Goal: Information Seeking & Learning: Check status

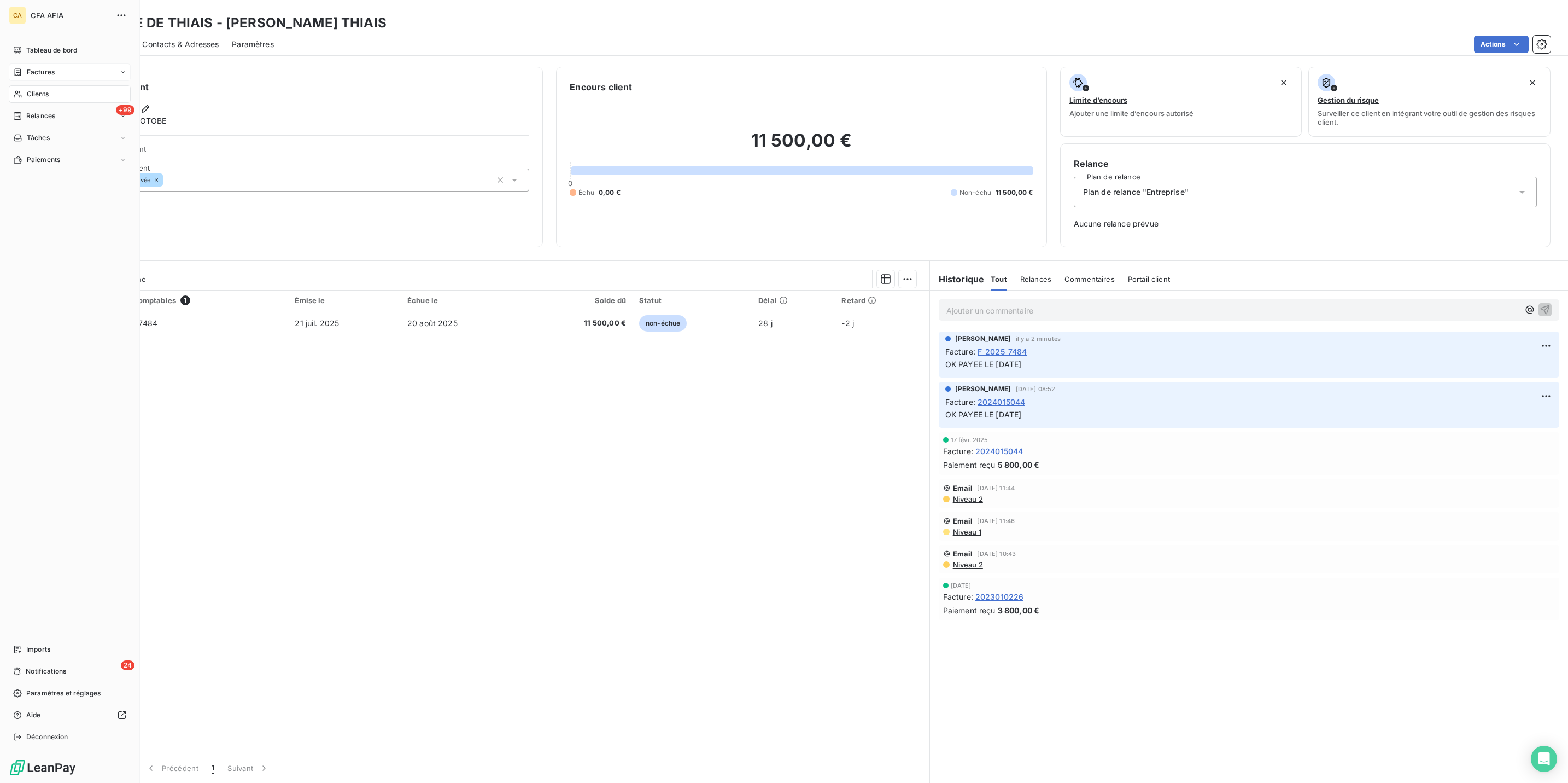
click at [9, 64] on div "Factures" at bounding box center [70, 72] width 122 height 18
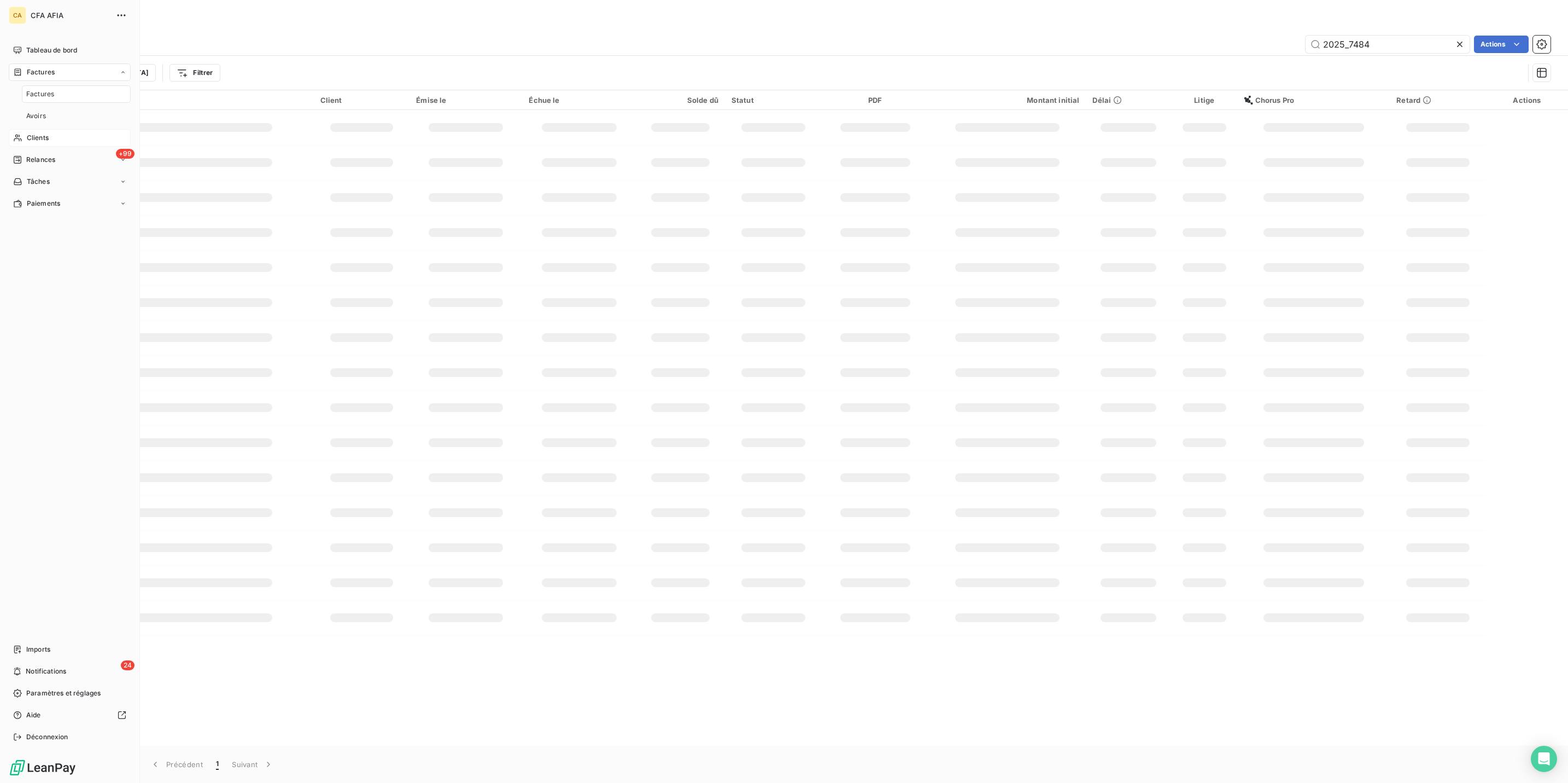
click at [30, 89] on span "Factures" at bounding box center [39, 94] width 28 height 10
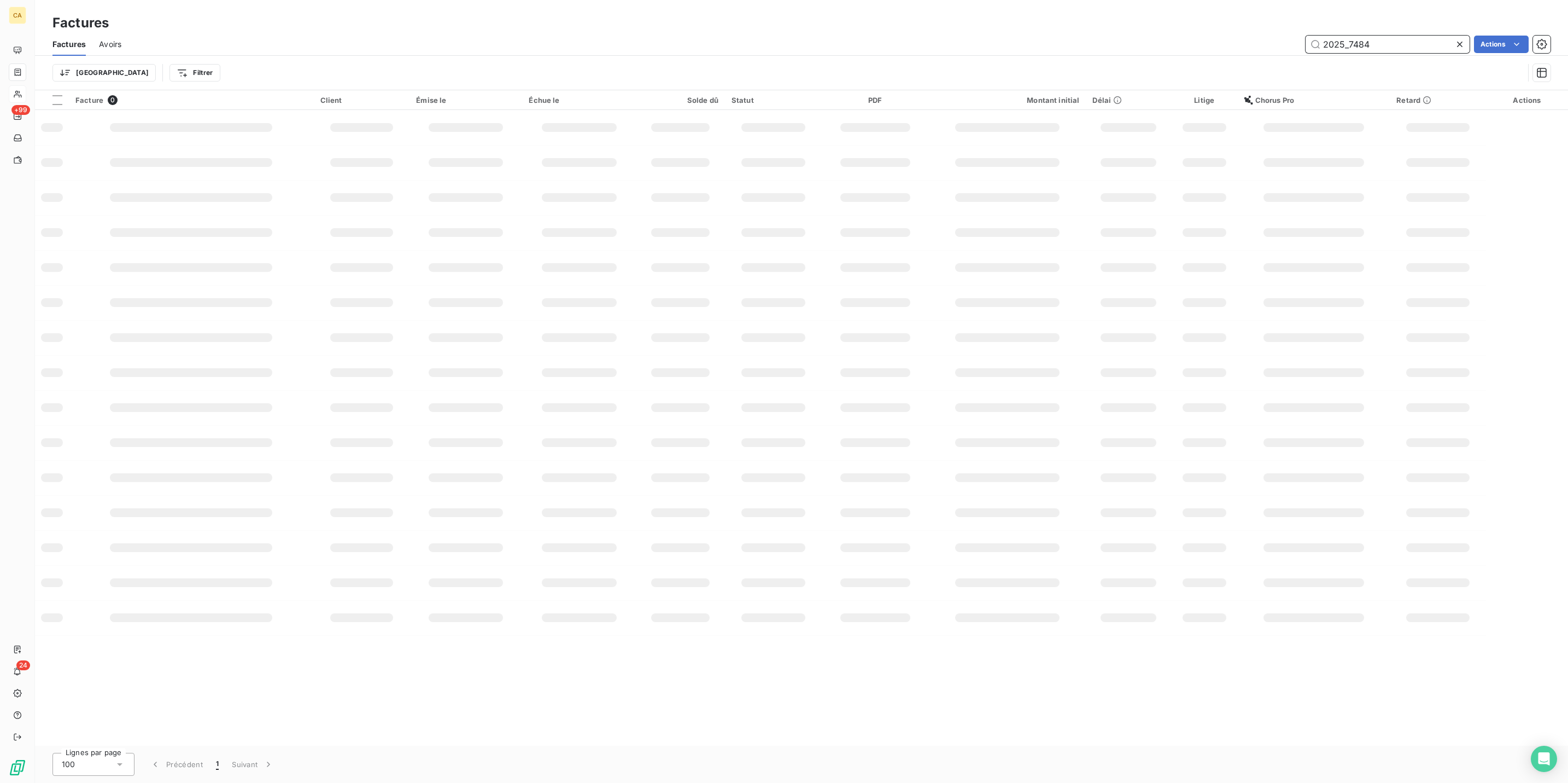
click at [1414, 36] on input "2025_7484" at bounding box center [1388, 45] width 164 height 18
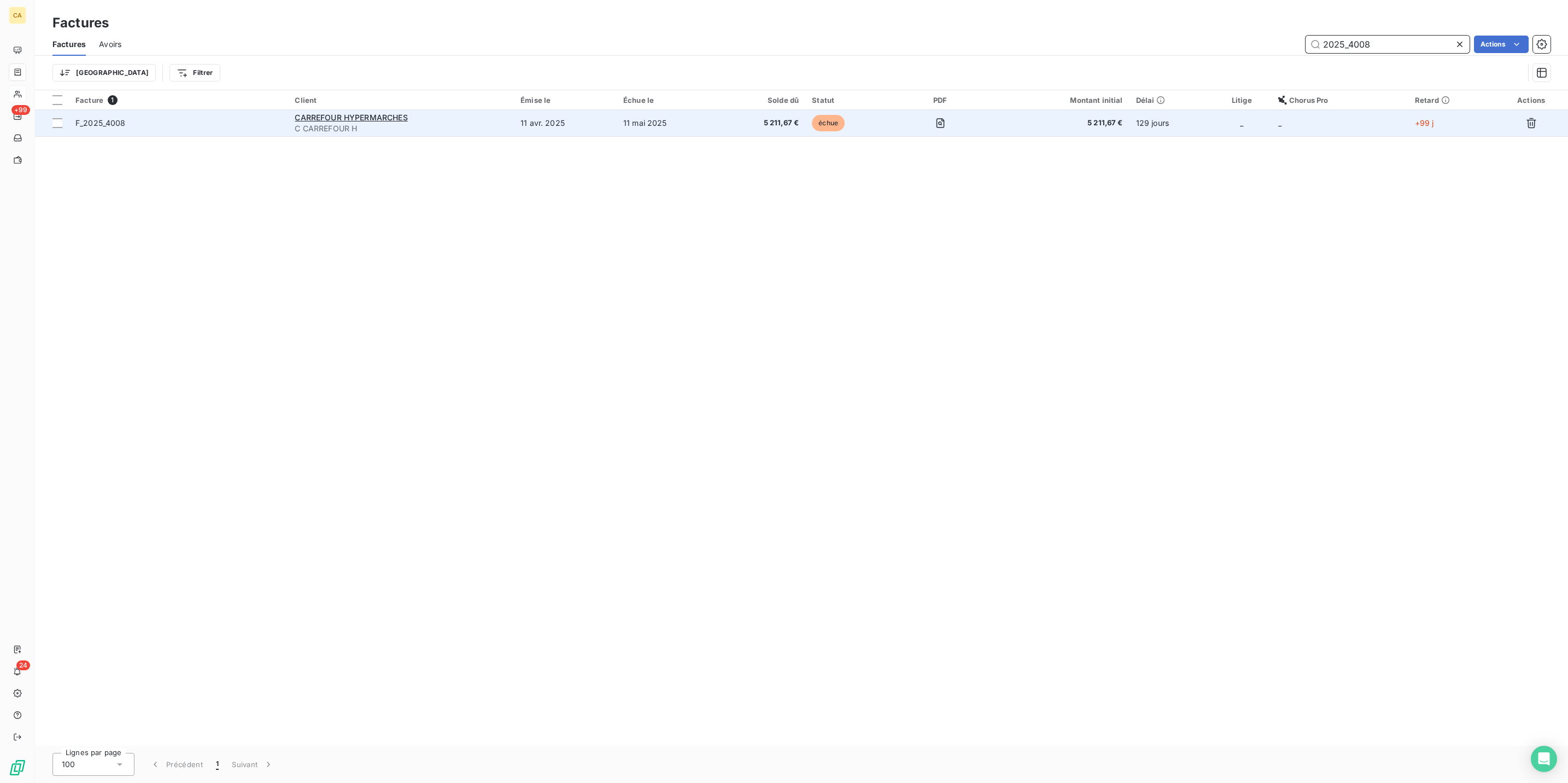
type input "2025_4008"
click at [571, 110] on td "11 avr. 2025" at bounding box center [565, 122] width 103 height 26
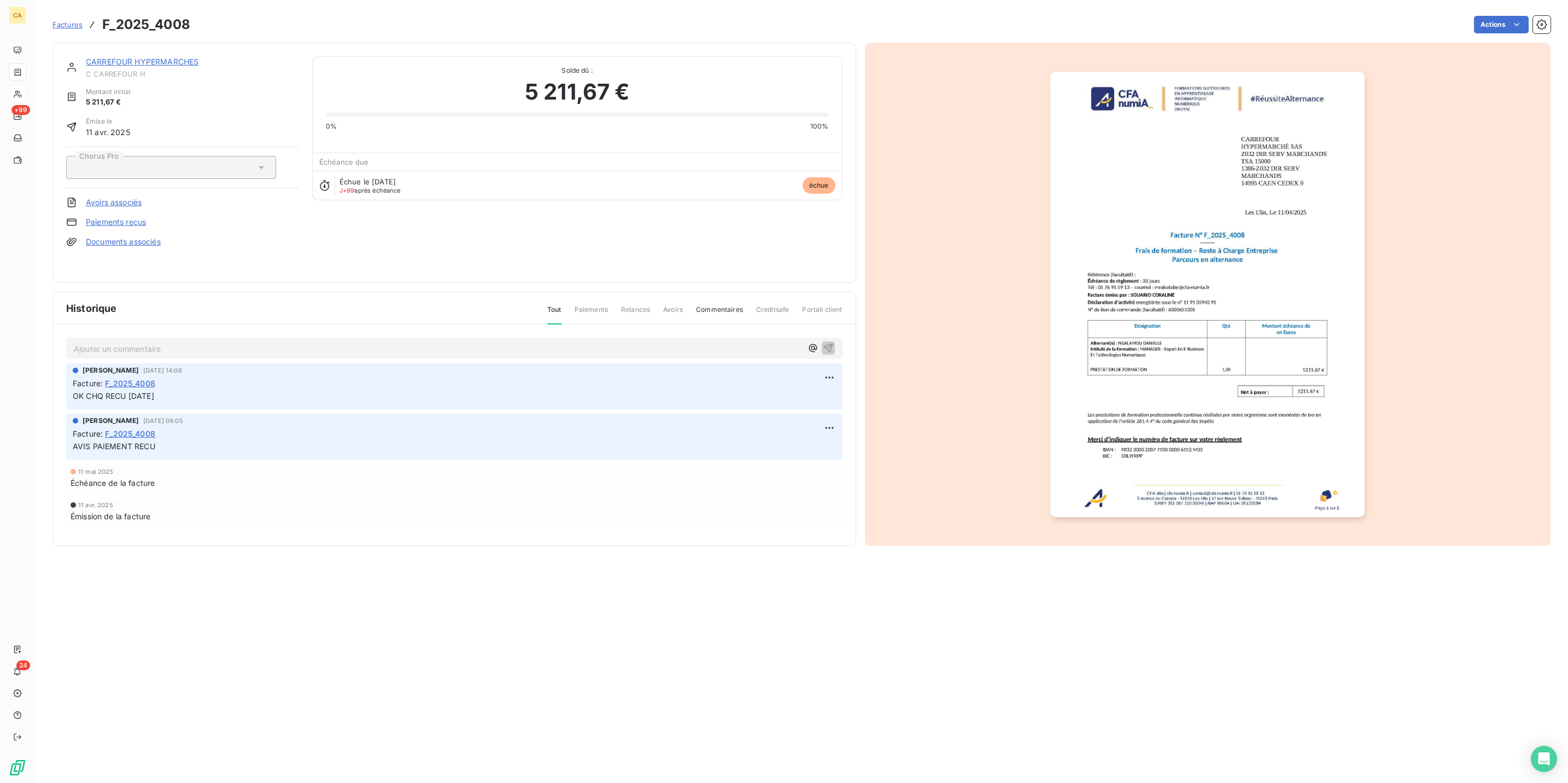
click at [143, 57] on link "CARREFOUR HYPERMARCHES" at bounding box center [142, 62] width 112 height 9
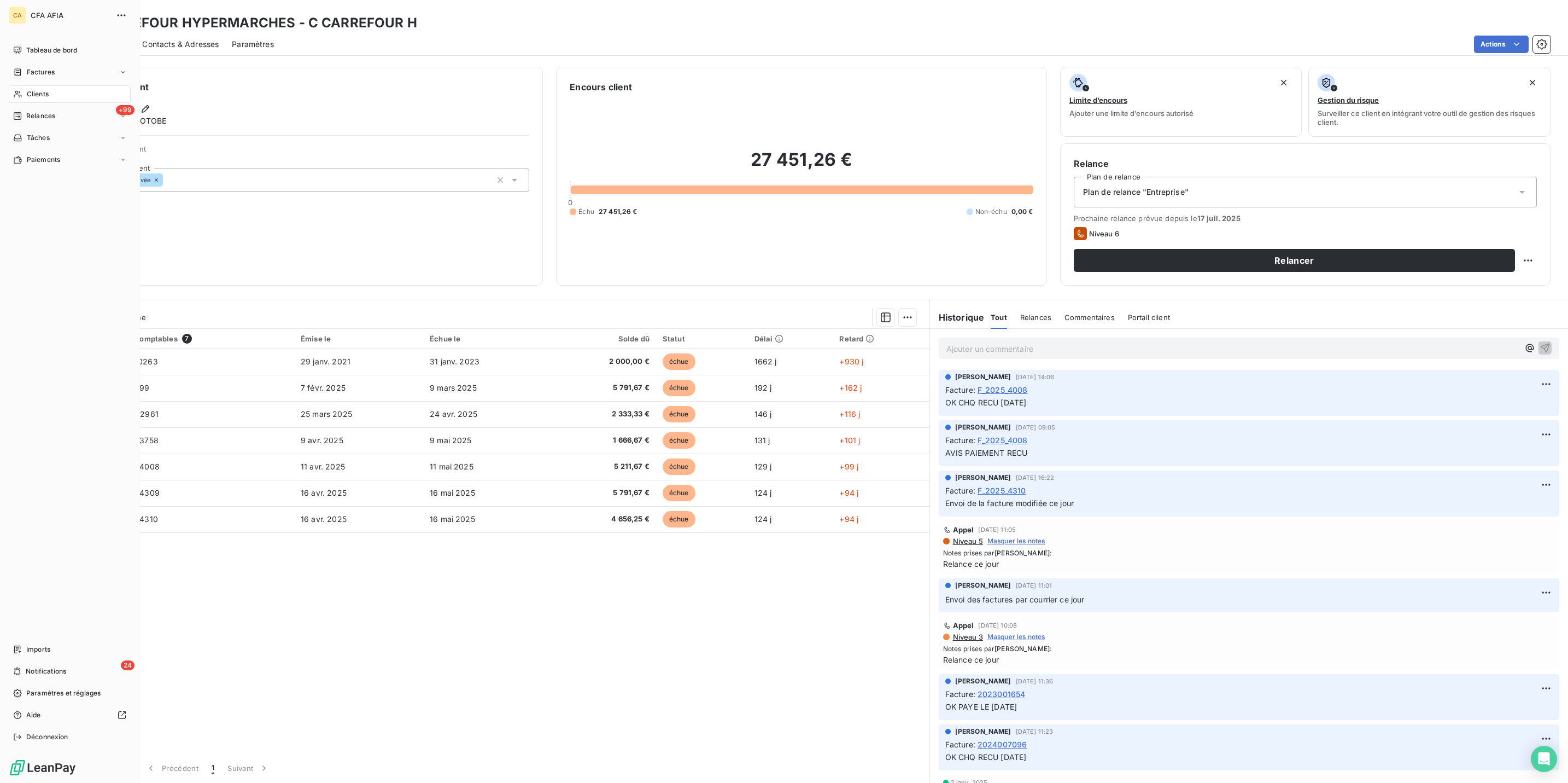
click at [18, 86] on div "Clients" at bounding box center [70, 95] width 122 height 18
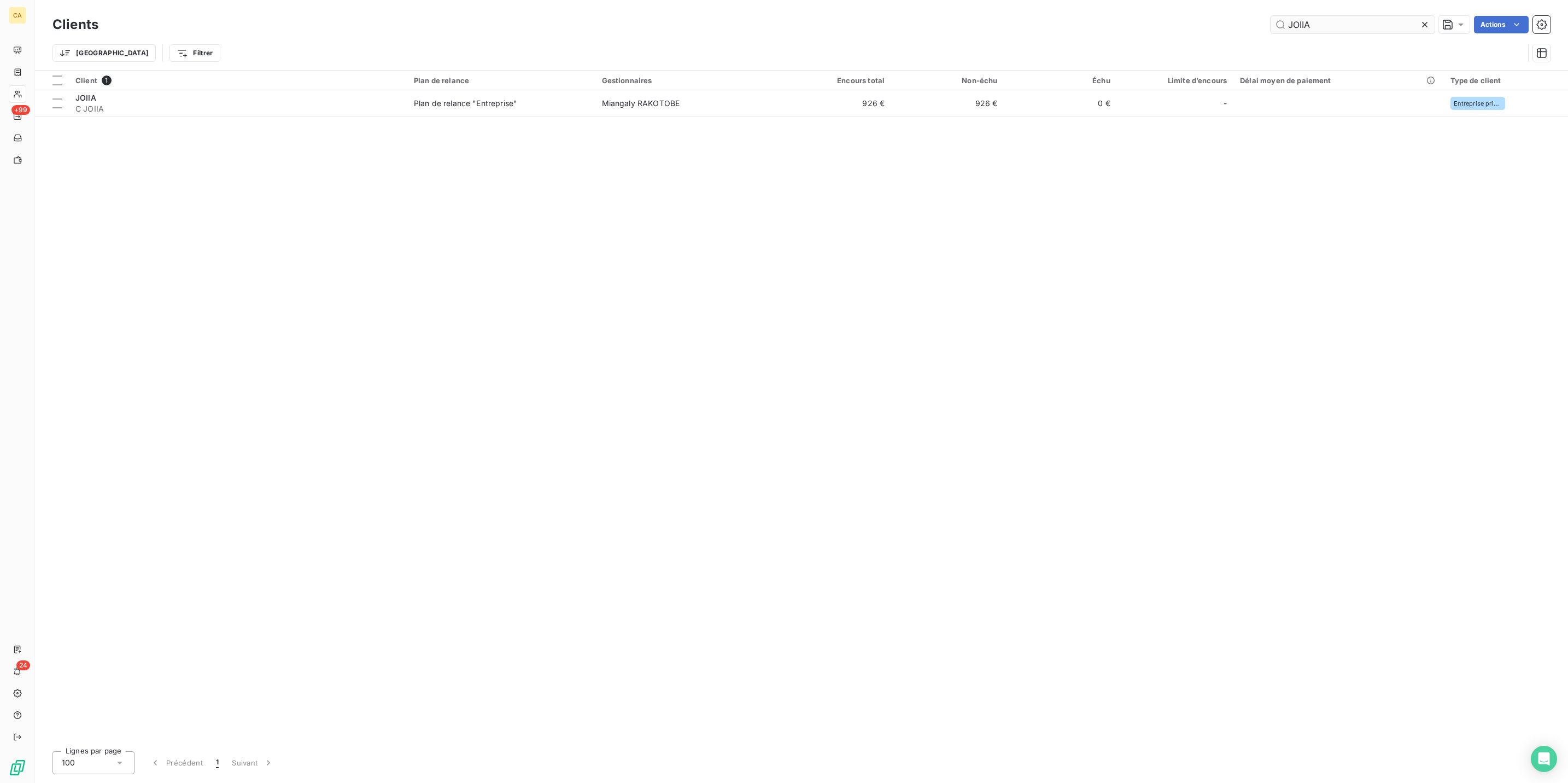
click at [1340, 21] on input "JOIIA" at bounding box center [1353, 25] width 164 height 18
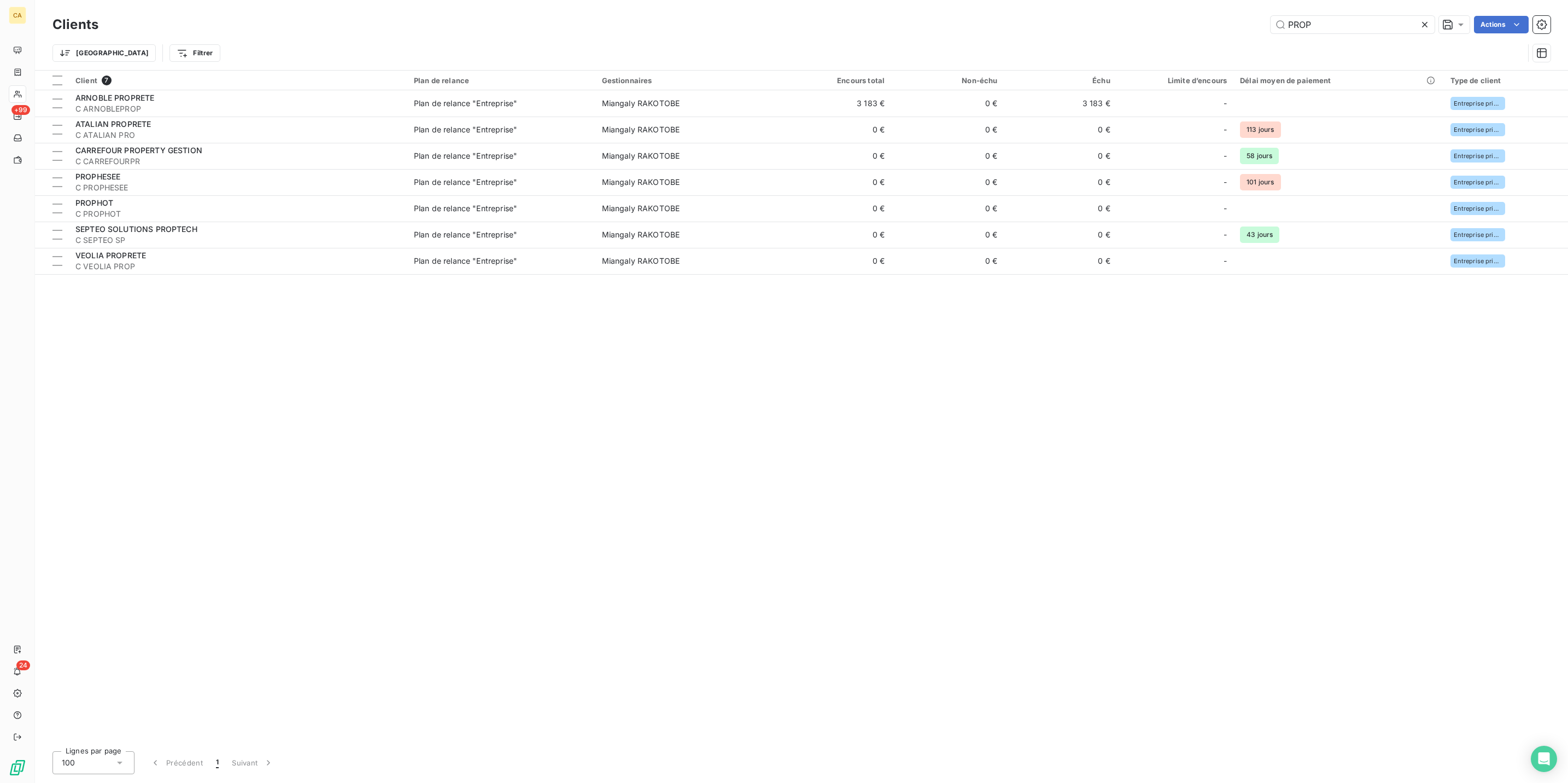
drag, startPoint x: 1362, startPoint y: 31, endPoint x: 1353, endPoint y: 27, distance: 9.8
click at [1361, 31] on div "Clients PROP Actions" at bounding box center [801, 25] width 1498 height 23
click at [1358, 30] on div "Clients PROP Actions" at bounding box center [801, 25] width 1498 height 23
click at [1354, 25] on input "PROP" at bounding box center [1353, 25] width 164 height 18
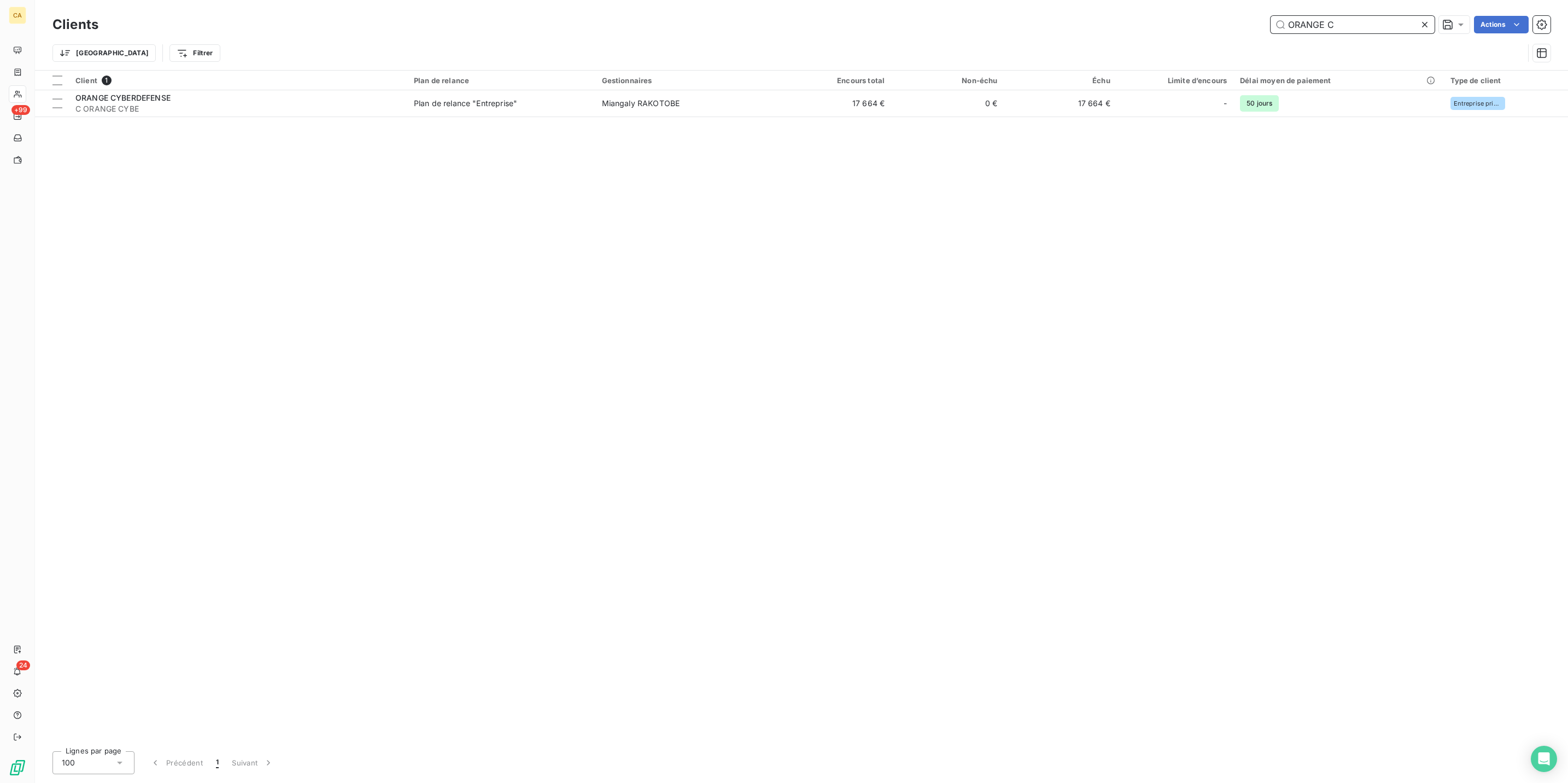
drag, startPoint x: 1311, startPoint y: 30, endPoint x: 1241, endPoint y: 35, distance: 70.2
click at [1241, 35] on div "Clients ORANGE C Actions Trier Filtrer" at bounding box center [801, 42] width 1498 height 57
click at [1335, 23] on input "DNEF" at bounding box center [1353, 25] width 164 height 18
click at [1333, 23] on input "DNEF" at bounding box center [1353, 25] width 164 height 18
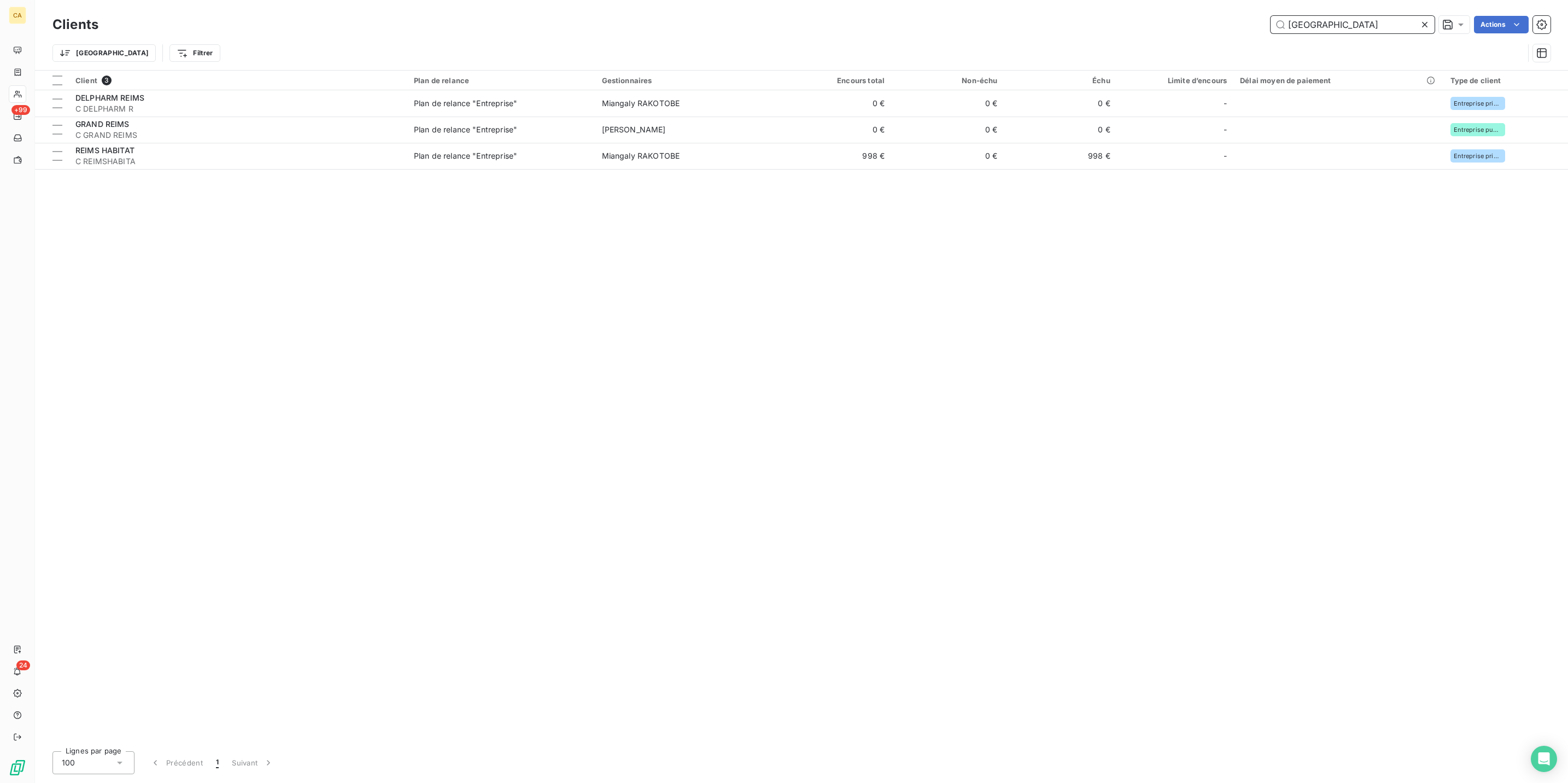
click at [1323, 16] on input "[GEOGRAPHIC_DATA]" at bounding box center [1353, 25] width 164 height 18
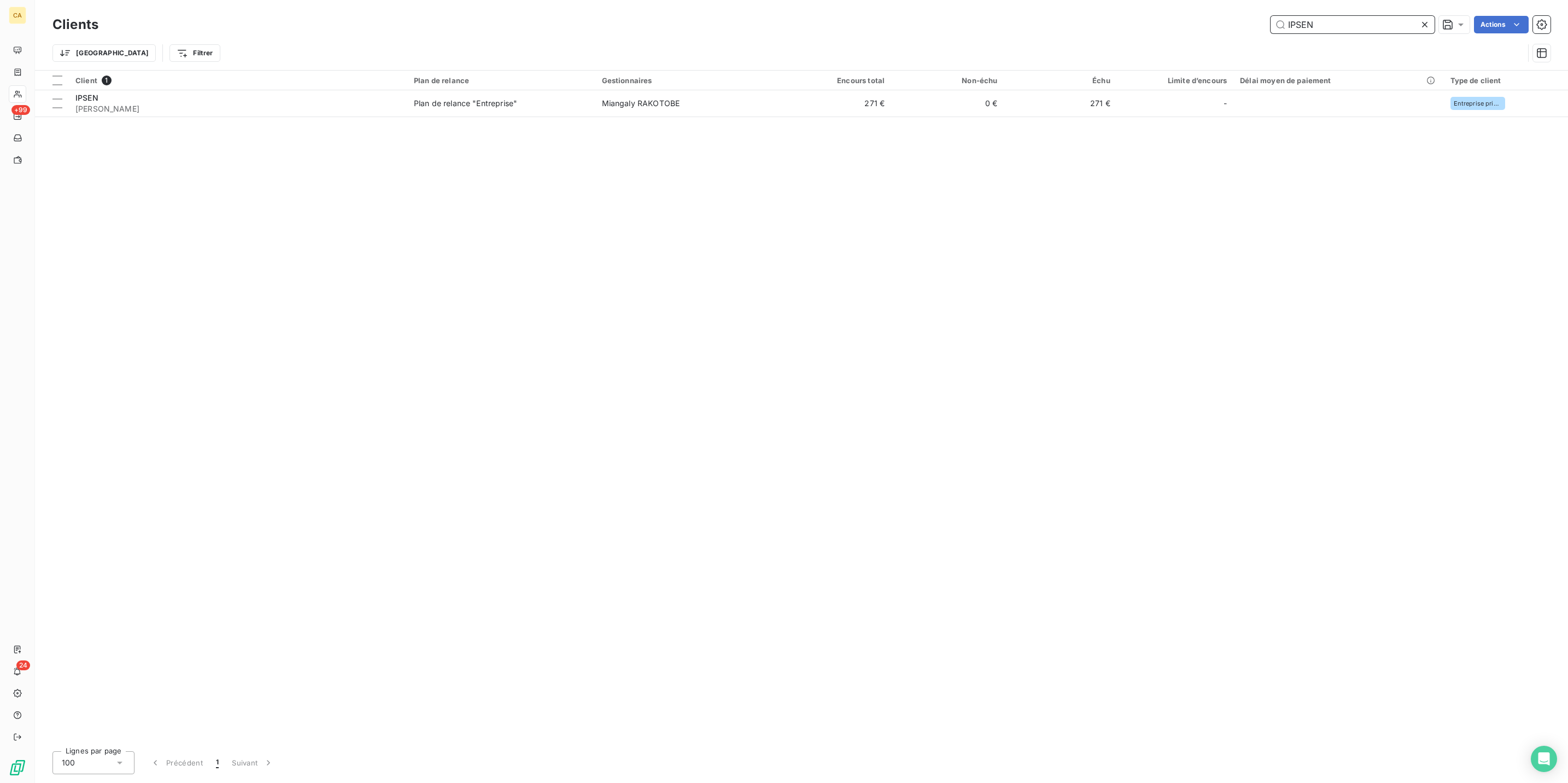
drag, startPoint x: 1358, startPoint y: 25, endPoint x: 1275, endPoint y: 26, distance: 83.0
click at [1275, 26] on div "IPSEN Actions" at bounding box center [831, 25] width 1439 height 18
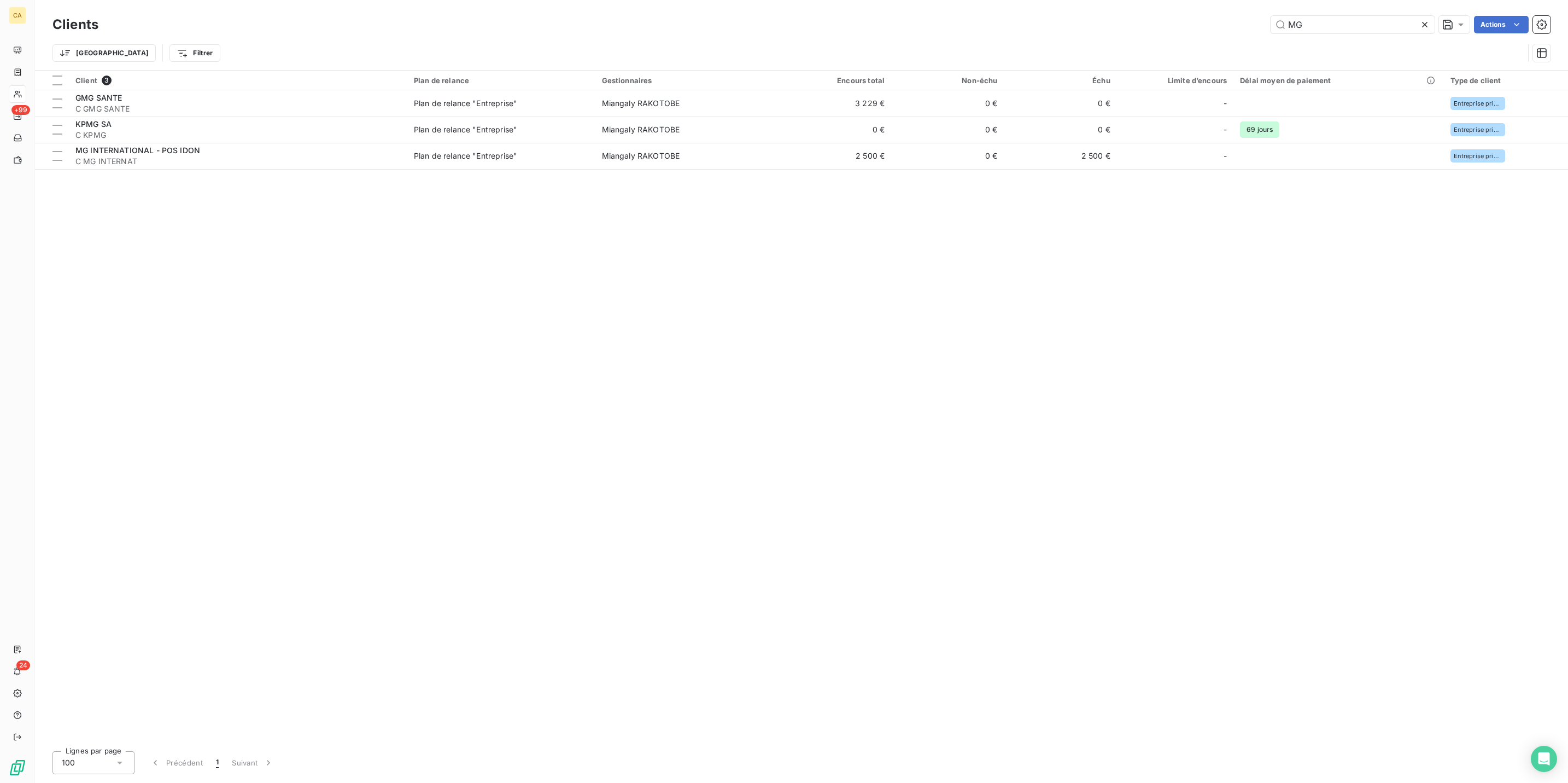
drag, startPoint x: 1323, startPoint y: 10, endPoint x: 1328, endPoint y: 30, distance: 20.6
click at [1323, 13] on div "Clients MG Actions" at bounding box center [801, 25] width 1498 height 23
click at [1328, 30] on div "Clients MG Actions" at bounding box center [801, 25] width 1498 height 23
click at [1325, 21] on input "MG" at bounding box center [1353, 25] width 164 height 18
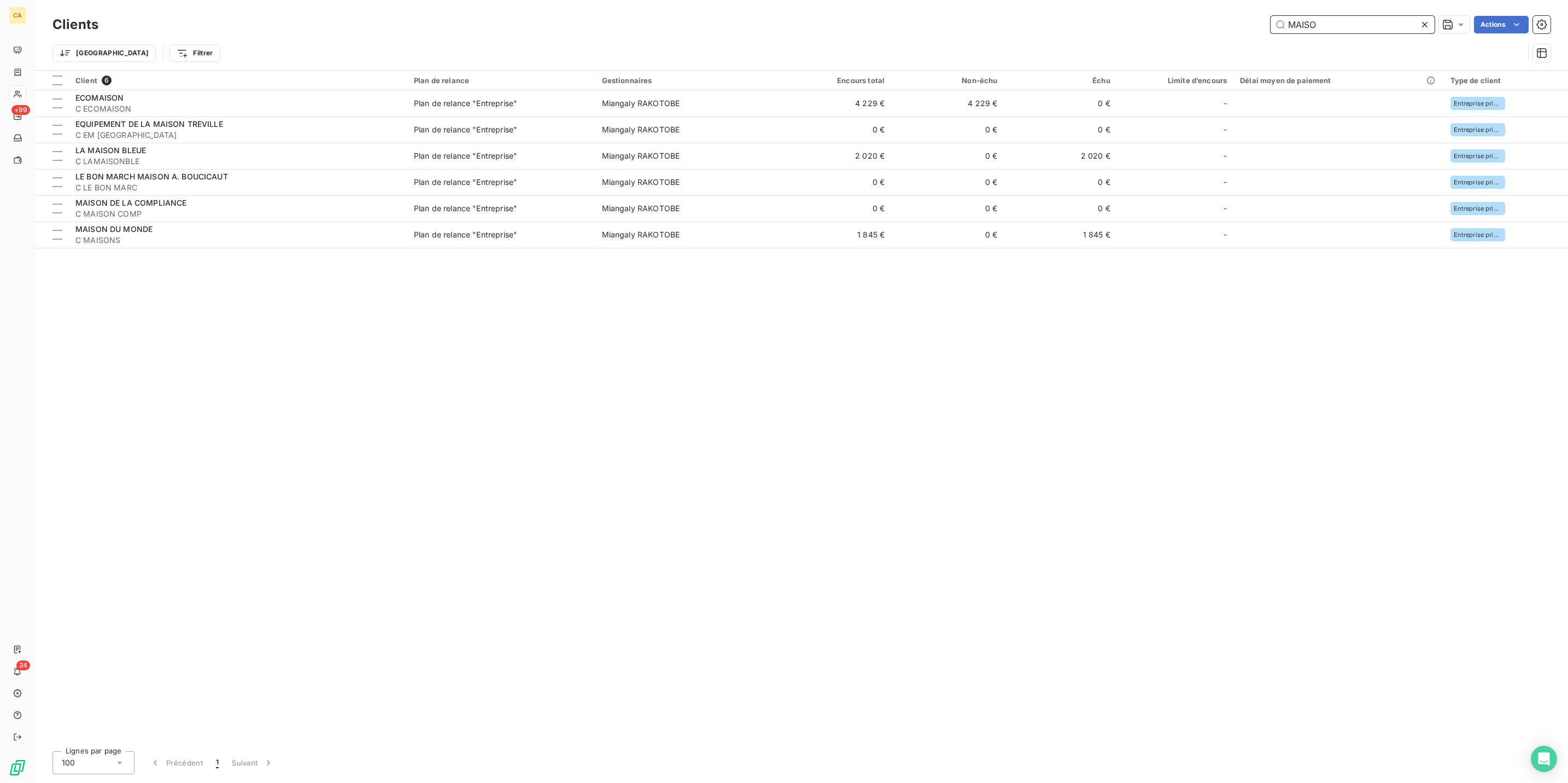
drag, startPoint x: 1333, startPoint y: 22, endPoint x: 1207, endPoint y: 23, distance: 126.0
click at [1214, 22] on div "MAISO Actions" at bounding box center [831, 25] width 1439 height 18
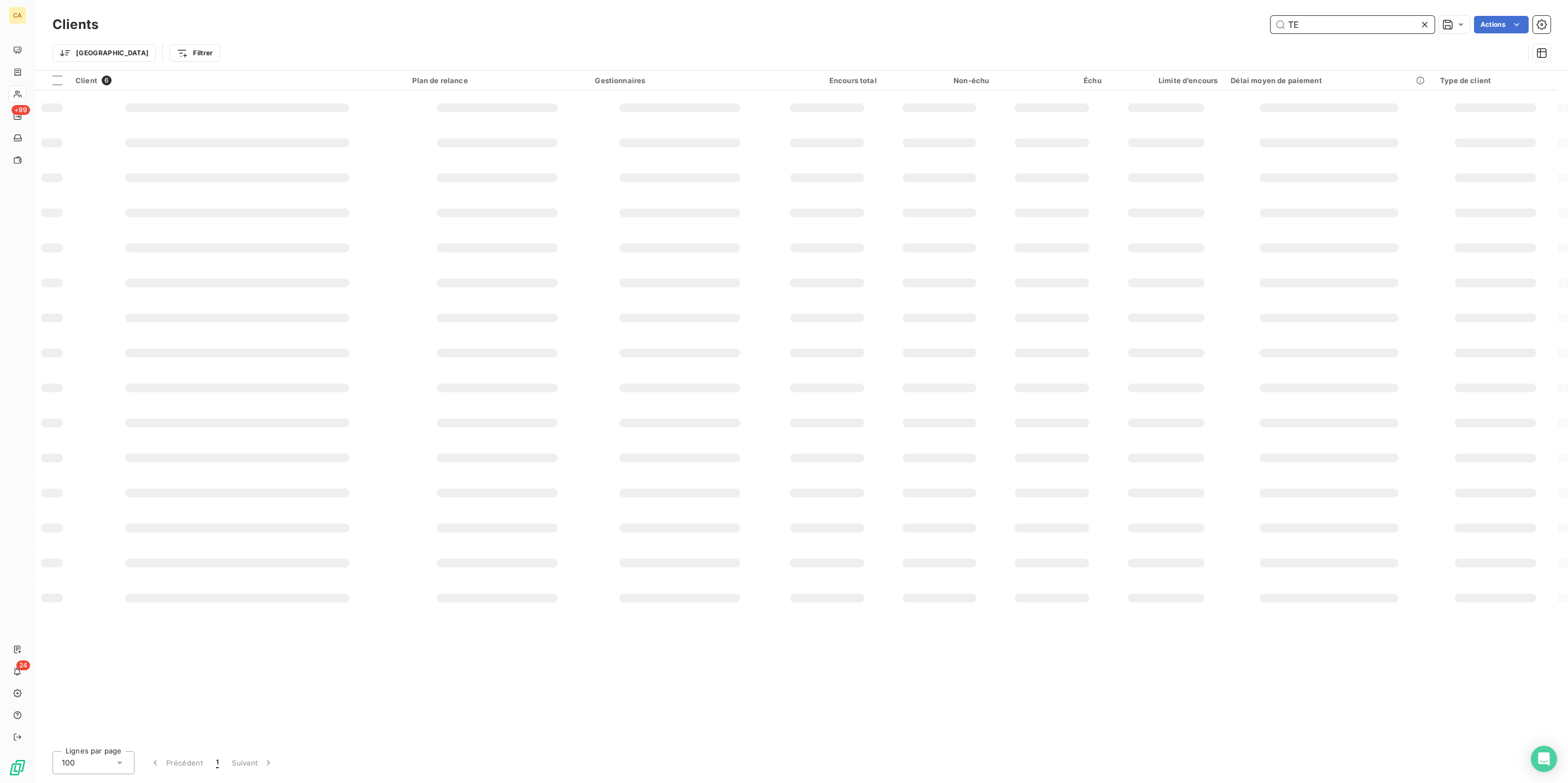
type input "T"
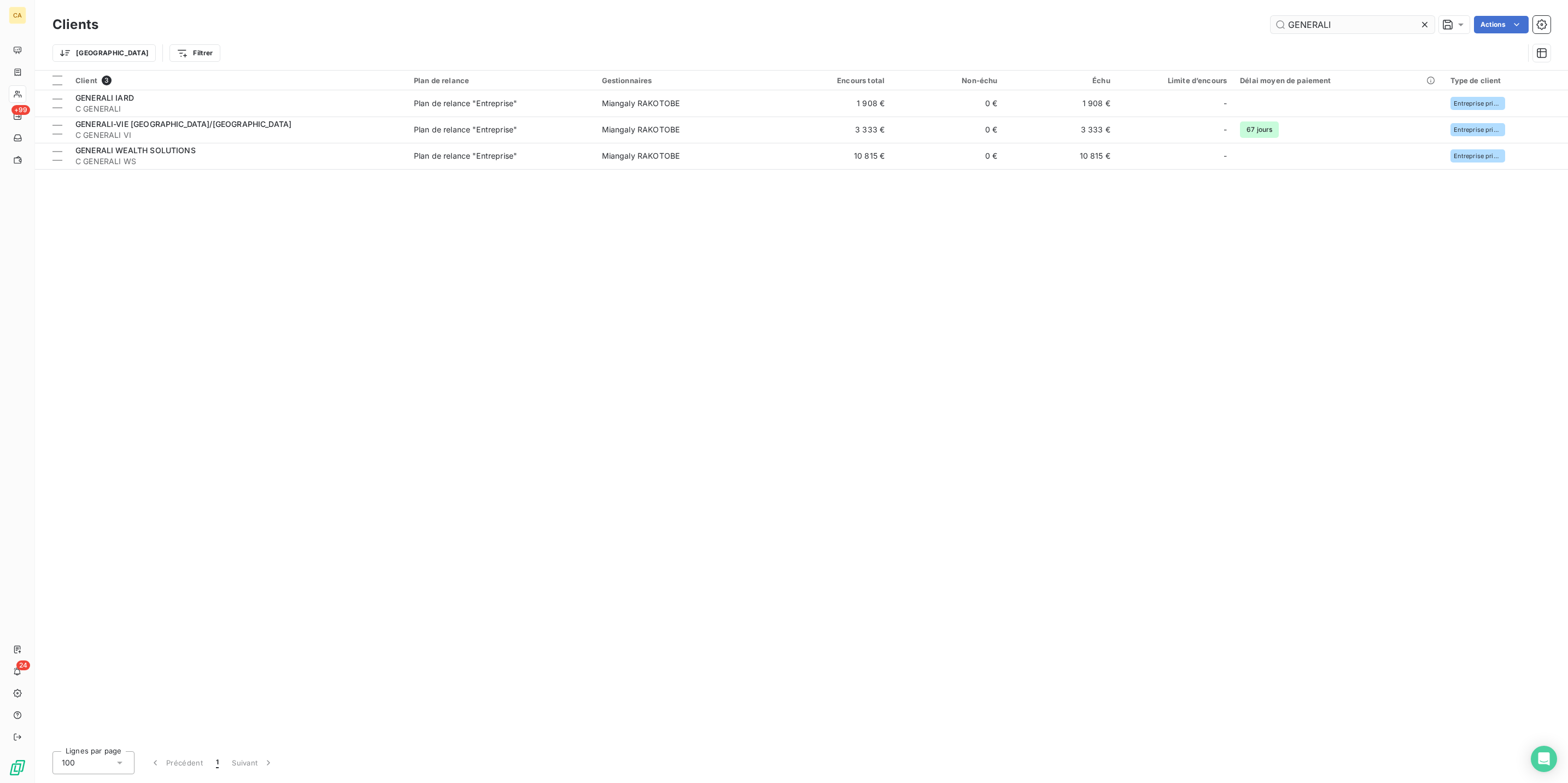
click at [1372, 13] on div "Clients GENERALI Actions" at bounding box center [801, 25] width 1498 height 23
click at [1372, 16] on input "GENERALI" at bounding box center [1353, 25] width 164 height 18
drag, startPoint x: 1372, startPoint y: 15, endPoint x: 1240, endPoint y: 10, distance: 132.1
click at [1240, 13] on div "Clients DANONE Actions" at bounding box center [801, 25] width 1498 height 23
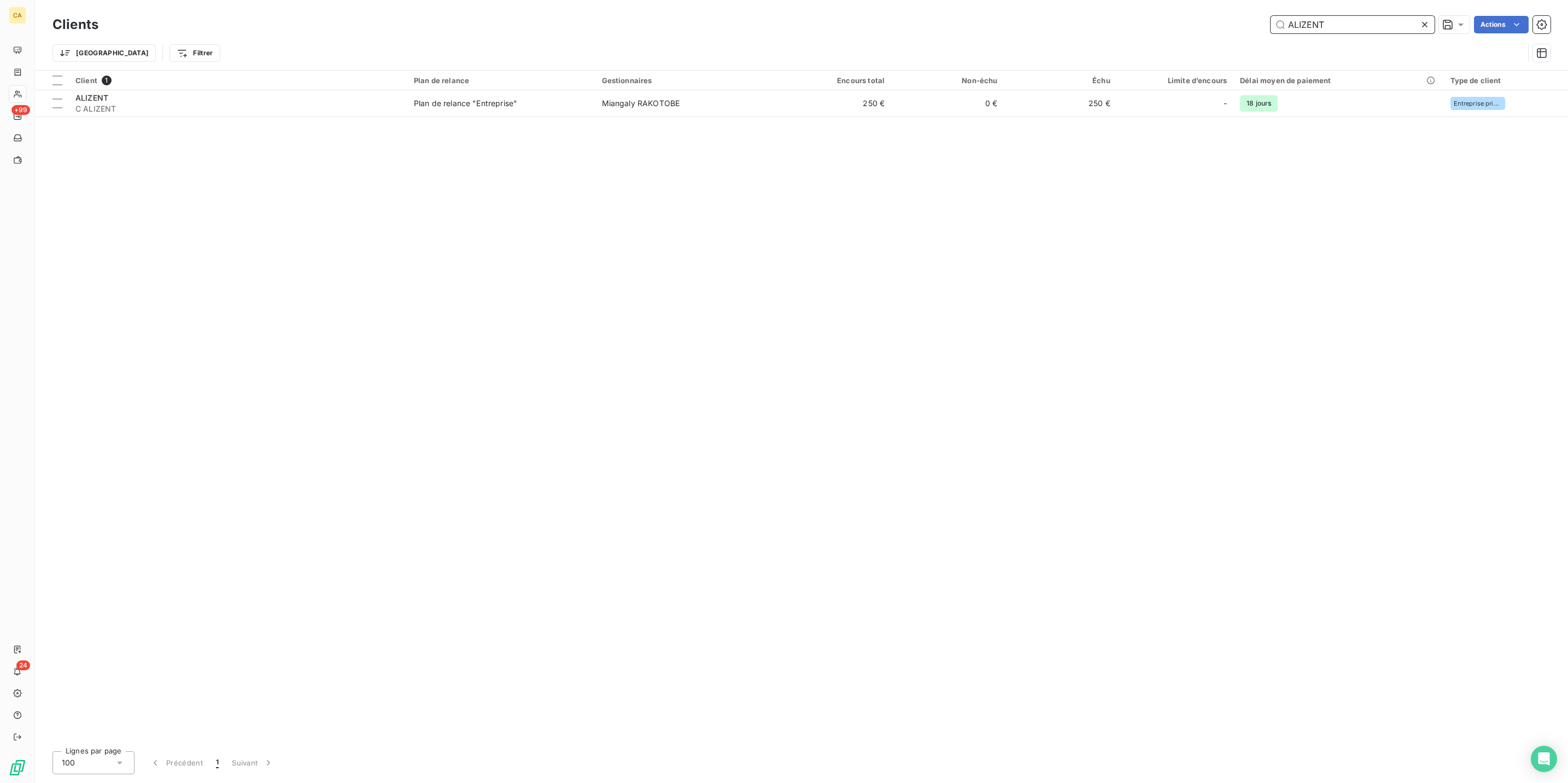
type input "ALIZENT"
drag, startPoint x: 1380, startPoint y: 8, endPoint x: 1380, endPoint y: 23, distance: 15.0
click at [1380, 8] on div "Clients ALIZENT Actions Trier Filtrer" at bounding box center [801, 35] width 1533 height 70
click at [1380, 23] on input "ALIZENT" at bounding box center [1353, 25] width 164 height 18
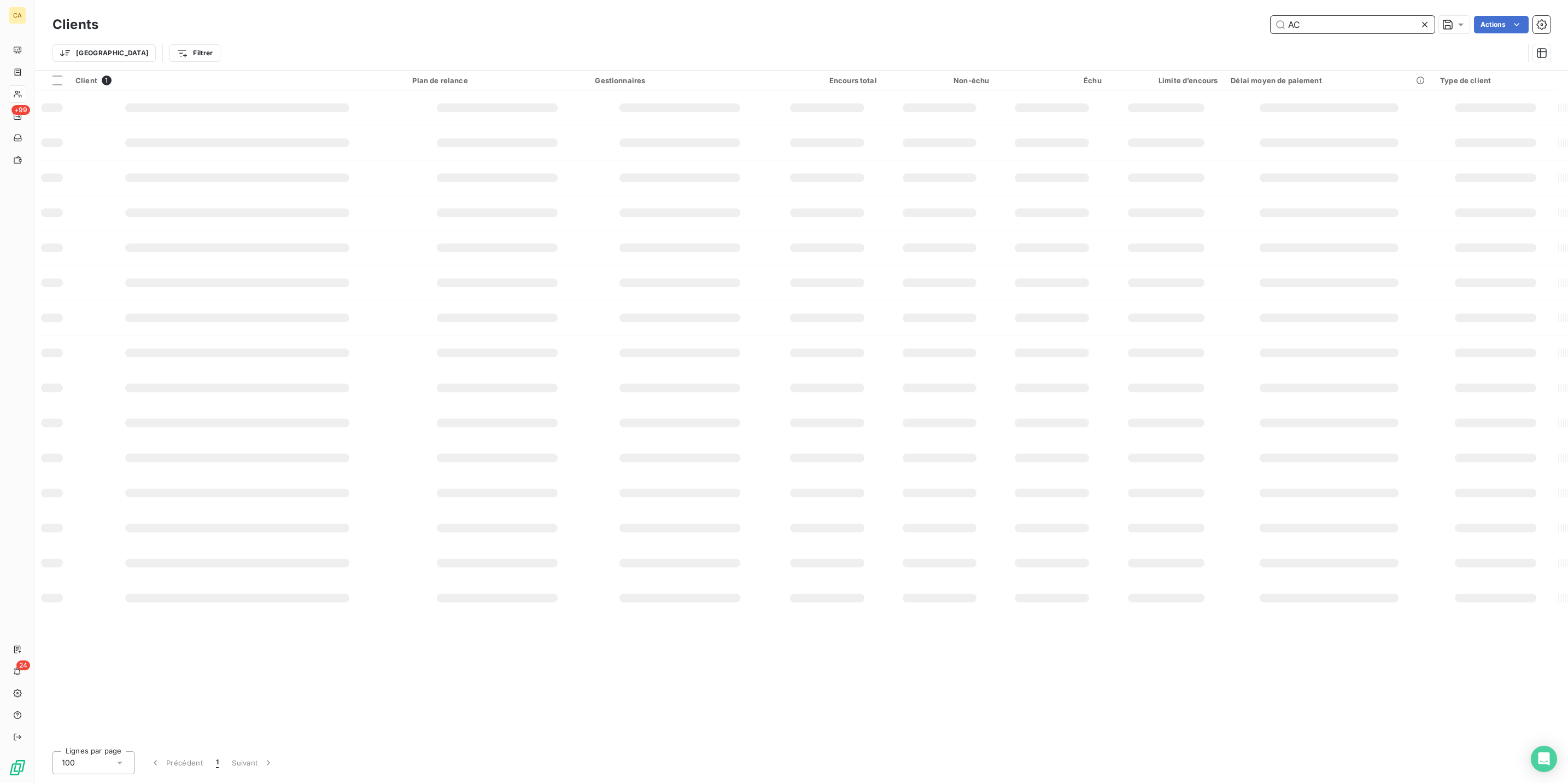
type input "A"
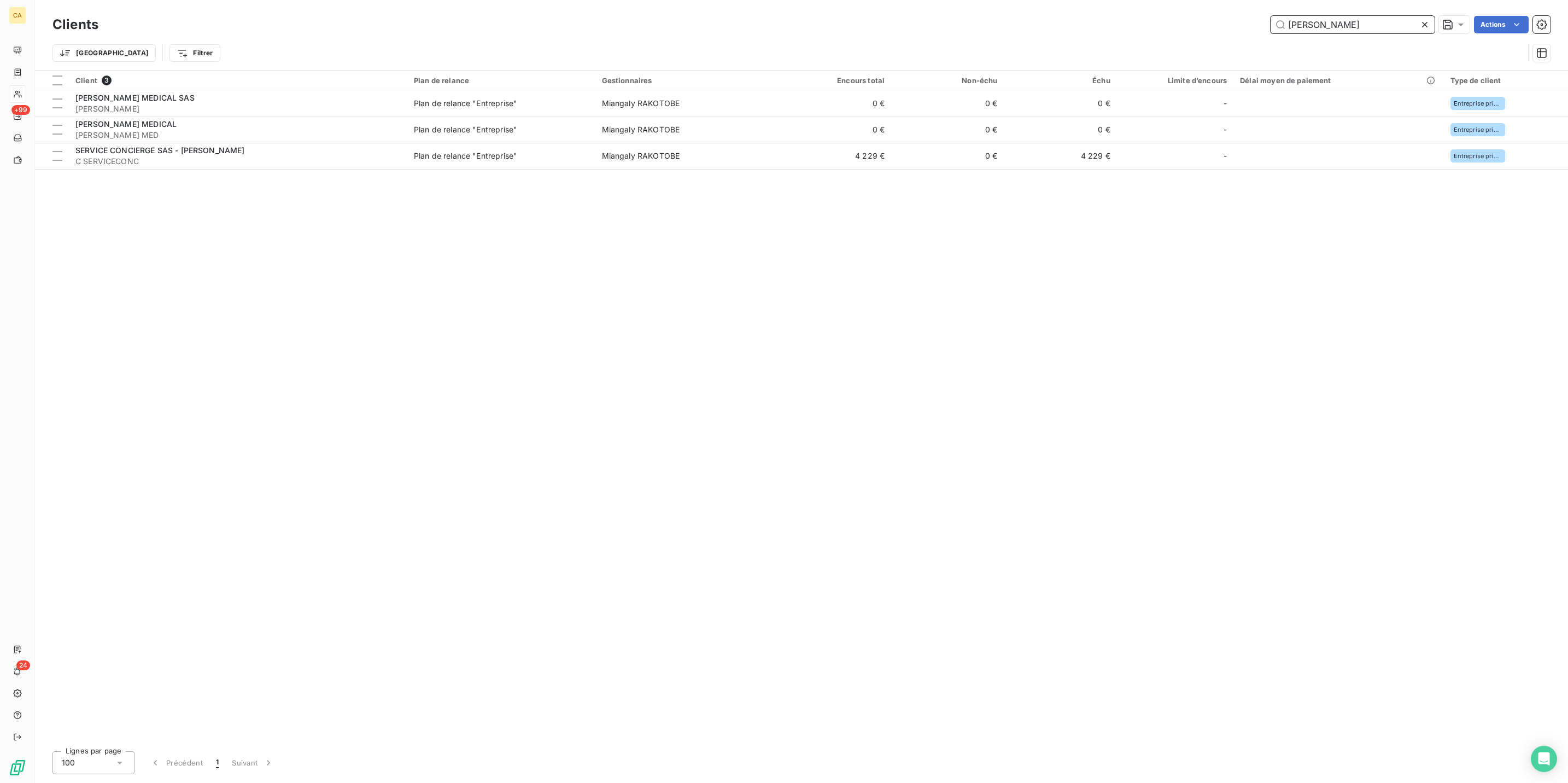
click at [1343, 20] on input "[PERSON_NAME]" at bounding box center [1353, 25] width 164 height 18
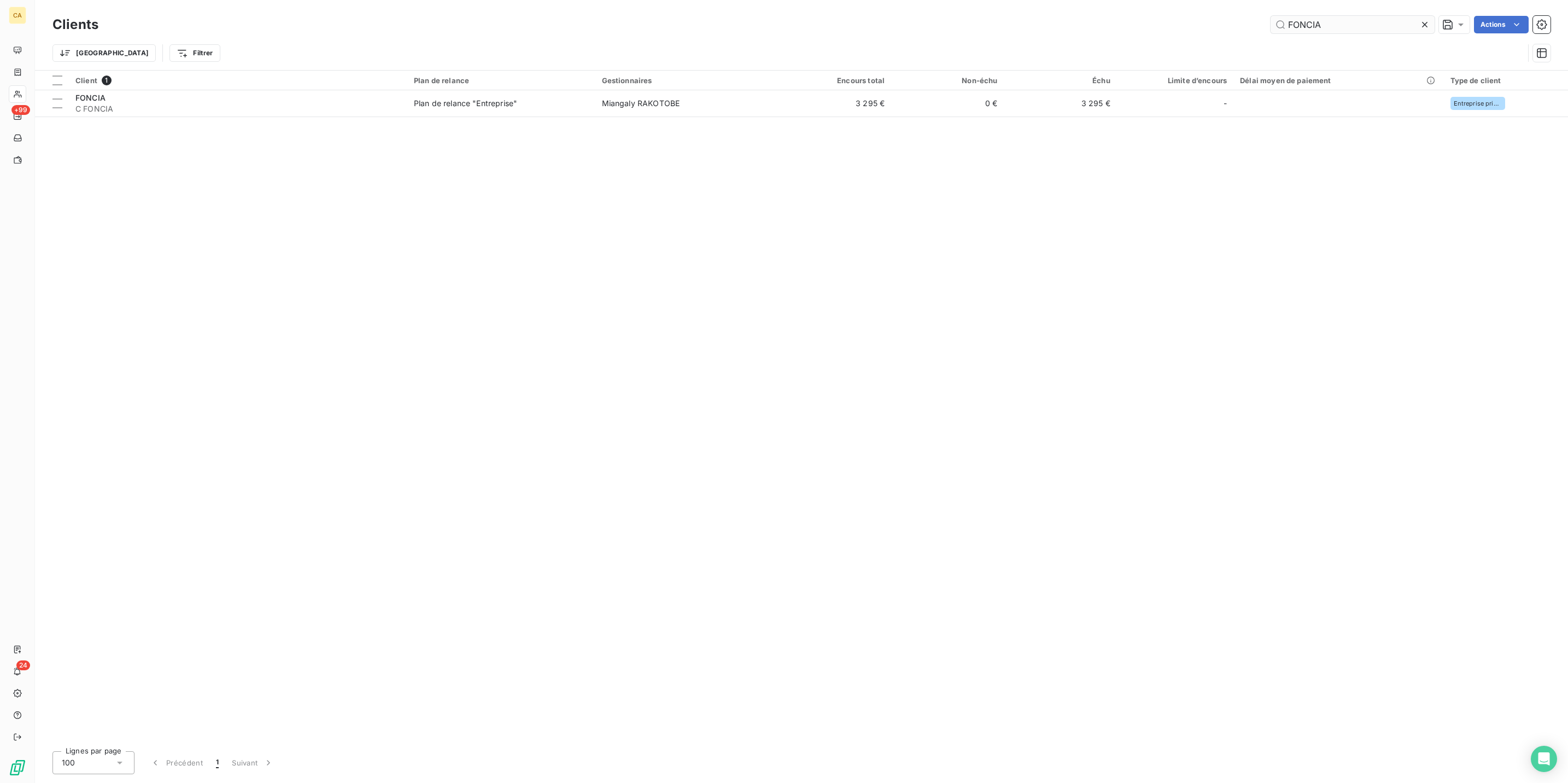
drag, startPoint x: 1377, startPoint y: 30, endPoint x: 1380, endPoint y: 15, distance: 15.3
click at [1377, 30] on div "Clients FONCIA Actions" at bounding box center [801, 25] width 1498 height 23
click at [1380, 16] on input "FONCIA" at bounding box center [1353, 25] width 164 height 18
click at [1346, 27] on input "ELLIA" at bounding box center [1353, 25] width 164 height 18
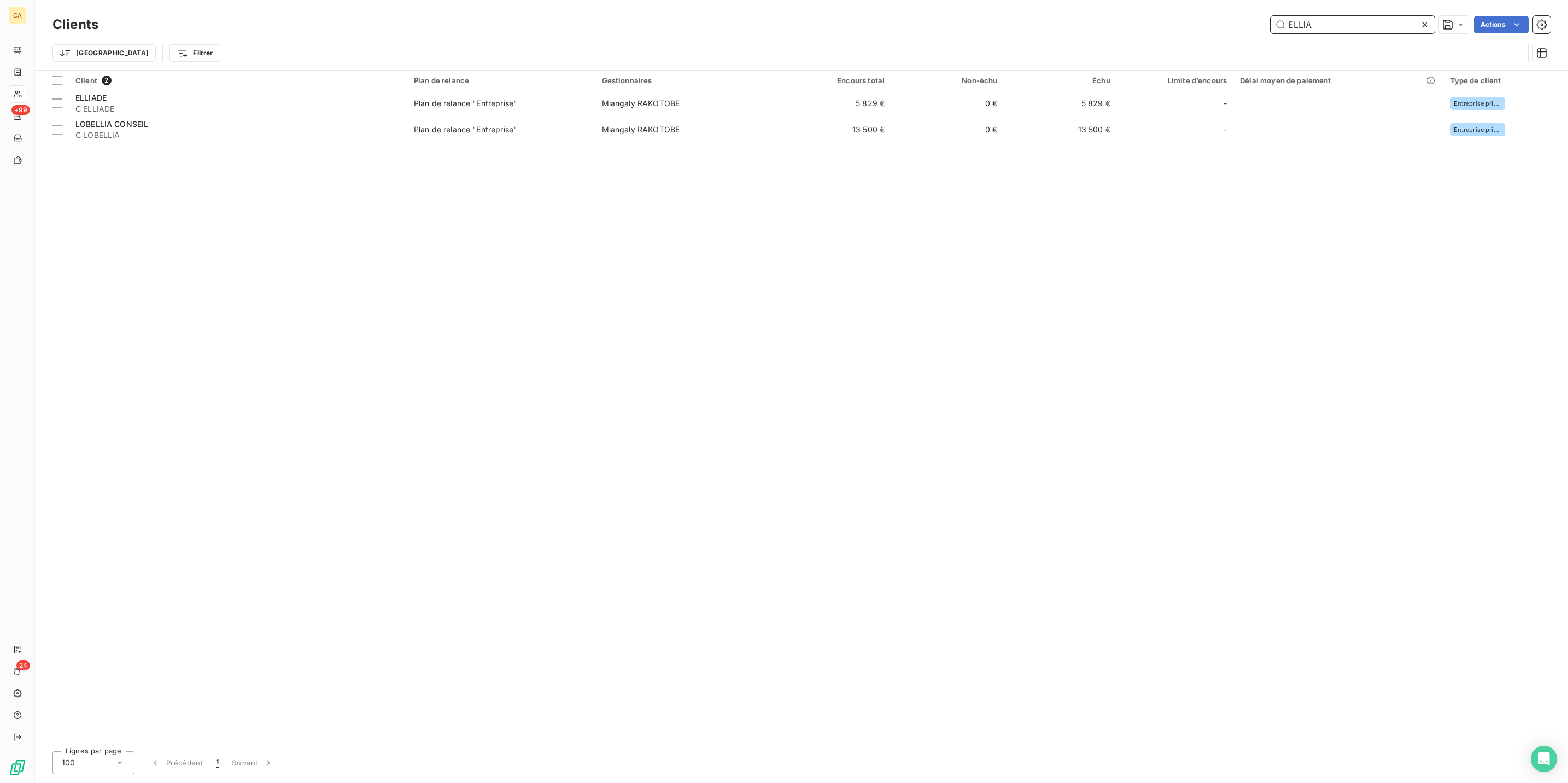
click at [1346, 27] on input "ELLIA" at bounding box center [1353, 25] width 164 height 18
type input "GOAT"
click at [1373, 19] on input "GOAT" at bounding box center [1353, 25] width 164 height 18
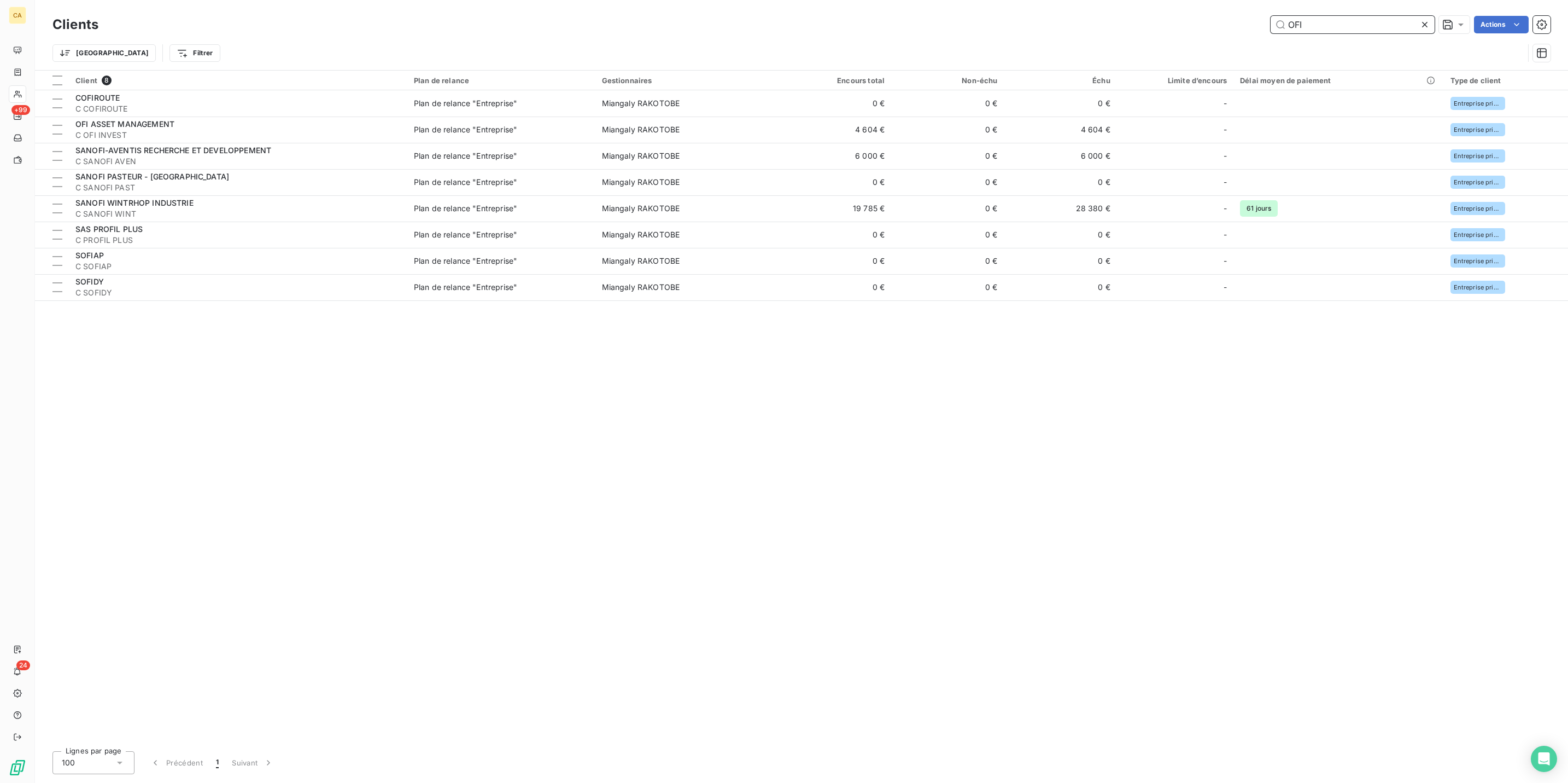
click at [1328, 27] on input "OFI" at bounding box center [1353, 25] width 164 height 18
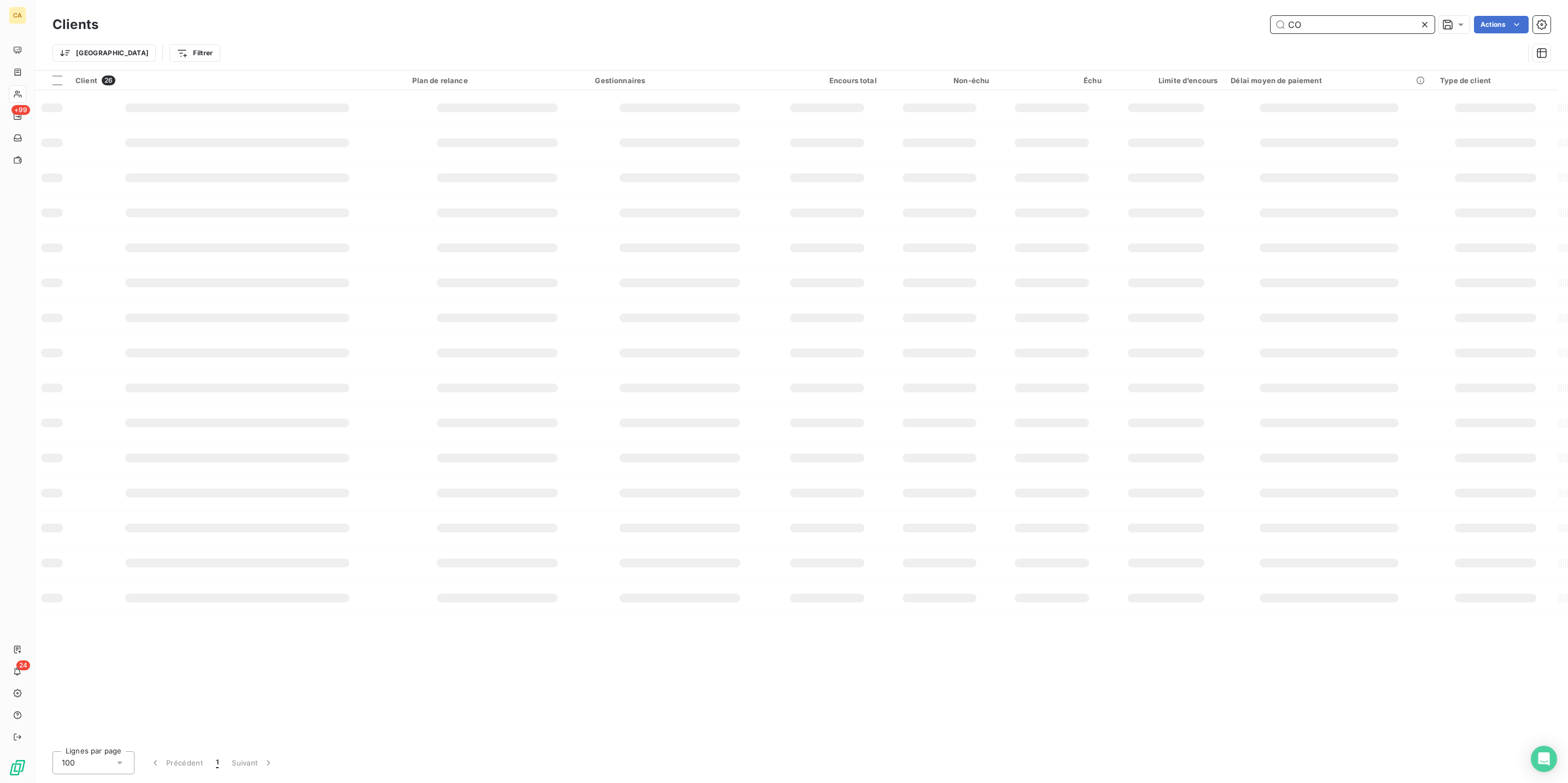
type input "C"
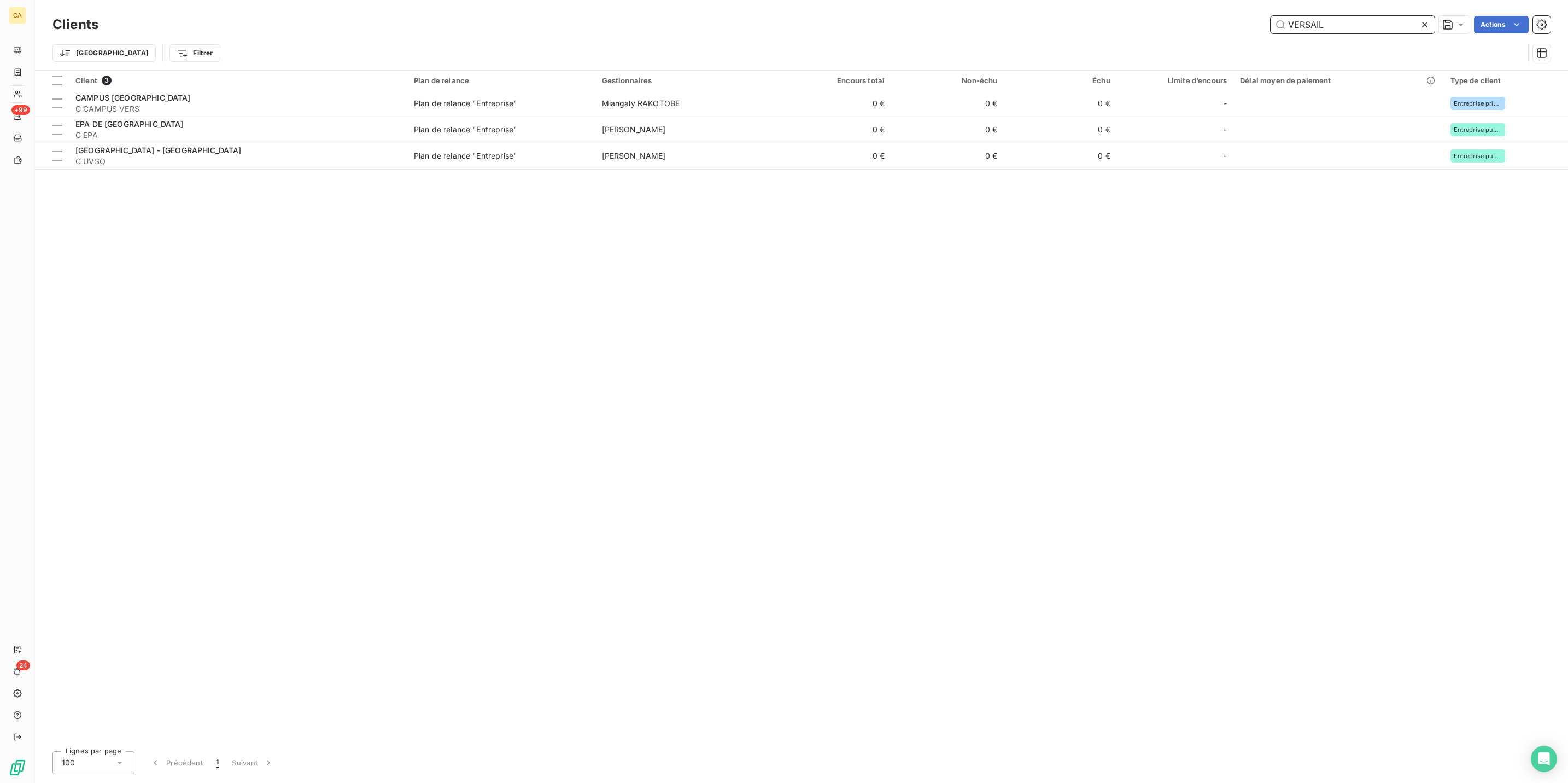
type input "VERSAIL"
click at [36, 67] on span "Factures" at bounding box center [40, 71] width 28 height 10
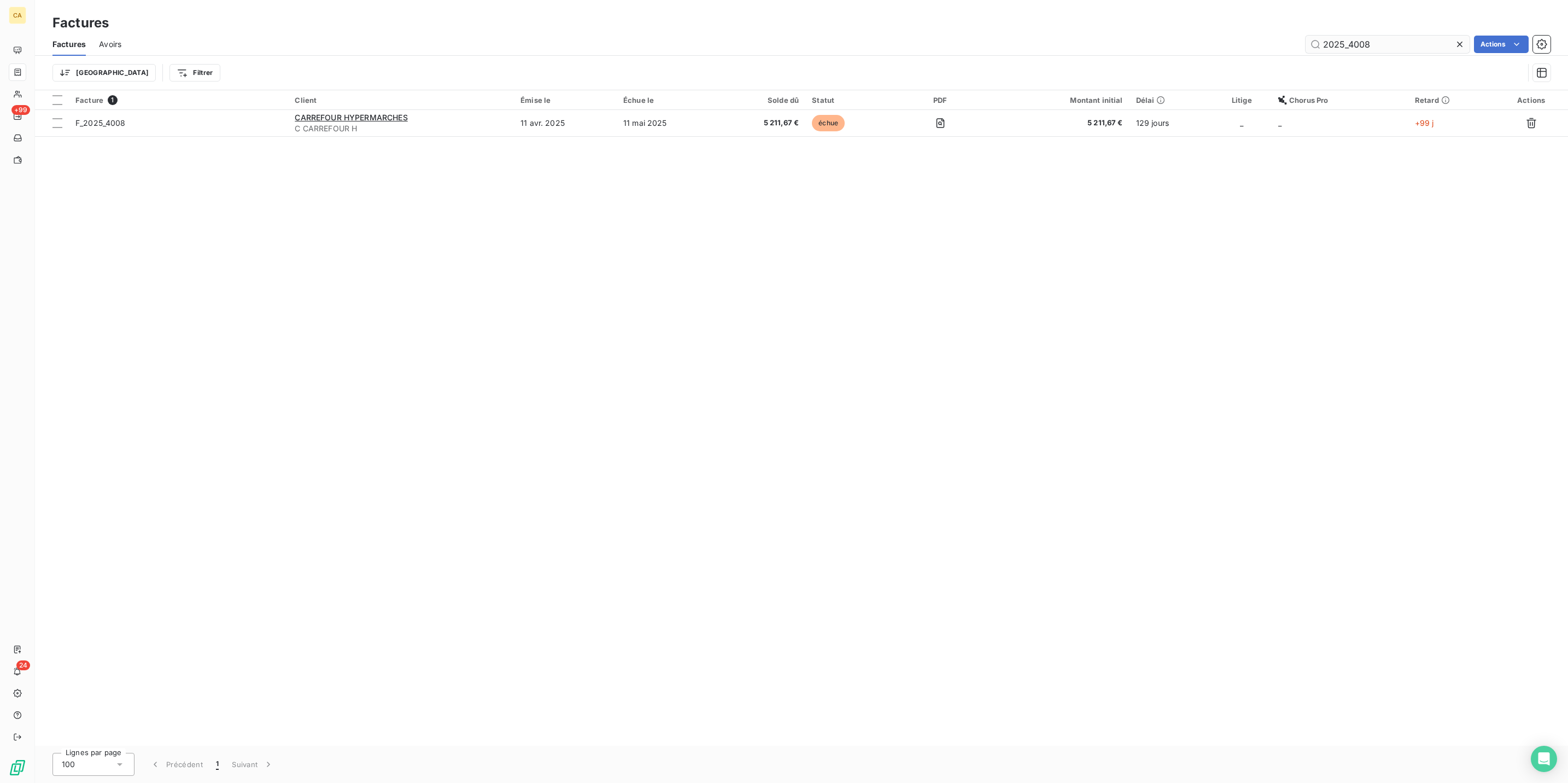
click at [1385, 36] on input "2025_4008" at bounding box center [1388, 45] width 164 height 18
drag, startPoint x: 1385, startPoint y: 37, endPoint x: 1411, endPoint y: 39, distance: 26.1
click at [1385, 37] on input "2025_7667" at bounding box center [1388, 45] width 164 height 18
drag, startPoint x: 1389, startPoint y: 35, endPoint x: 1184, endPoint y: 36, distance: 205.0
click at [1184, 36] on div "2025_7370 Actions" at bounding box center [842, 45] width 1416 height 18
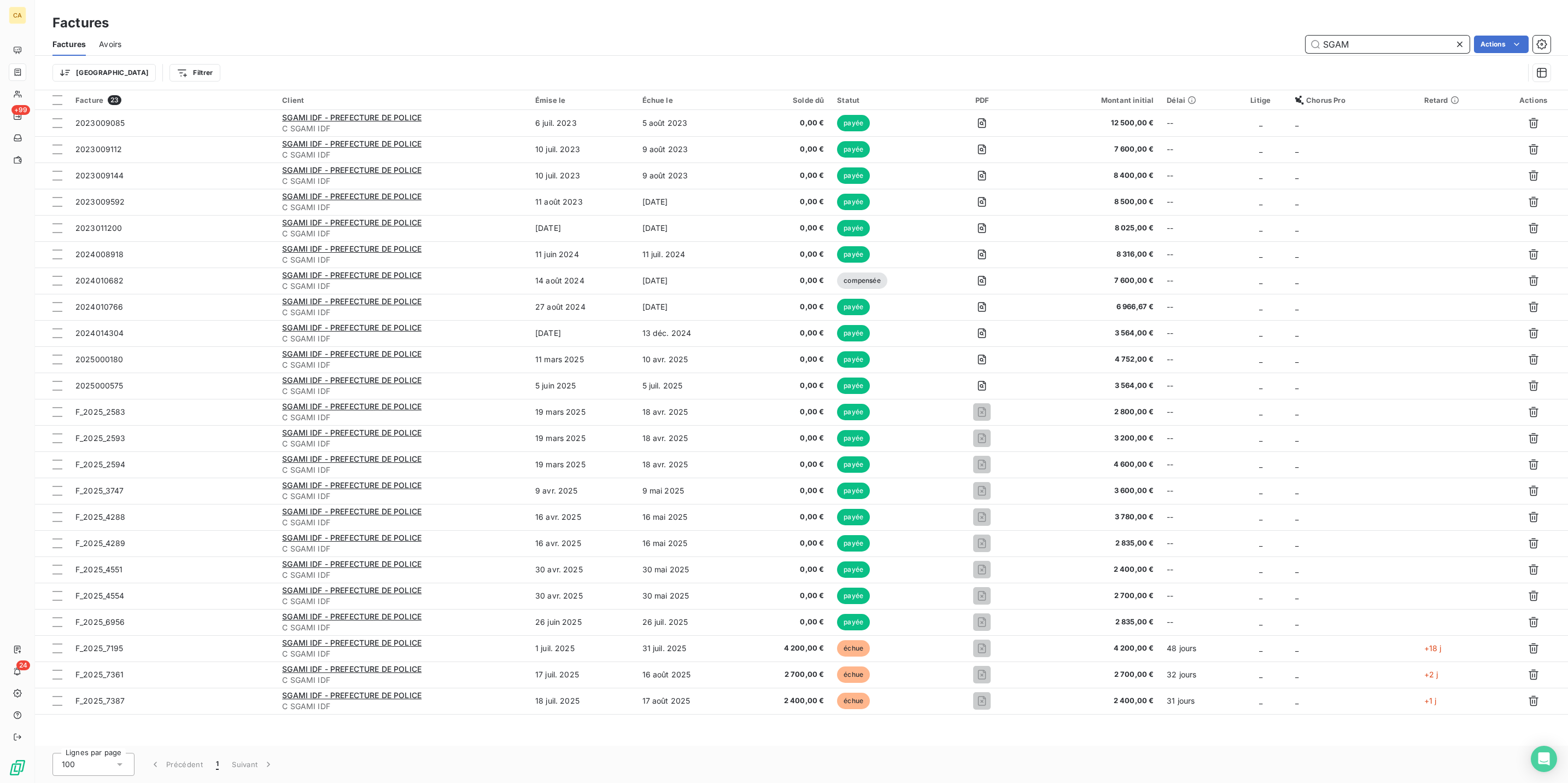
click at [1391, 36] on input "SGAM" at bounding box center [1388, 45] width 164 height 18
click at [1390, 37] on input "SGAM" at bounding box center [1388, 45] width 164 height 18
click at [1387, 37] on input "SGAM" at bounding box center [1388, 45] width 164 height 18
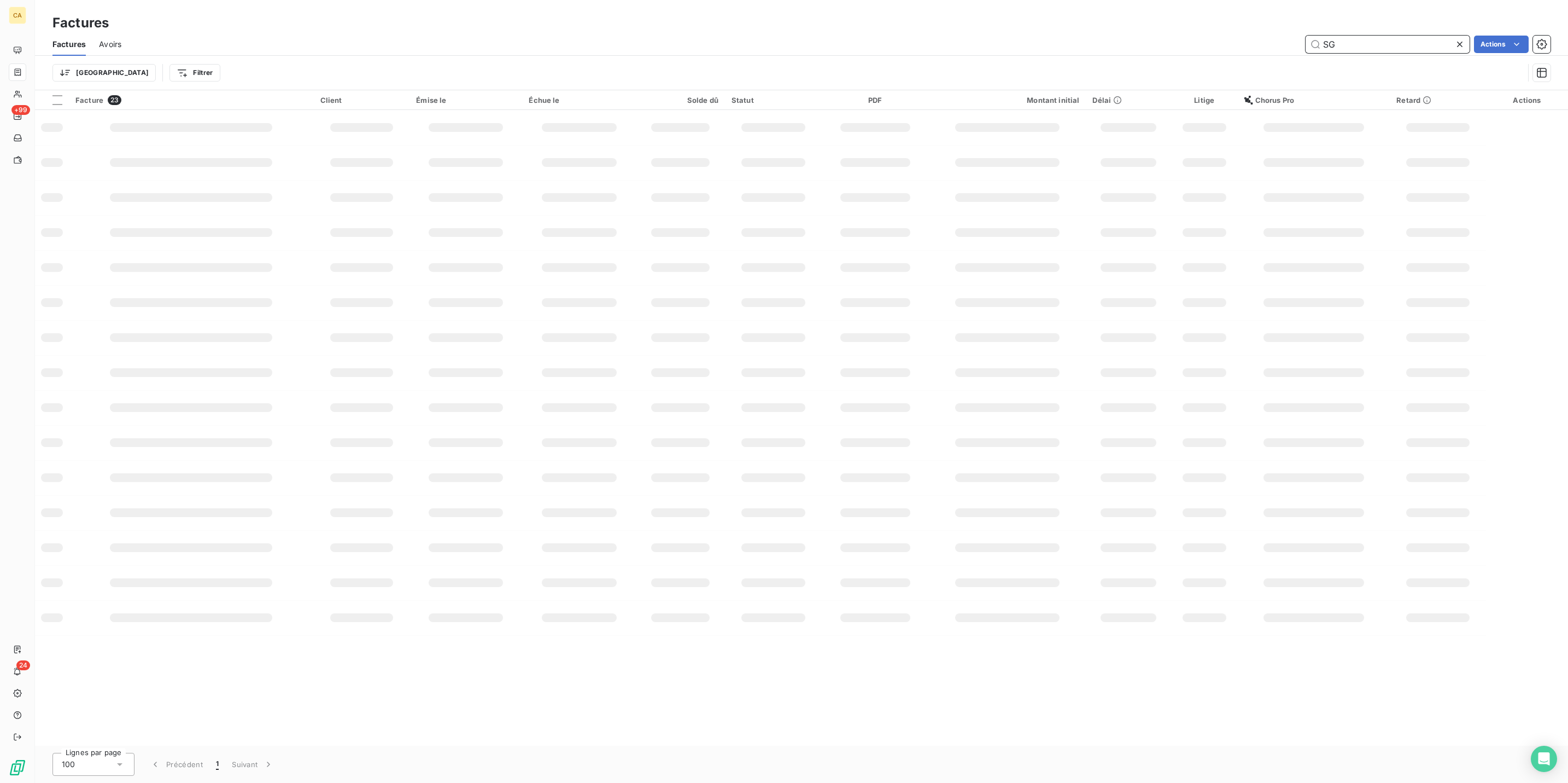
type input "S"
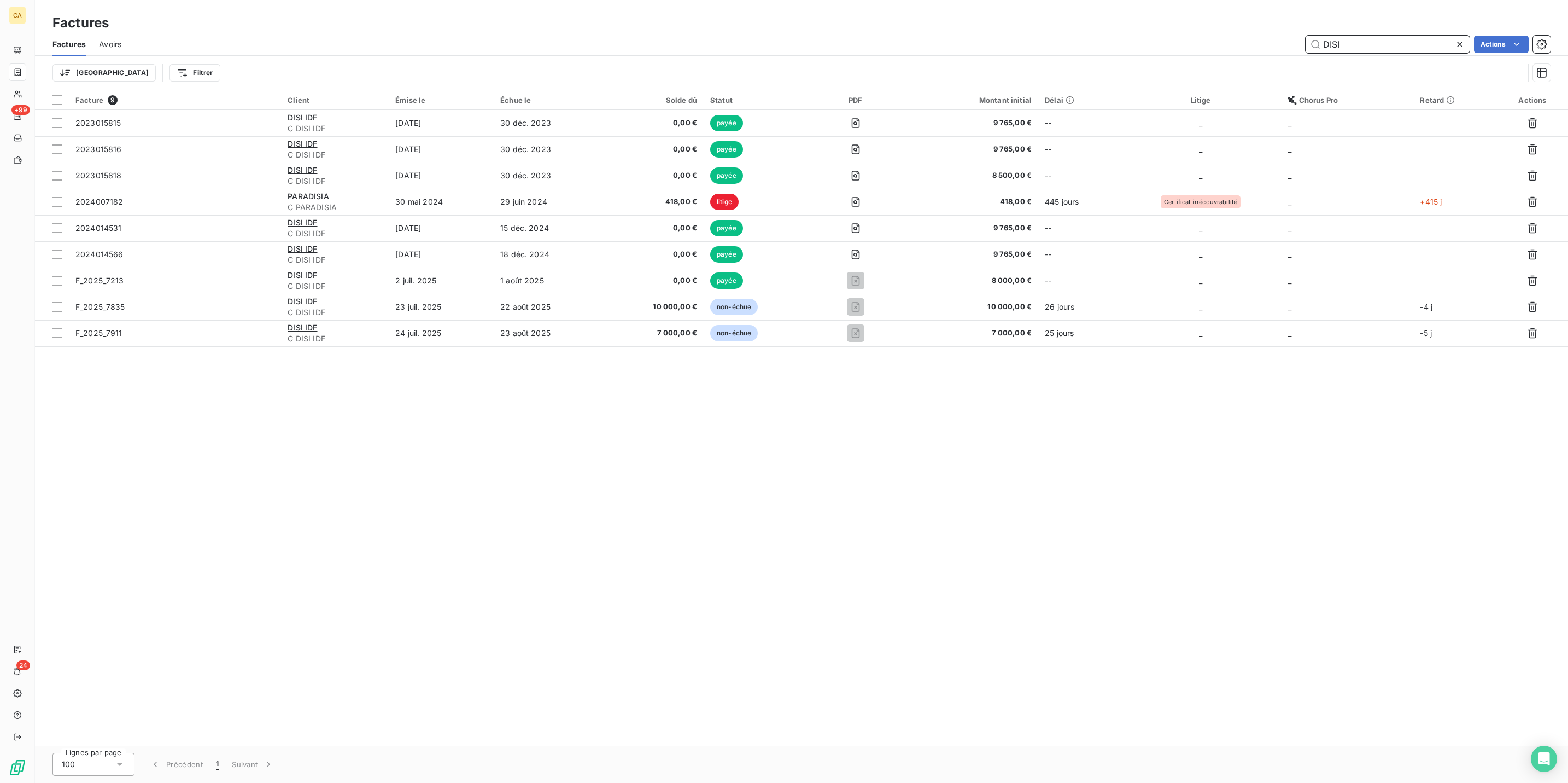
type input "DISI"
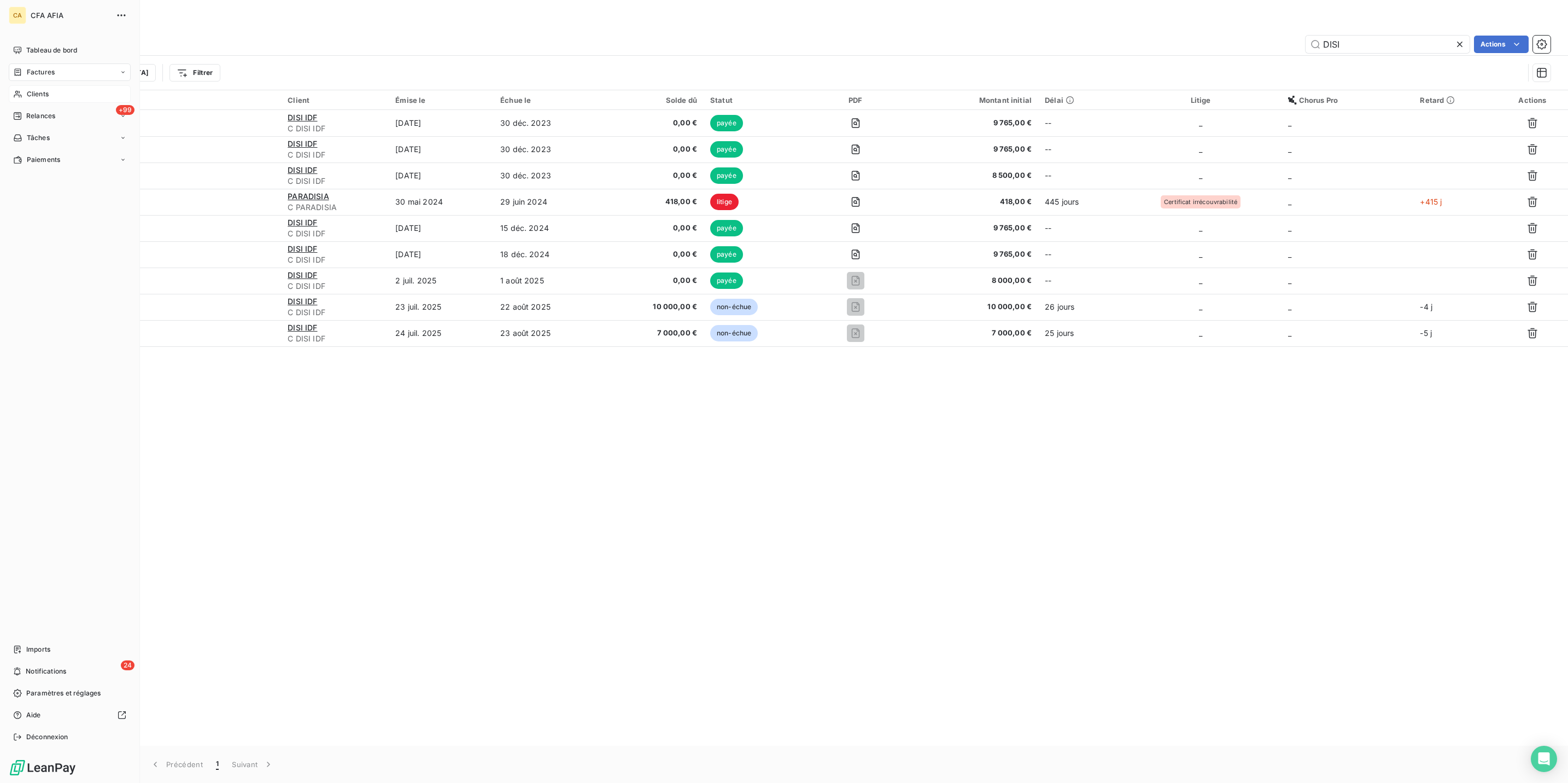
click at [49, 86] on div "Clients" at bounding box center [70, 95] width 122 height 18
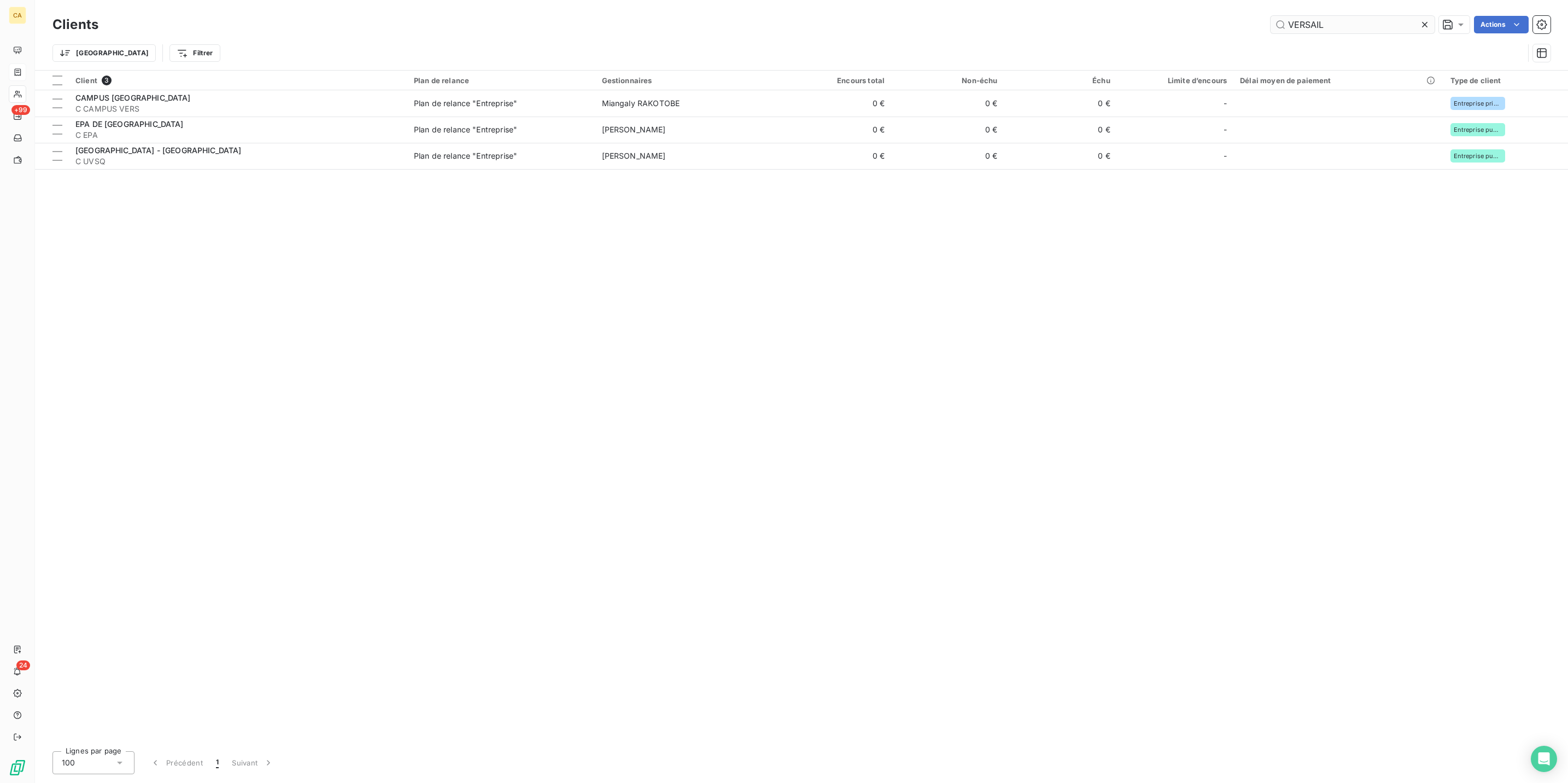
click at [1382, 20] on input "VERSAIL" at bounding box center [1353, 25] width 164 height 18
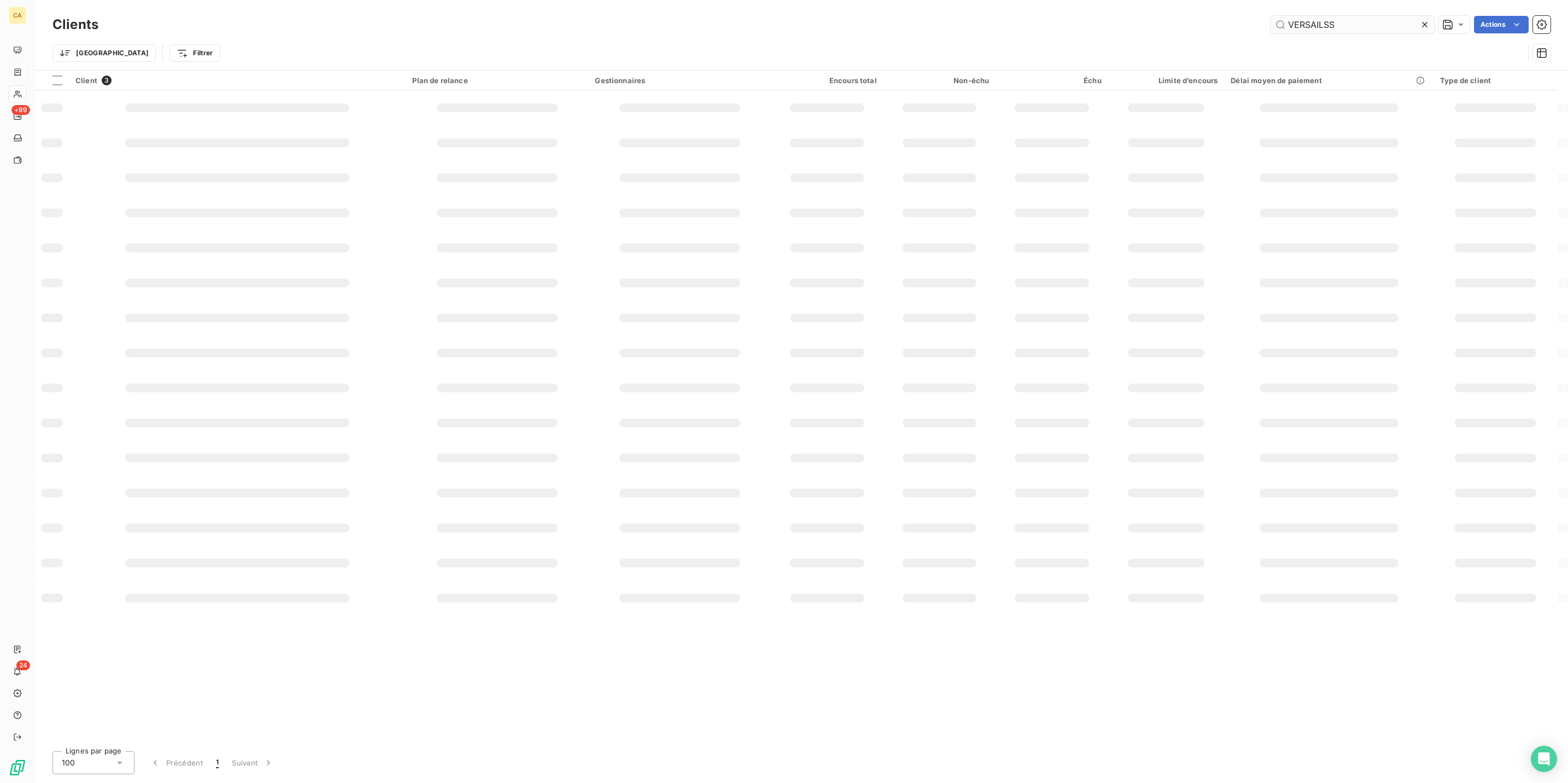
click at [1382, 20] on input "VERSAILSS" at bounding box center [1353, 25] width 164 height 18
click at [1335, 26] on input "SSP" at bounding box center [1353, 25] width 164 height 18
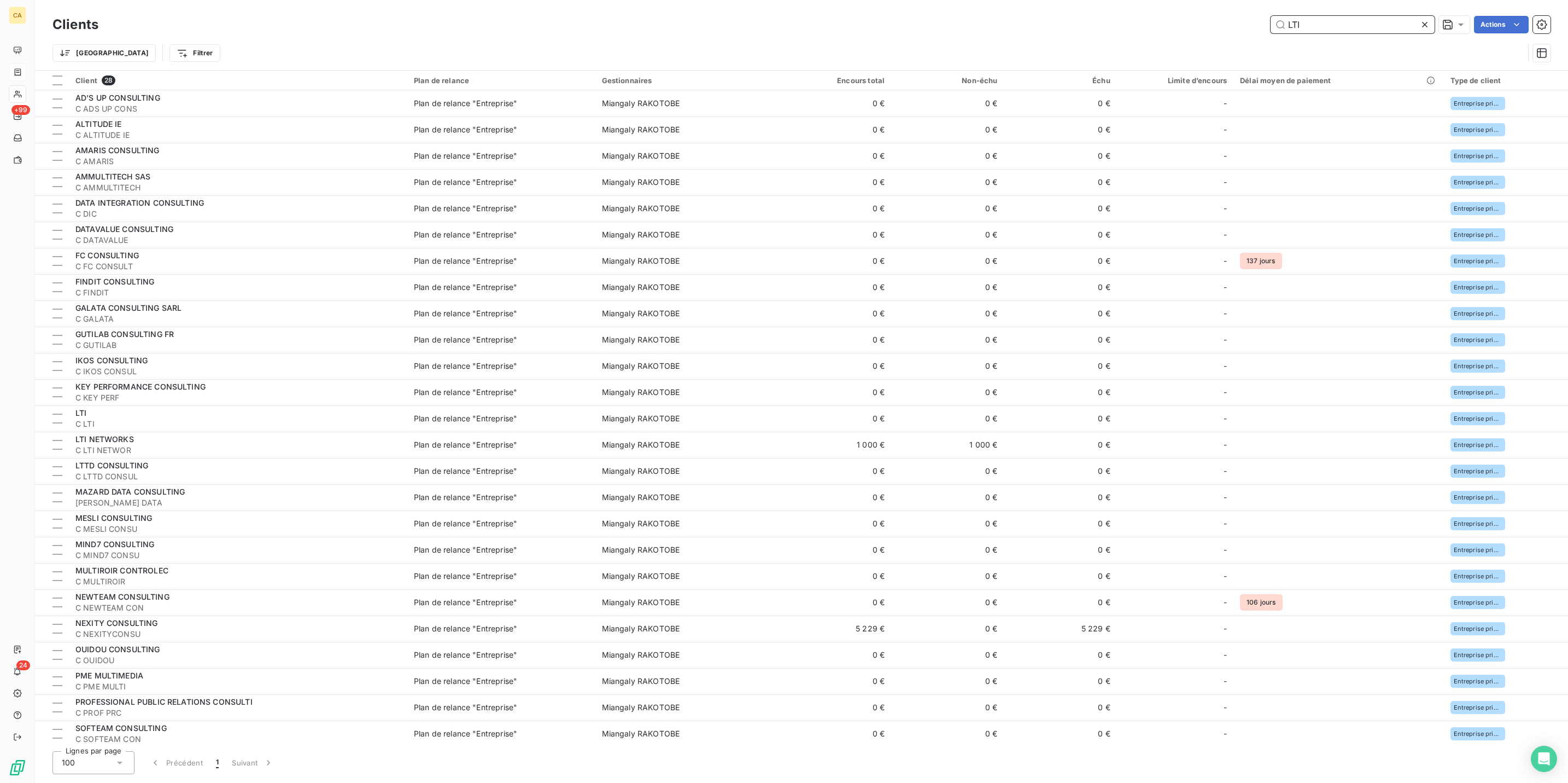
click at [1336, 16] on input "LTI" at bounding box center [1353, 25] width 164 height 18
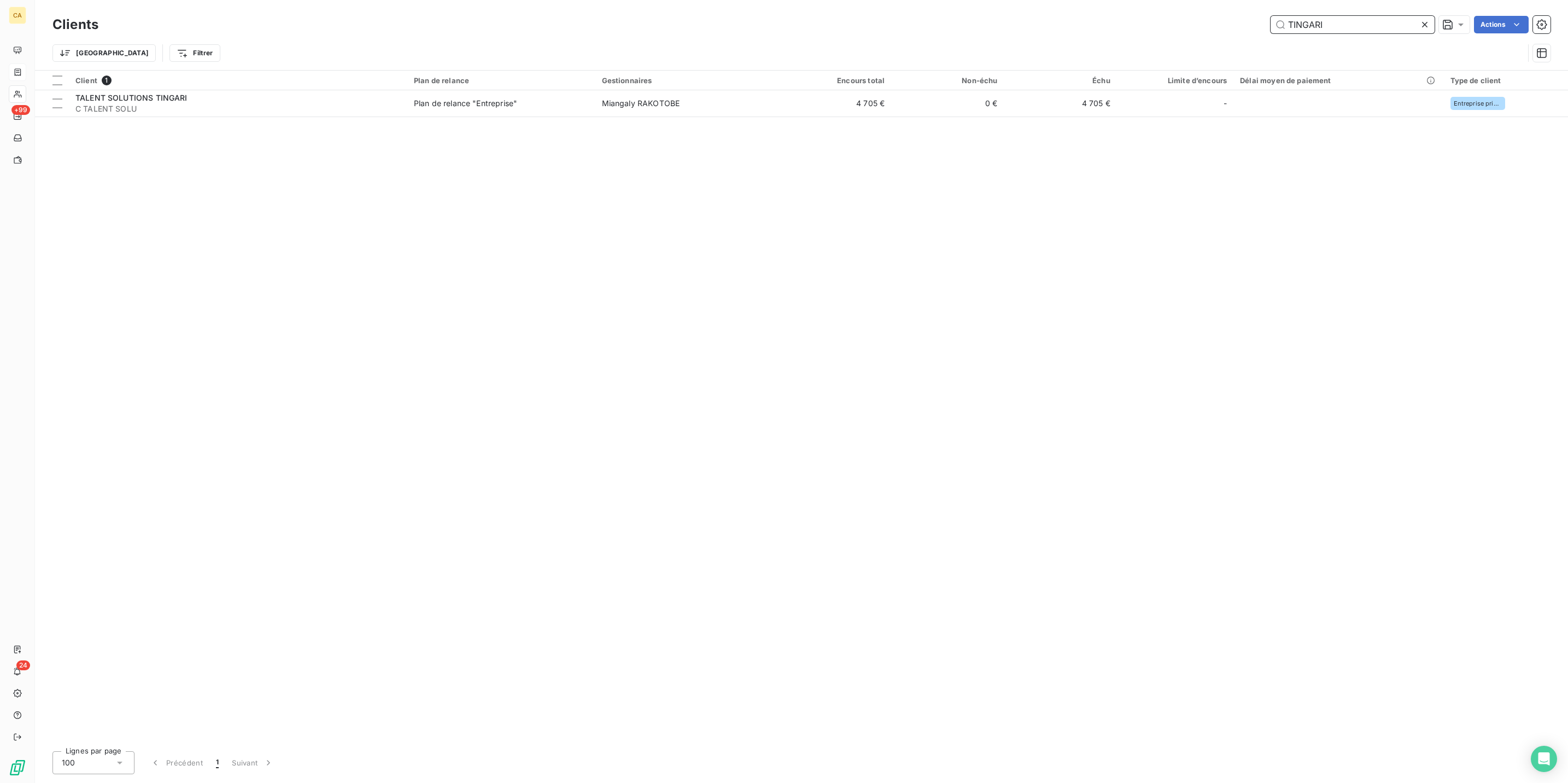
click at [1390, 22] on input "TINGARI" at bounding box center [1353, 25] width 164 height 18
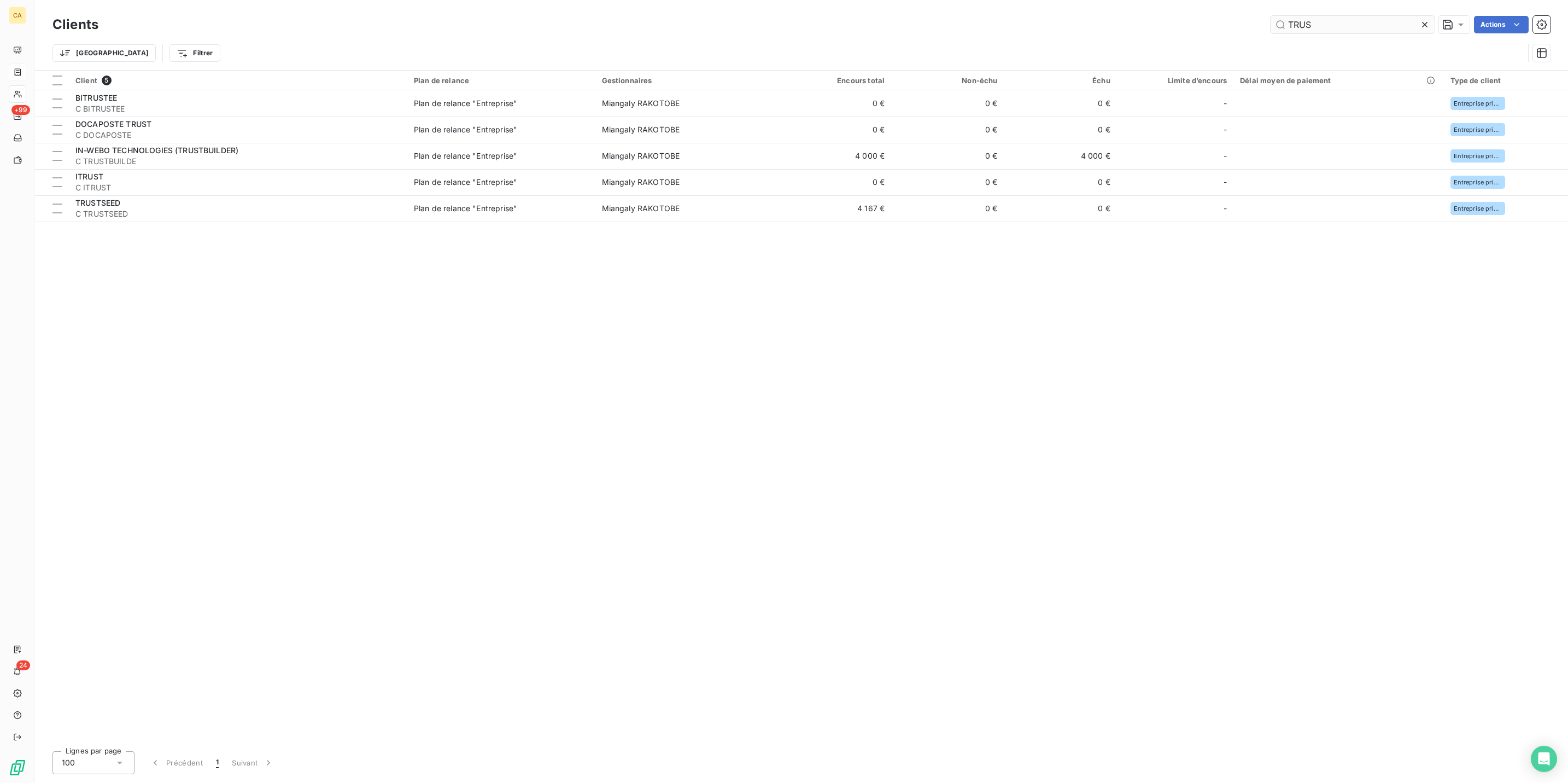
drag, startPoint x: 1334, startPoint y: 11, endPoint x: 1334, endPoint y: 26, distance: 15.0
click at [1334, 13] on div "Clients TRUS Actions" at bounding box center [801, 25] width 1498 height 23
click at [1334, 26] on input "TRUS" at bounding box center [1353, 25] width 164 height 18
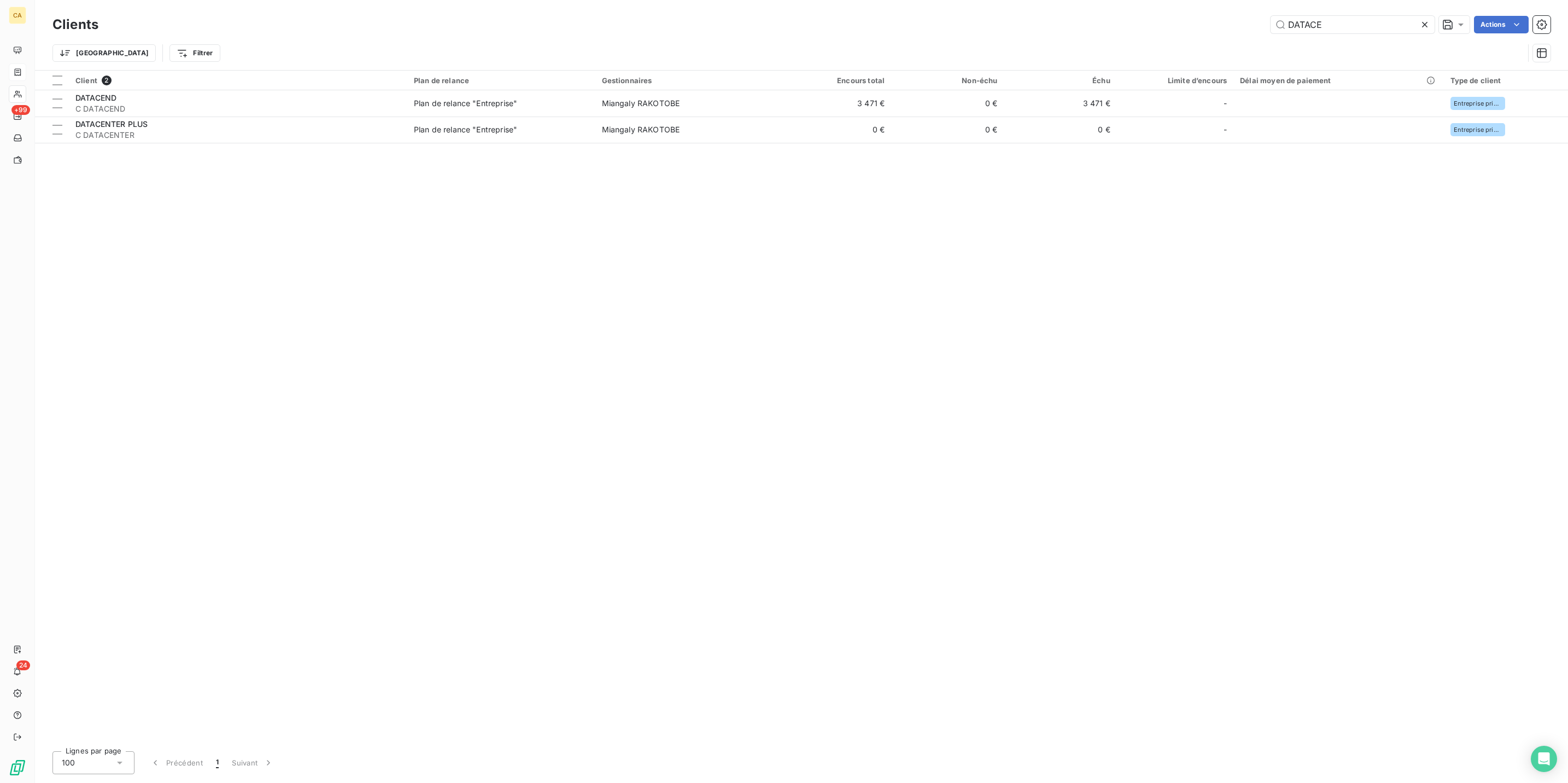
click at [1374, 28] on div "DATACE" at bounding box center [1353, 25] width 164 height 18
click at [1372, 13] on div "Clients DATACE Actions" at bounding box center [801, 25] width 1498 height 23
click at [1370, 16] on input "DATACE" at bounding box center [1353, 25] width 164 height 18
click at [1366, 27] on input "ACOSS" at bounding box center [1353, 25] width 164 height 18
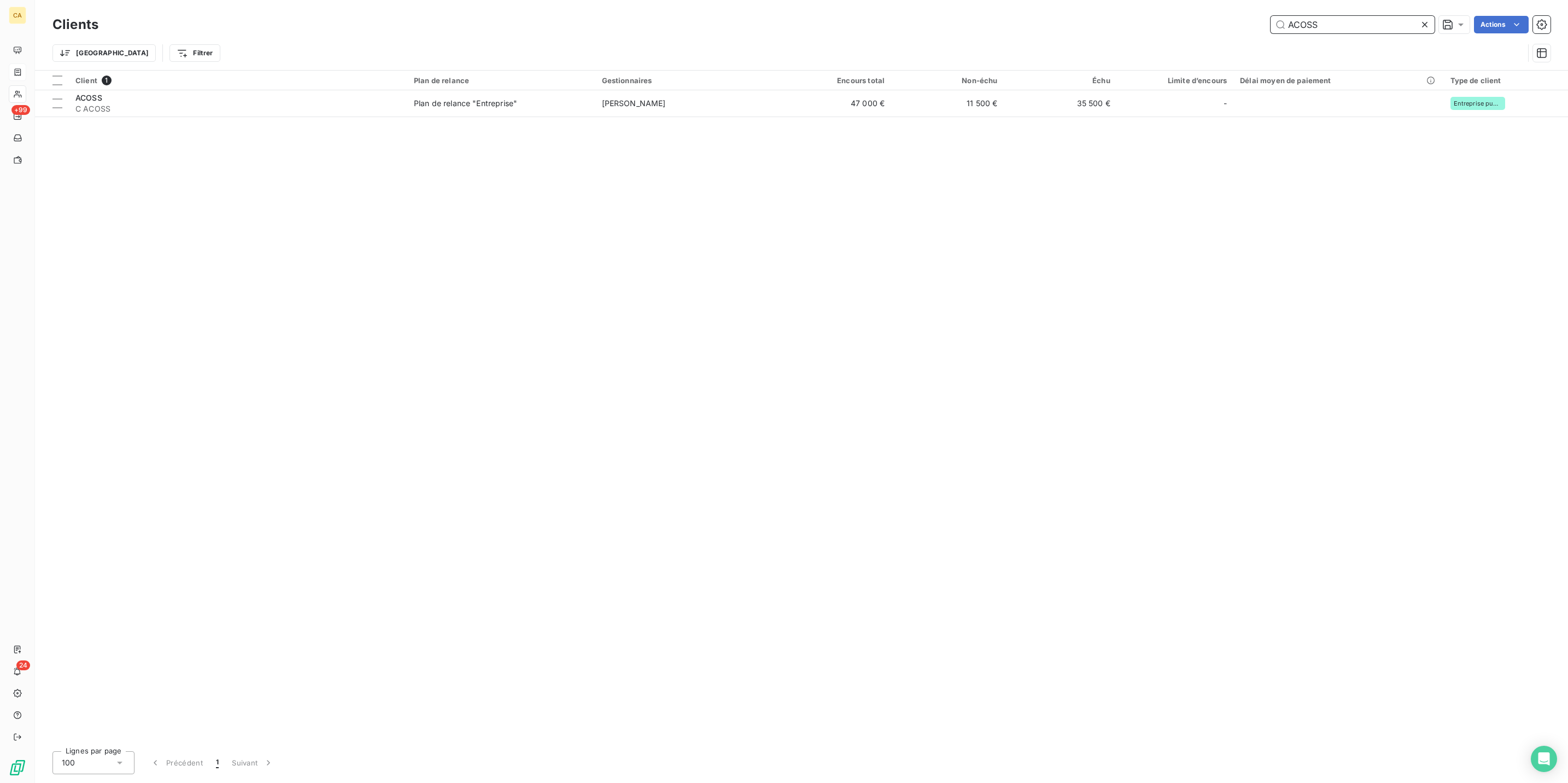
click at [1368, 27] on input "ACOSS" at bounding box center [1353, 25] width 164 height 18
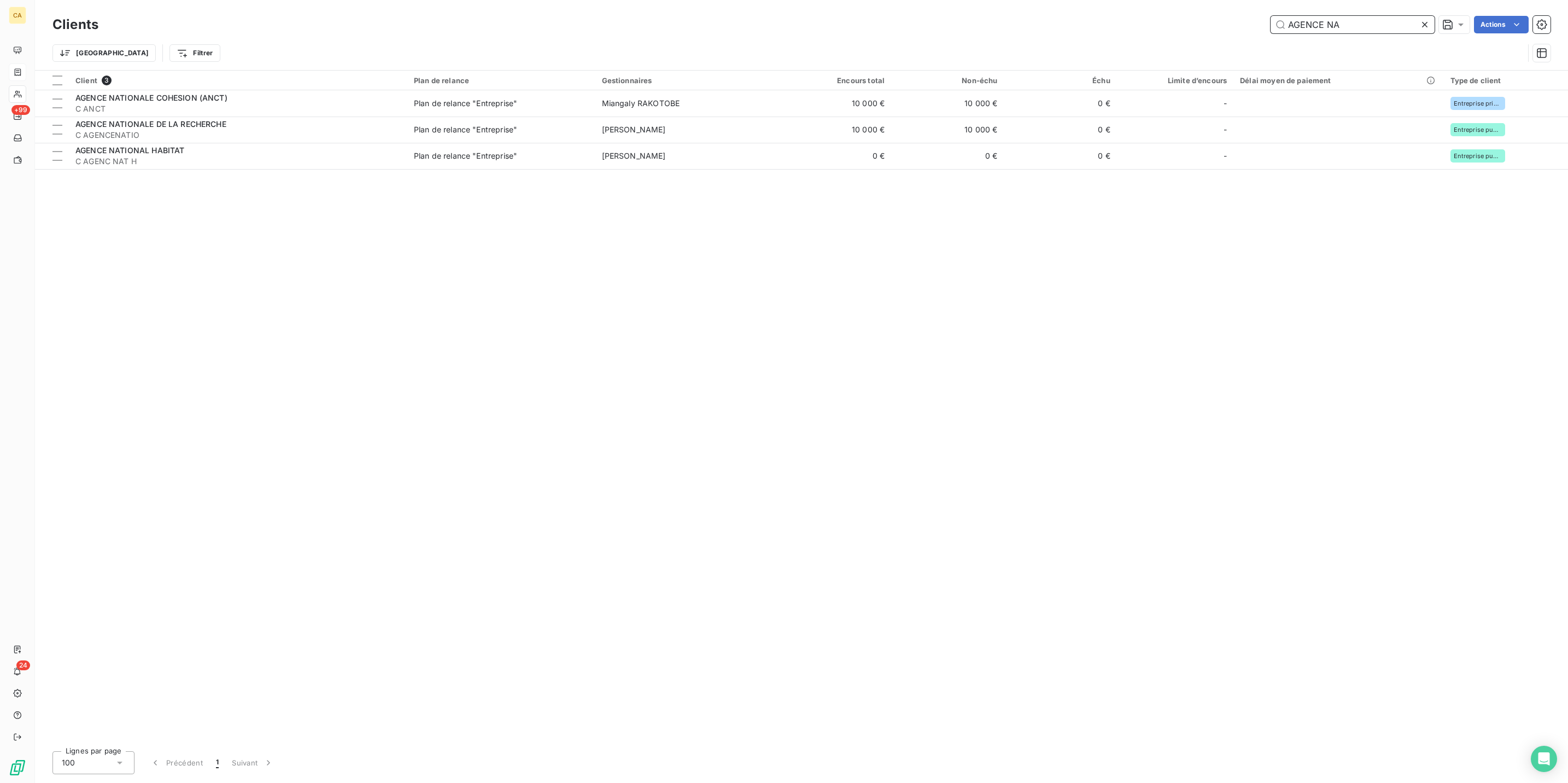
drag, startPoint x: 1409, startPoint y: 21, endPoint x: 1149, endPoint y: 4, distance: 260.6
click at [1149, 4] on div "Clients AGENCE NA Actions Trier Filtrer" at bounding box center [801, 35] width 1533 height 70
type input "E"
click at [1354, 21] on input "POLY" at bounding box center [1353, 25] width 164 height 18
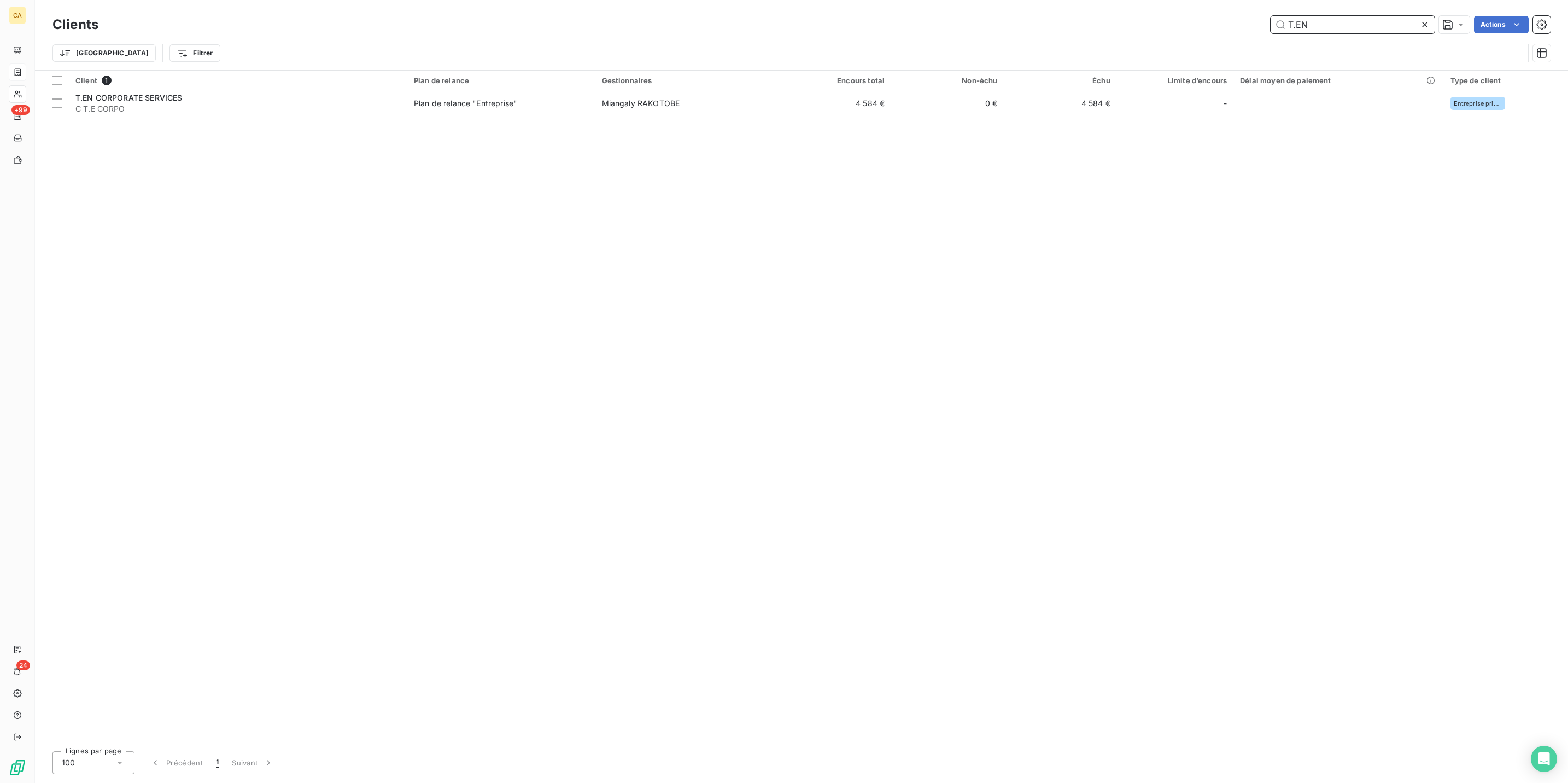
click at [1395, 19] on input "T.EN" at bounding box center [1353, 25] width 164 height 18
type input "T"
click at [1376, 18] on input "PERCIP" at bounding box center [1353, 25] width 164 height 18
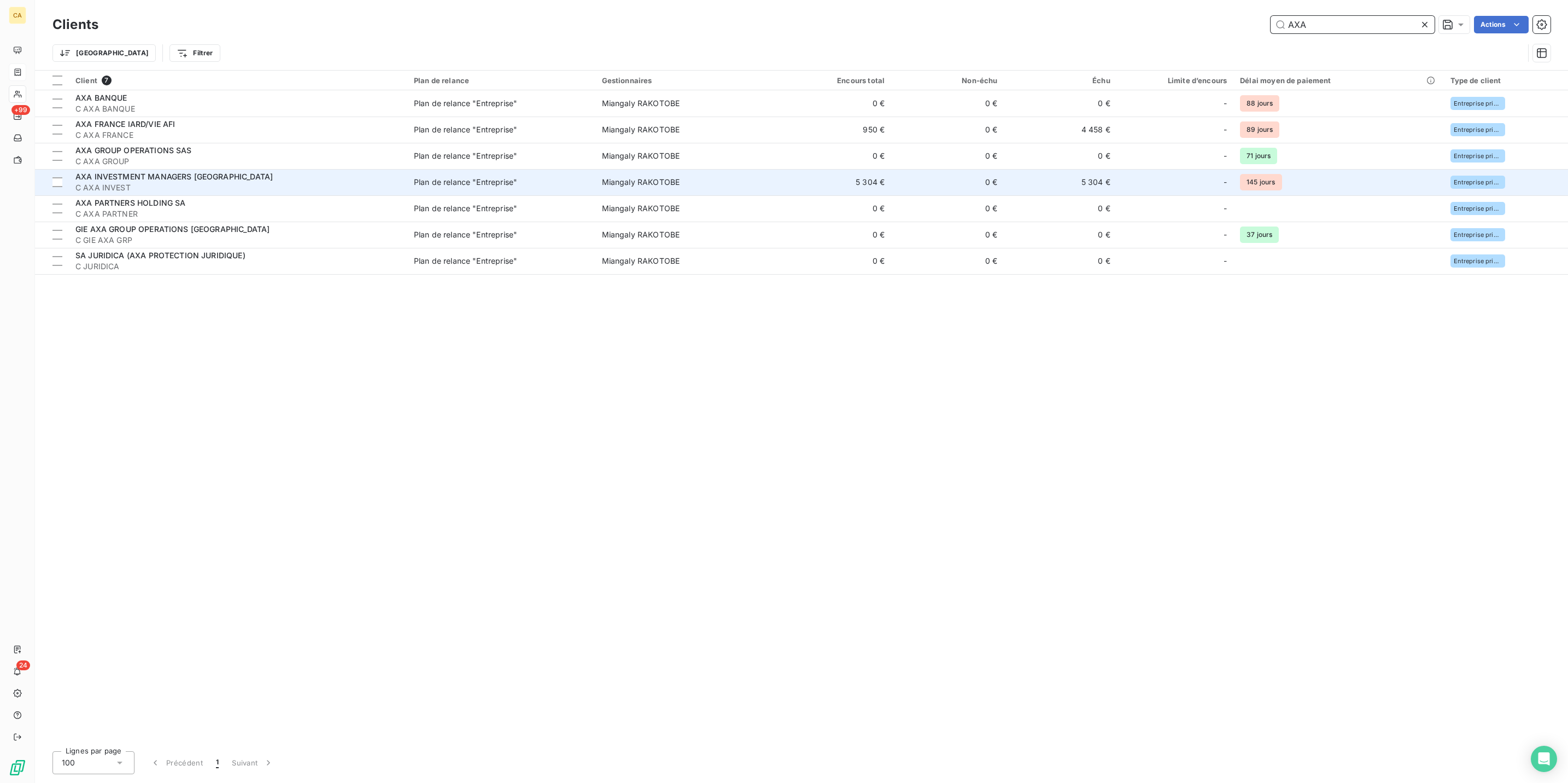
type input "AXA"
click at [135, 169] on td "AXA INVESTMENT MANAGERS PARIS C AXA INVEST" at bounding box center [237, 181] width 338 height 26
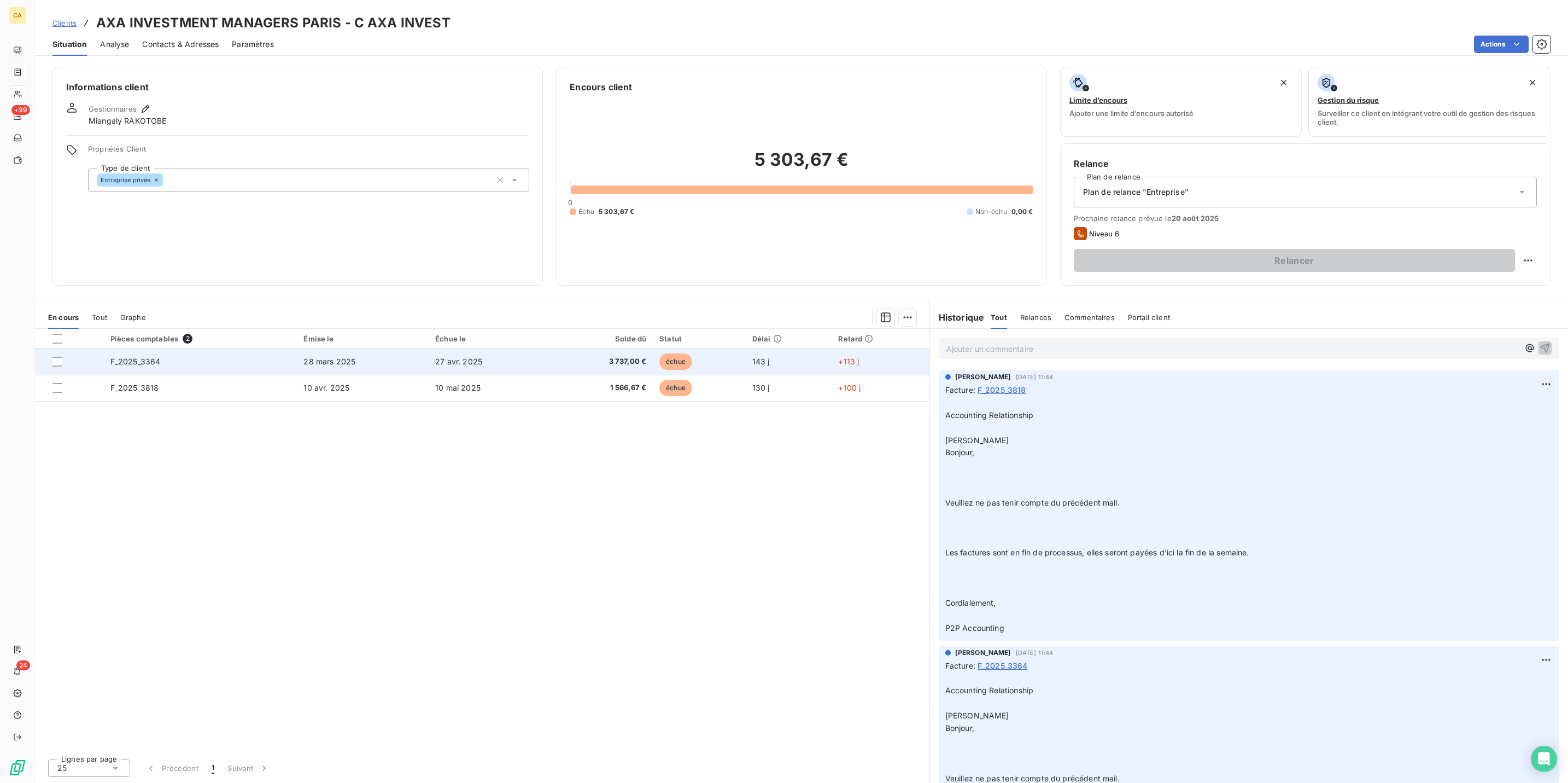
click at [450, 356] on span "27 avr. 2025" at bounding box center [459, 361] width 47 height 9
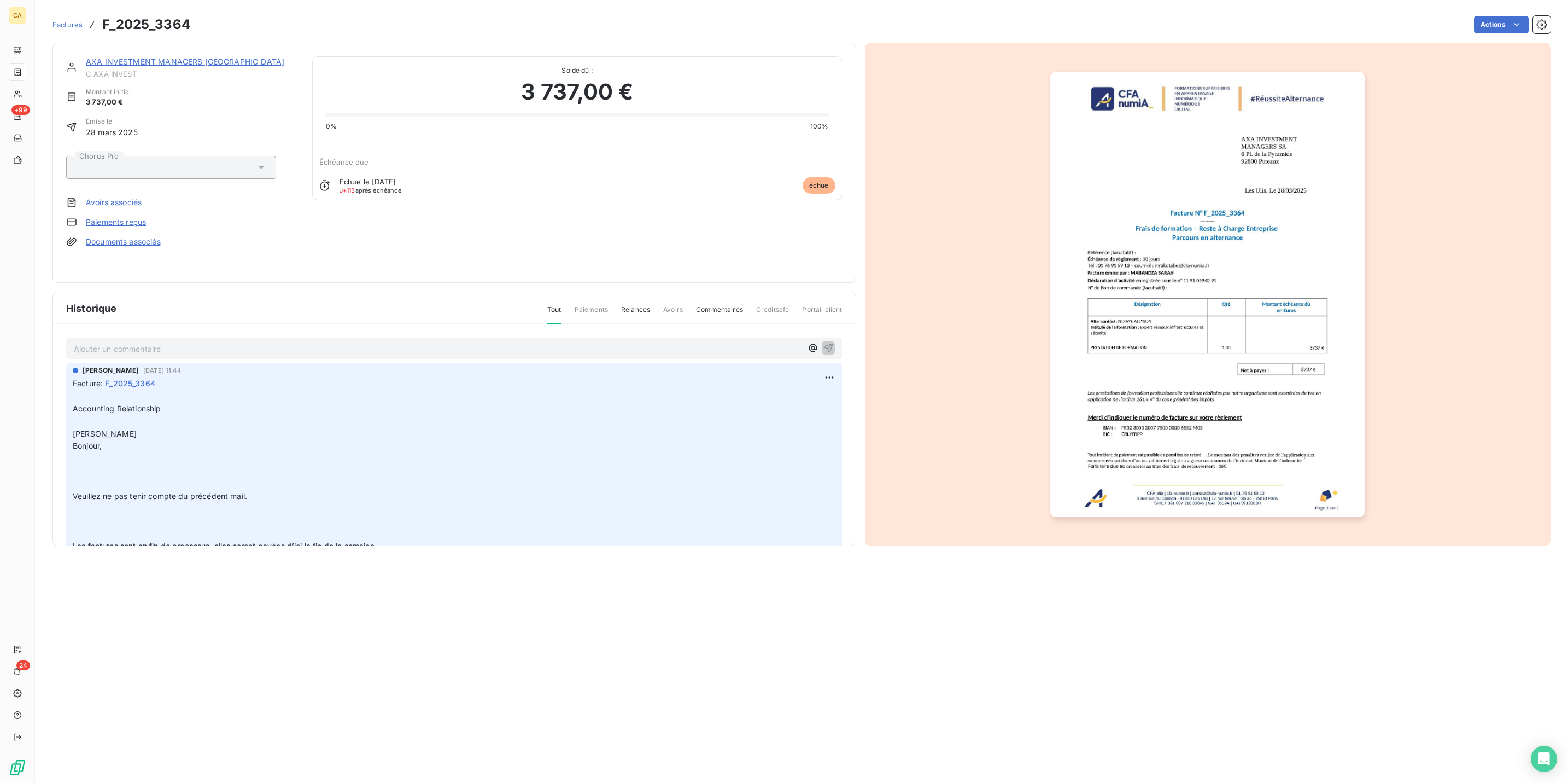
click at [245, 276] on div "AXA INVESTMENT MANAGERS PARIS C AXA INVEST Montant initial 3 737,00 € Émise le …" at bounding box center [454, 295] width 804 height 504
click at [178, 57] on link "AXA INVESTMENT MANAGERS [GEOGRAPHIC_DATA]" at bounding box center [185, 62] width 198 height 9
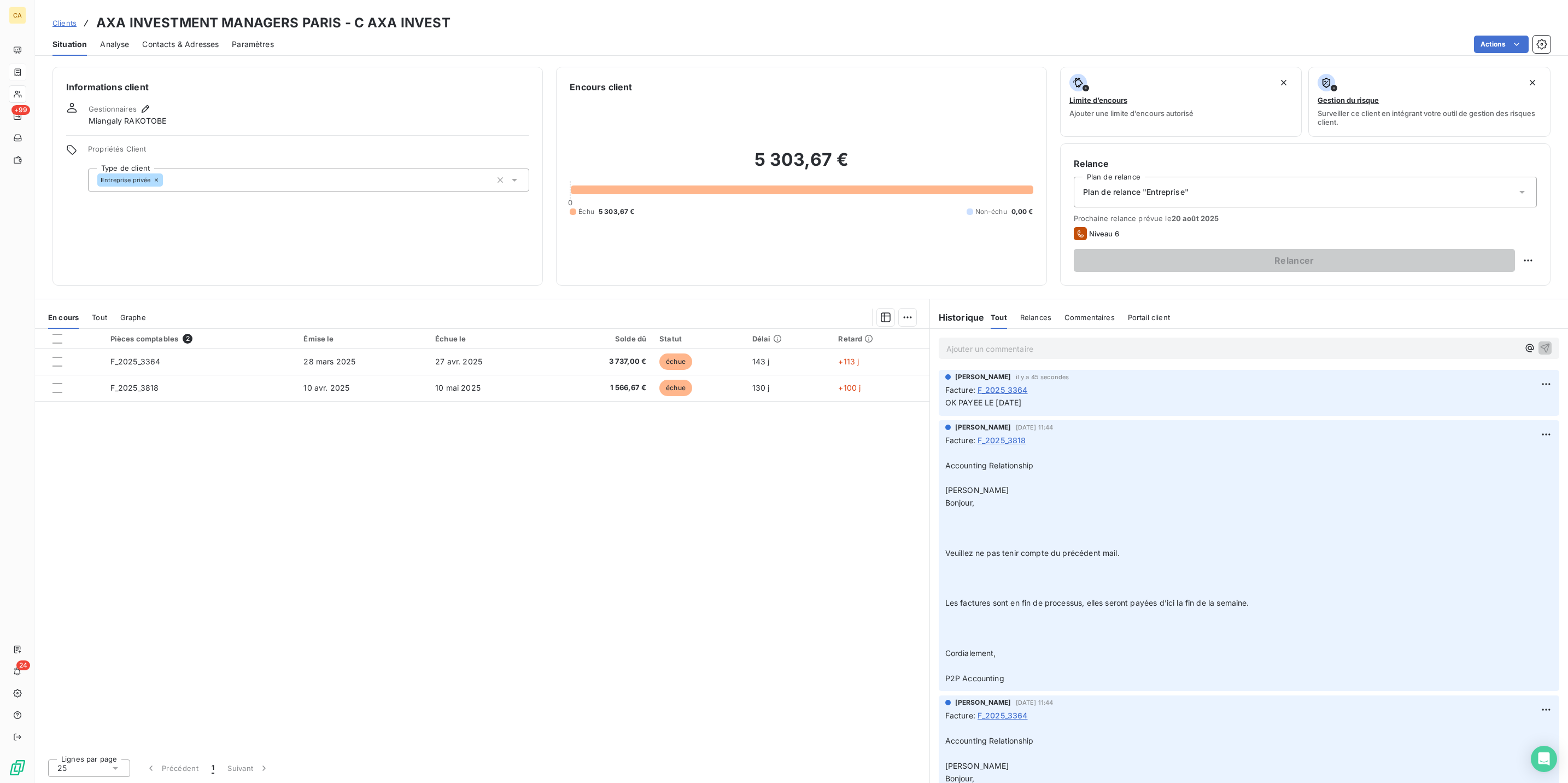
click at [187, 332] on div "Pièces comptables 2 Émise le Échue le Solde dû Statut Délai Retard F_2025_3364 …" at bounding box center [482, 539] width 894 height 421
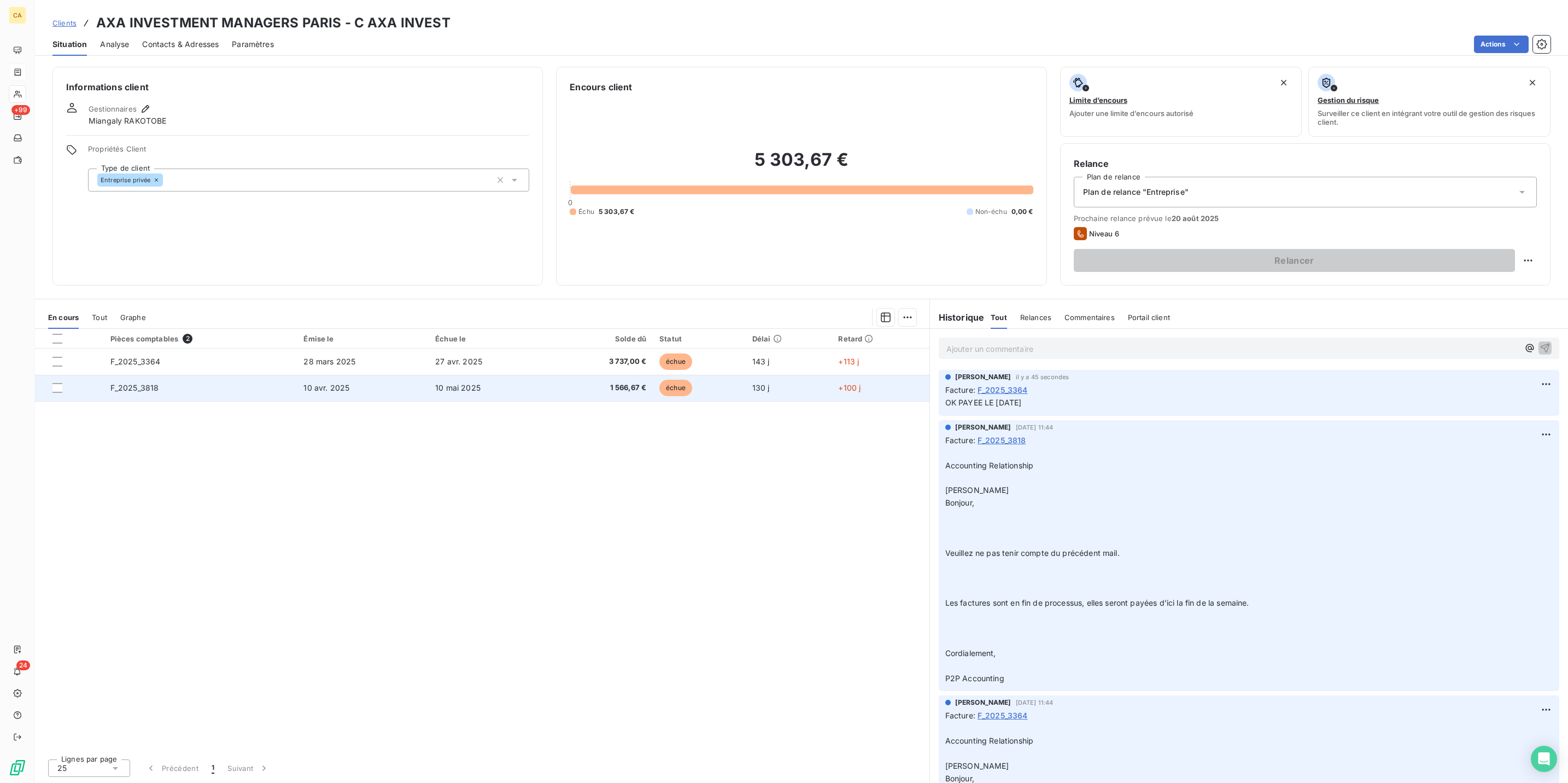
click at [176, 375] on td "F_2025_3818" at bounding box center [200, 387] width 194 height 26
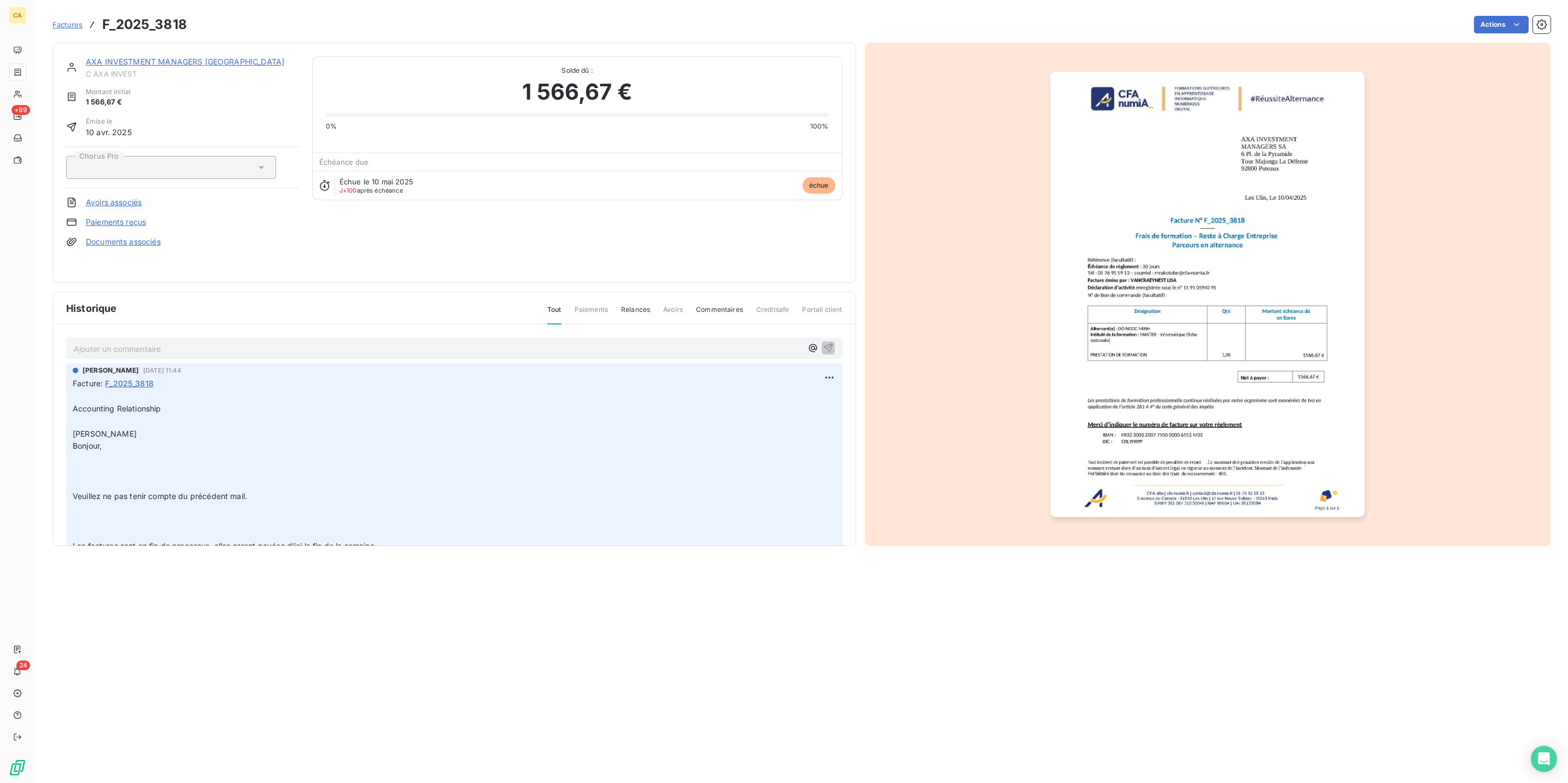
click at [158, 342] on p "Ajouter un commentaire ﻿" at bounding box center [438, 348] width 728 height 13
click at [159, 342] on p "Ajouter un commentaire ﻿" at bounding box center [438, 348] width 728 height 13
click at [128, 57] on link "AXA INVESTMENT MANAGERS [GEOGRAPHIC_DATA]" at bounding box center [185, 62] width 198 height 9
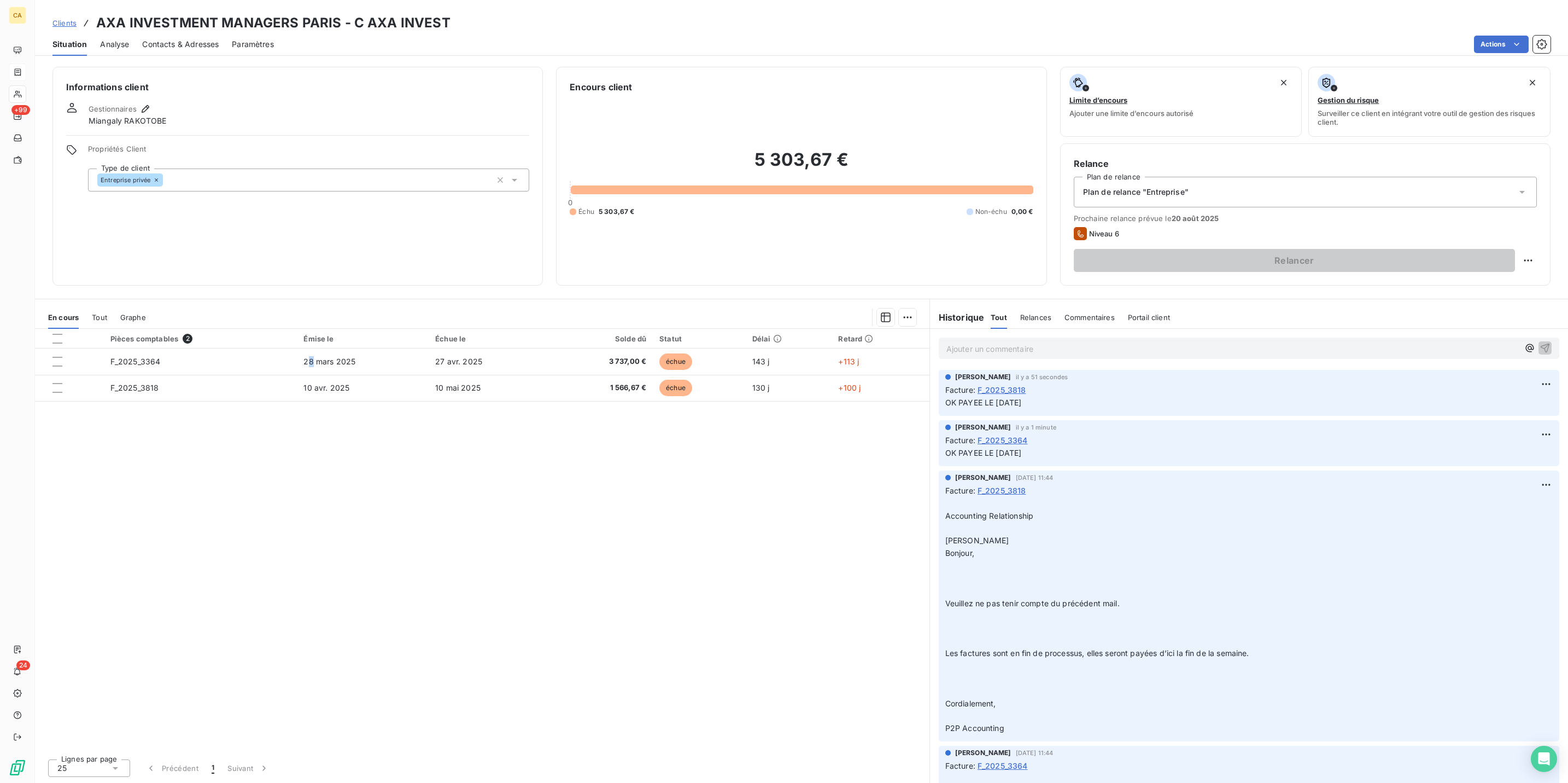
click at [305, 329] on table "Pièces comptables 2 Émise le Échue le Solde dû Statut Délai Retard F_2025_3364 …" at bounding box center [482, 364] width 894 height 72
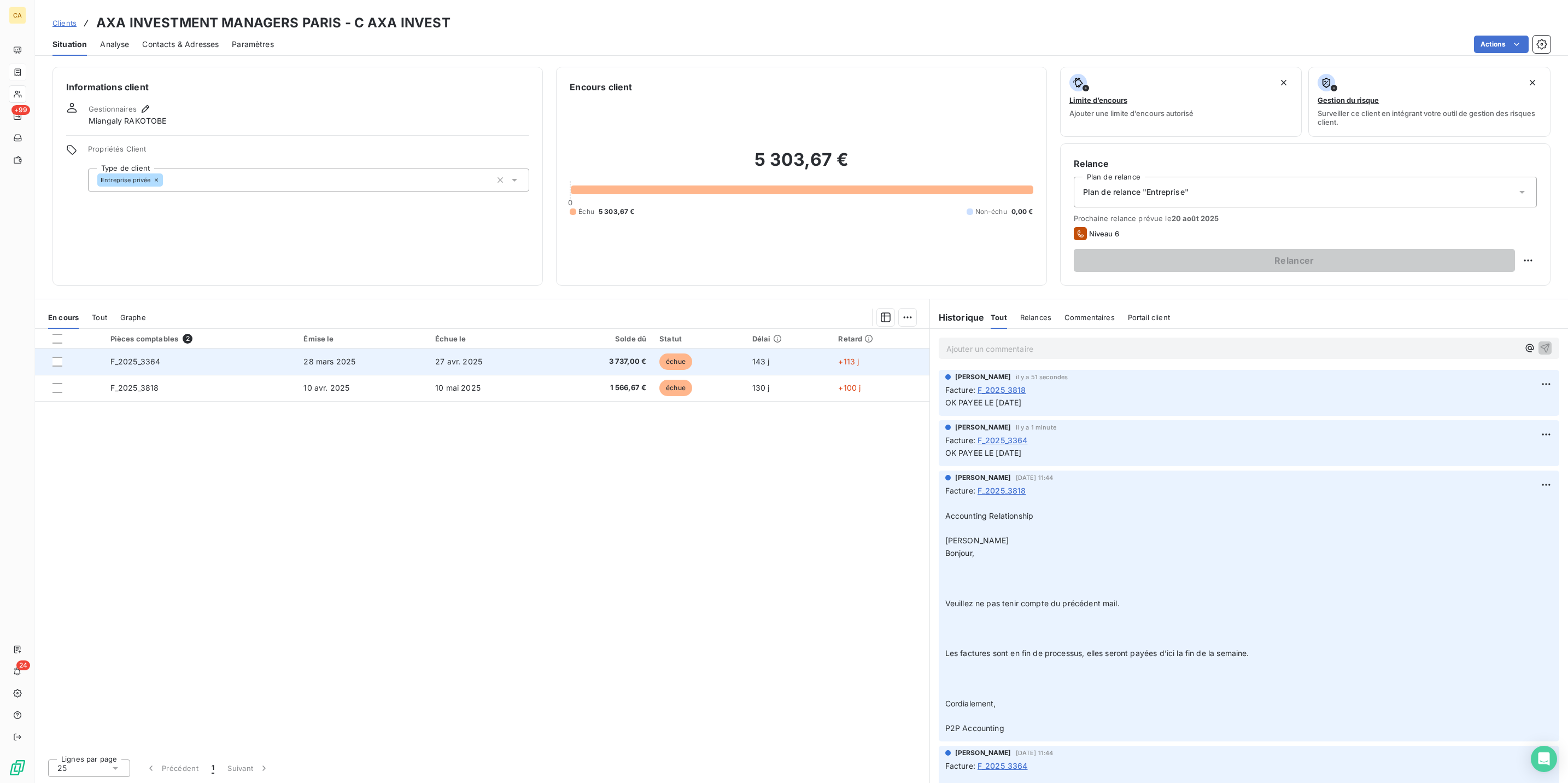
click at [305, 356] on span "28 mars 2025" at bounding box center [329, 361] width 52 height 9
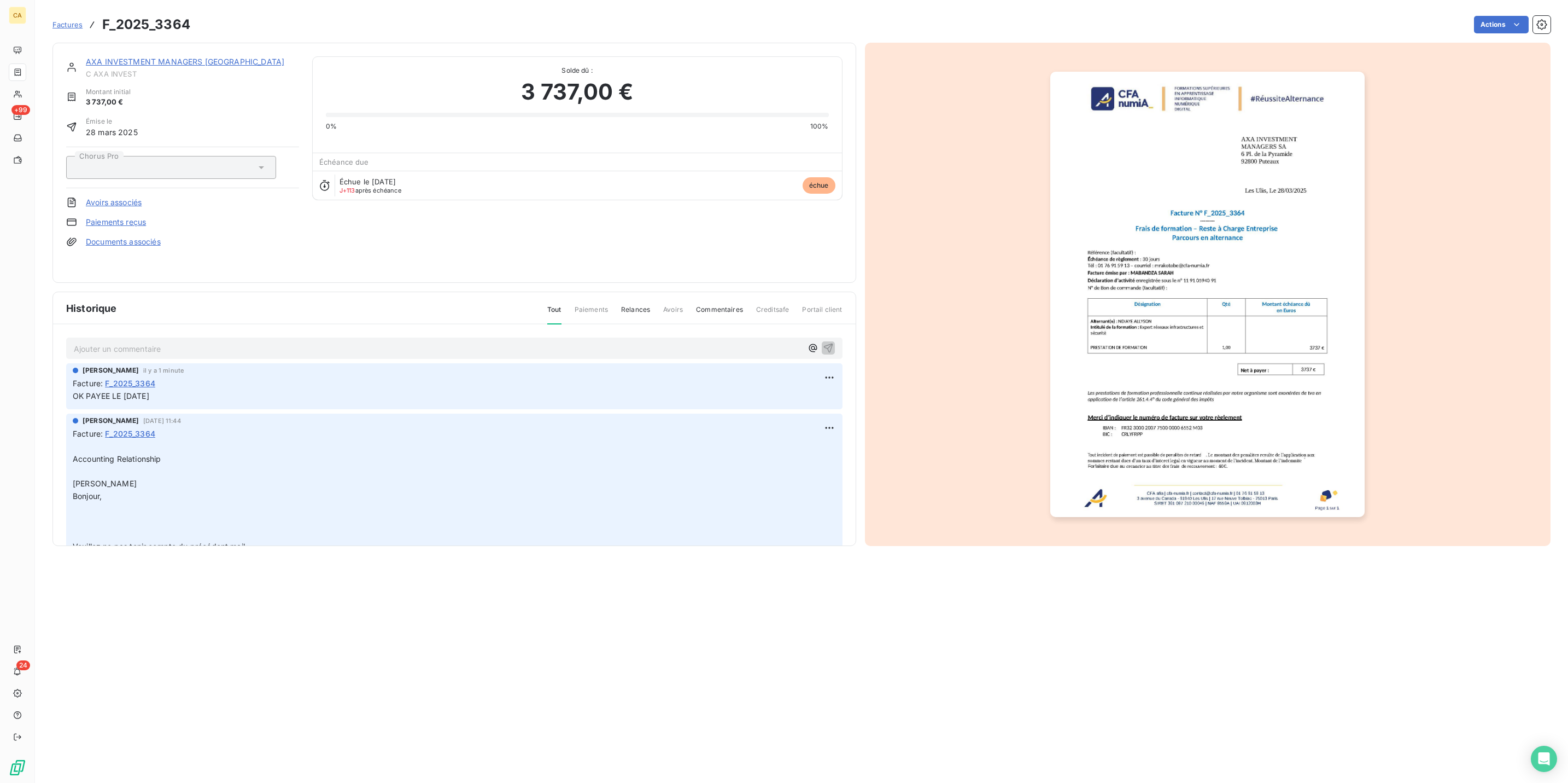
click at [1116, 363] on img "button" at bounding box center [1207, 294] width 314 height 446
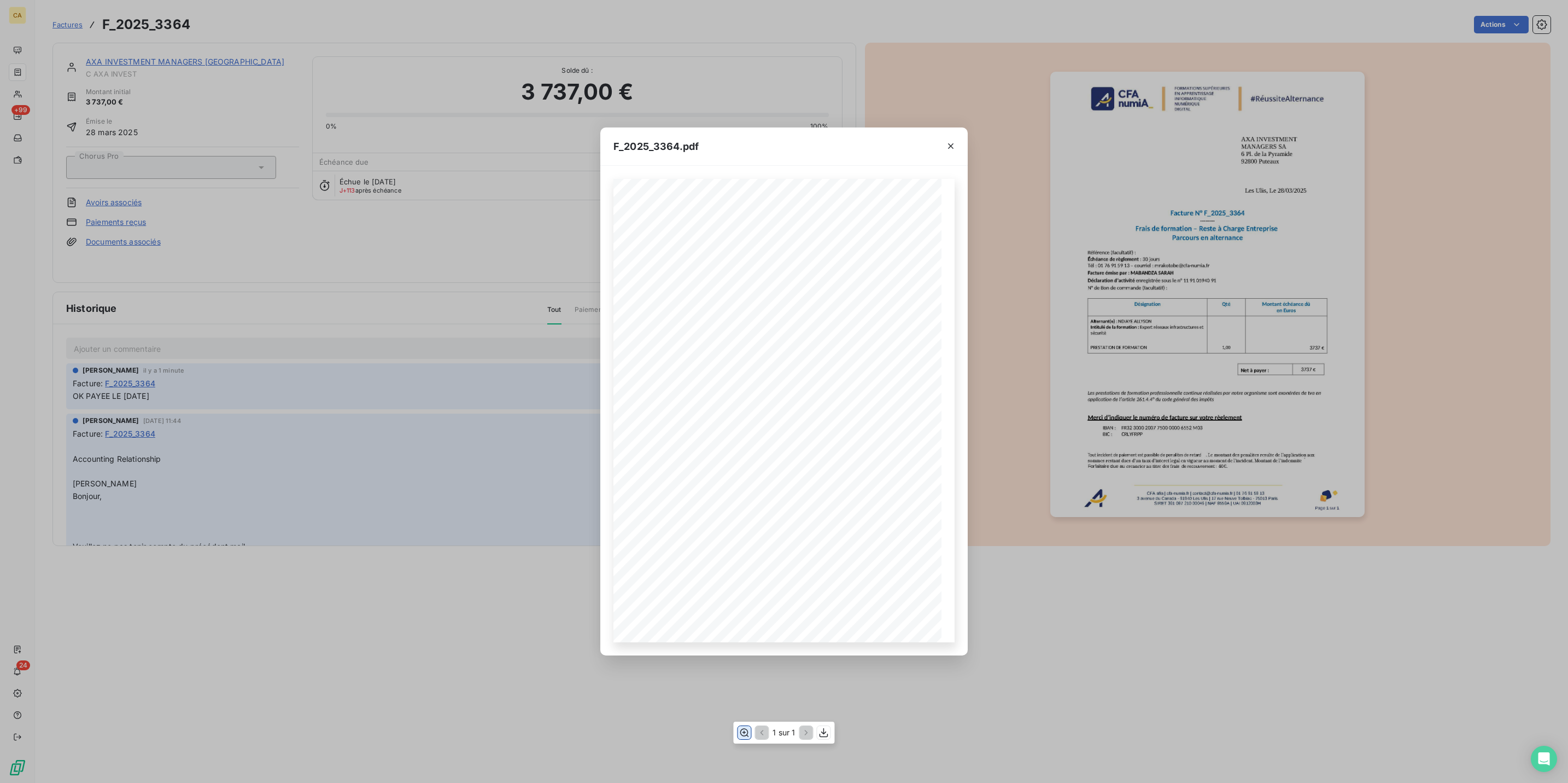
click at [746, 731] on icon "button" at bounding box center [744, 732] width 11 height 11
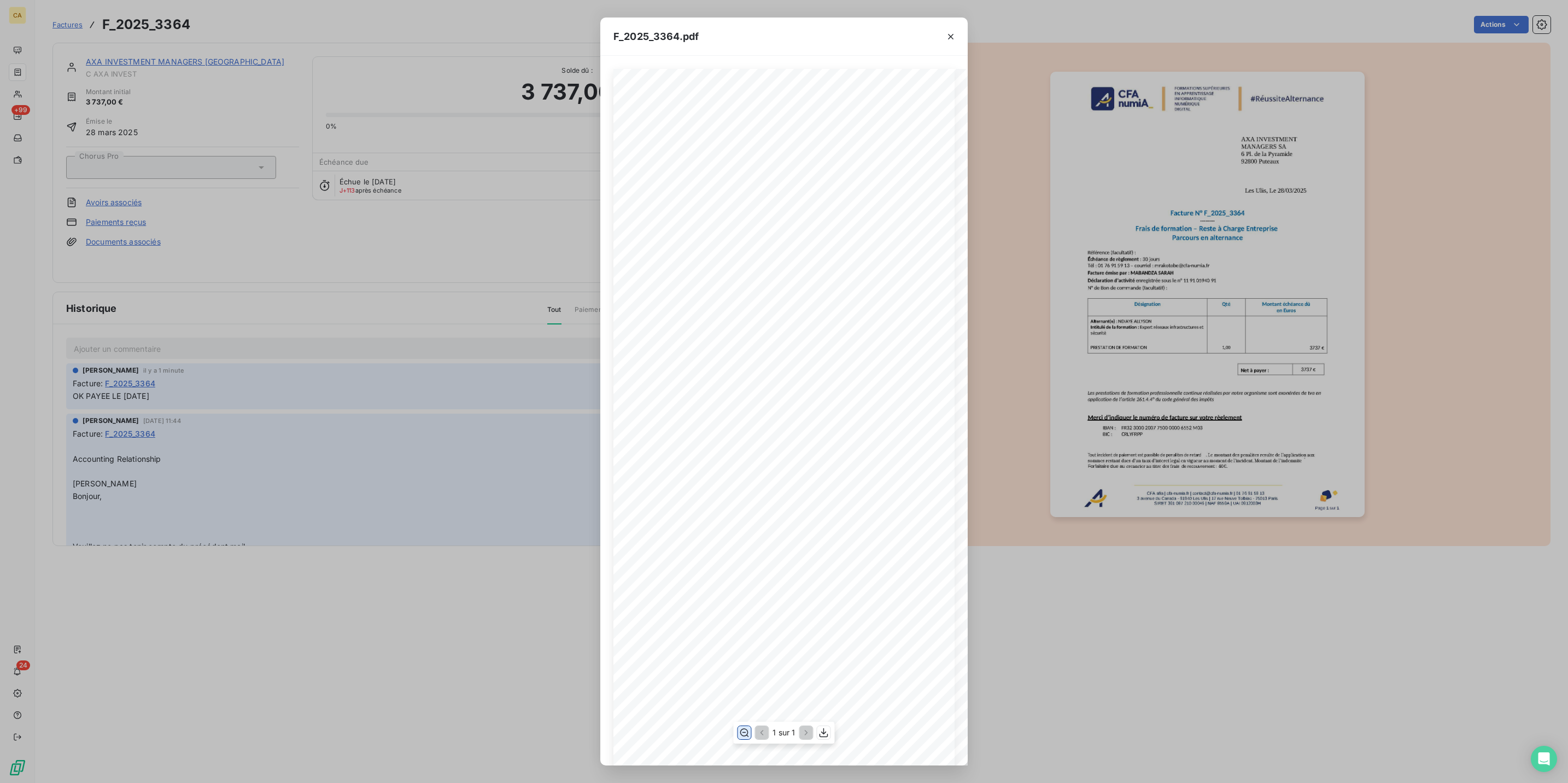
scroll to position [103, 0]
click at [183, 232] on div "F_2025_3364.pdf CFA afia | [DOMAIN_NAME] | [EMAIL_ADDRESS][DOMAIN_NAME] | 01 76…" at bounding box center [784, 391] width 1568 height 783
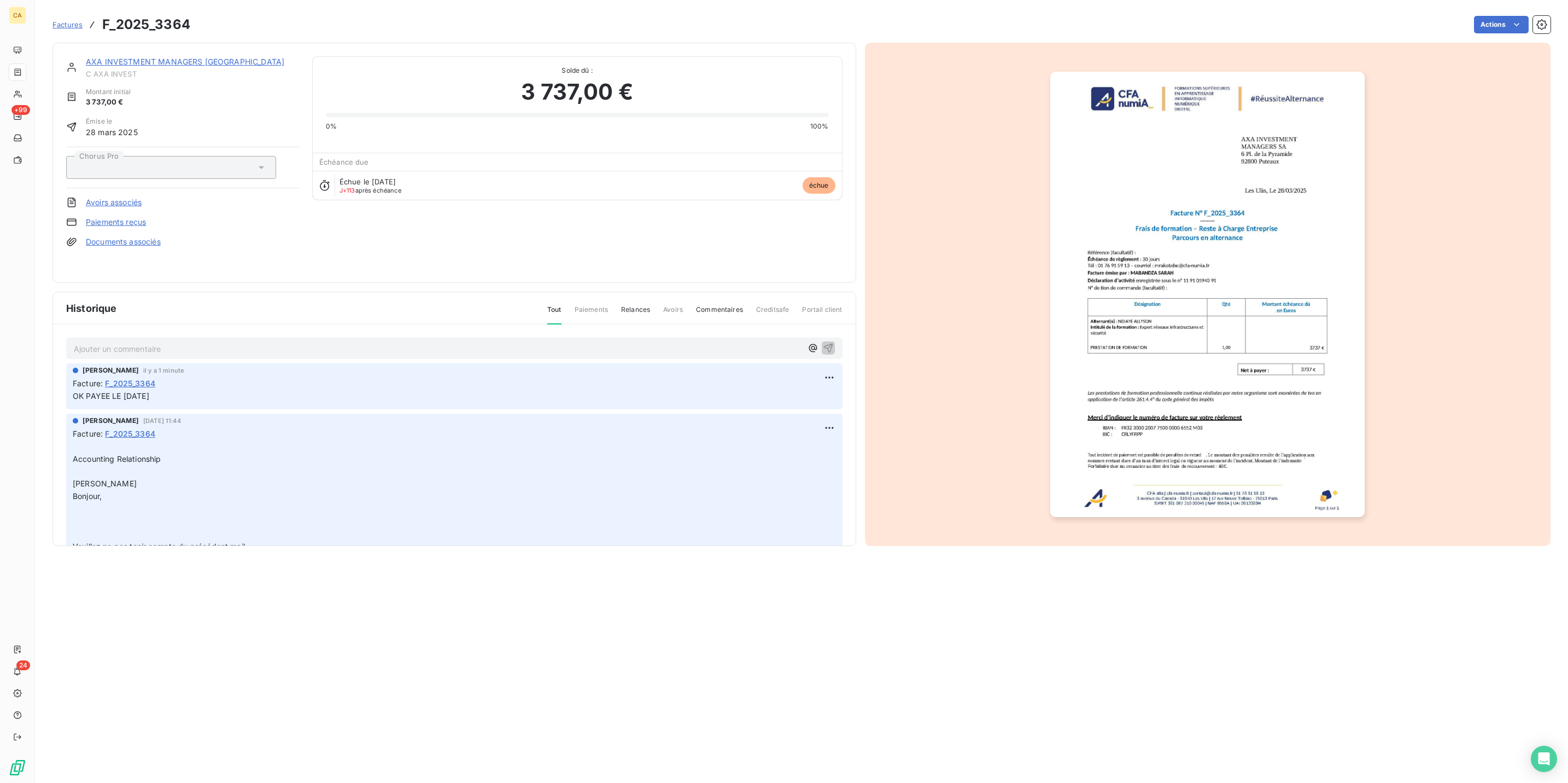
click at [151, 57] on link "AXA INVESTMENT MANAGERS [GEOGRAPHIC_DATA]" at bounding box center [185, 62] width 198 height 9
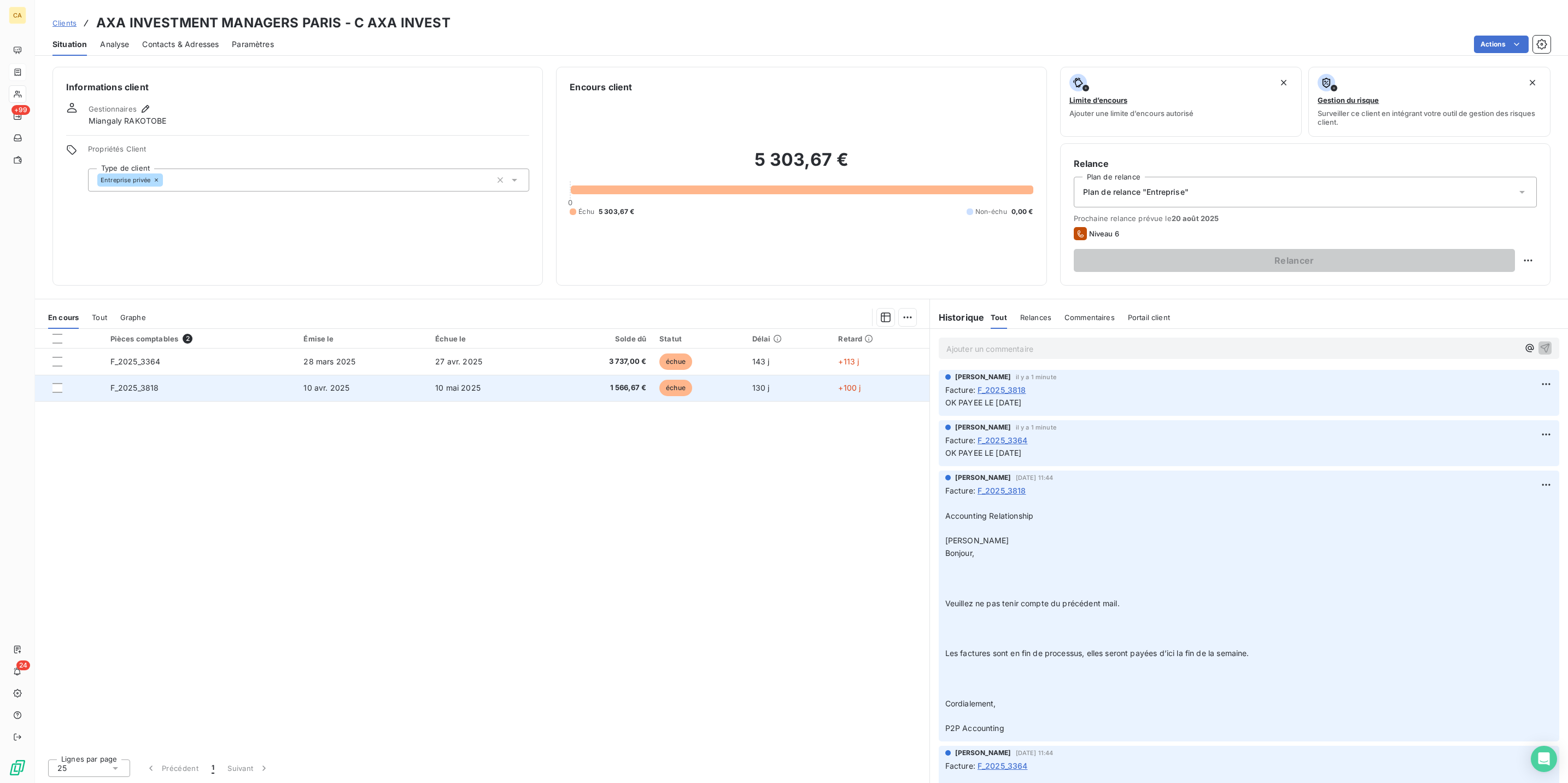
click at [145, 375] on td "F_2025_3818" at bounding box center [200, 387] width 194 height 26
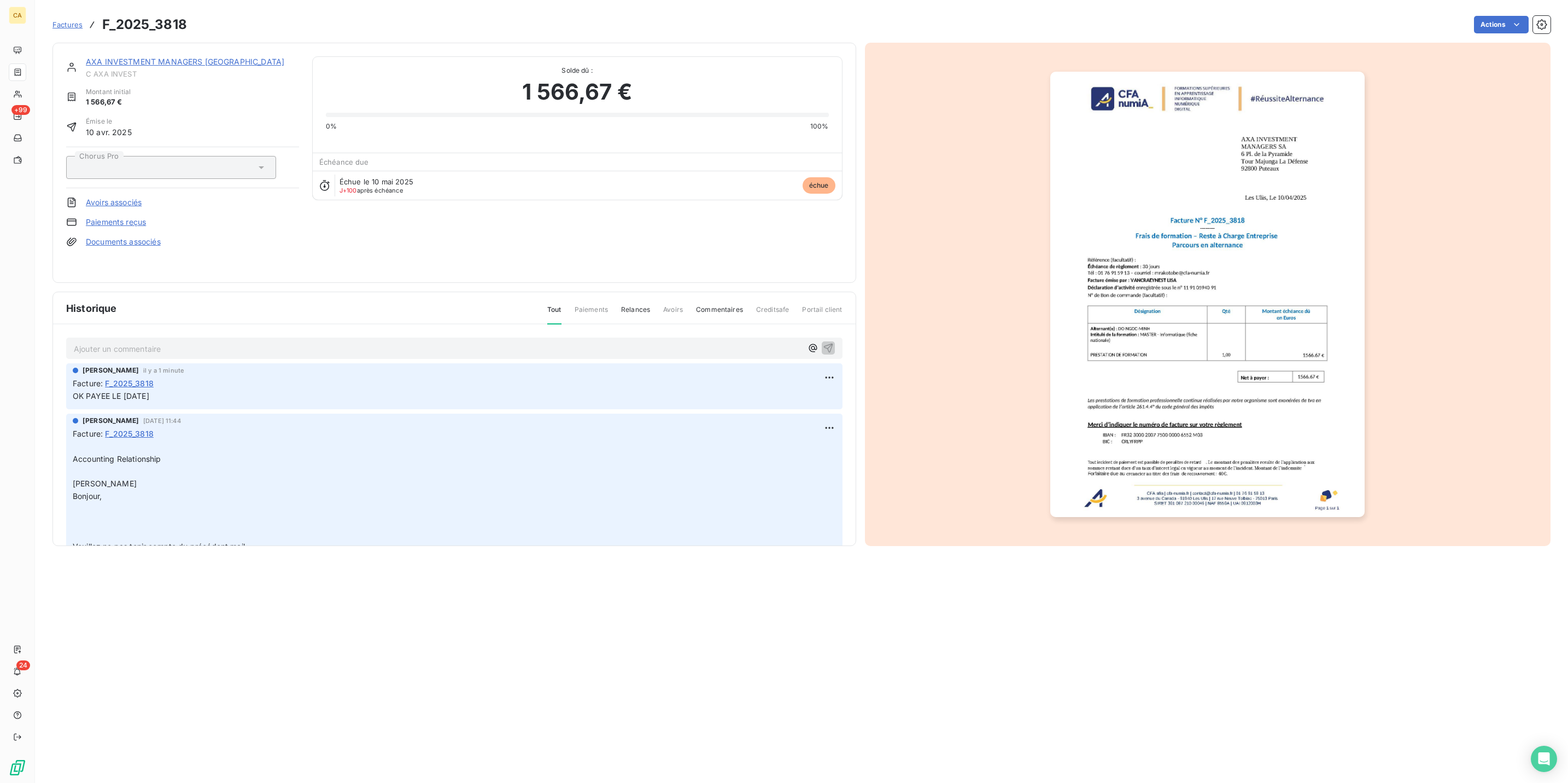
click at [1153, 310] on img "button" at bounding box center [1207, 294] width 314 height 446
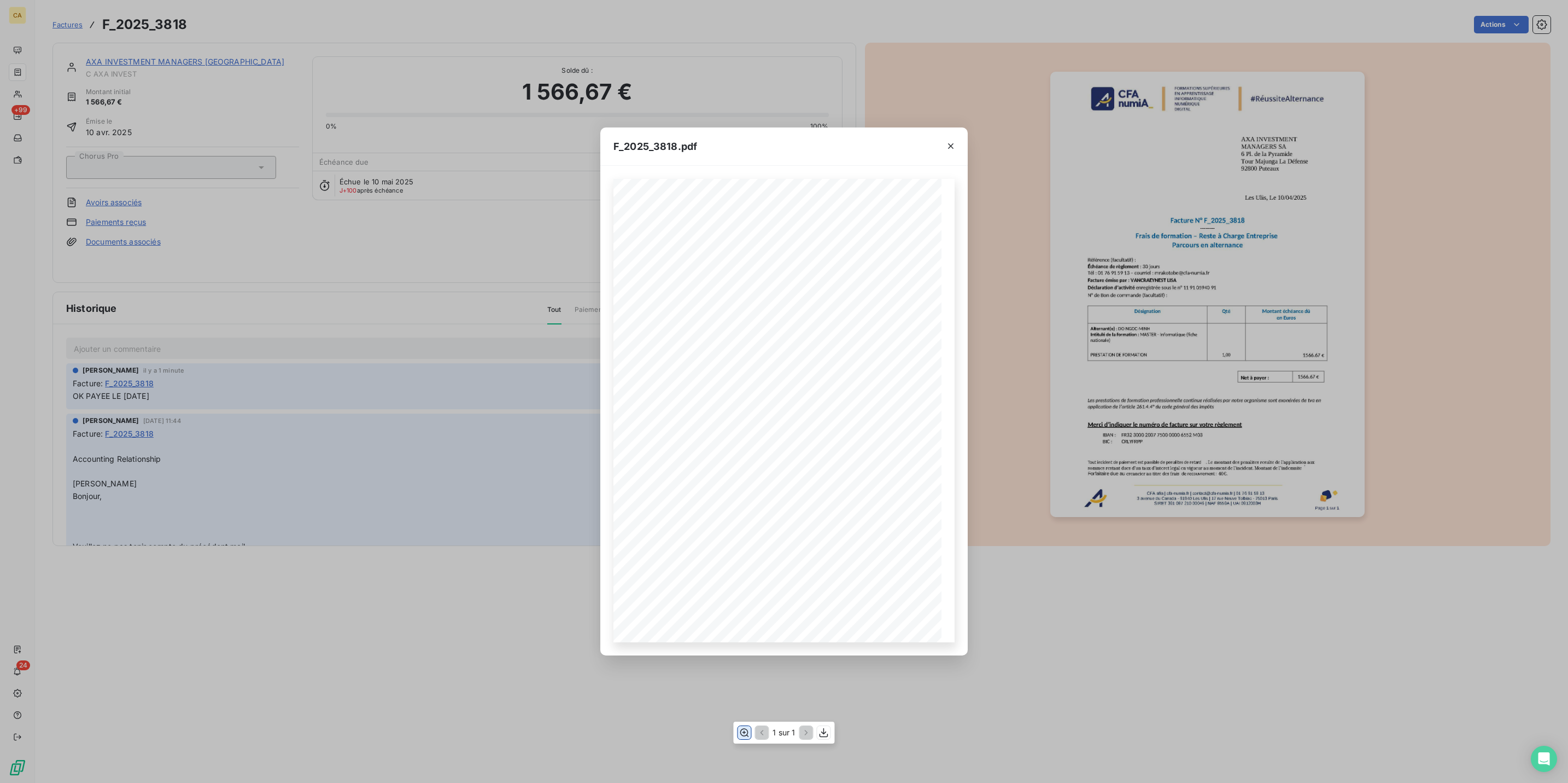
click at [748, 731] on icon "button" at bounding box center [744, 732] width 11 height 11
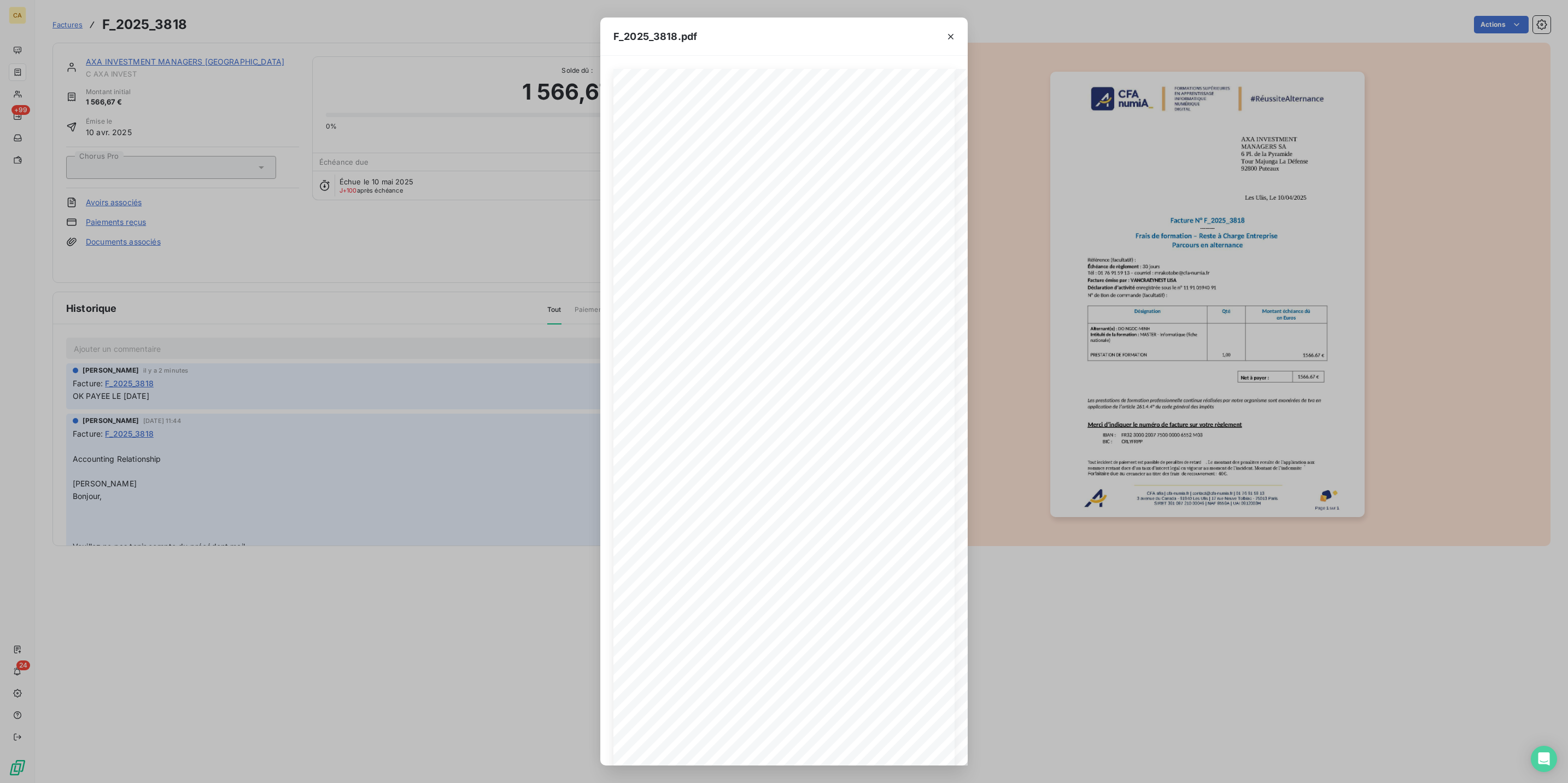
drag, startPoint x: 286, startPoint y: 133, endPoint x: 251, endPoint y: 94, distance: 52.4
click at [286, 133] on div "F_2025_3818.pdf CFA afia | [DOMAIN_NAME] | [EMAIL_ADDRESS][DOMAIN_NAME] | 01 76…" at bounding box center [784, 391] width 1568 height 783
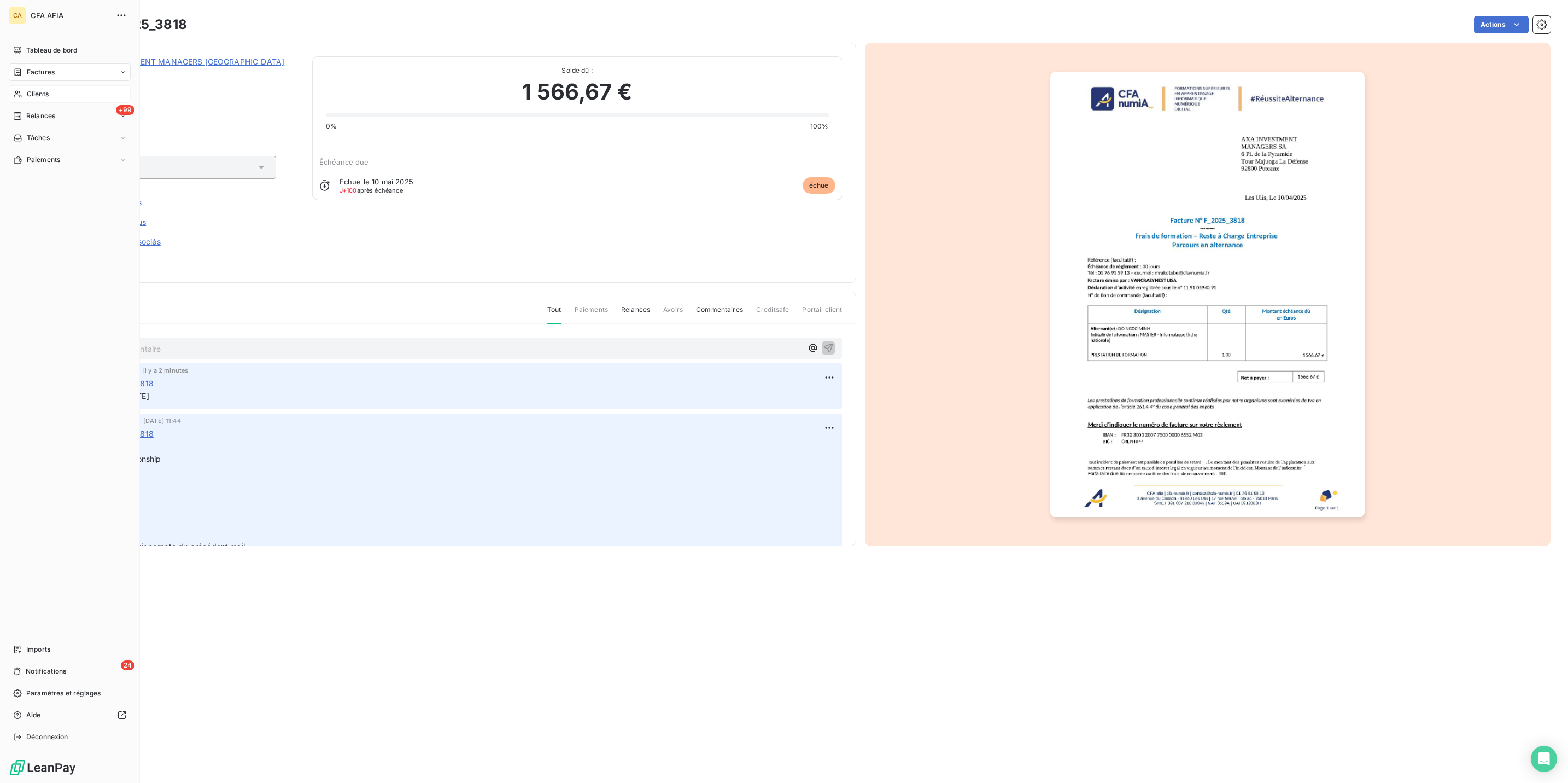
click at [21, 86] on div "Clients" at bounding box center [70, 95] width 122 height 18
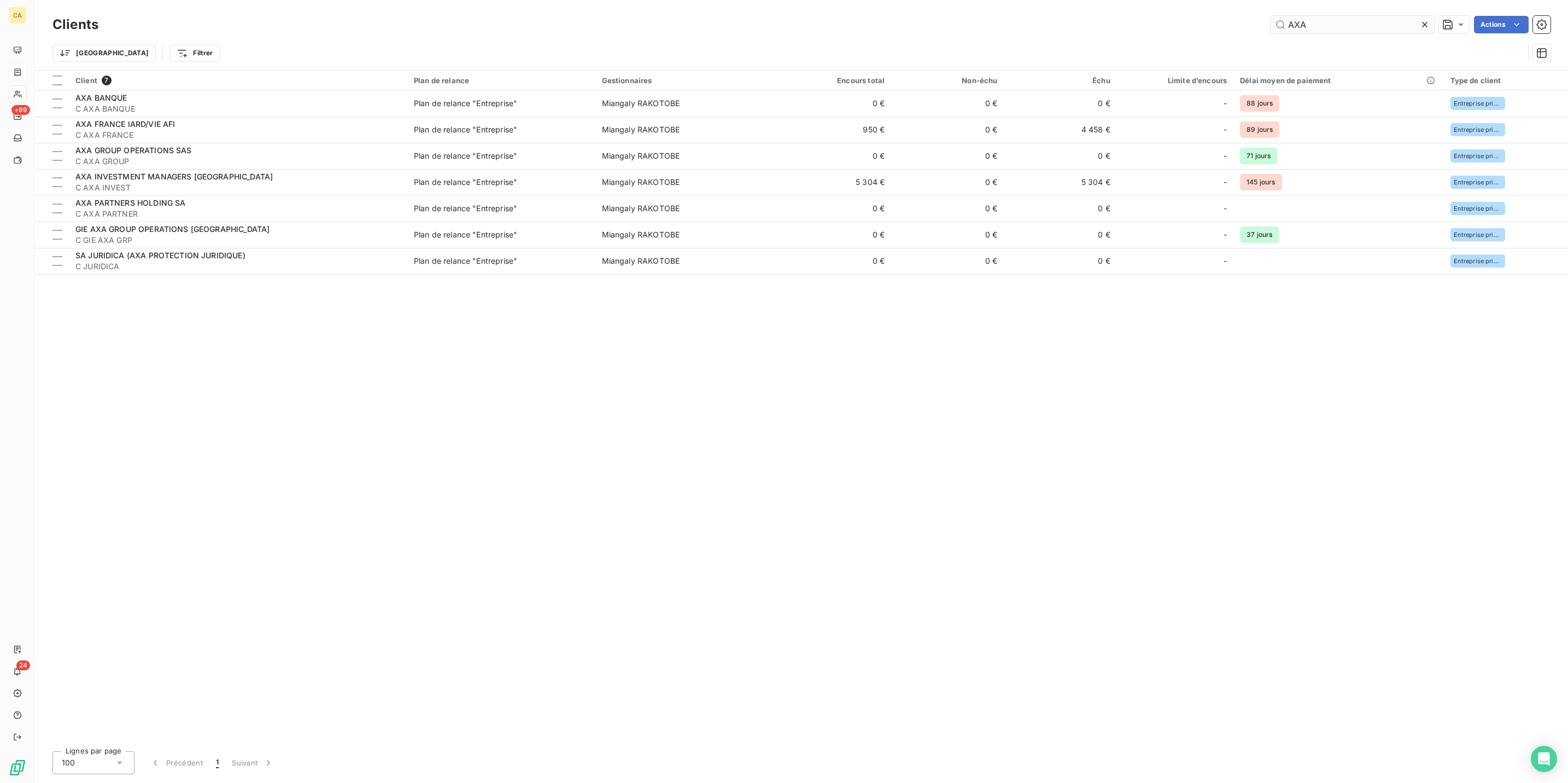
click at [1356, 17] on input "AXA" at bounding box center [1353, 25] width 164 height 18
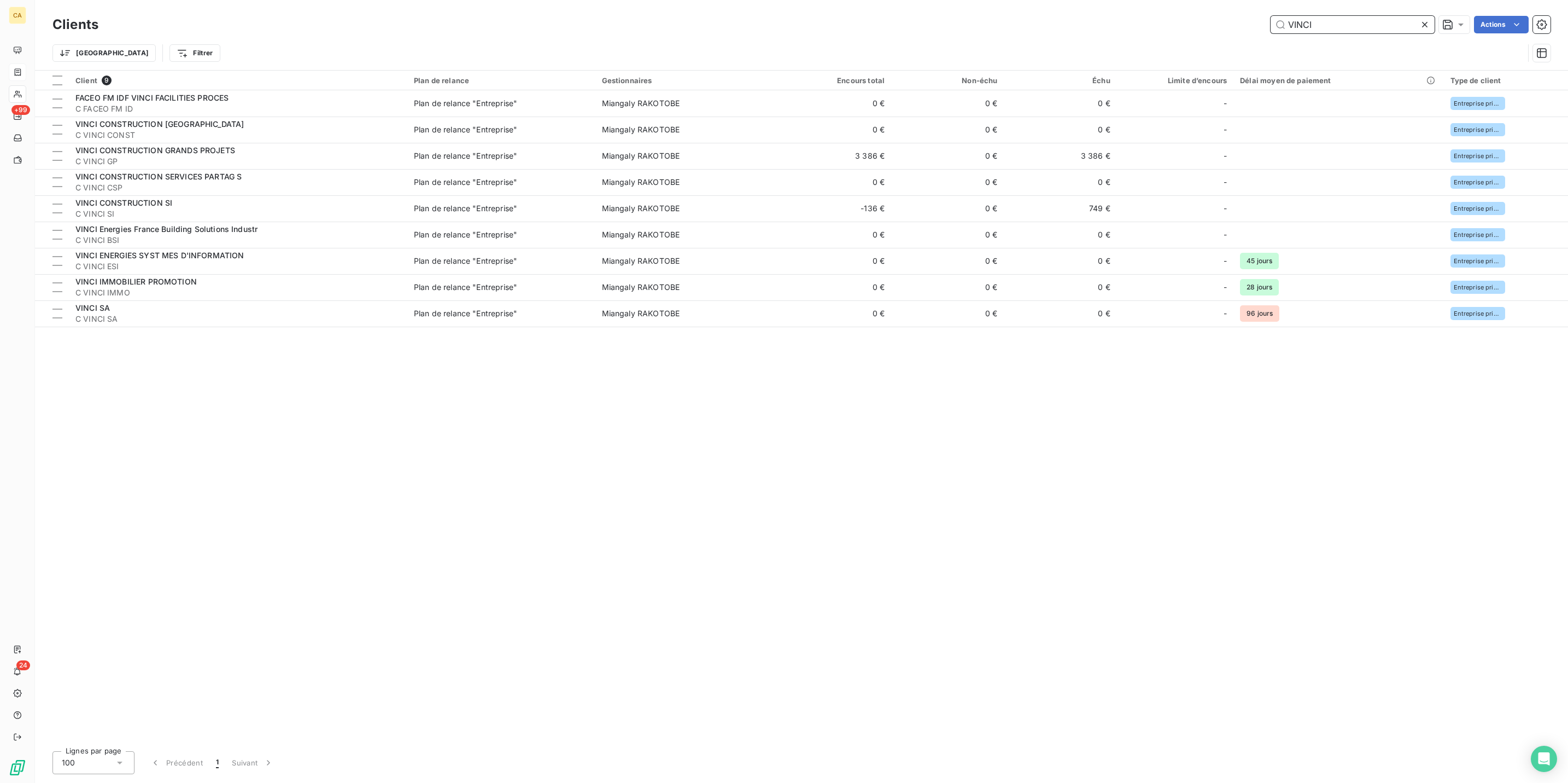
click at [1327, 21] on input "VINCI" at bounding box center [1353, 25] width 164 height 18
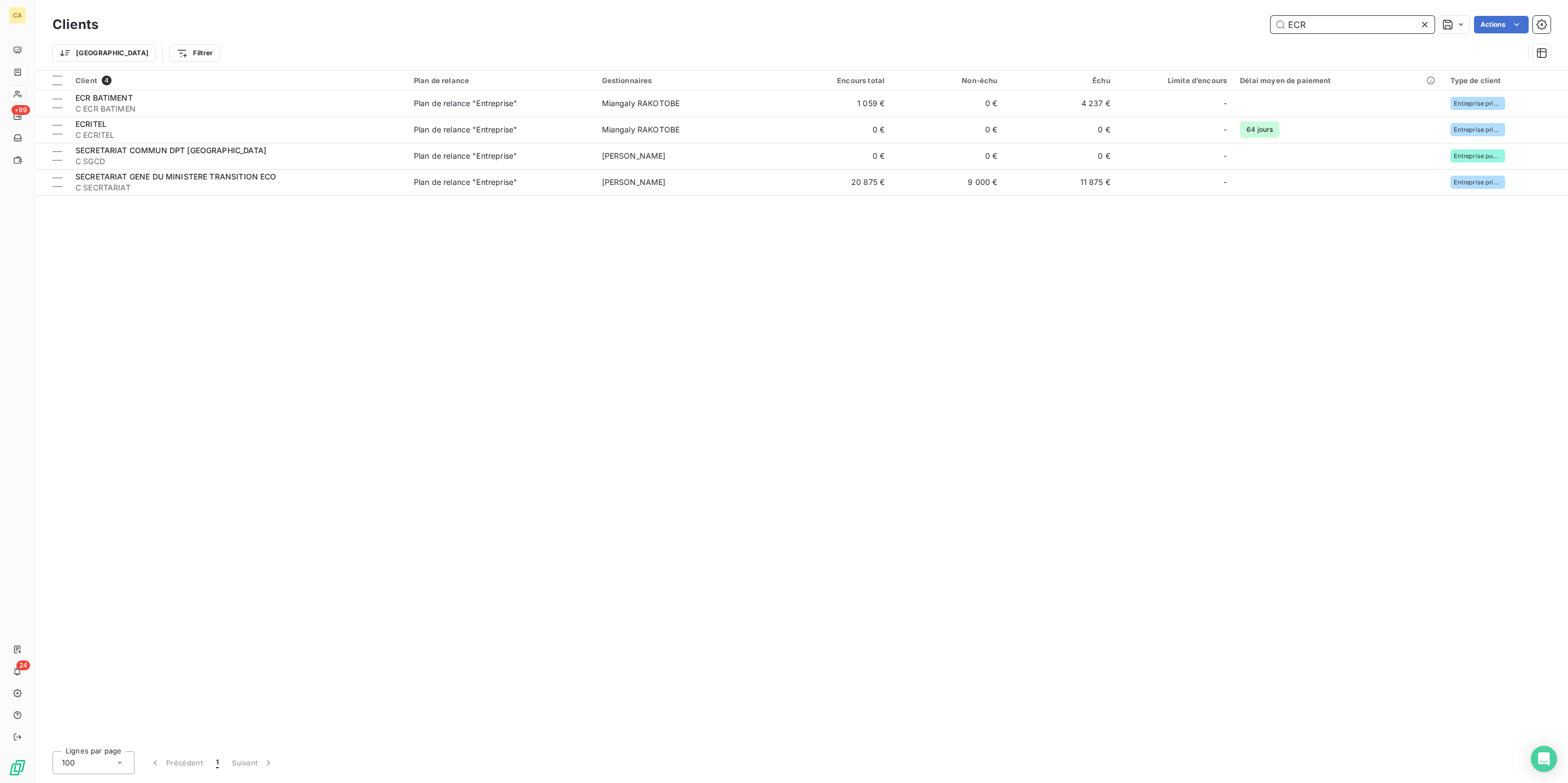
type input "ECR"
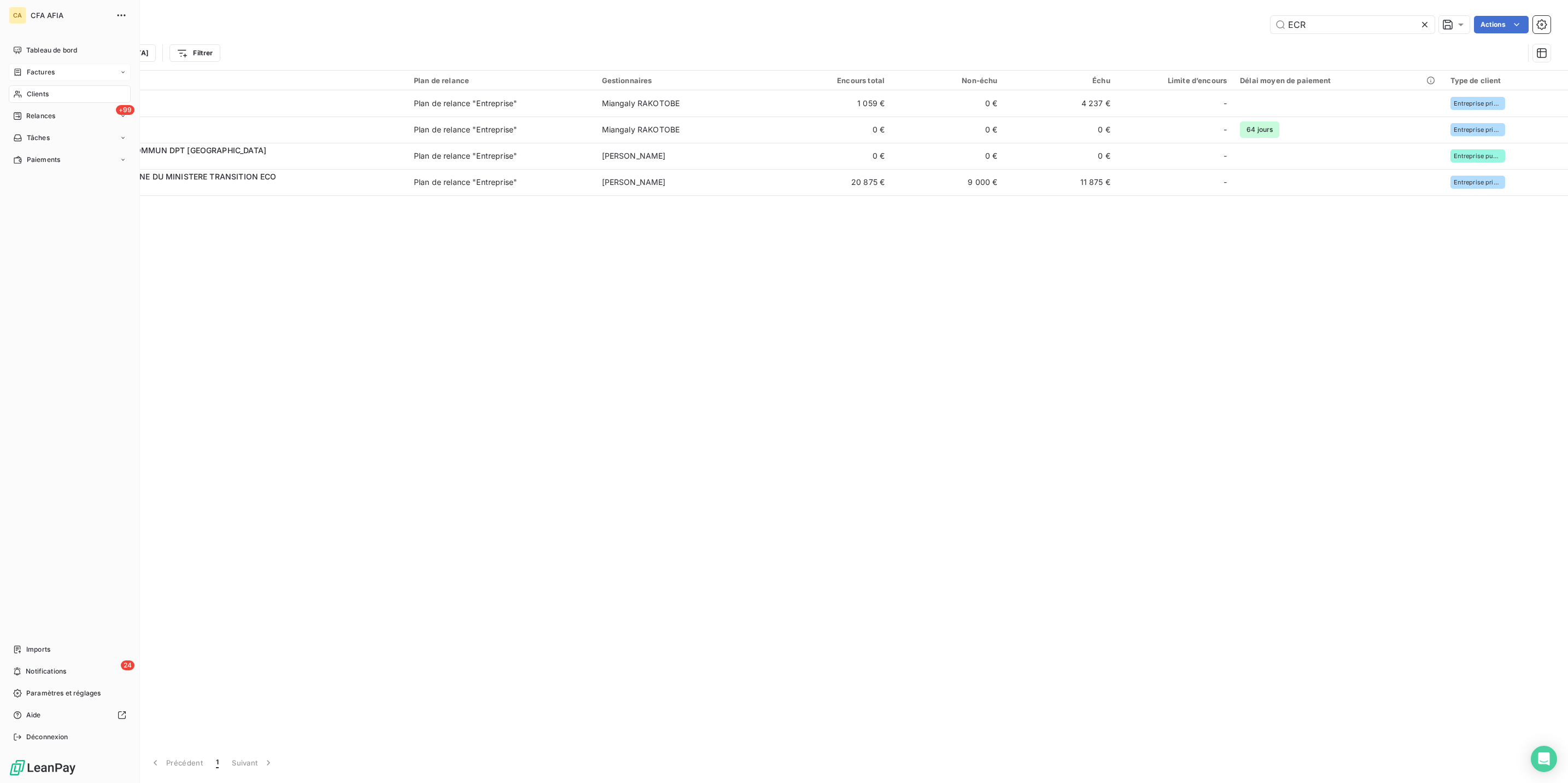
click at [32, 67] on span "Factures" at bounding box center [40, 71] width 28 height 10
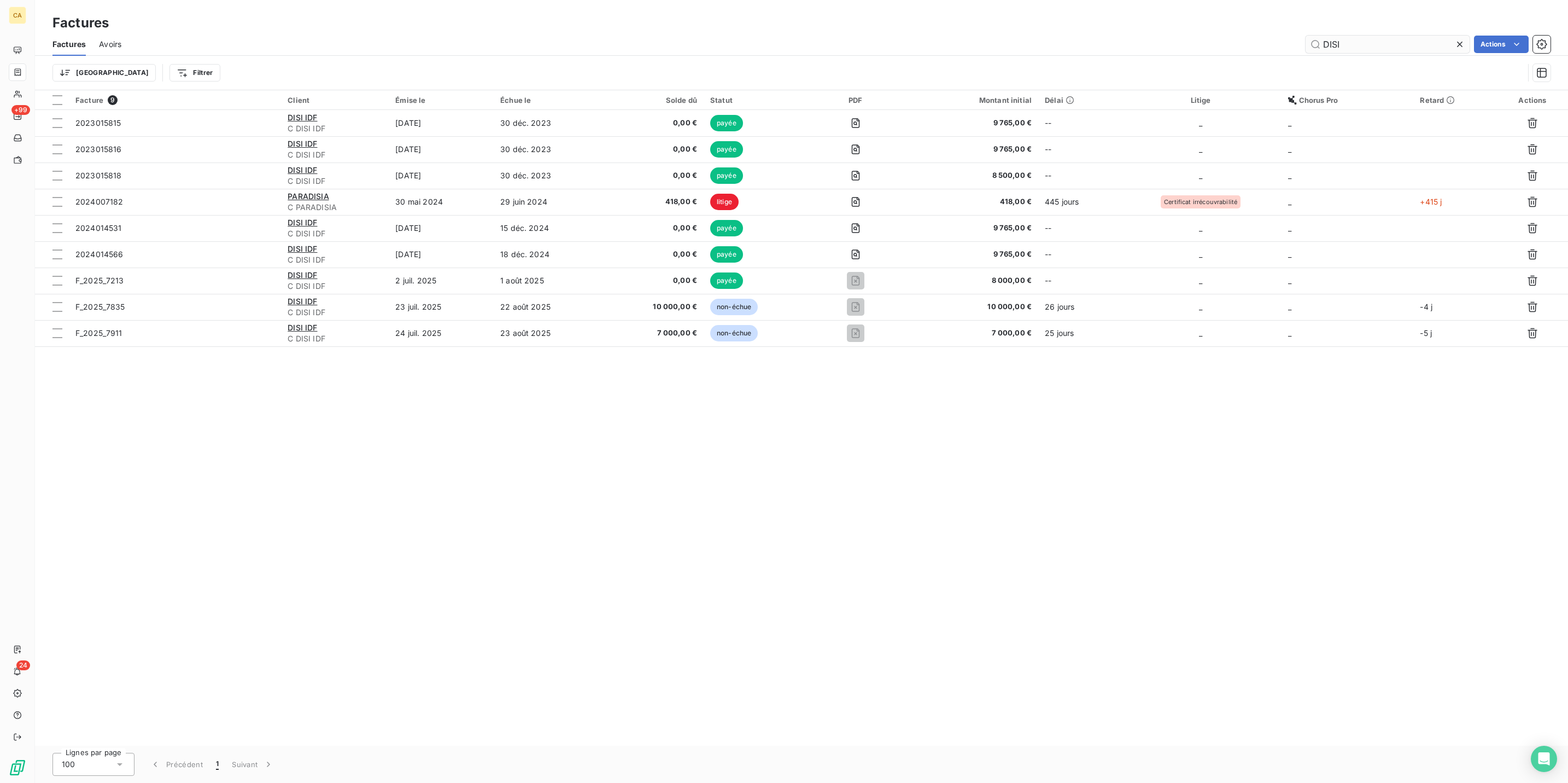
click at [1353, 36] on input "DISI" at bounding box center [1388, 45] width 164 height 18
drag, startPoint x: 1361, startPoint y: 37, endPoint x: 1235, endPoint y: 40, distance: 126.0
click at [1235, 40] on div "DISI Actions" at bounding box center [842, 45] width 1416 height 18
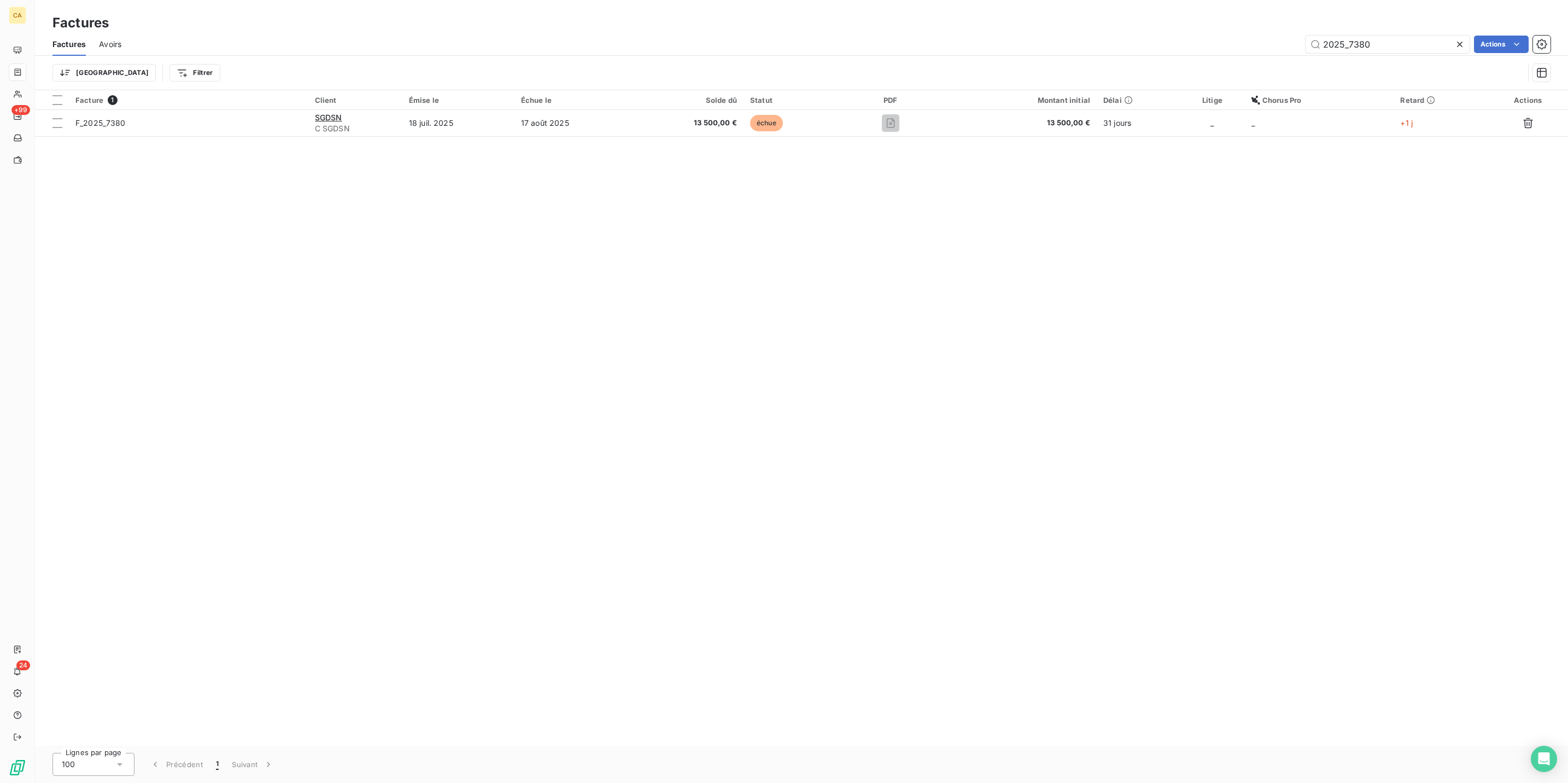
type input "2025_7380"
click at [46, 86] on div "Clients" at bounding box center [70, 95] width 122 height 18
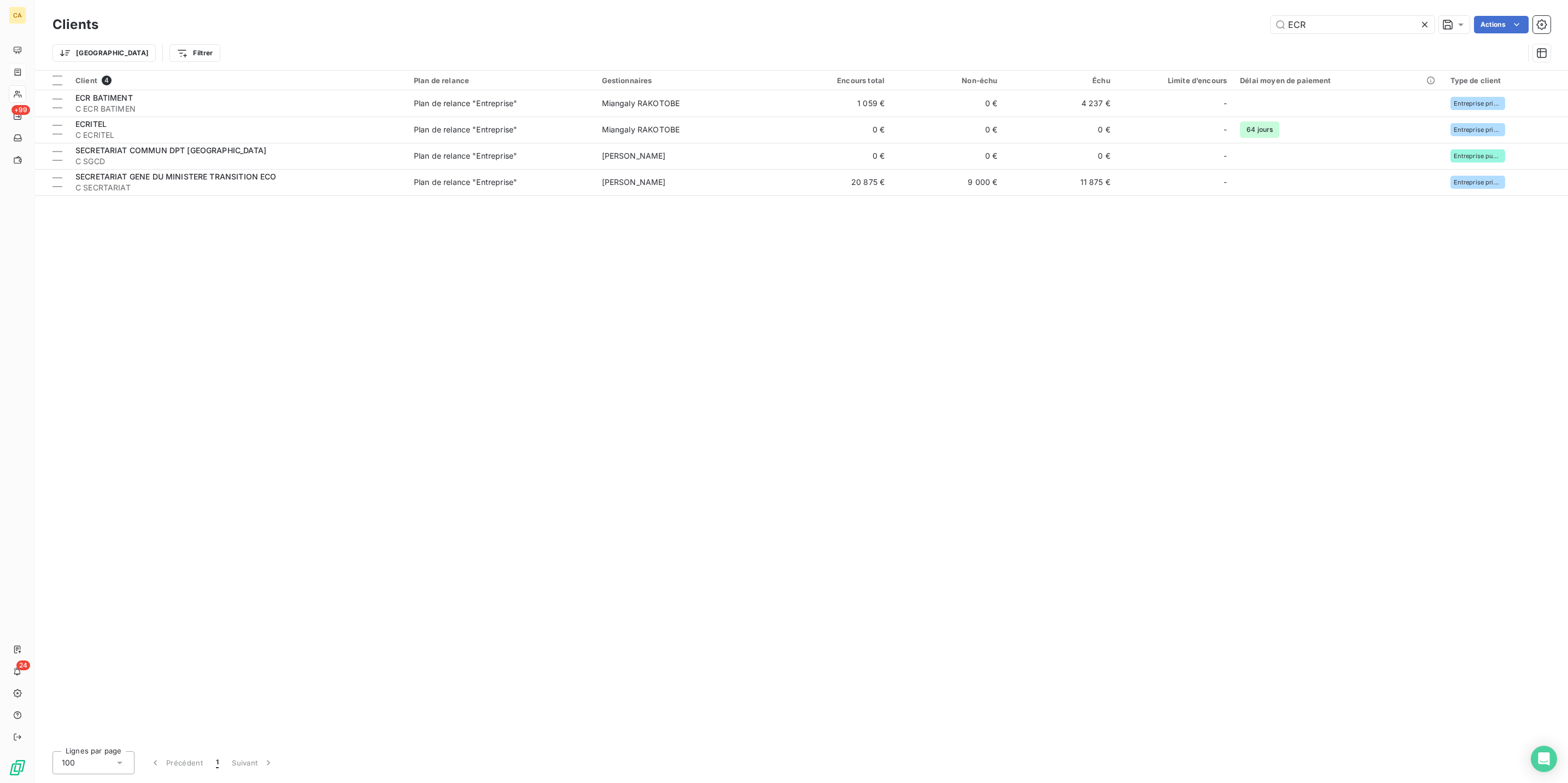
click at [1352, 13] on div "Clients ECR Actions" at bounding box center [801, 25] width 1498 height 23
click at [1343, 17] on input "ECR" at bounding box center [1353, 25] width 164 height 18
click at [1353, 23] on input "ECR" at bounding box center [1353, 25] width 164 height 18
click at [1352, 23] on input "ECR" at bounding box center [1353, 25] width 164 height 18
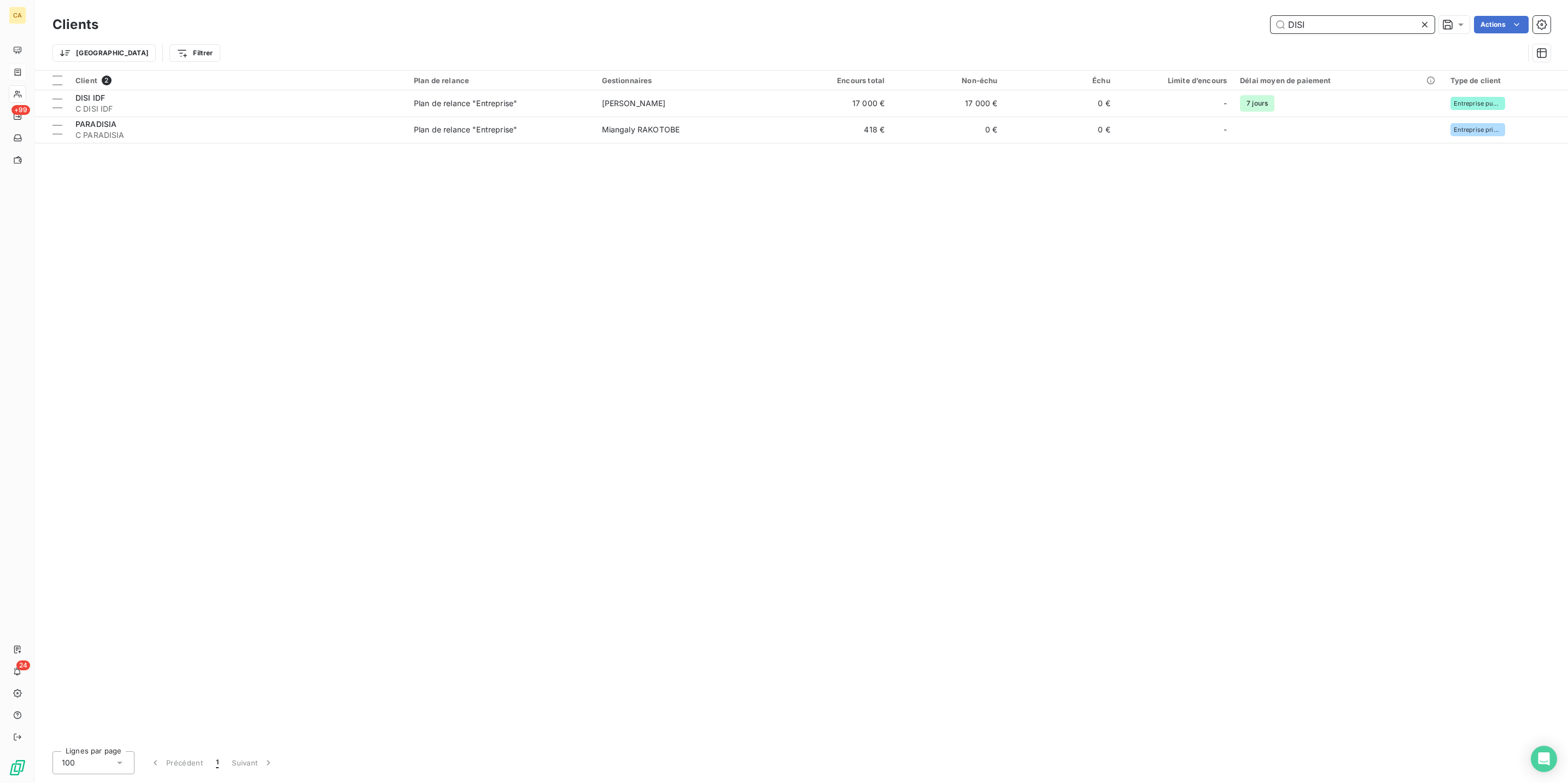
click at [1340, 22] on input "DISI" at bounding box center [1353, 25] width 164 height 18
drag, startPoint x: 1368, startPoint y: 9, endPoint x: 1363, endPoint y: 13, distance: 6.4
click at [1368, 9] on div "Clients COMMIS Actions Trier Filtrer" at bounding box center [801, 35] width 1533 height 70
click at [1363, 16] on input "COMMIS" at bounding box center [1353, 25] width 164 height 18
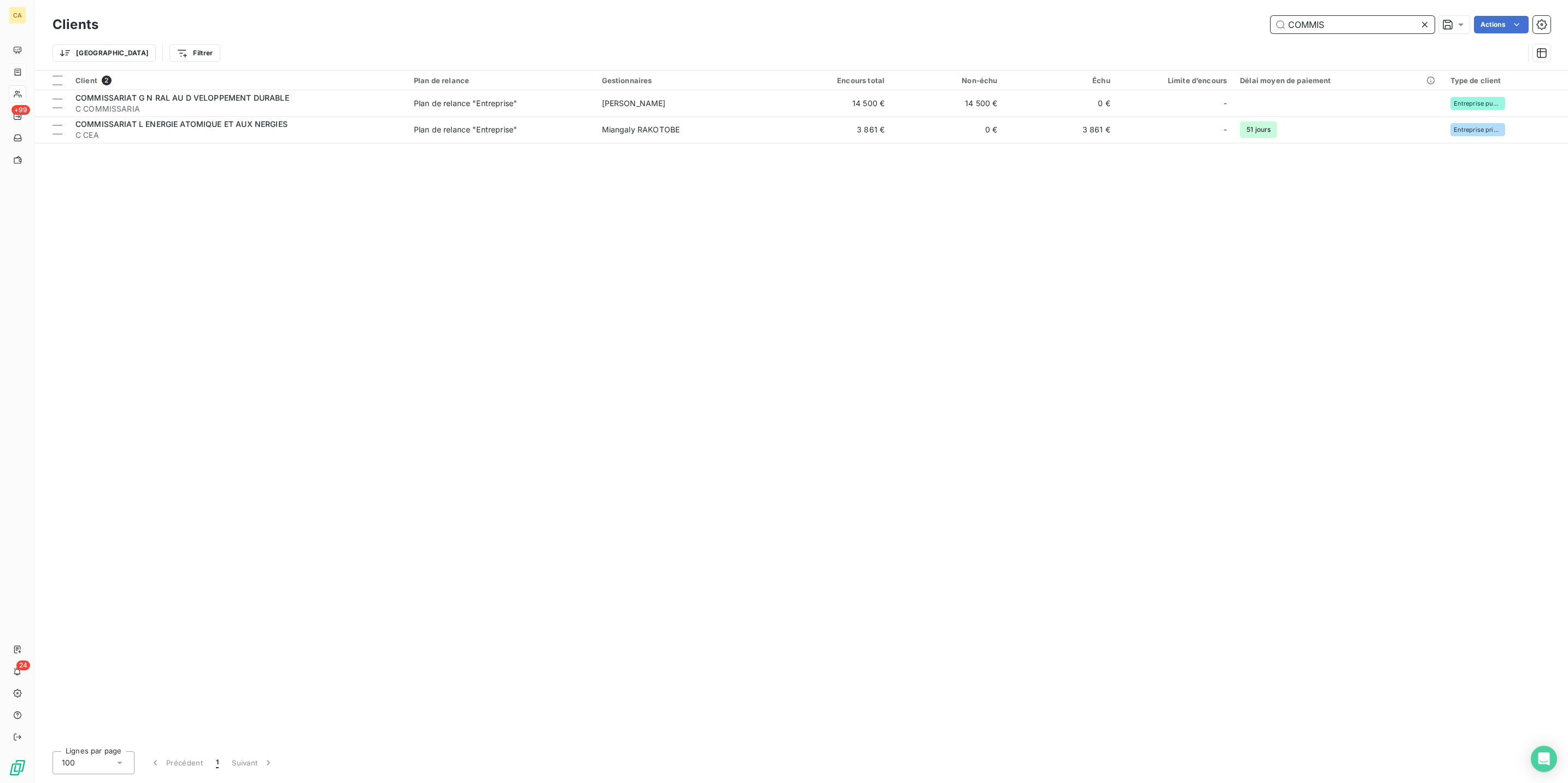
click at [1363, 16] on input "COMMIS" at bounding box center [1353, 25] width 164 height 18
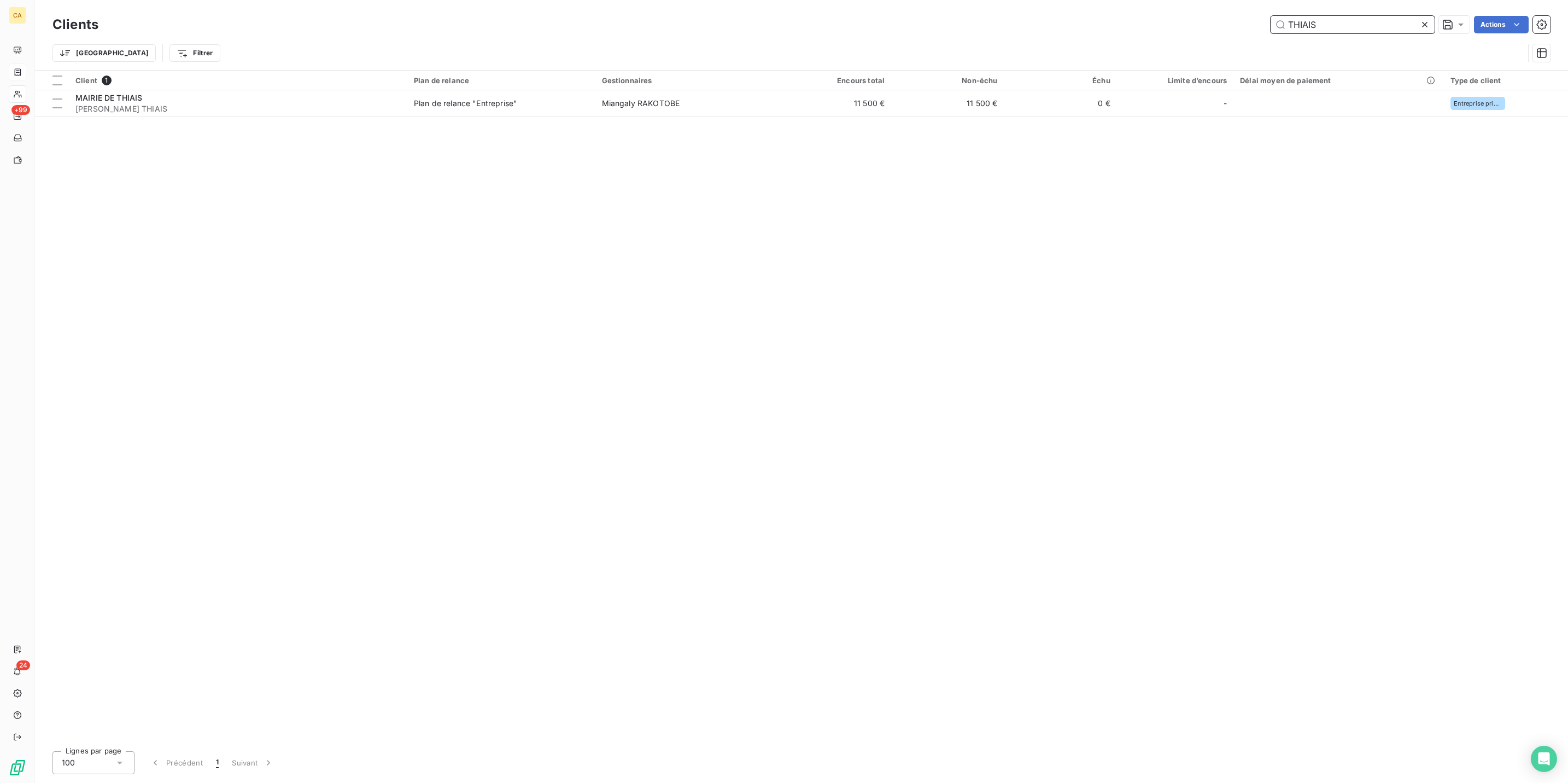
click at [1350, 23] on input "THIAIS" at bounding box center [1353, 25] width 164 height 18
type input "R"
click at [1329, 25] on input "CRETE" at bounding box center [1353, 25] width 164 height 18
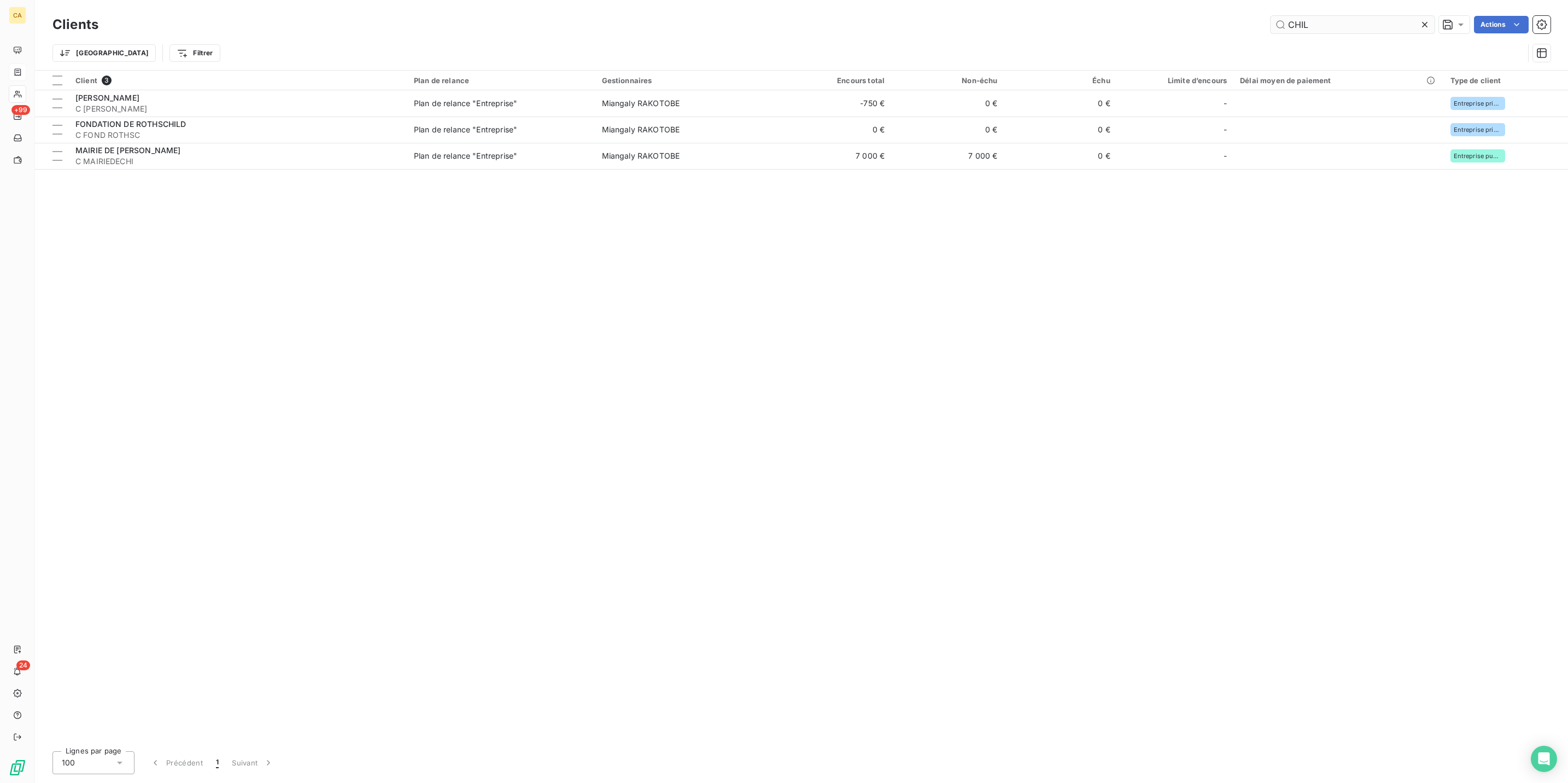
drag, startPoint x: 1350, startPoint y: 12, endPoint x: 1345, endPoint y: 23, distance: 12.1
click at [1350, 13] on div "Clients CHIL Actions" at bounding box center [801, 25] width 1498 height 23
click at [1345, 23] on input "CHIL" at bounding box center [1353, 25] width 164 height 18
click at [1358, 22] on input "CDC" at bounding box center [1353, 25] width 164 height 18
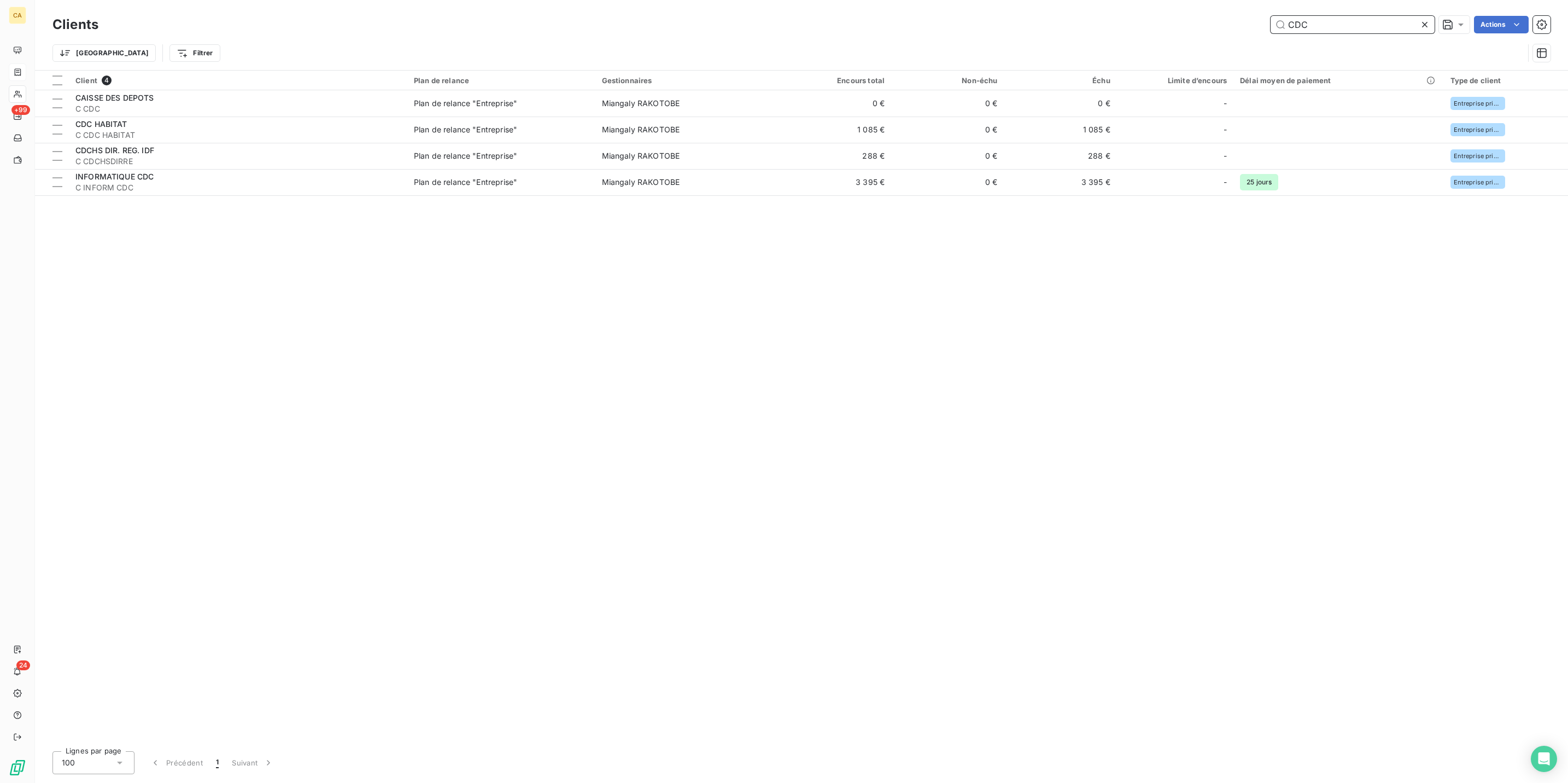
click at [1358, 22] on input "CDC" at bounding box center [1353, 25] width 164 height 18
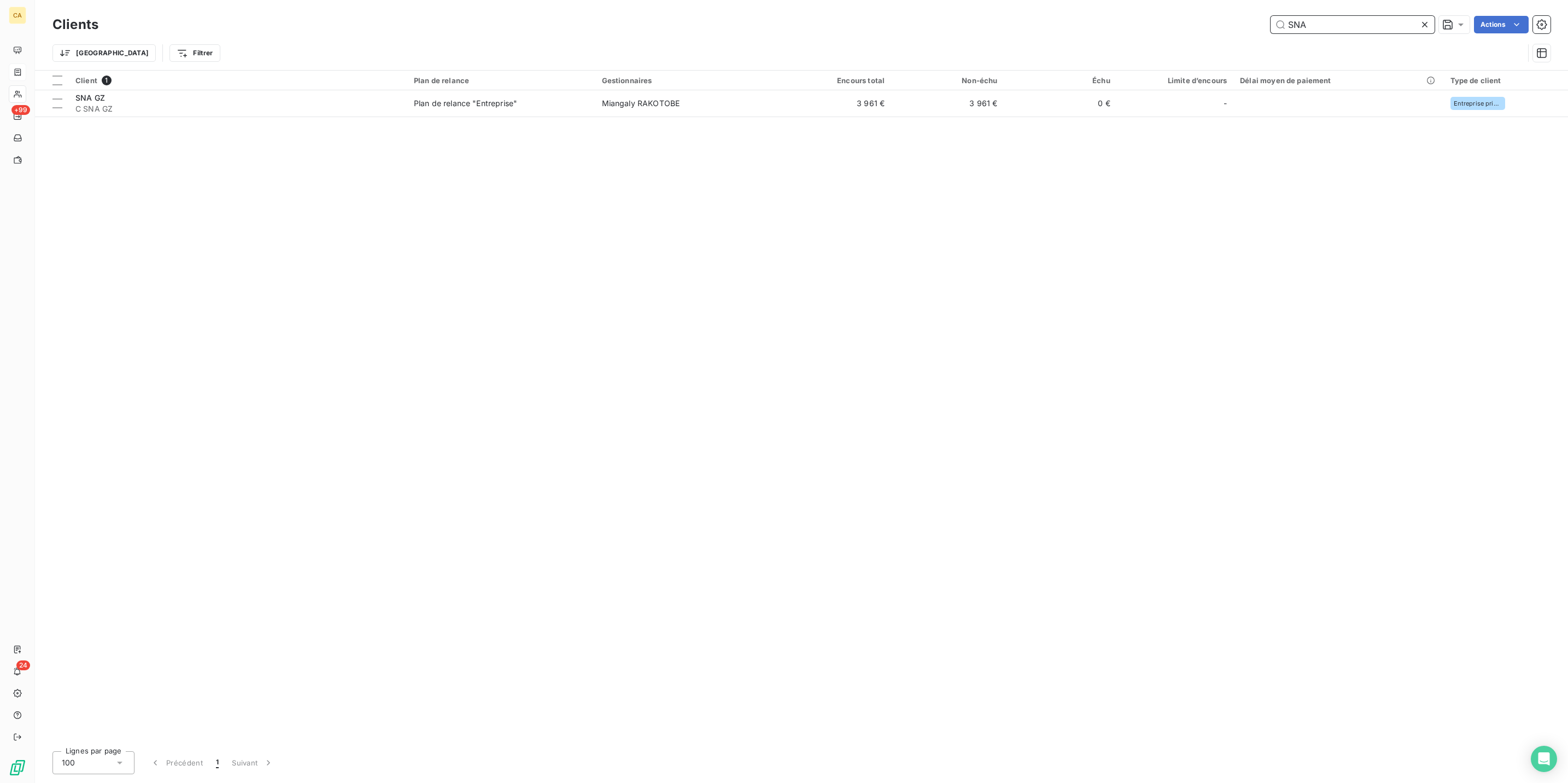
click at [1364, 23] on input "SNA" at bounding box center [1353, 25] width 164 height 18
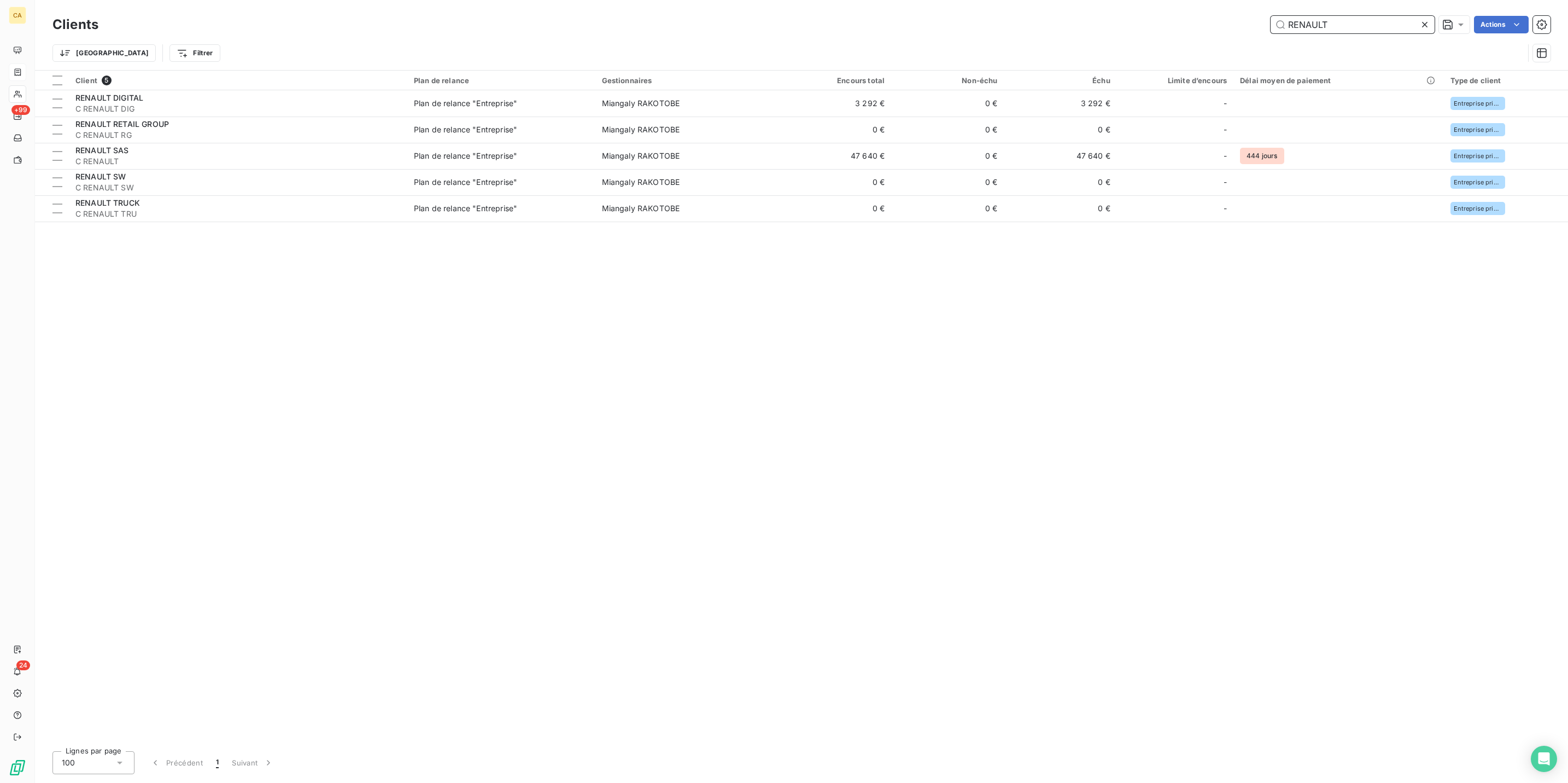
click at [1352, 25] on input "RENAULT" at bounding box center [1353, 25] width 164 height 18
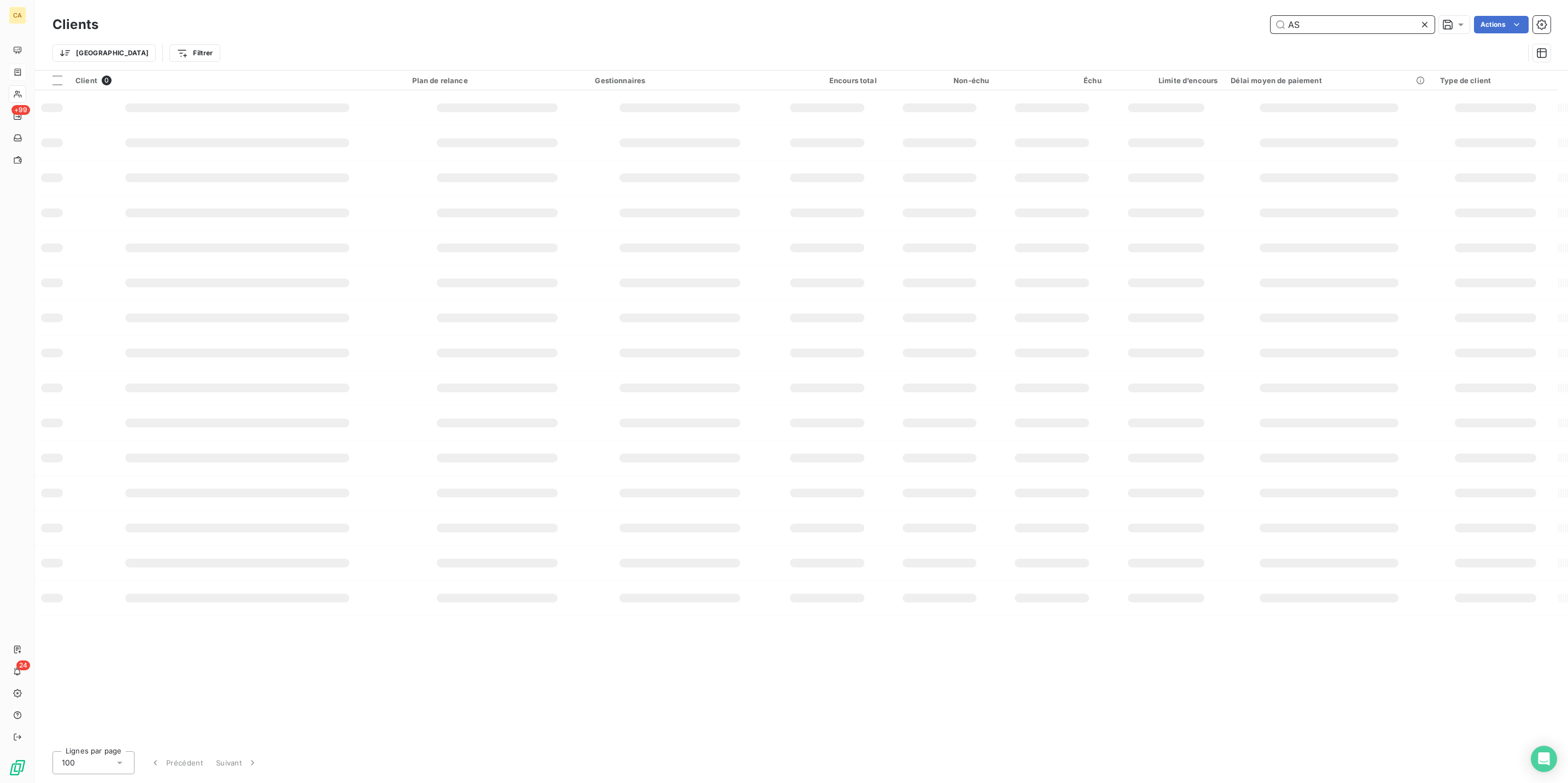
type input "A"
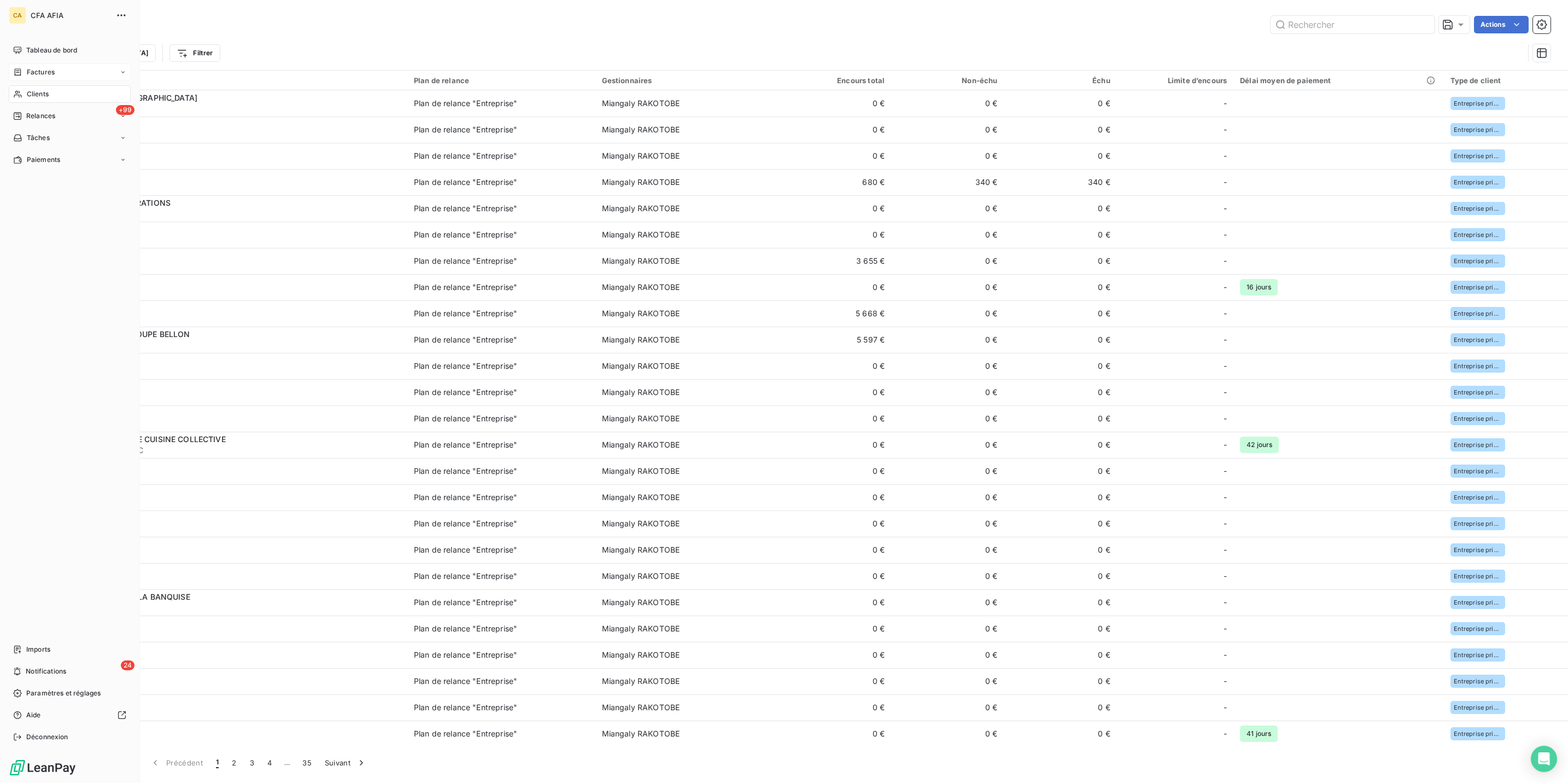
click at [13, 68] on icon at bounding box center [18, 72] width 9 height 9
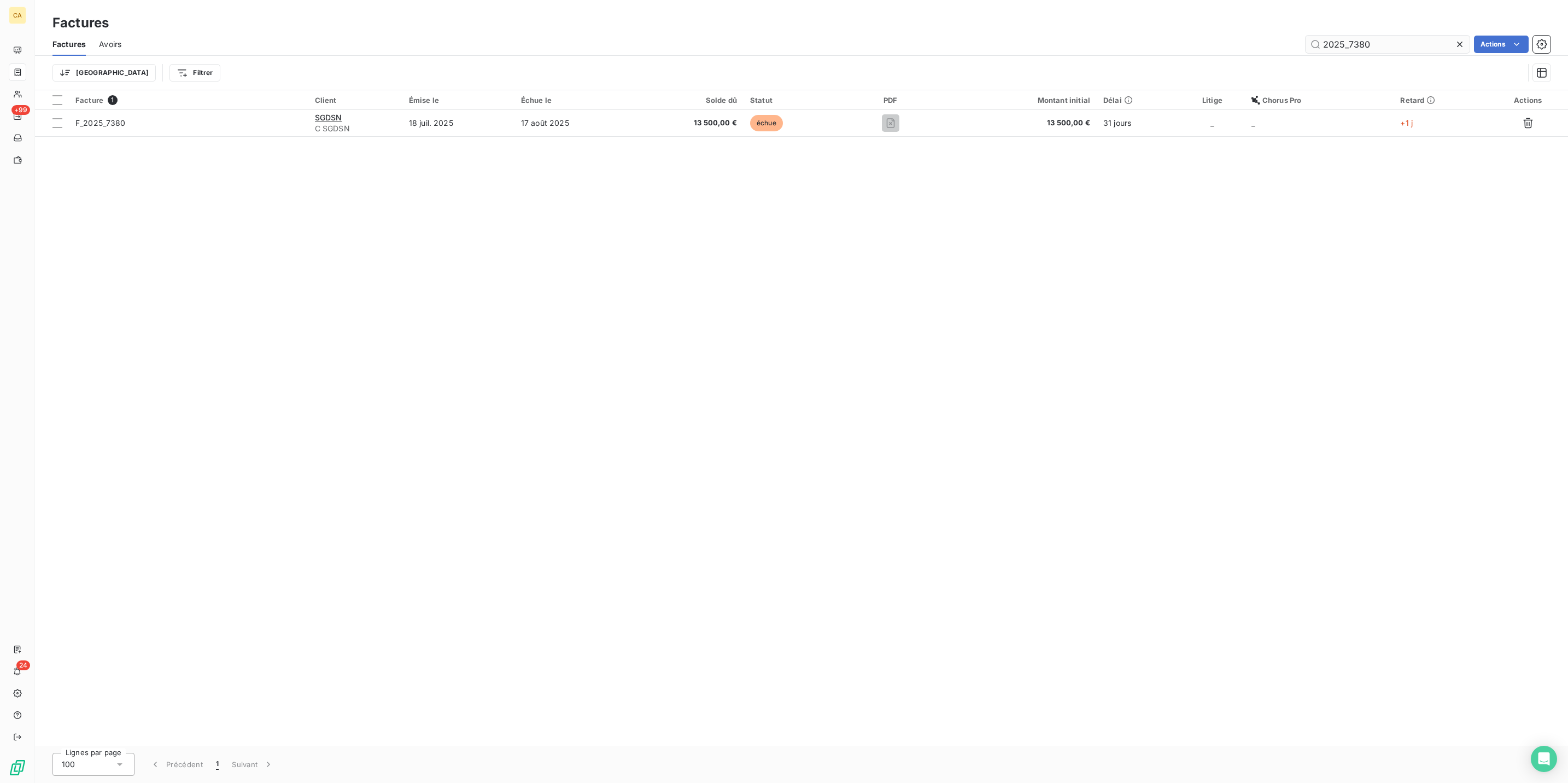
click at [1373, 36] on input "2025_7380" at bounding box center [1388, 45] width 164 height 18
click at [1382, 36] on input "2025_7380" at bounding box center [1388, 45] width 164 height 18
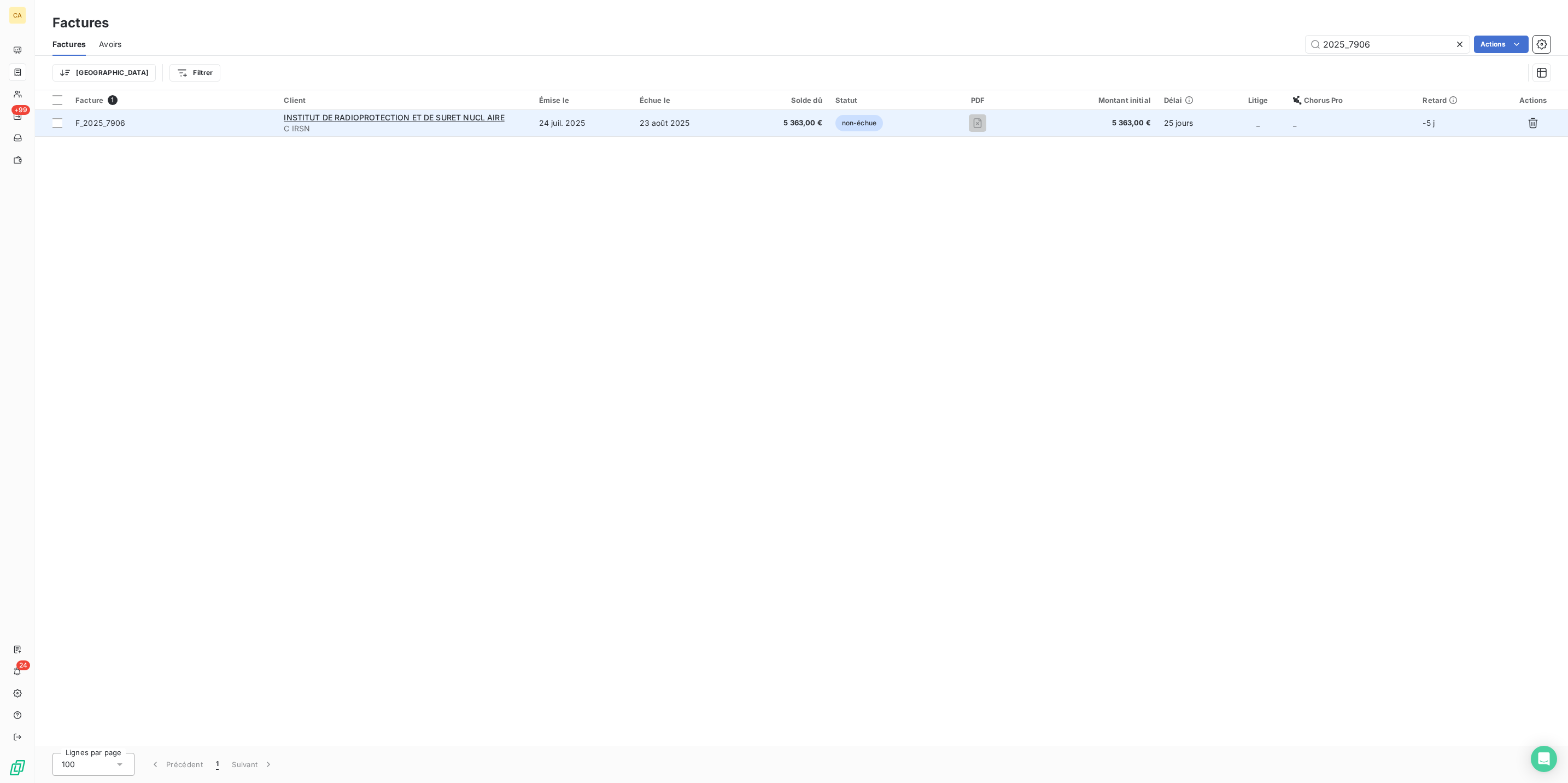
type input "2025_7906"
click at [204, 110] on td "F_2025_7906" at bounding box center [172, 122] width 208 height 26
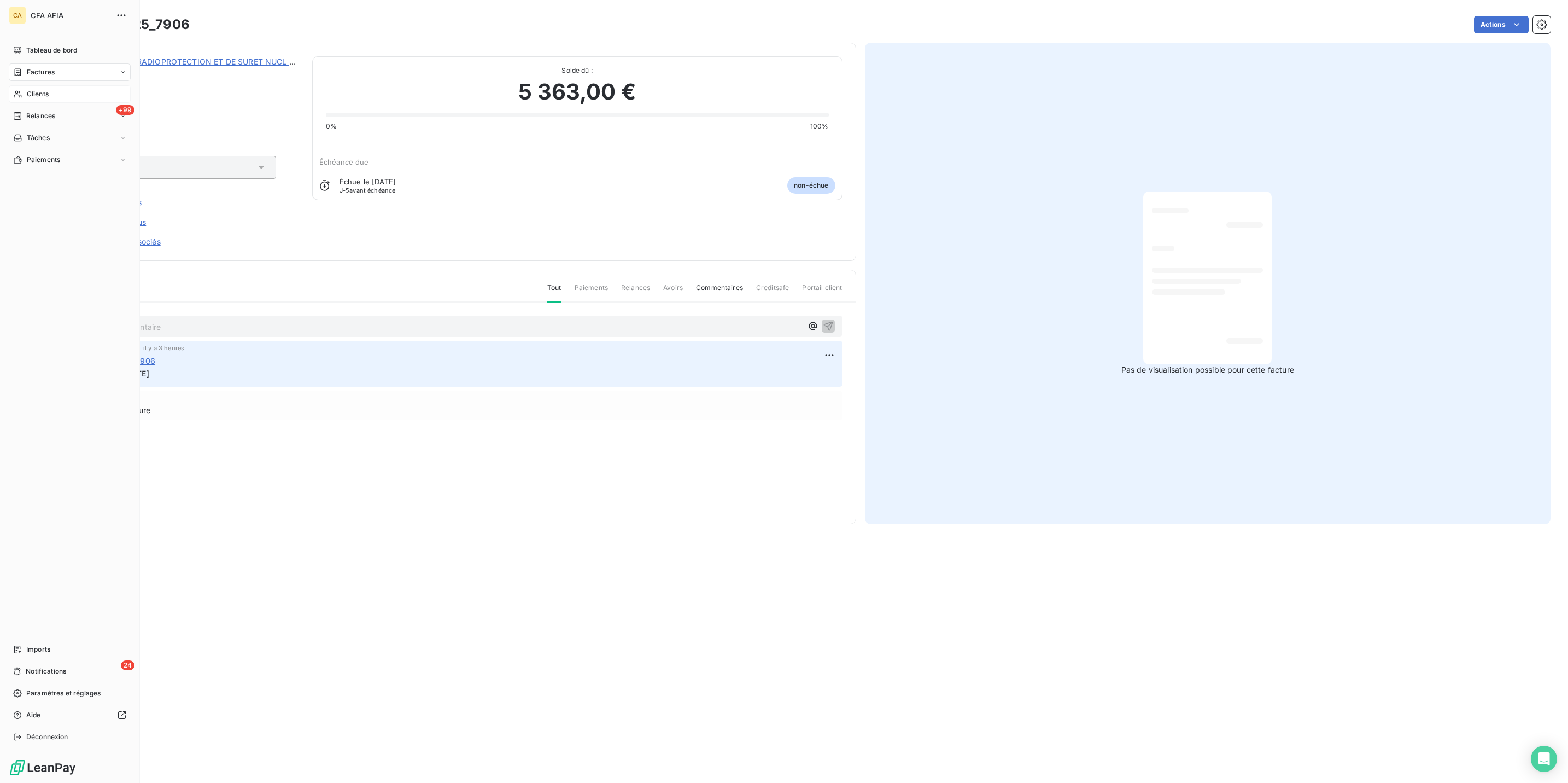
click at [13, 89] on icon at bounding box center [18, 94] width 9 height 9
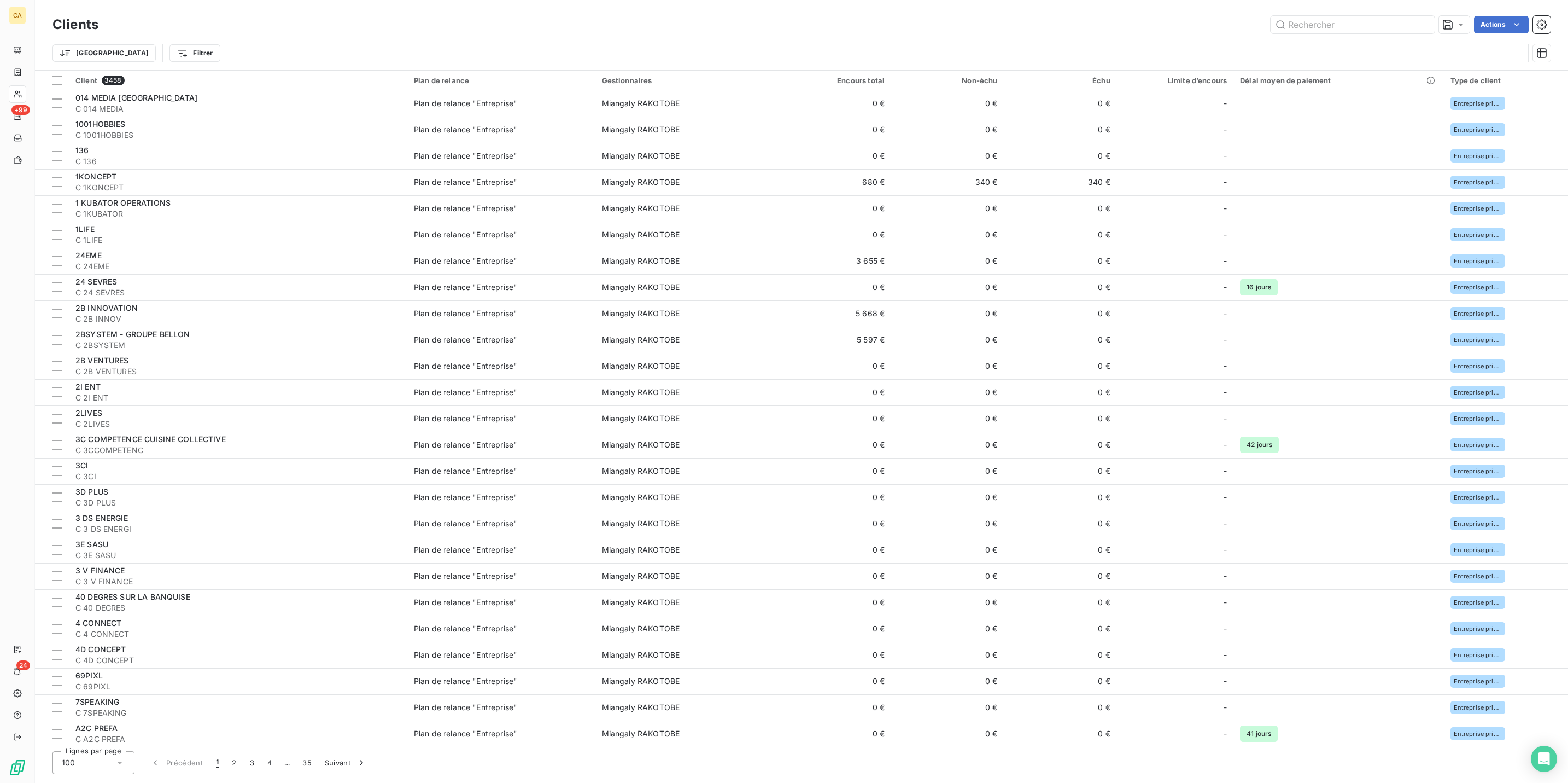
drag, startPoint x: 1350, startPoint y: 12, endPoint x: 1339, endPoint y: 29, distance: 20.2
click at [1350, 13] on div "Clients Actions" at bounding box center [801, 25] width 1498 height 23
click at [1337, 36] on div "Trier Filtrer" at bounding box center [801, 53] width 1498 height 34
click at [1364, 25] on input "text" at bounding box center [1353, 25] width 164 height 18
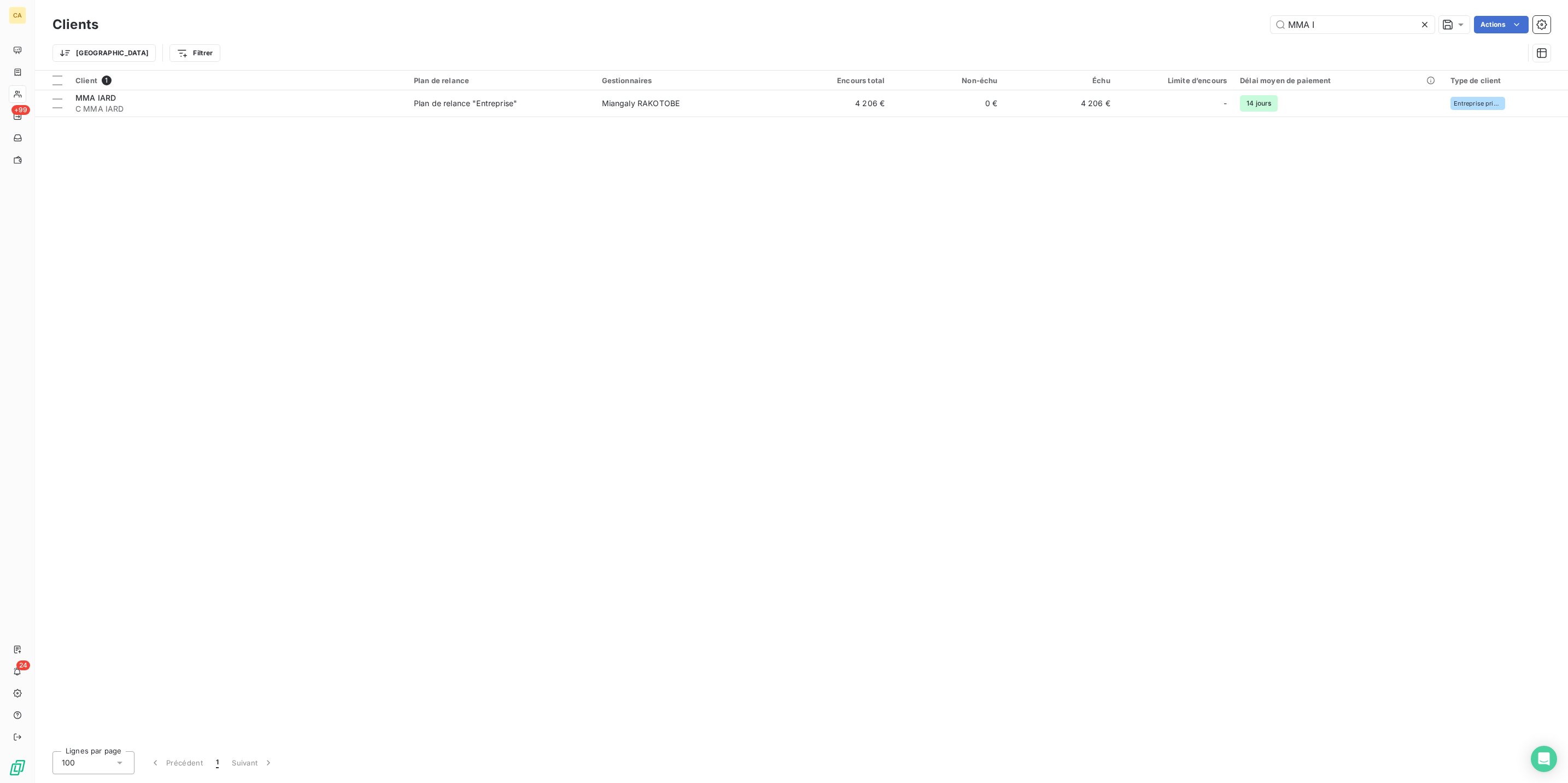
click at [1328, 29] on div "MMA I" at bounding box center [1353, 25] width 164 height 18
drag, startPoint x: 1354, startPoint y: 25, endPoint x: 1265, endPoint y: 25, distance: 89.0
click at [1265, 25] on div "MMA I Actions" at bounding box center [831, 25] width 1439 height 18
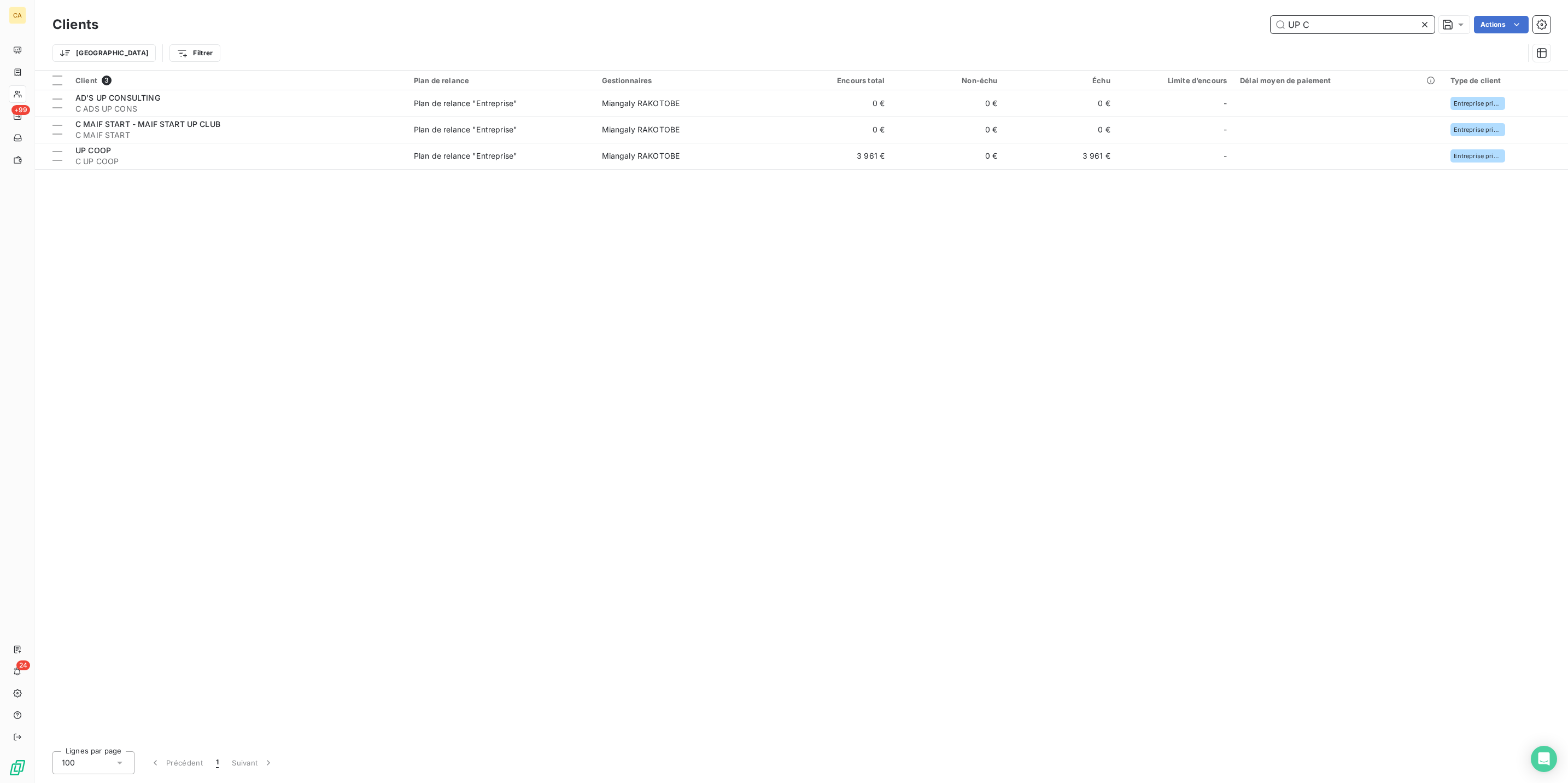
type input "UP C"
click at [1368, 29] on div "UP C" at bounding box center [1353, 25] width 164 height 18
drag, startPoint x: 1372, startPoint y: 19, endPoint x: 1192, endPoint y: 16, distance: 180.0
click at [1192, 16] on div "UP C Actions" at bounding box center [831, 25] width 1439 height 18
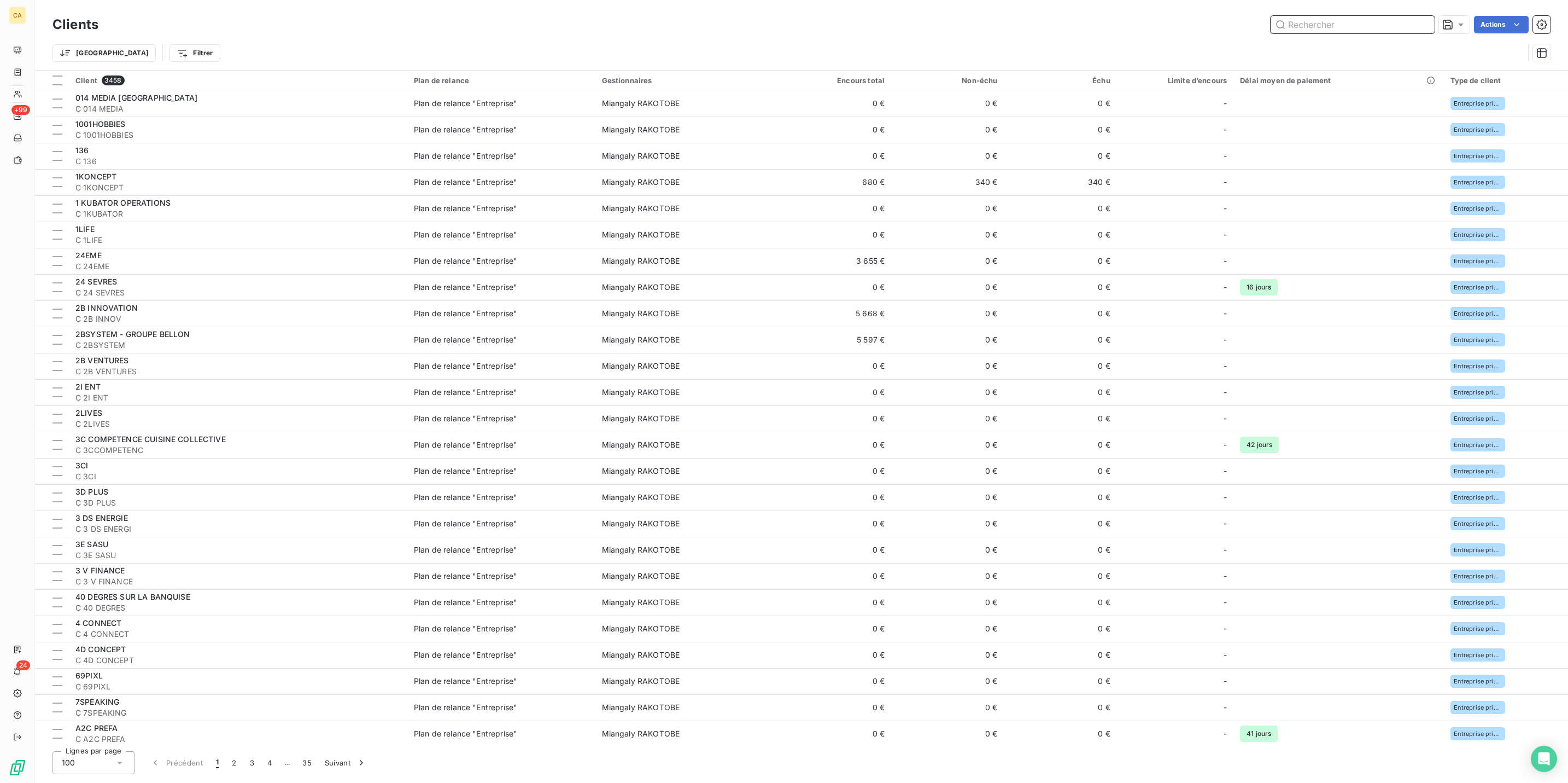
click at [1382, 21] on input "text" at bounding box center [1353, 25] width 164 height 18
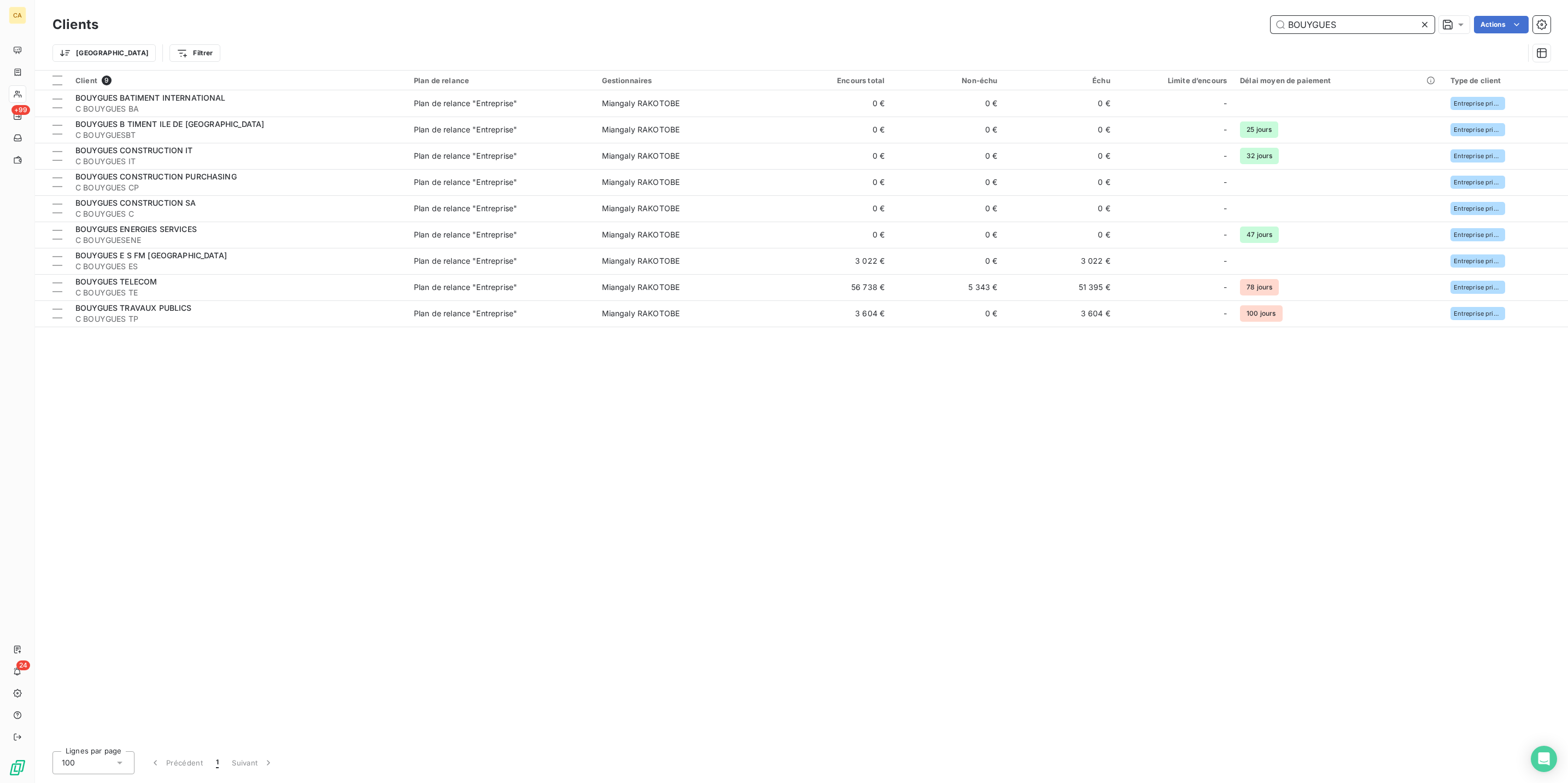
click at [1380, 20] on input "BOUYGUES" at bounding box center [1353, 25] width 164 height 18
click at [1380, 19] on input "BOUYGUES" at bounding box center [1353, 25] width 164 height 18
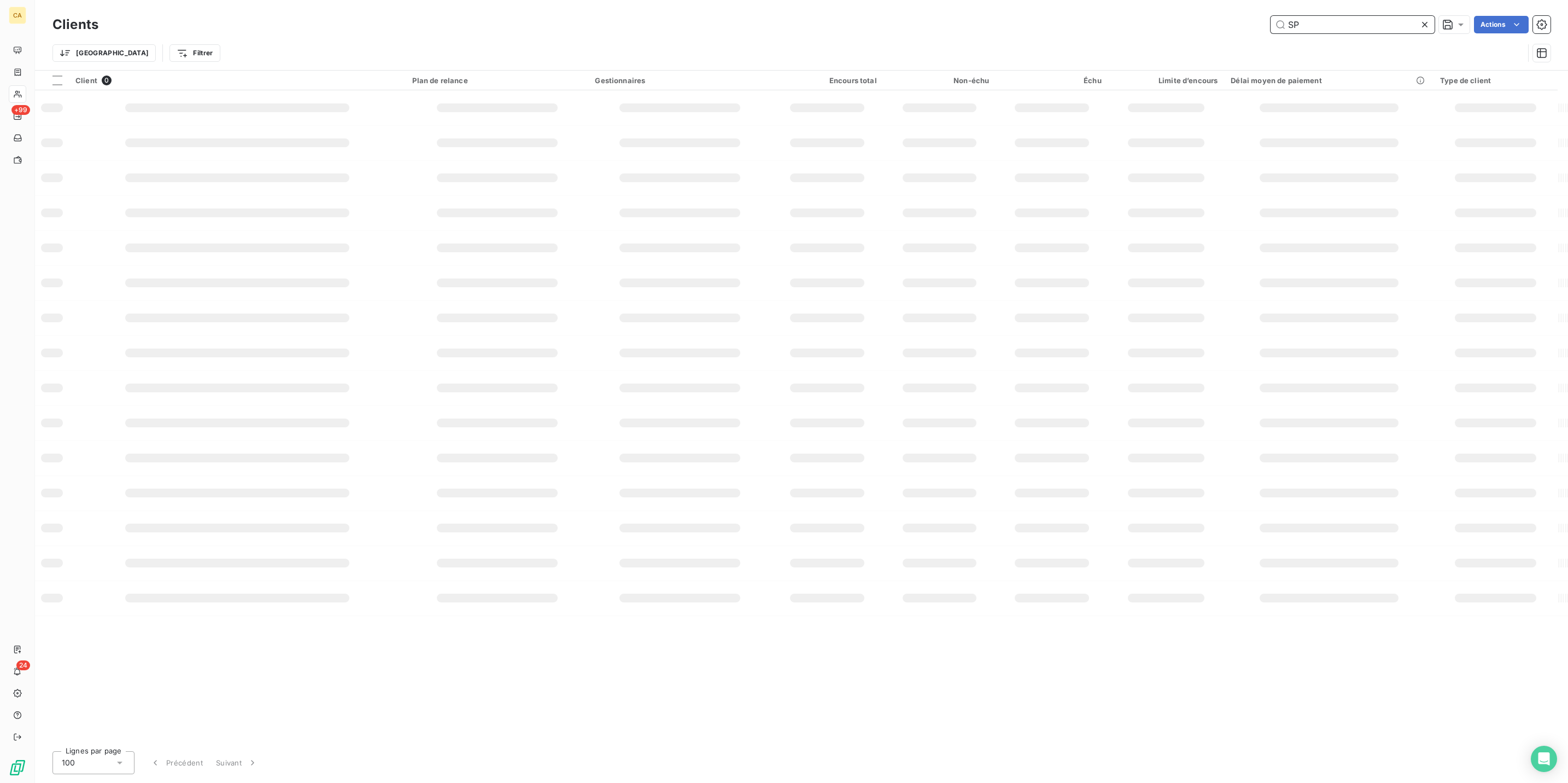
type input "S"
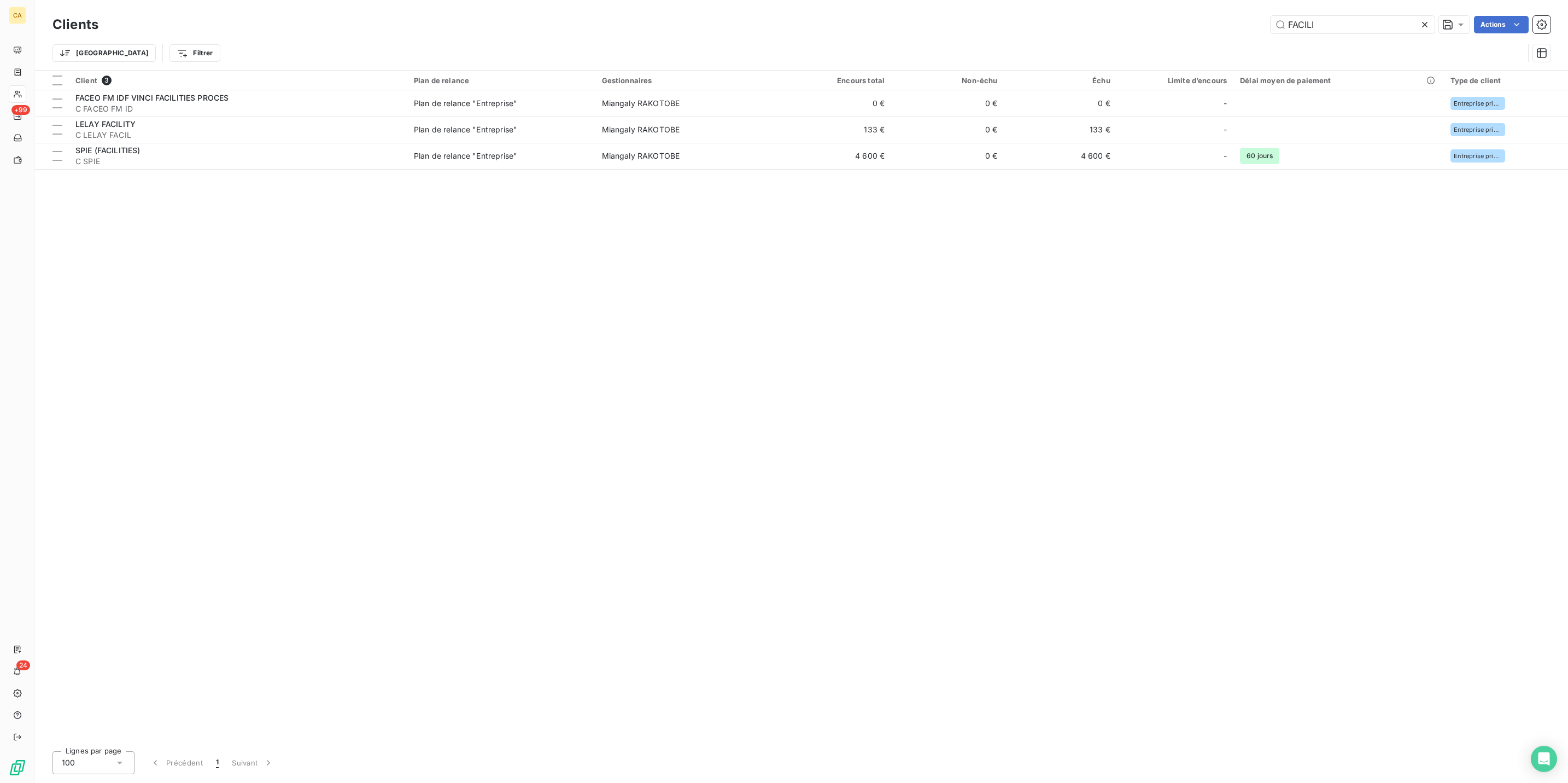
click at [1377, 36] on div "Trier Filtrer" at bounding box center [801, 53] width 1498 height 34
click at [1375, 31] on div "Clients FACILI Actions" at bounding box center [801, 25] width 1498 height 23
click at [1373, 23] on input "FACILI" at bounding box center [1353, 25] width 164 height 18
click at [1373, 21] on input "CEGEDIM" at bounding box center [1353, 25] width 164 height 18
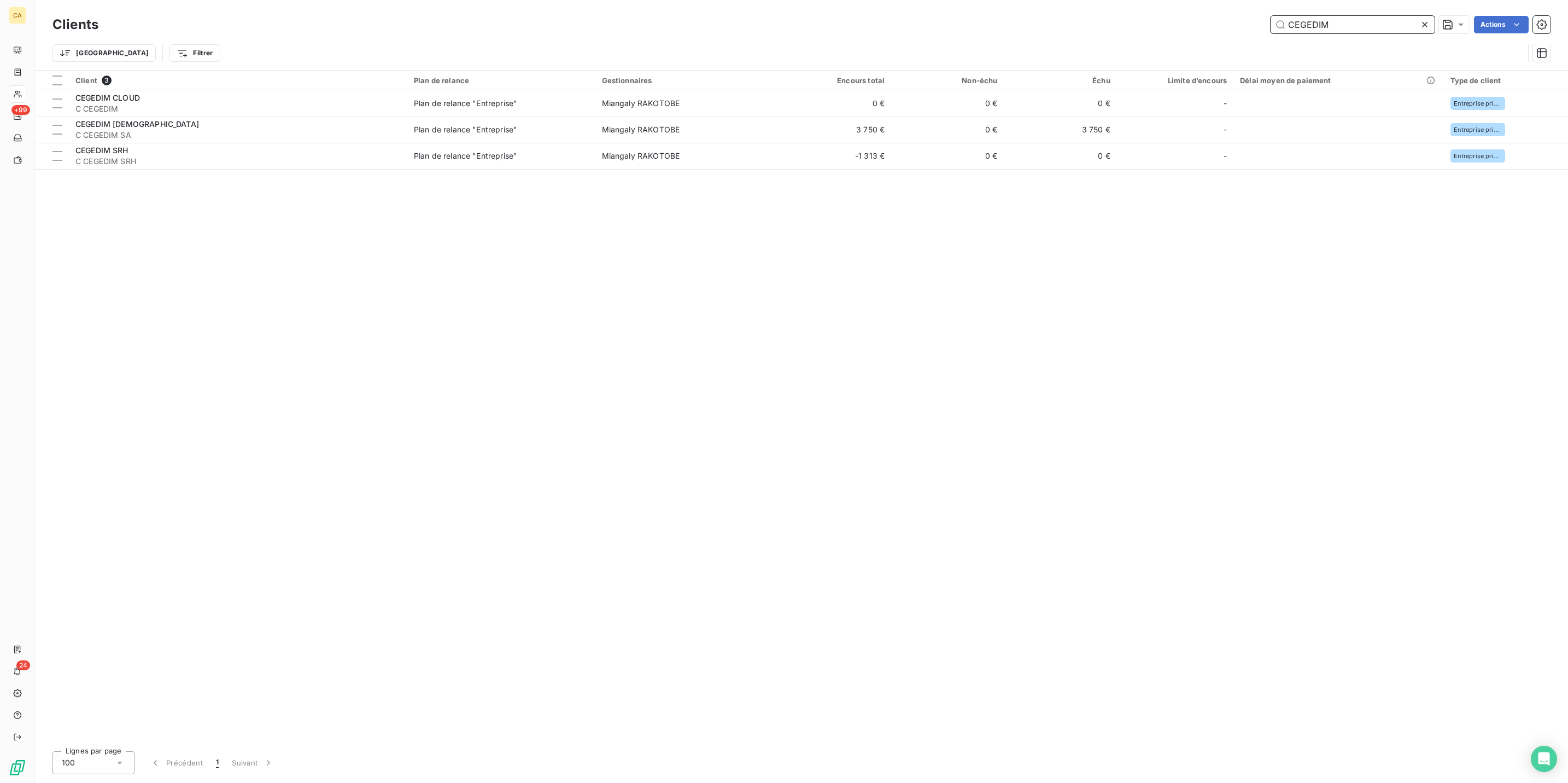
click at [1373, 21] on input "CEGEDIM" at bounding box center [1353, 25] width 164 height 18
drag, startPoint x: 1356, startPoint y: 9, endPoint x: 1352, endPoint y: 13, distance: 5.7
click at [1356, 9] on div "Clients ORANO Actions Trier Filtrer" at bounding box center [801, 35] width 1533 height 70
click at [1350, 17] on input "ORANO" at bounding box center [1353, 25] width 164 height 18
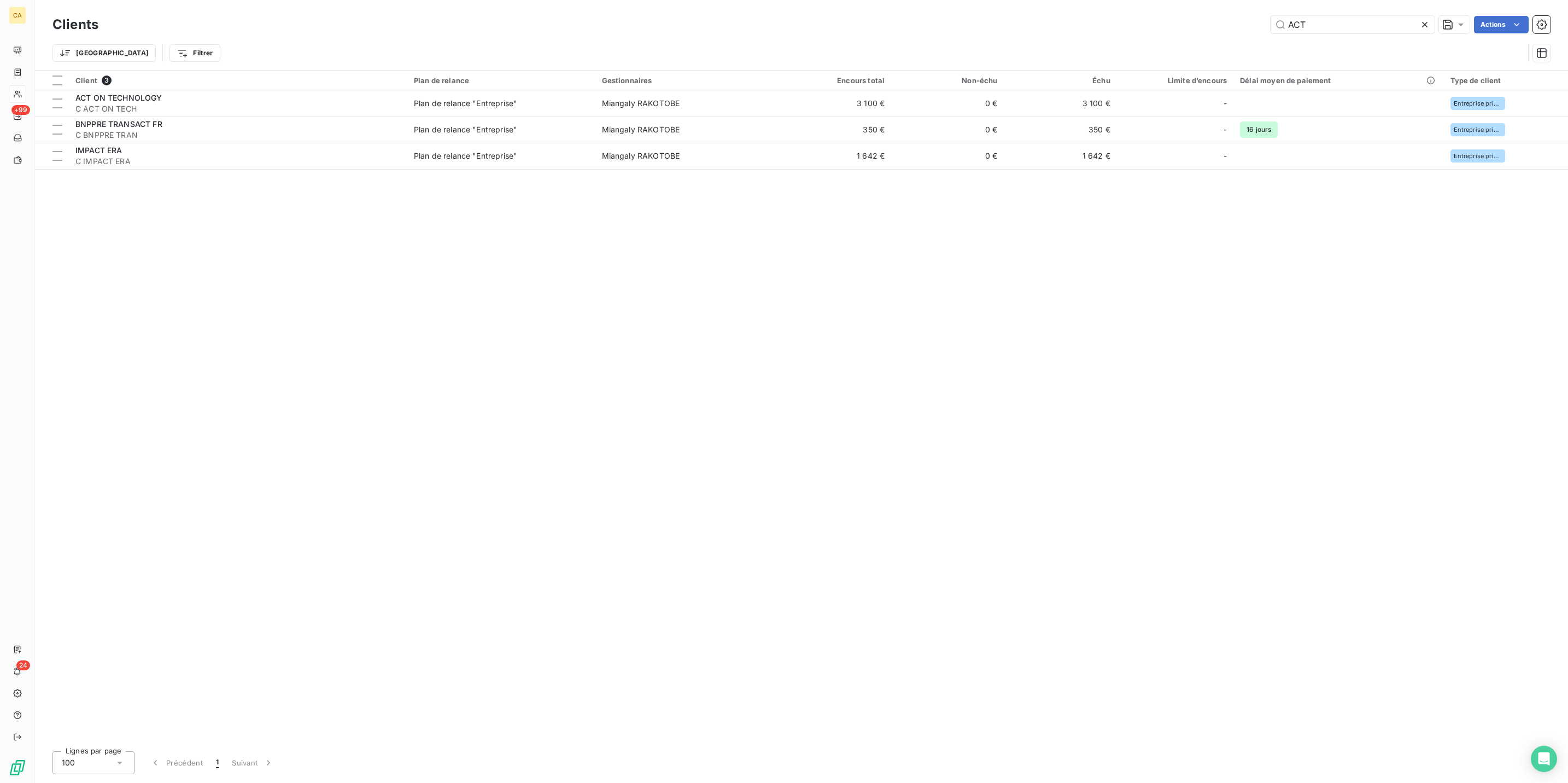
click at [1397, 13] on div "Clients ACT Actions" at bounding box center [801, 25] width 1498 height 23
click at [1397, 8] on div "Clients ACT Actions Trier Filtrer" at bounding box center [801, 35] width 1533 height 70
click at [1396, 21] on input "ACT" at bounding box center [1353, 25] width 164 height 18
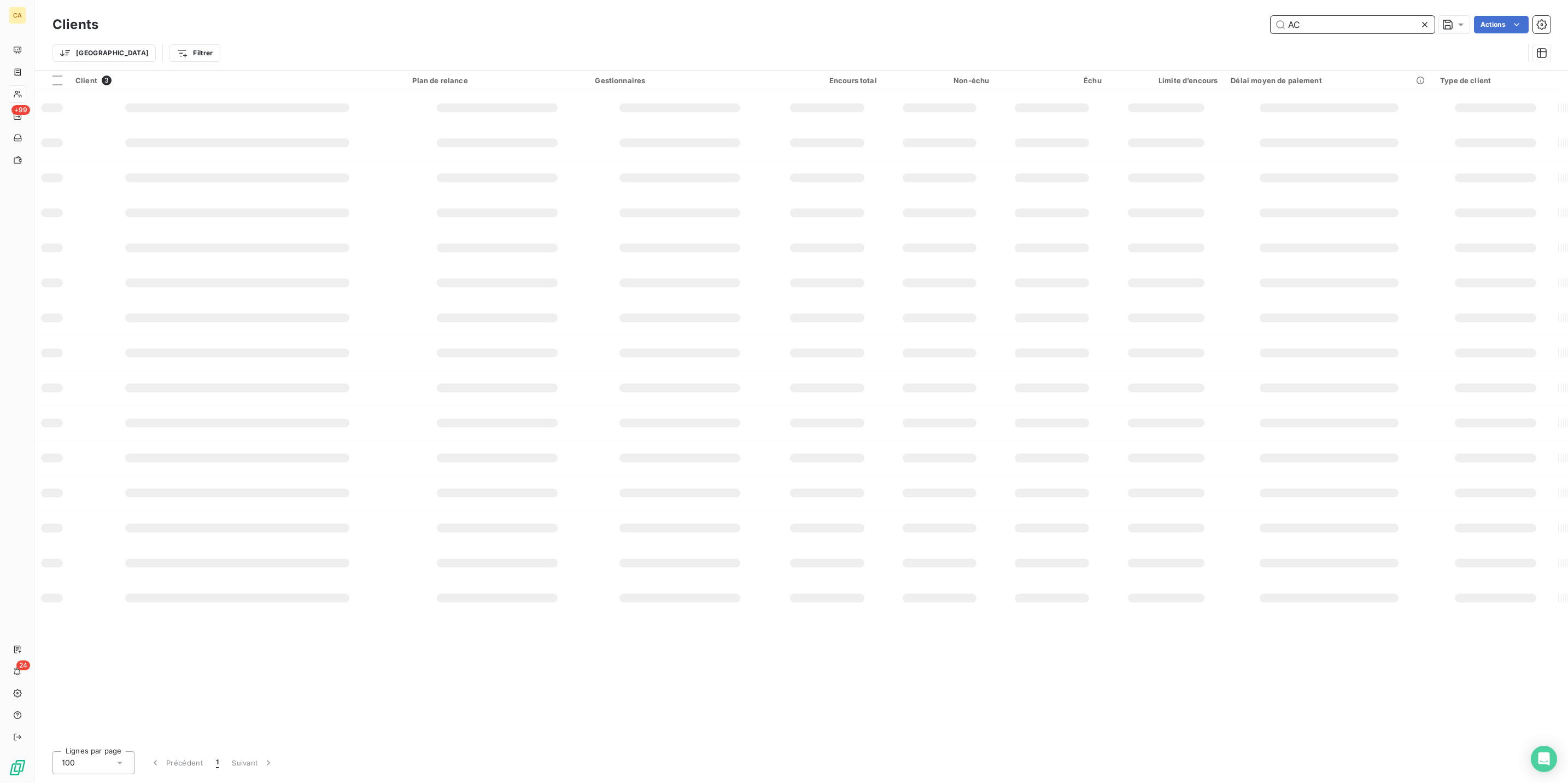
type input "A"
type input "O"
click at [697, 278] on div "Client 2 Plan de relance Gestionnaires Encours total Non-échu Échu Limite d’enc…" at bounding box center [801, 406] width 1533 height 671
click at [1350, 16] on input "PRODW" at bounding box center [1353, 25] width 164 height 18
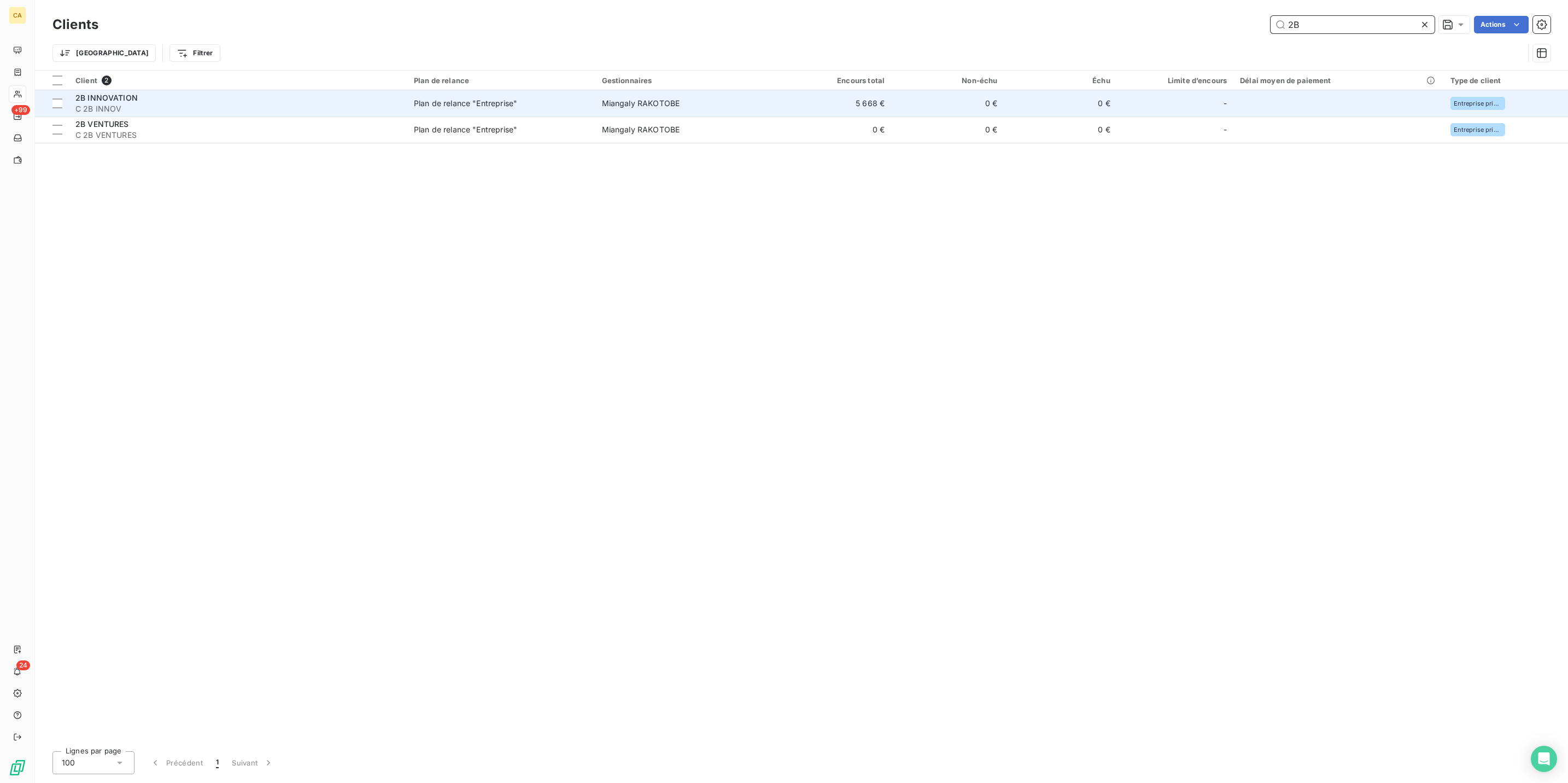
type input "2B"
click at [909, 90] on td "0 €" at bounding box center [948, 103] width 112 height 26
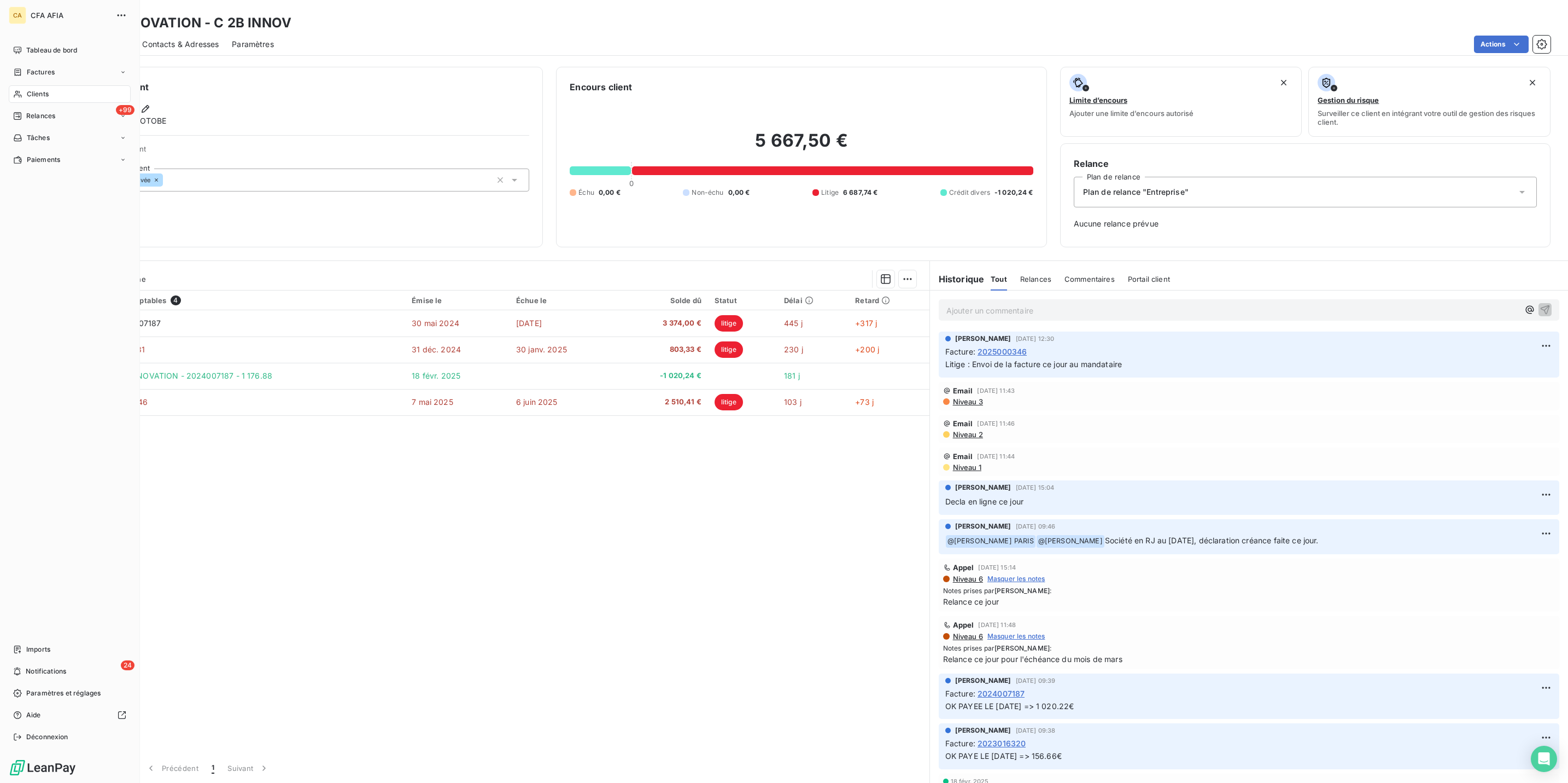
click at [30, 89] on span "Clients" at bounding box center [37, 94] width 22 height 10
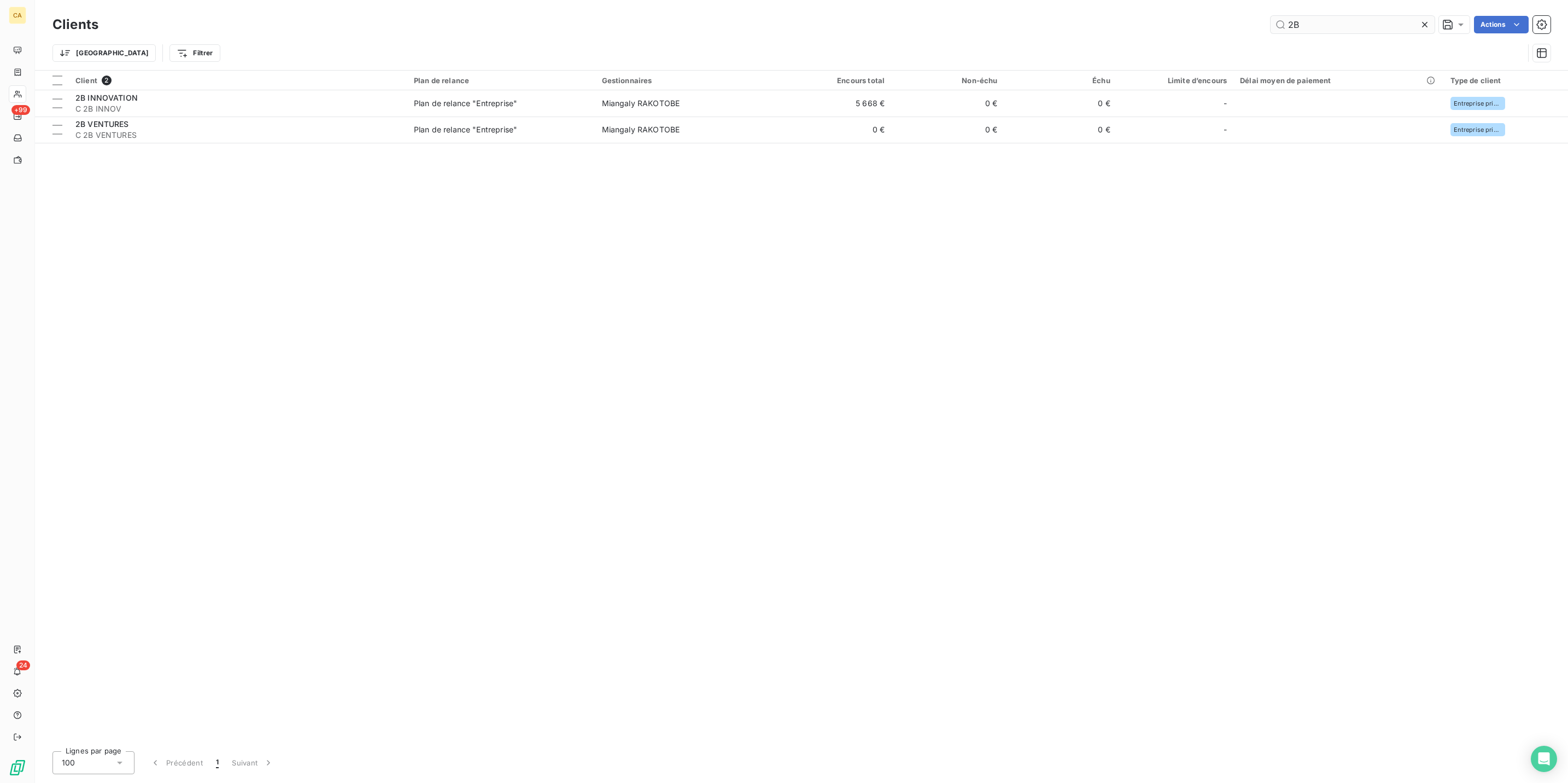
click at [1331, 27] on input "2B" at bounding box center [1353, 25] width 164 height 18
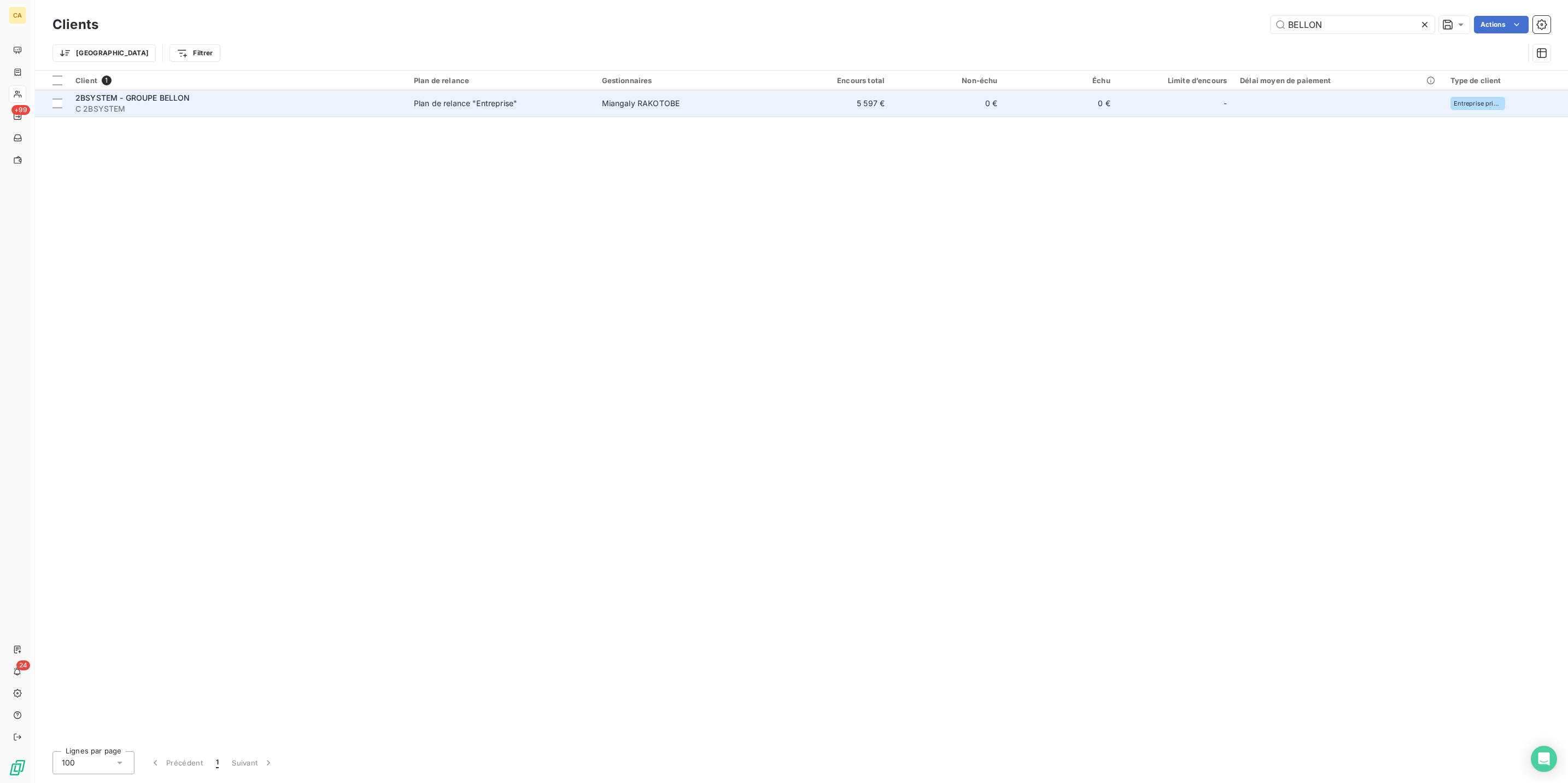
type input "BELLON"
click at [683, 90] on td "Miangaly RAKOTOBE" at bounding box center [686, 103] width 183 height 26
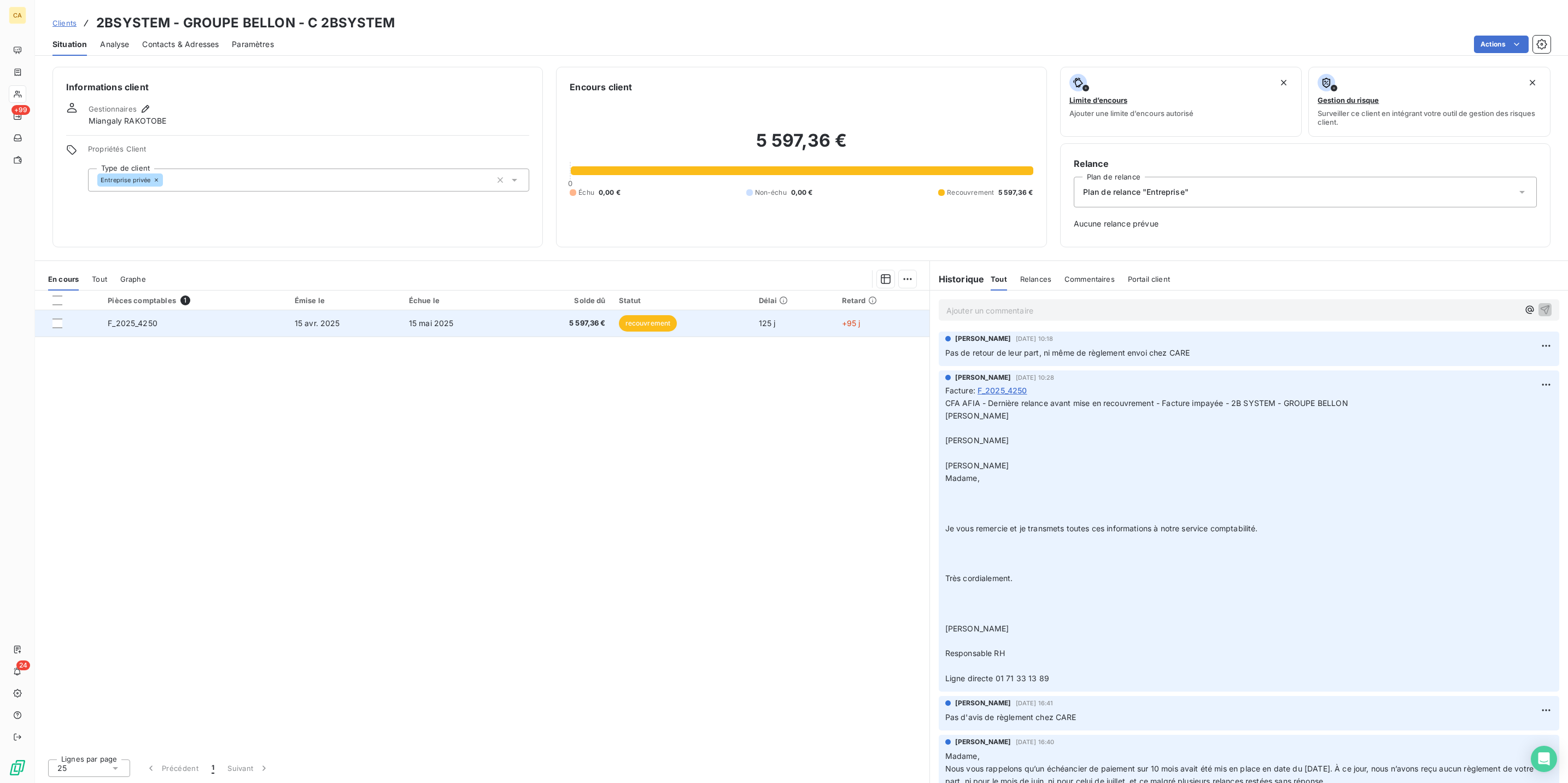
click at [336, 310] on td "15 avr. 2025" at bounding box center [345, 322] width 114 height 26
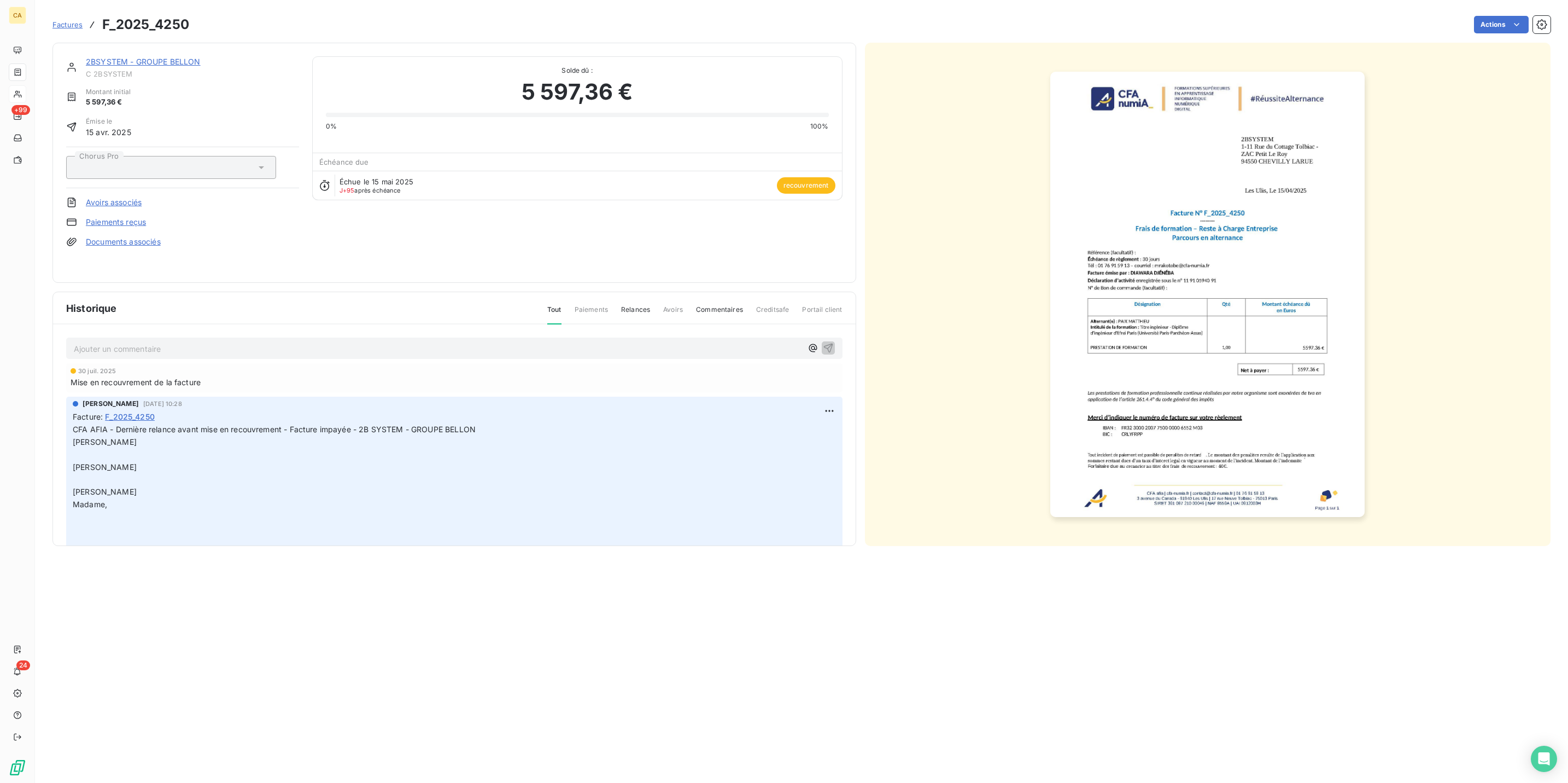
click at [139, 57] on link "2BSYSTEM - GROUPE BELLON" at bounding box center [143, 62] width 115 height 9
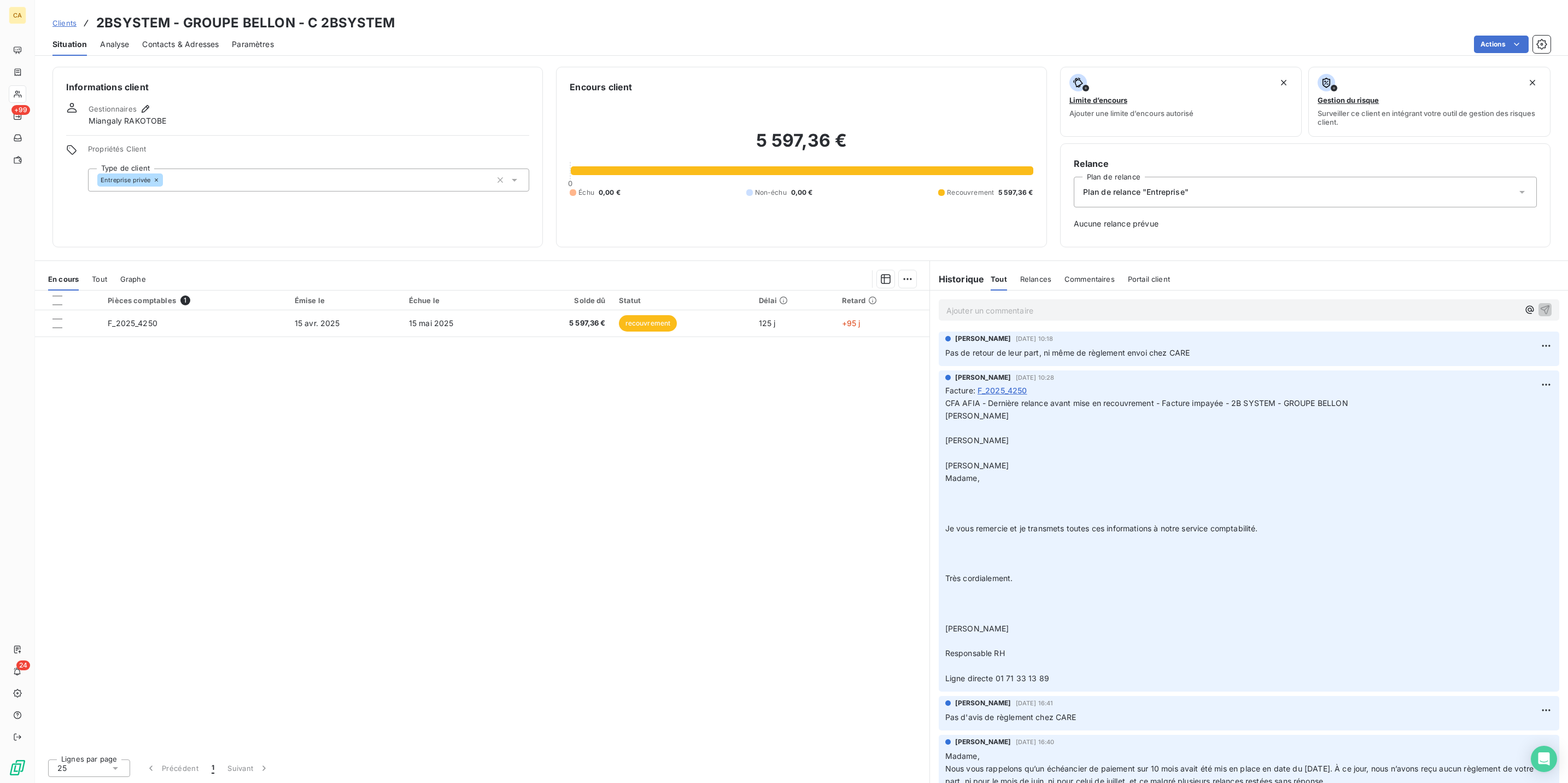
click at [1012, 299] on div "Ajouter un commentaire ﻿" at bounding box center [1249, 310] width 620 height 21
click at [1009, 304] on p "Ajouter un commentaire ﻿" at bounding box center [1232, 310] width 572 height 13
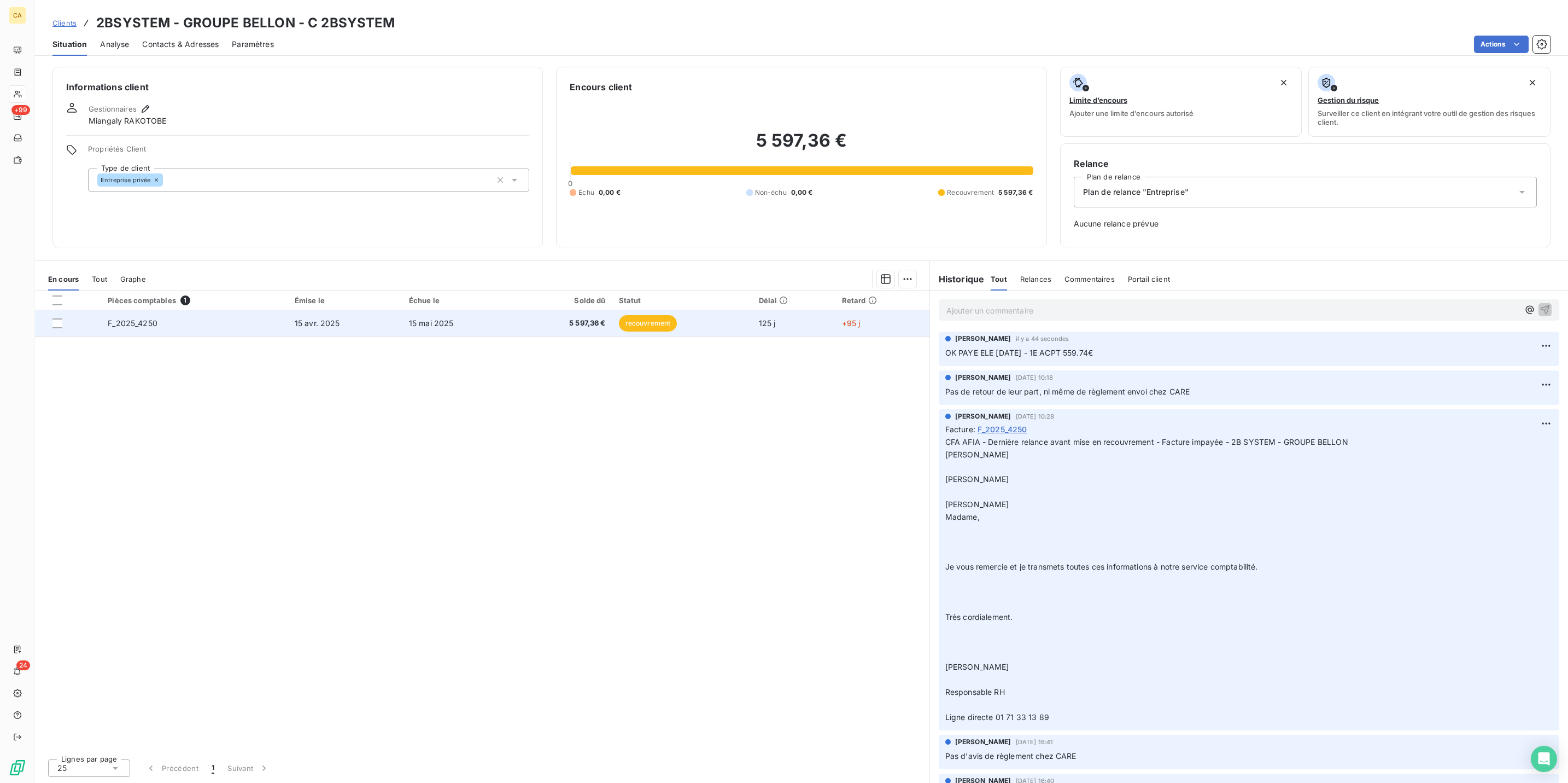
click at [245, 310] on td "F_2025_4250" at bounding box center [195, 322] width 187 height 26
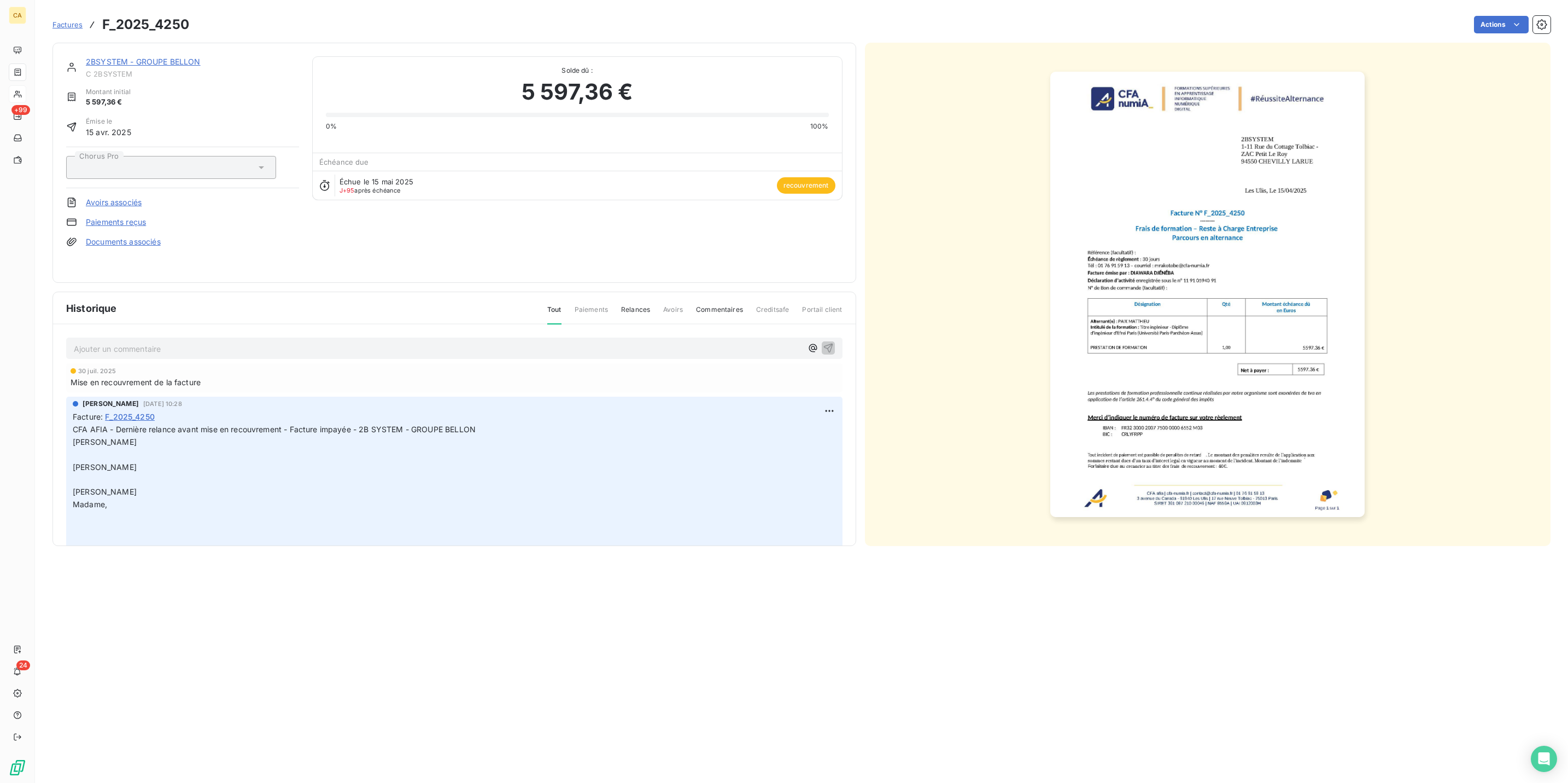
click at [1245, 303] on img "button" at bounding box center [1207, 294] width 314 height 446
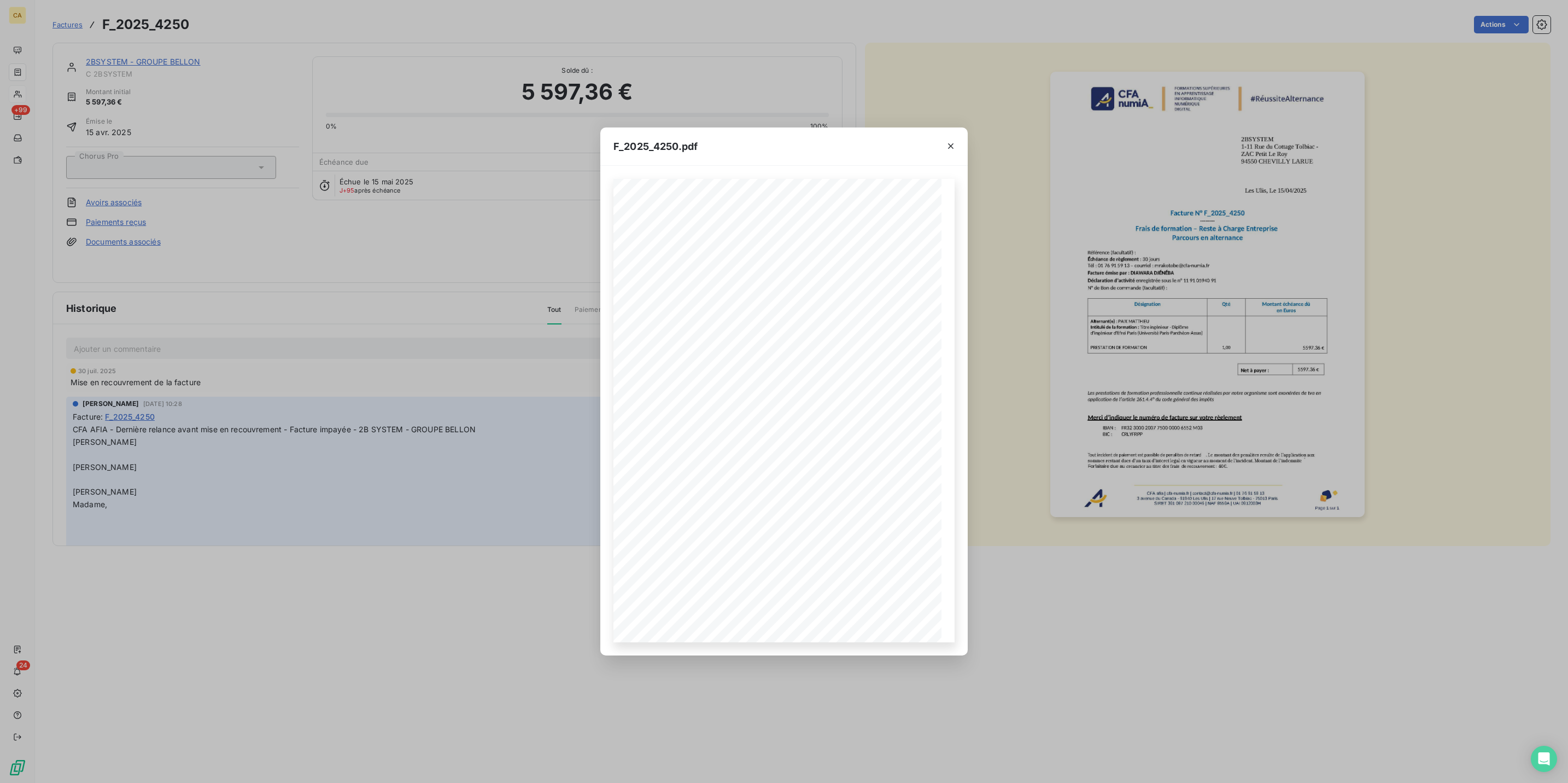
click at [372, 227] on div "F_2025_4250.pdf CFA afia | [DOMAIN_NAME] | [EMAIL_ADDRESS][DOMAIN_NAME] | 01 76…" at bounding box center [784, 391] width 1568 height 783
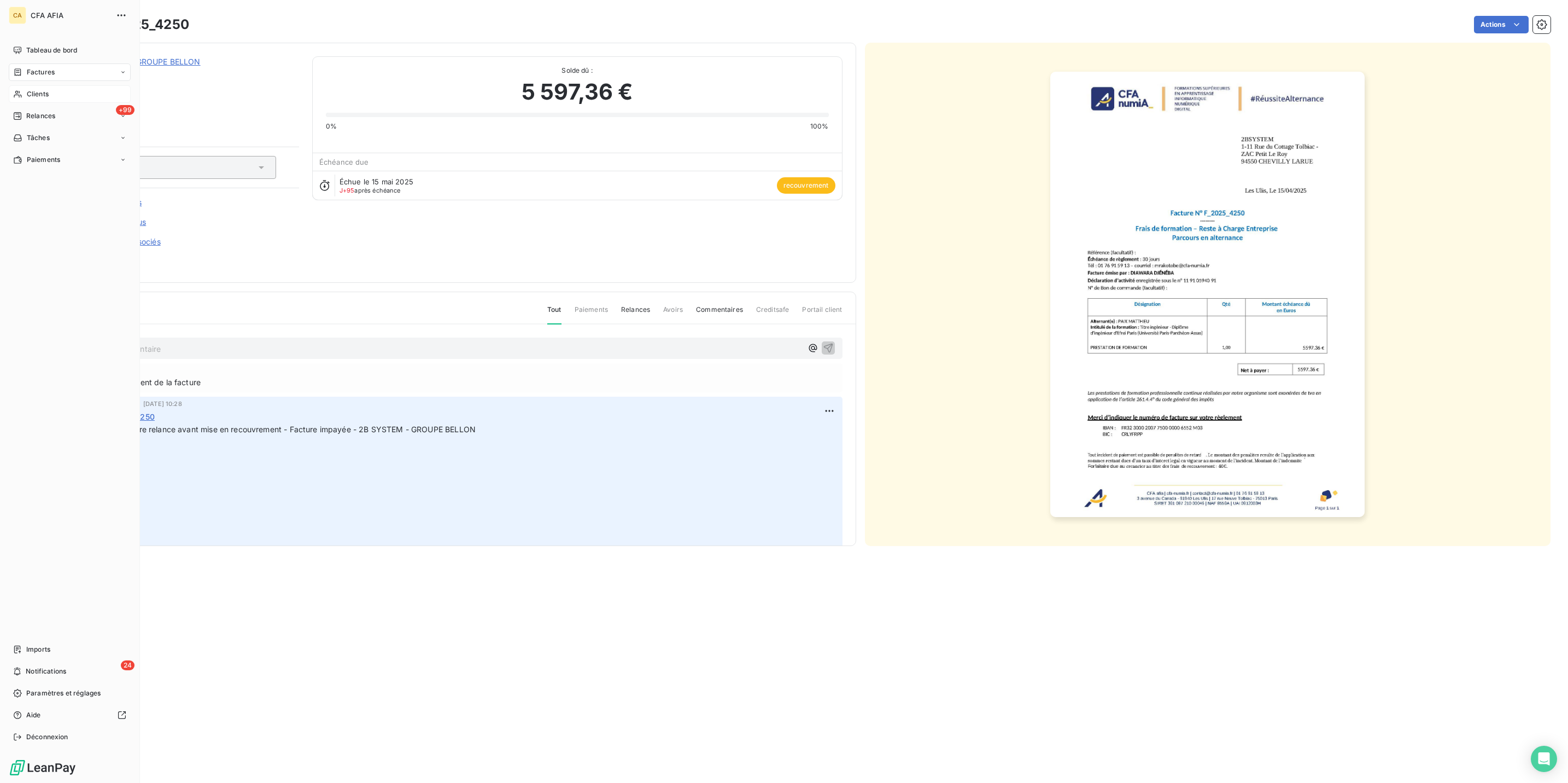
click at [25, 66] on nav "Tableau de bord Factures Clients +99 Relances Tâches Paiements" at bounding box center [70, 105] width 122 height 127
click at [33, 89] on span "Clients" at bounding box center [37, 94] width 22 height 10
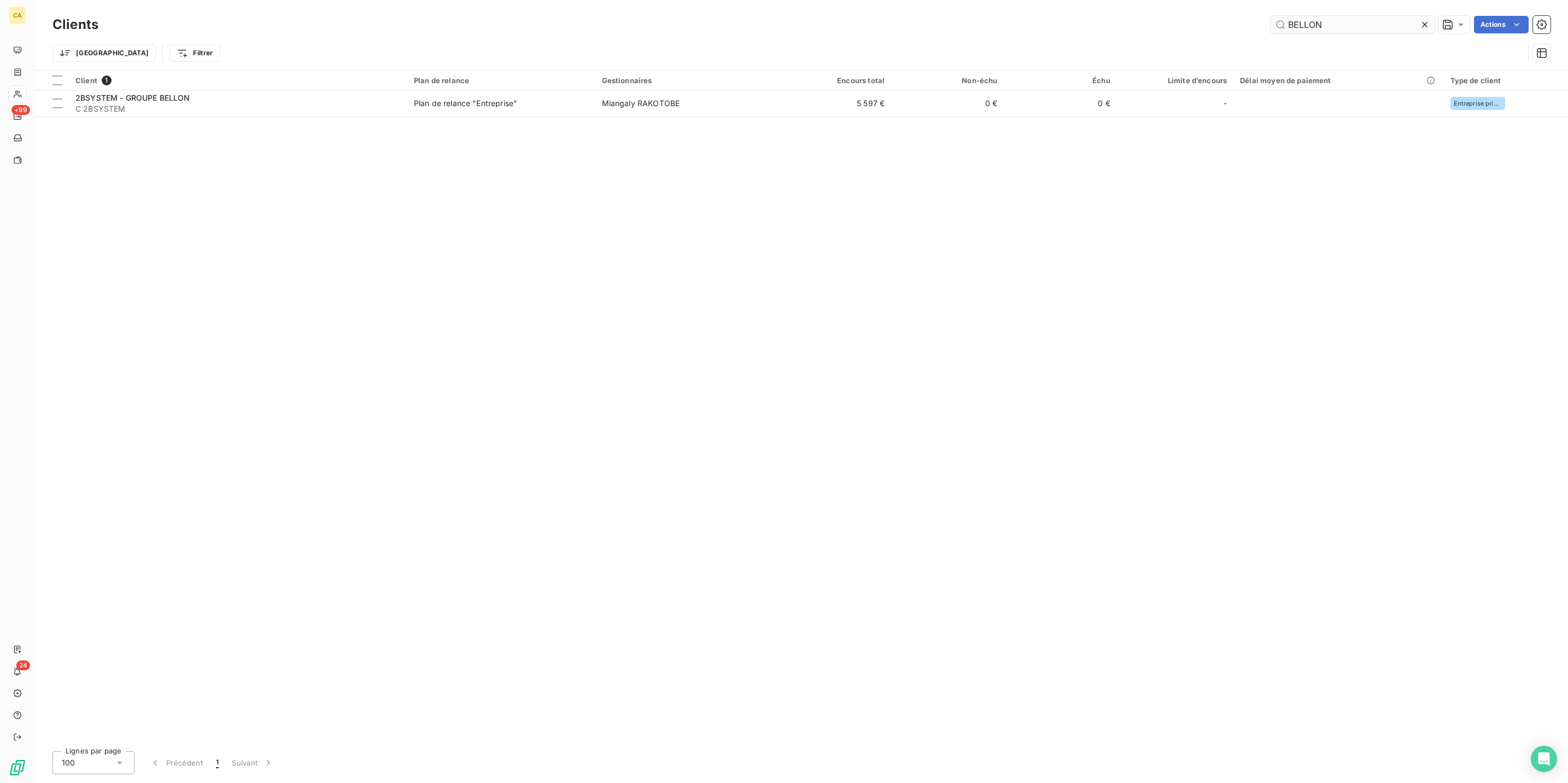
click at [1354, 16] on input "BELLON" at bounding box center [1353, 25] width 164 height 18
click at [1399, 37] on div "Trier Filtrer" at bounding box center [801, 53] width 1498 height 34
click at [1399, 22] on input "BELLON" at bounding box center [1353, 25] width 164 height 18
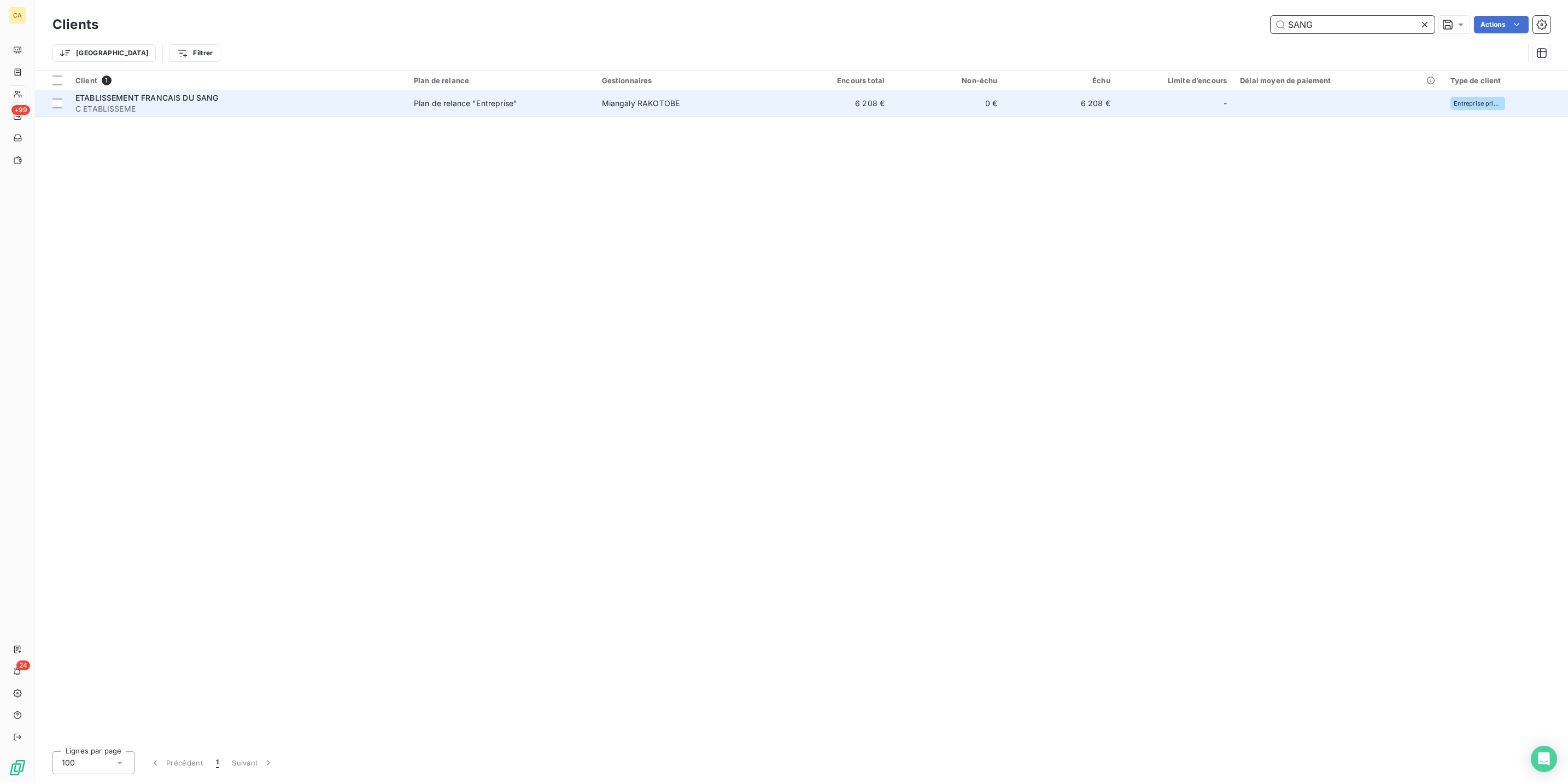
type input "SANG"
click at [363, 99] on td "ETABLISSEMENT FRANCAIS DU SANG C ETABLISSEME" at bounding box center [237, 103] width 338 height 26
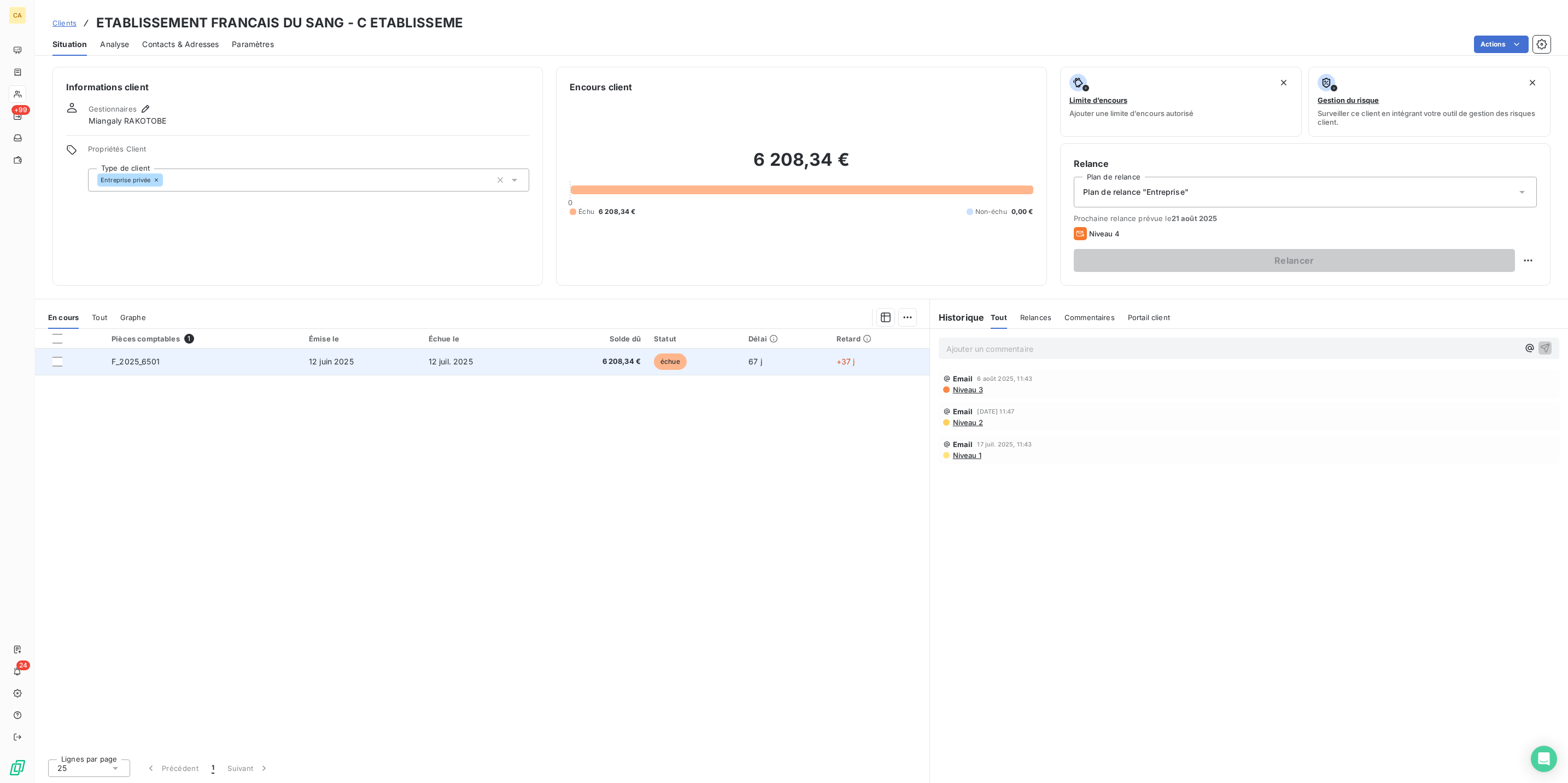
click at [469, 348] on td "12 juil. 2025" at bounding box center [481, 361] width 119 height 26
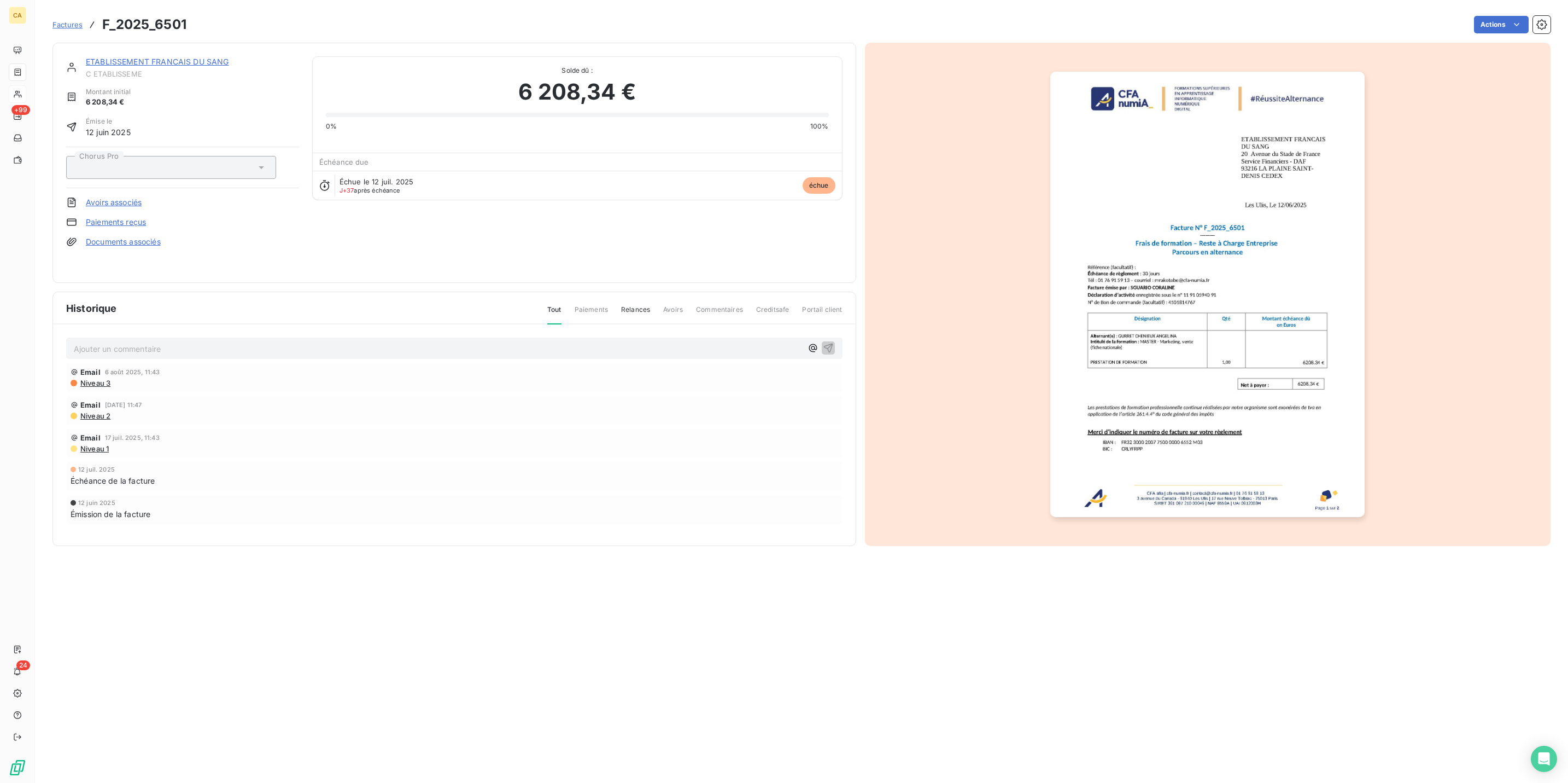
click at [211, 342] on p "Ajouter un commentaire ﻿" at bounding box center [438, 348] width 728 height 13
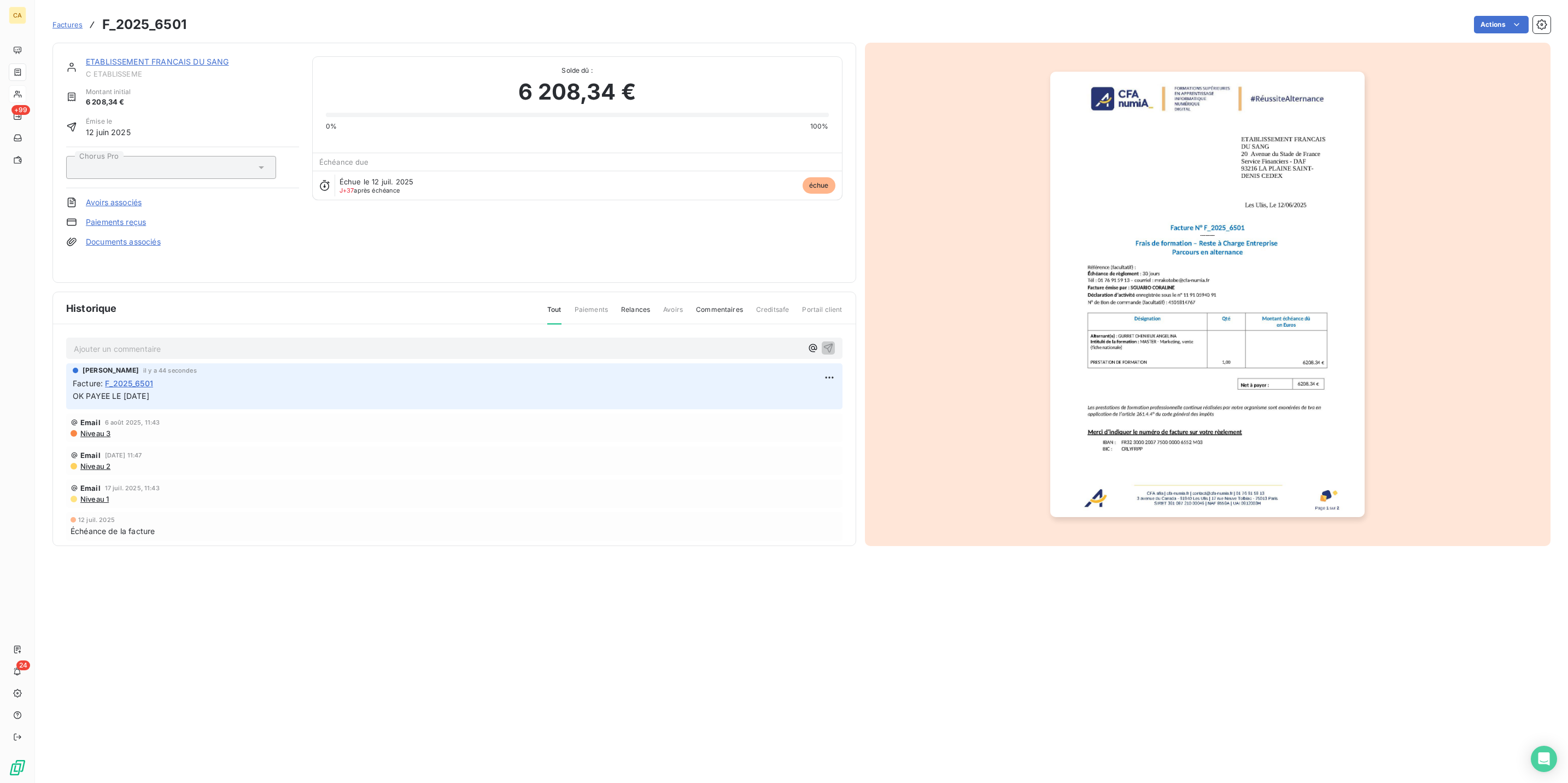
click at [1271, 291] on img "button" at bounding box center [1207, 294] width 314 height 446
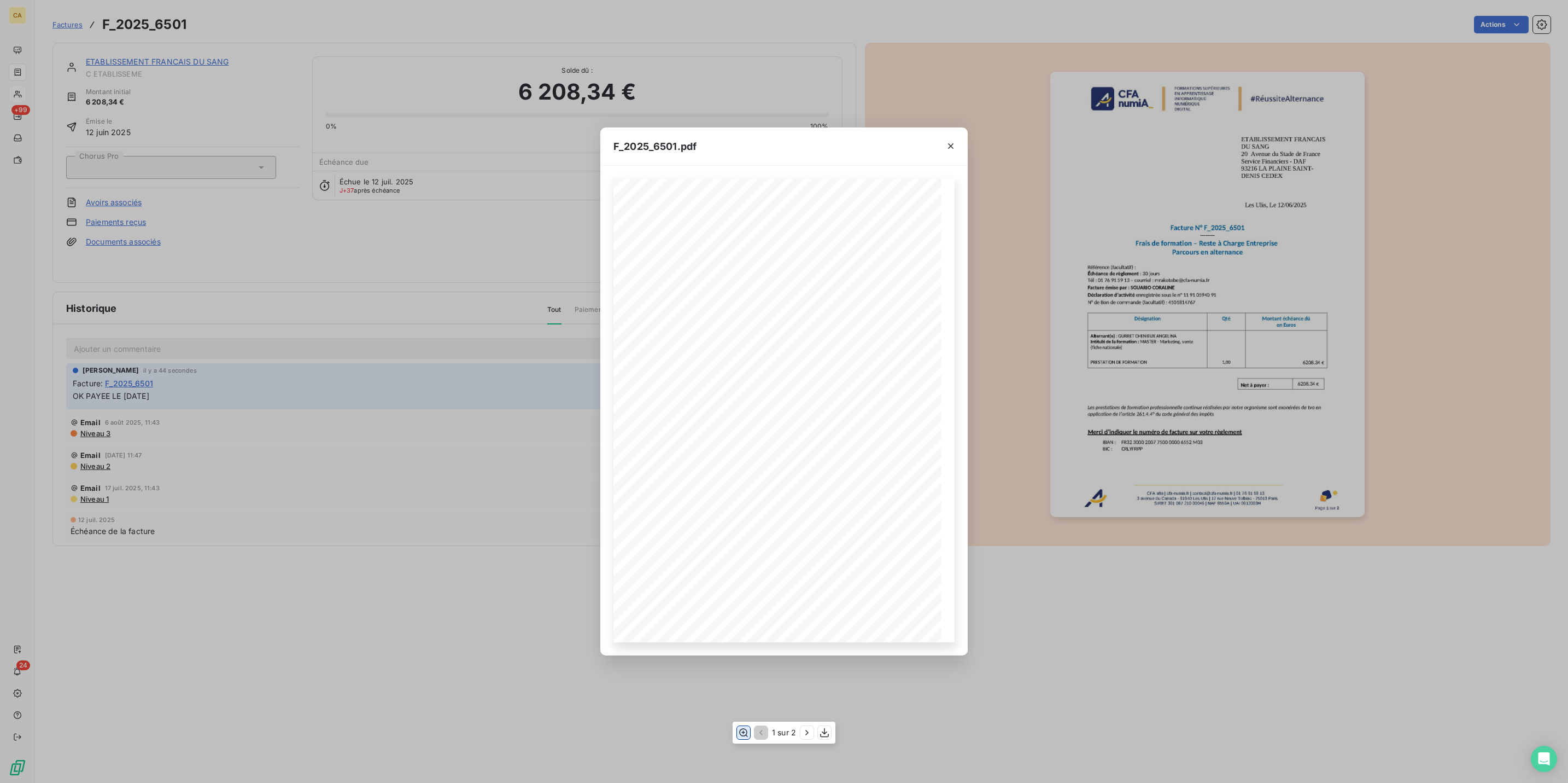
click at [746, 734] on icon "button" at bounding box center [743, 732] width 11 height 11
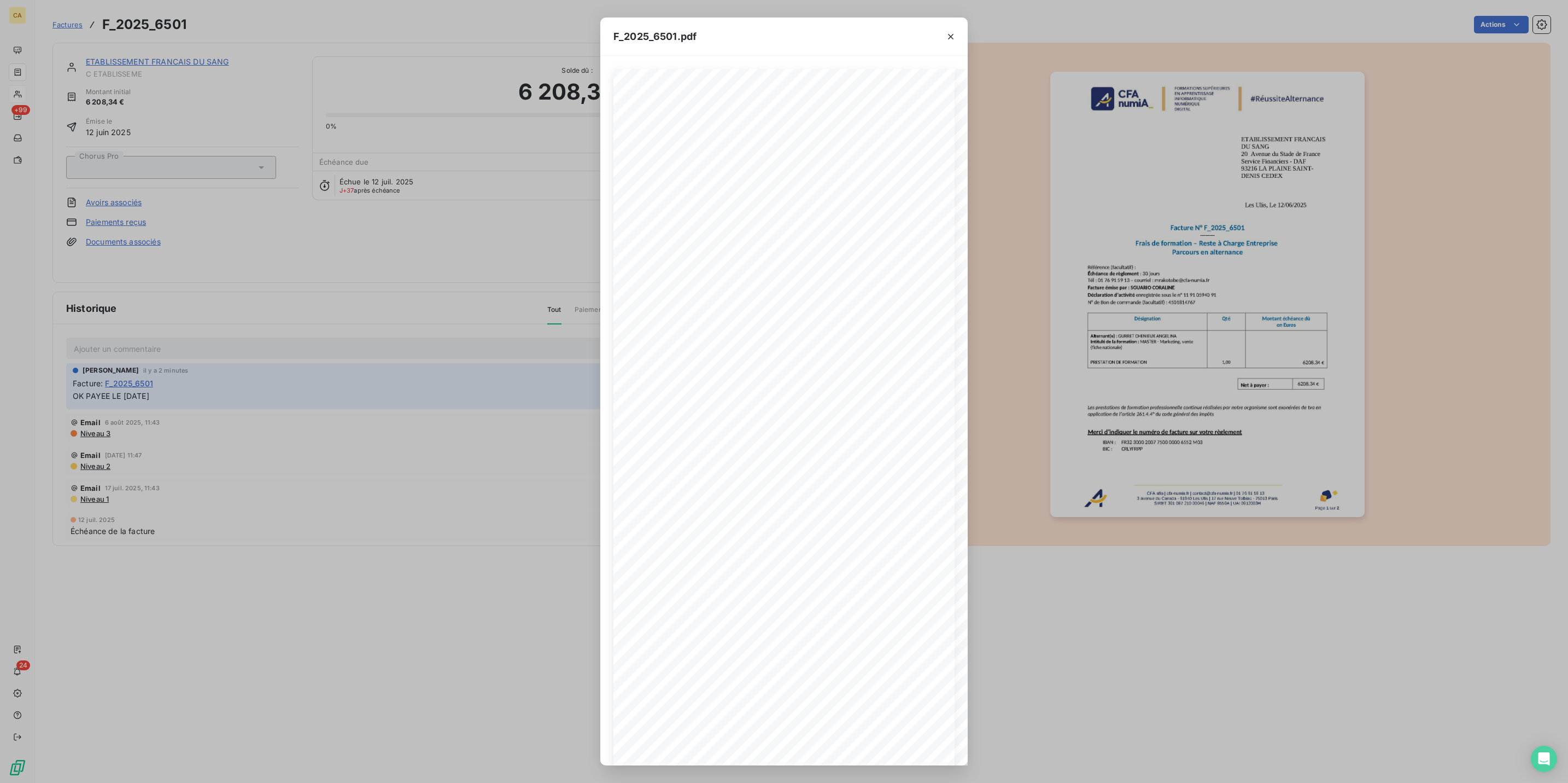
click at [389, 394] on div "F_2025_6501.pdf CFA afia | [DOMAIN_NAME] | [EMAIL_ADDRESS][DOMAIN_NAME] | 01 76…" at bounding box center [784, 391] width 1568 height 783
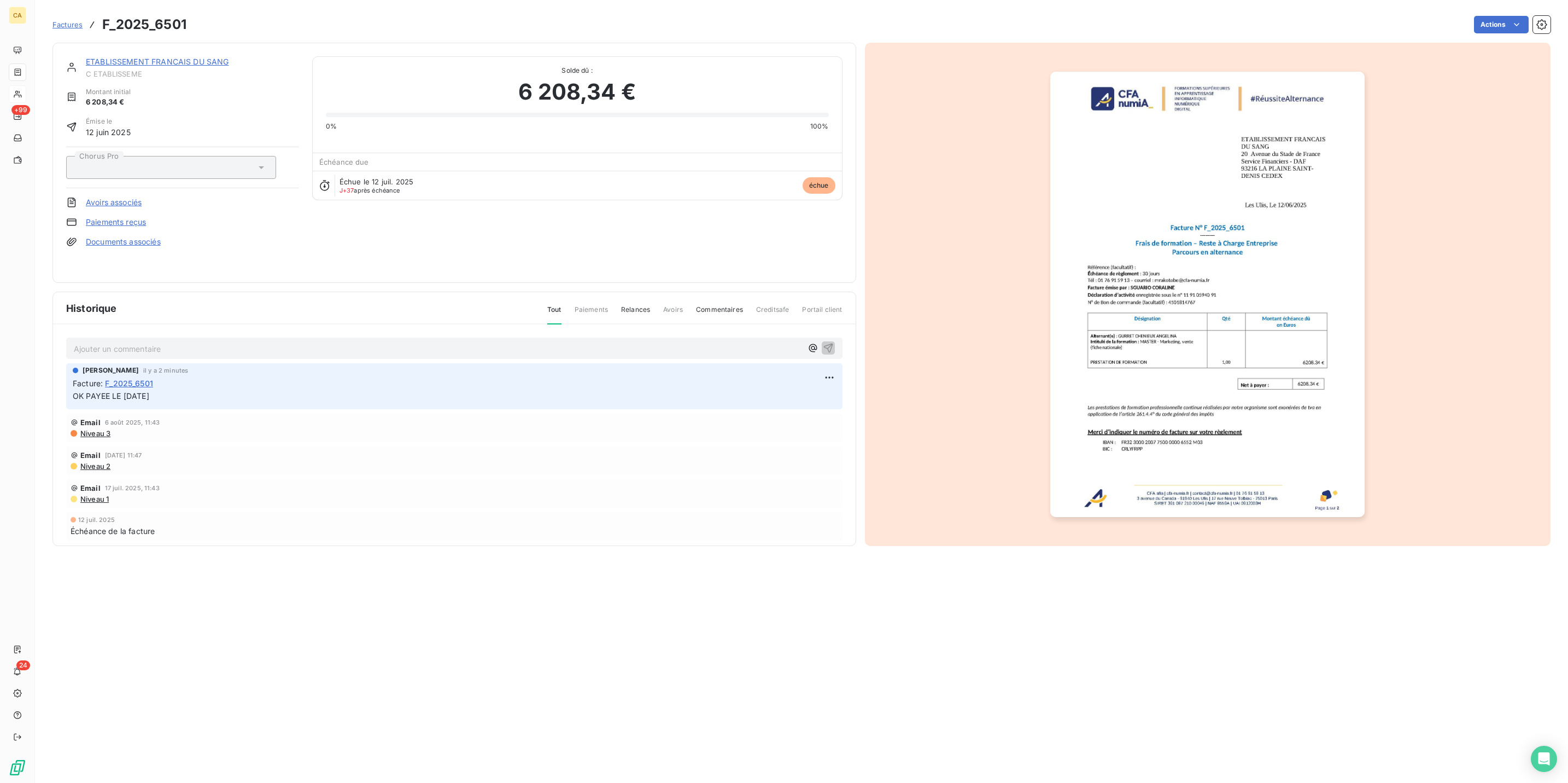
click at [178, 70] on span "C ETABLISSEME" at bounding box center [192, 74] width 213 height 9
click at [186, 57] on link "ETABLISSEMENT FRANCAIS DU SANG" at bounding box center [157, 62] width 144 height 9
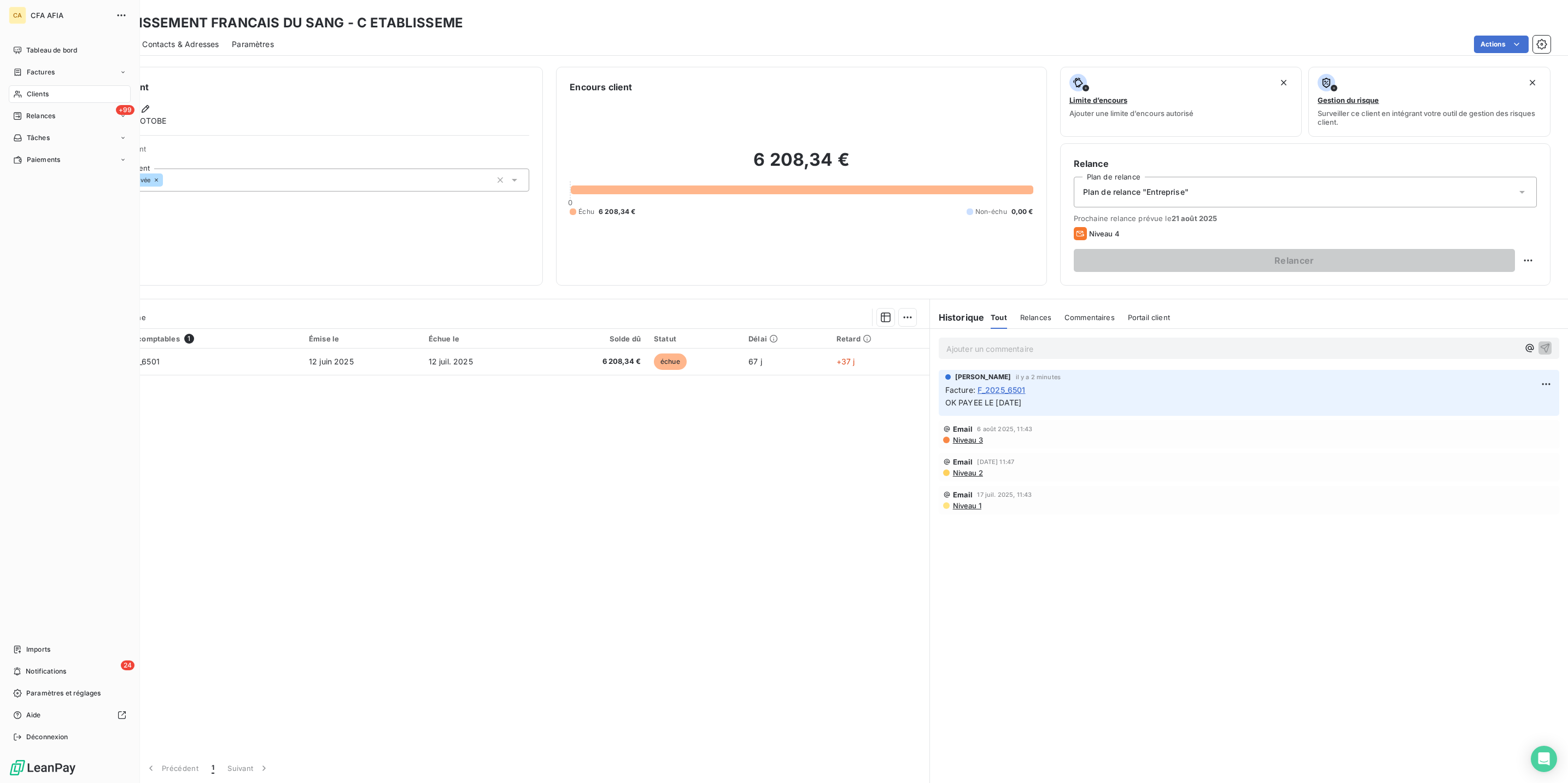
click at [46, 86] on div "Clients" at bounding box center [70, 95] width 122 height 18
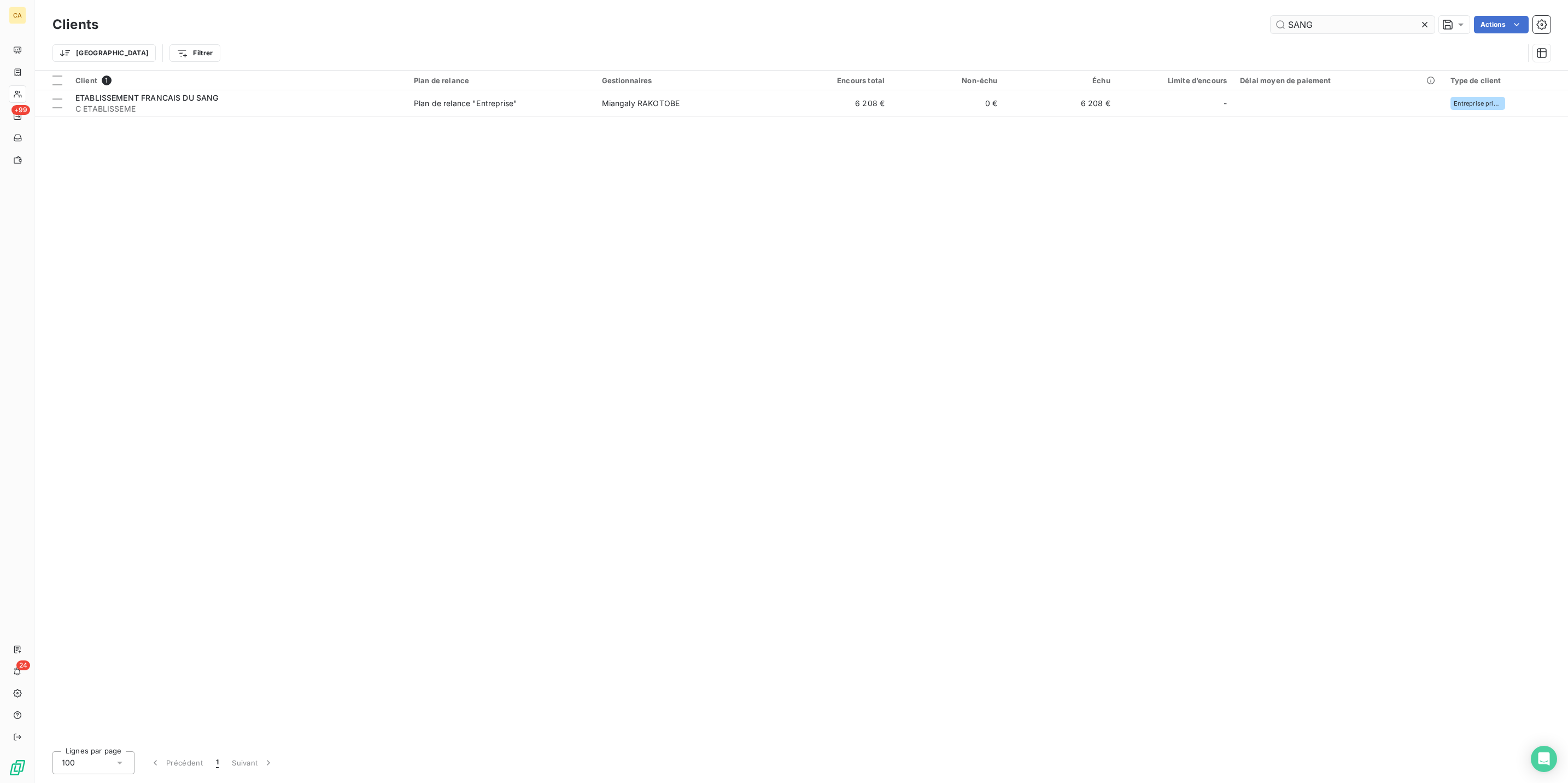
click at [1321, 23] on input "SANG" at bounding box center [1353, 25] width 164 height 18
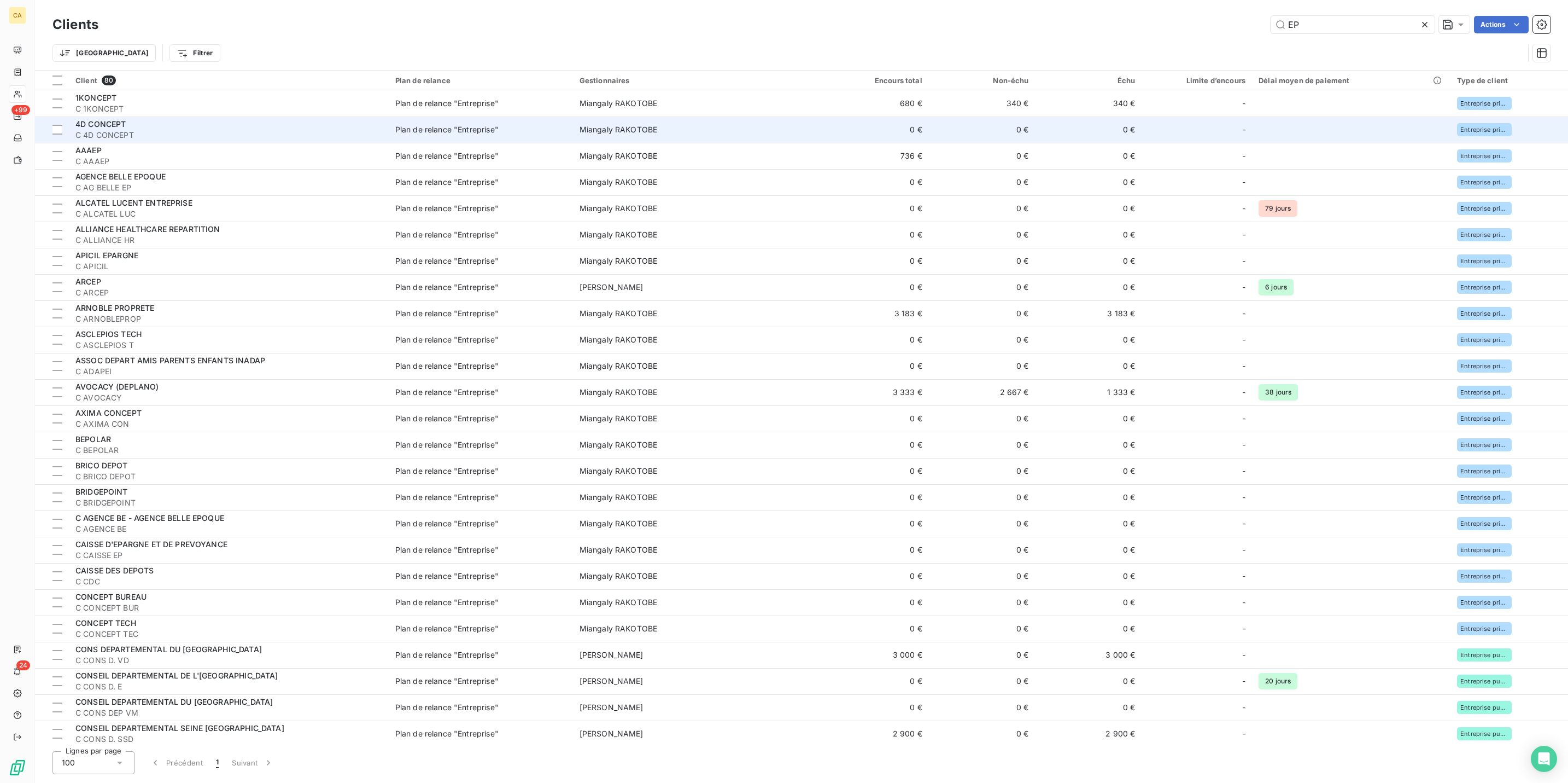
type input "E"
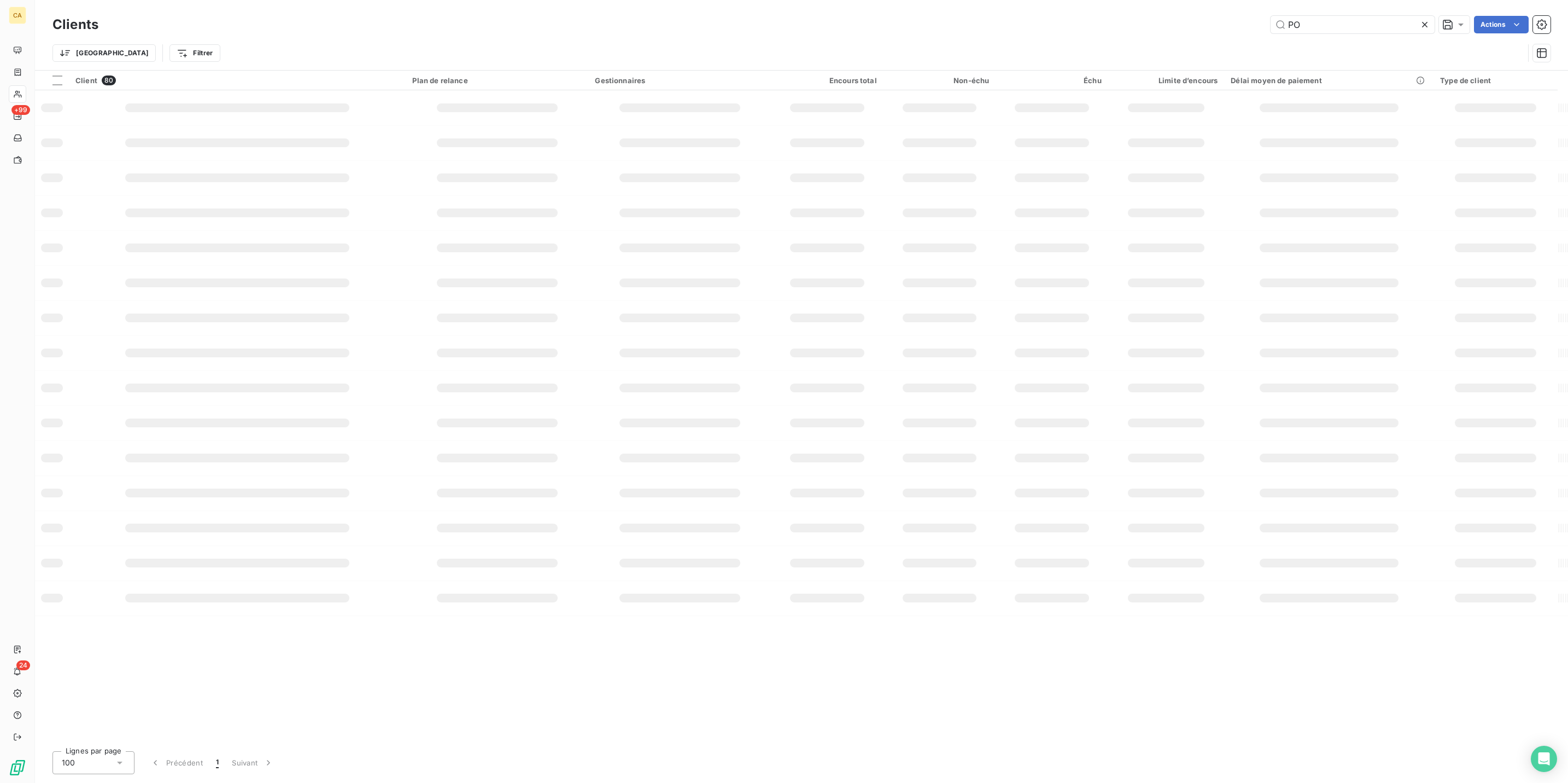
type input "P"
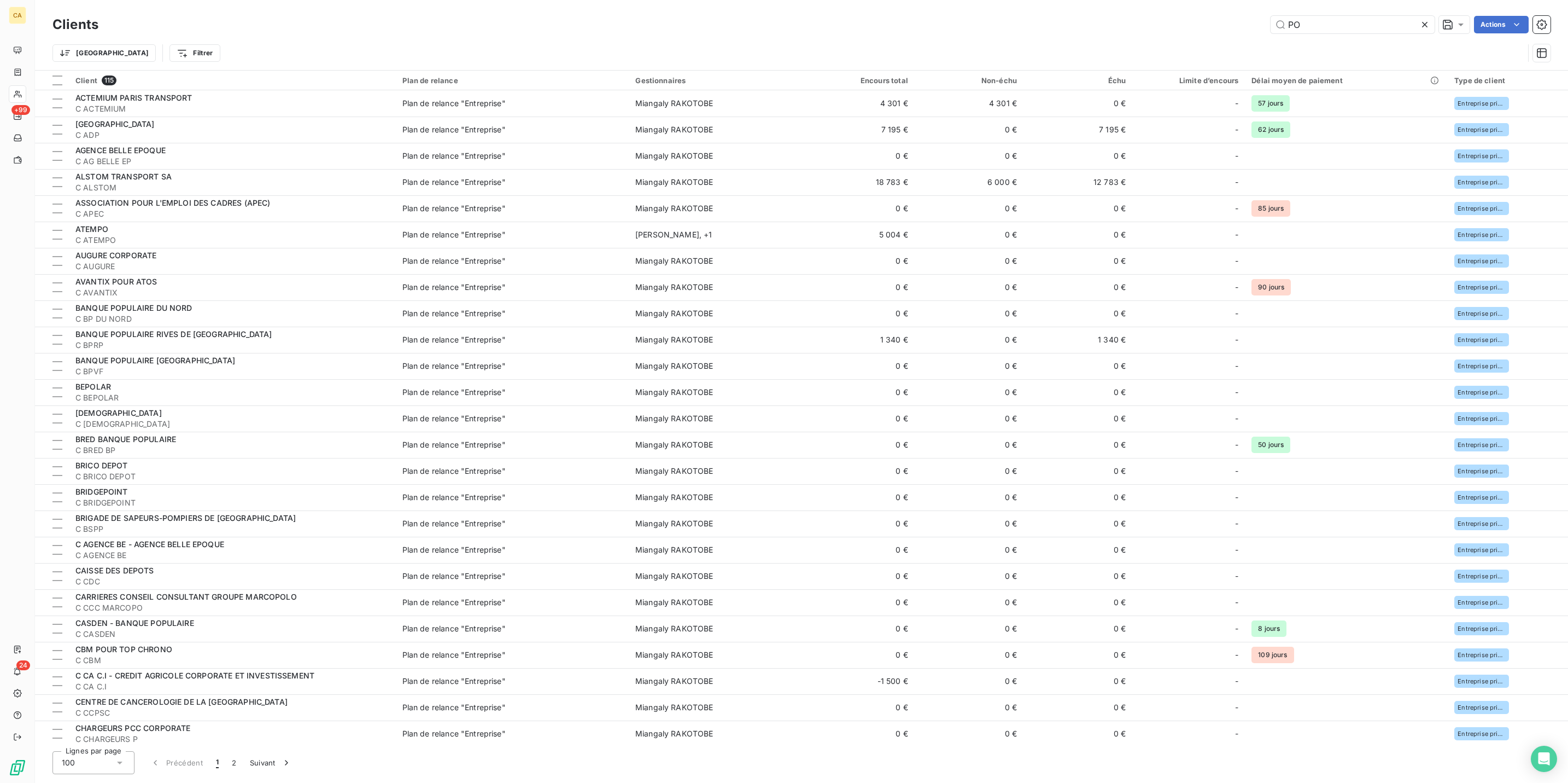
type input "P"
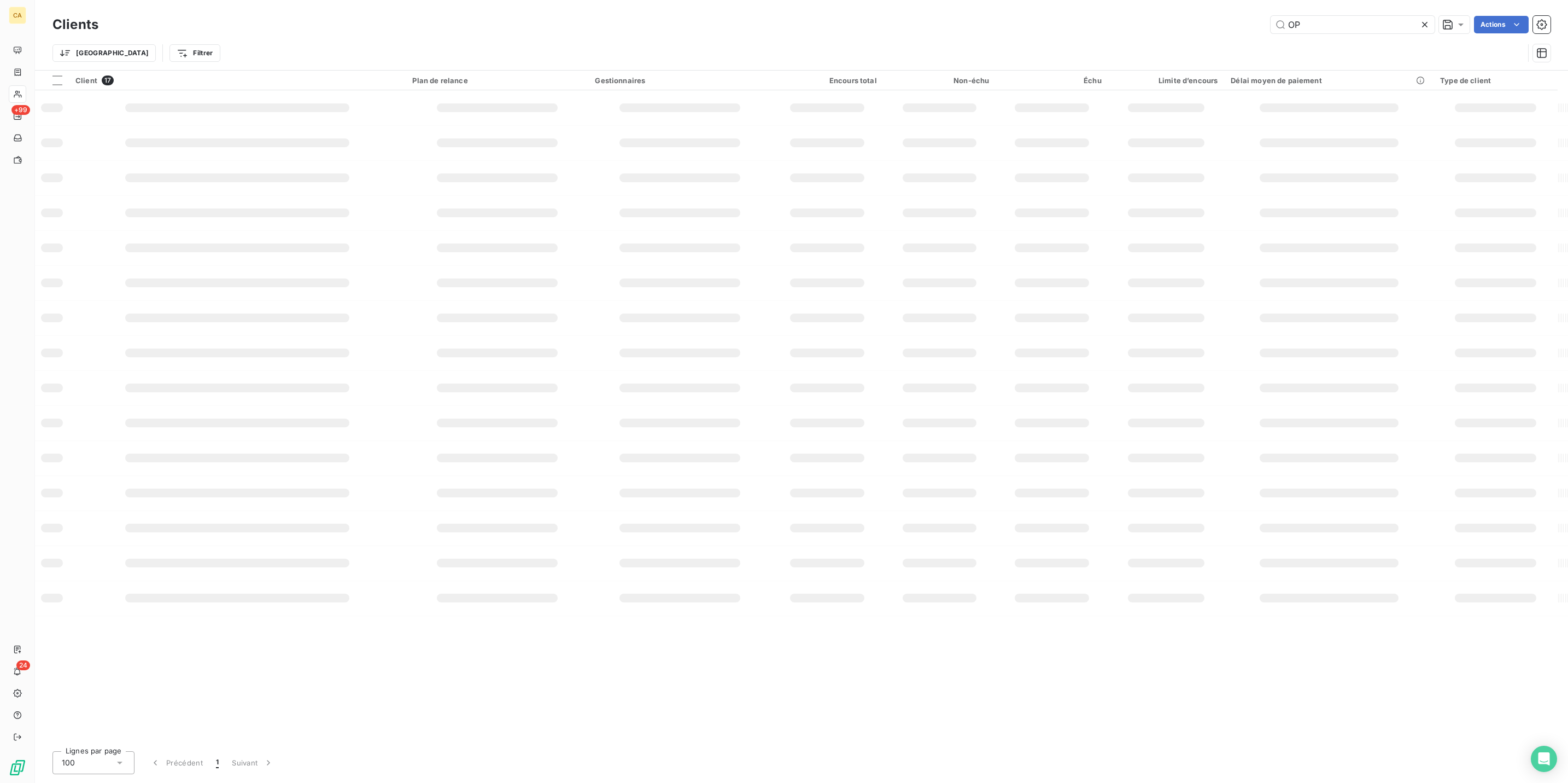
type input "O"
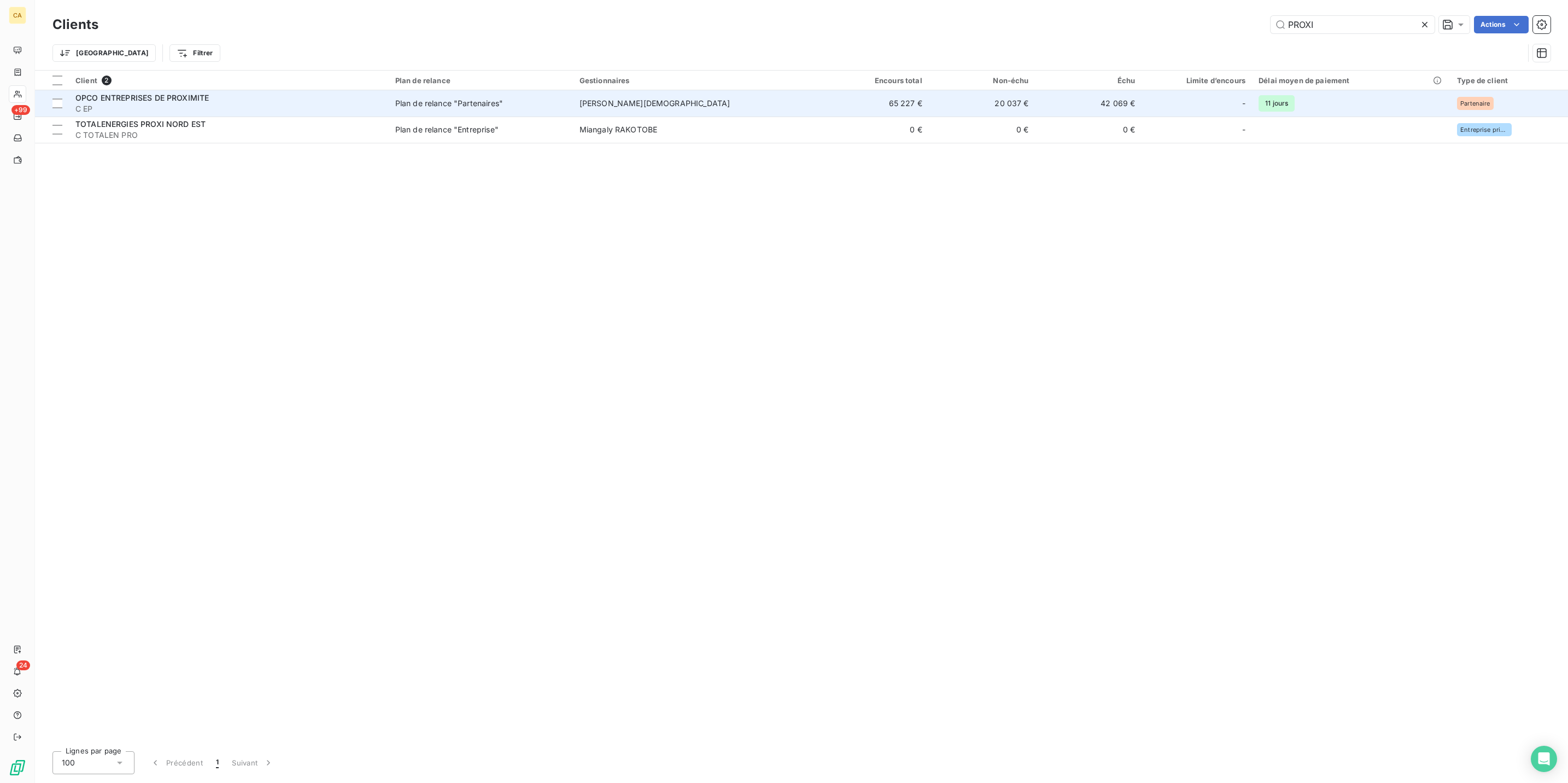
type input "PROXI"
click at [169, 104] on span "C EP" at bounding box center [229, 109] width 307 height 11
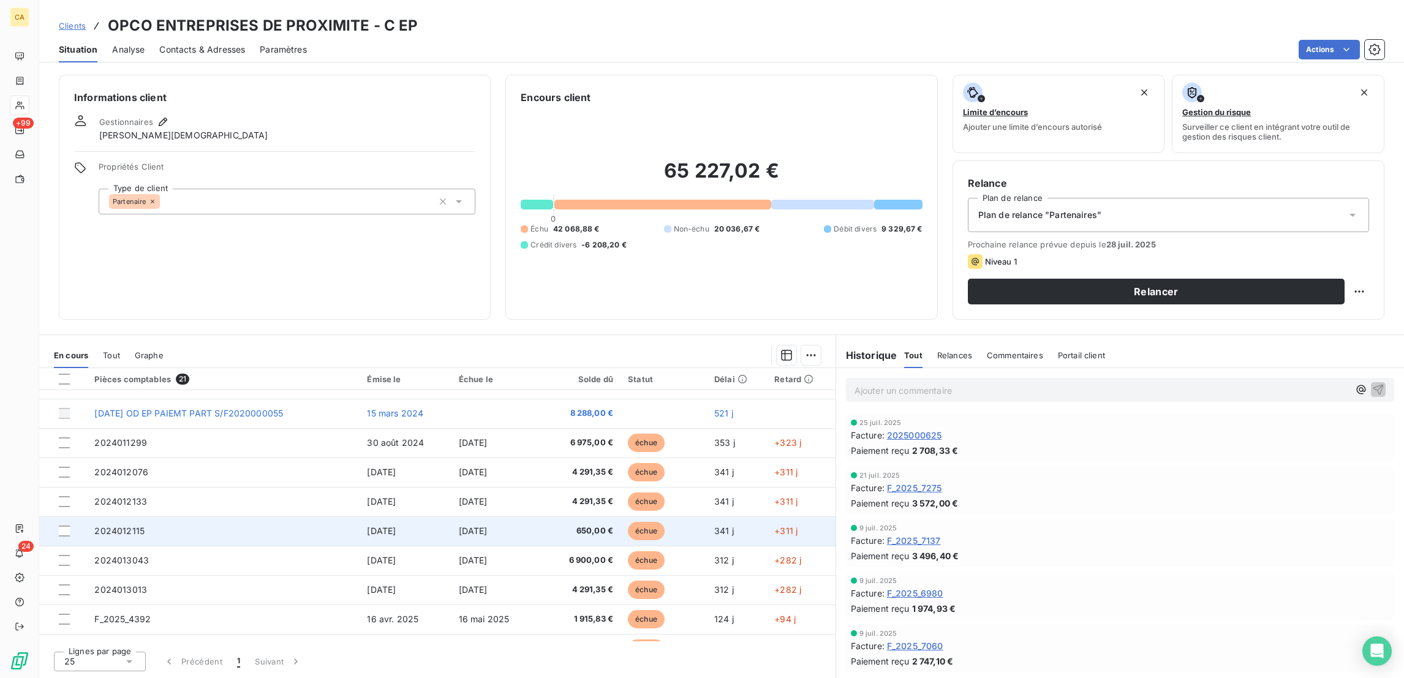
scroll to position [145, 0]
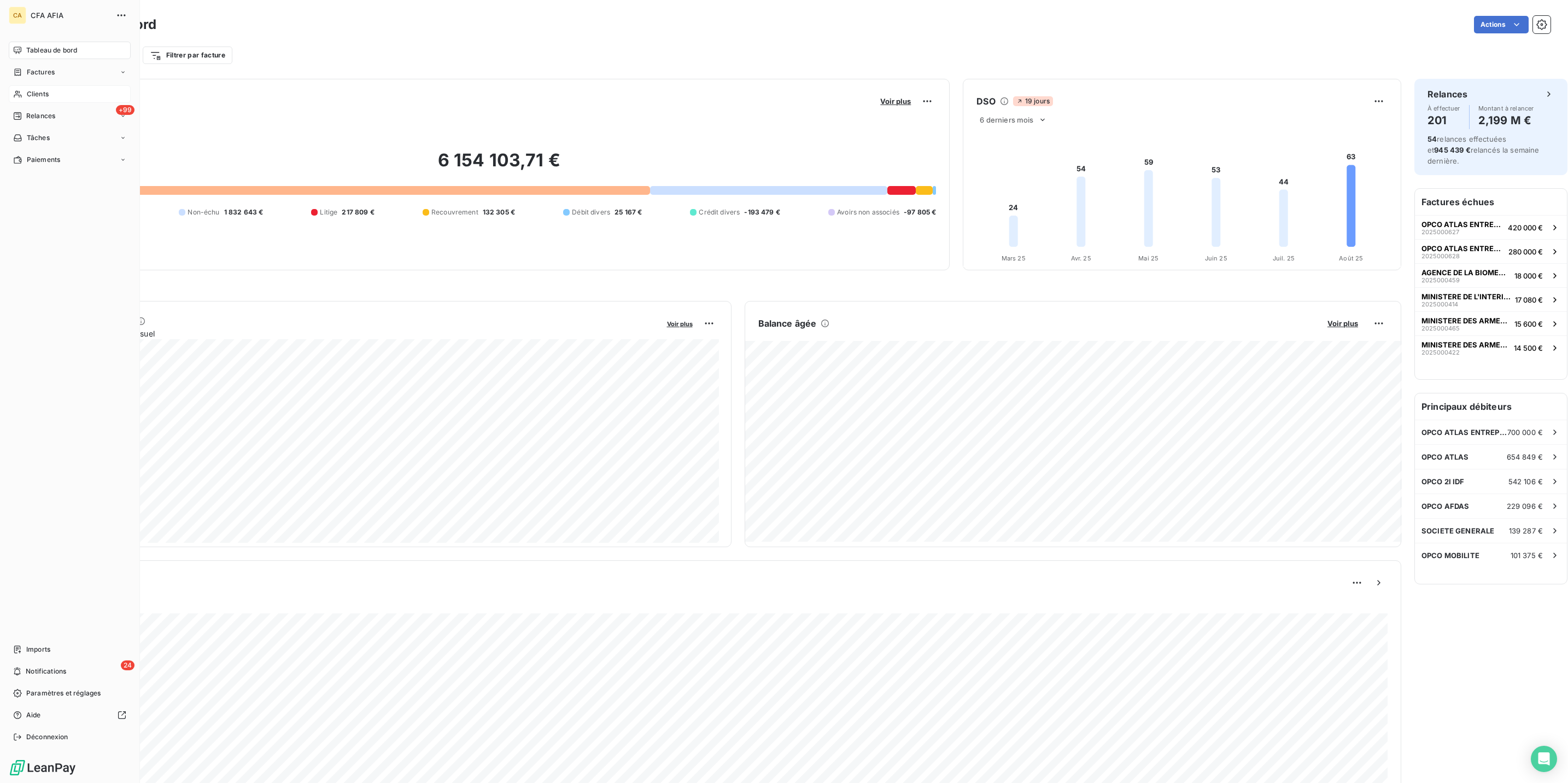
click at [13, 89] on icon at bounding box center [18, 94] width 9 height 9
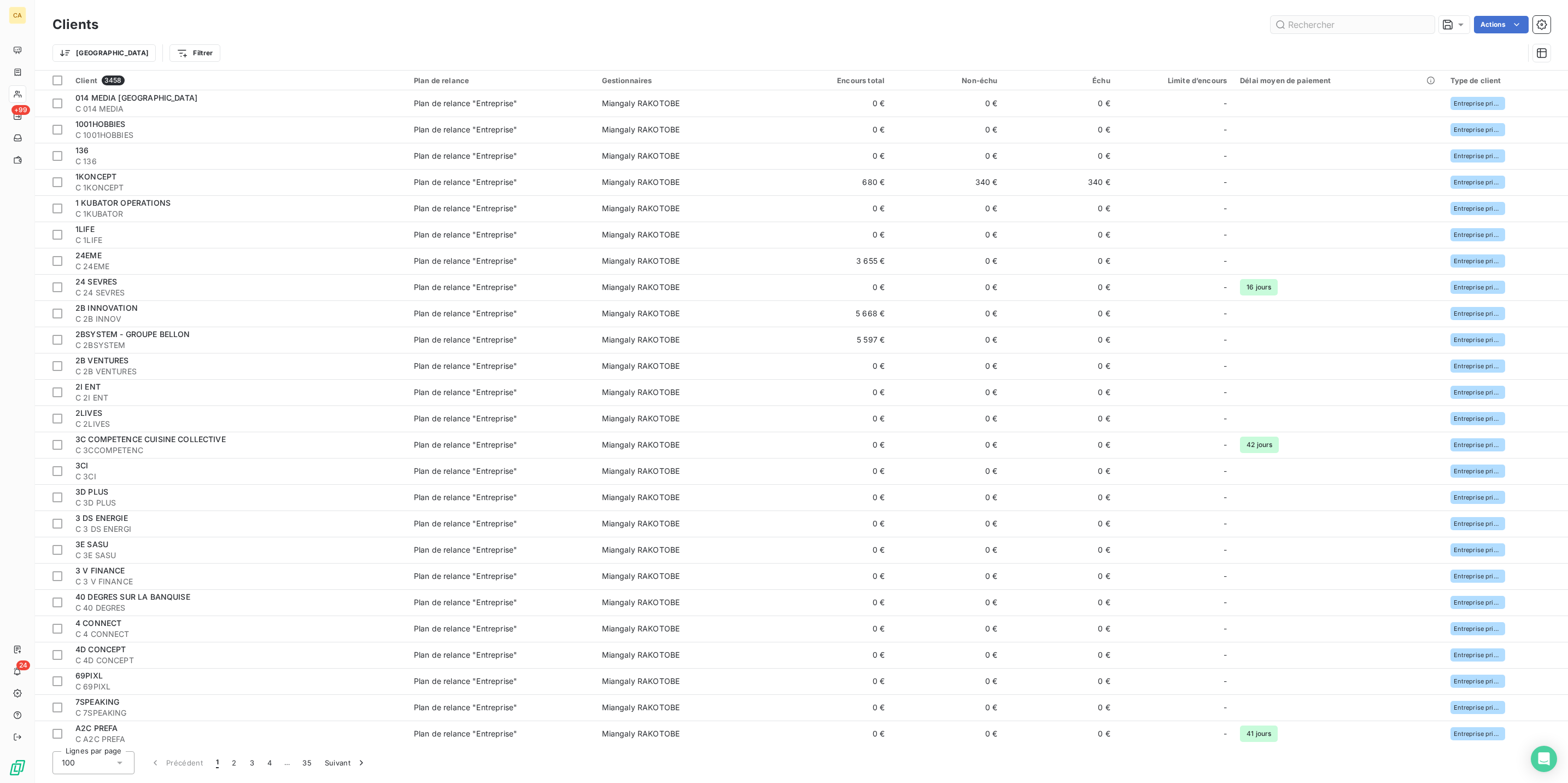
click at [1372, 21] on input "text" at bounding box center [1353, 25] width 164 height 18
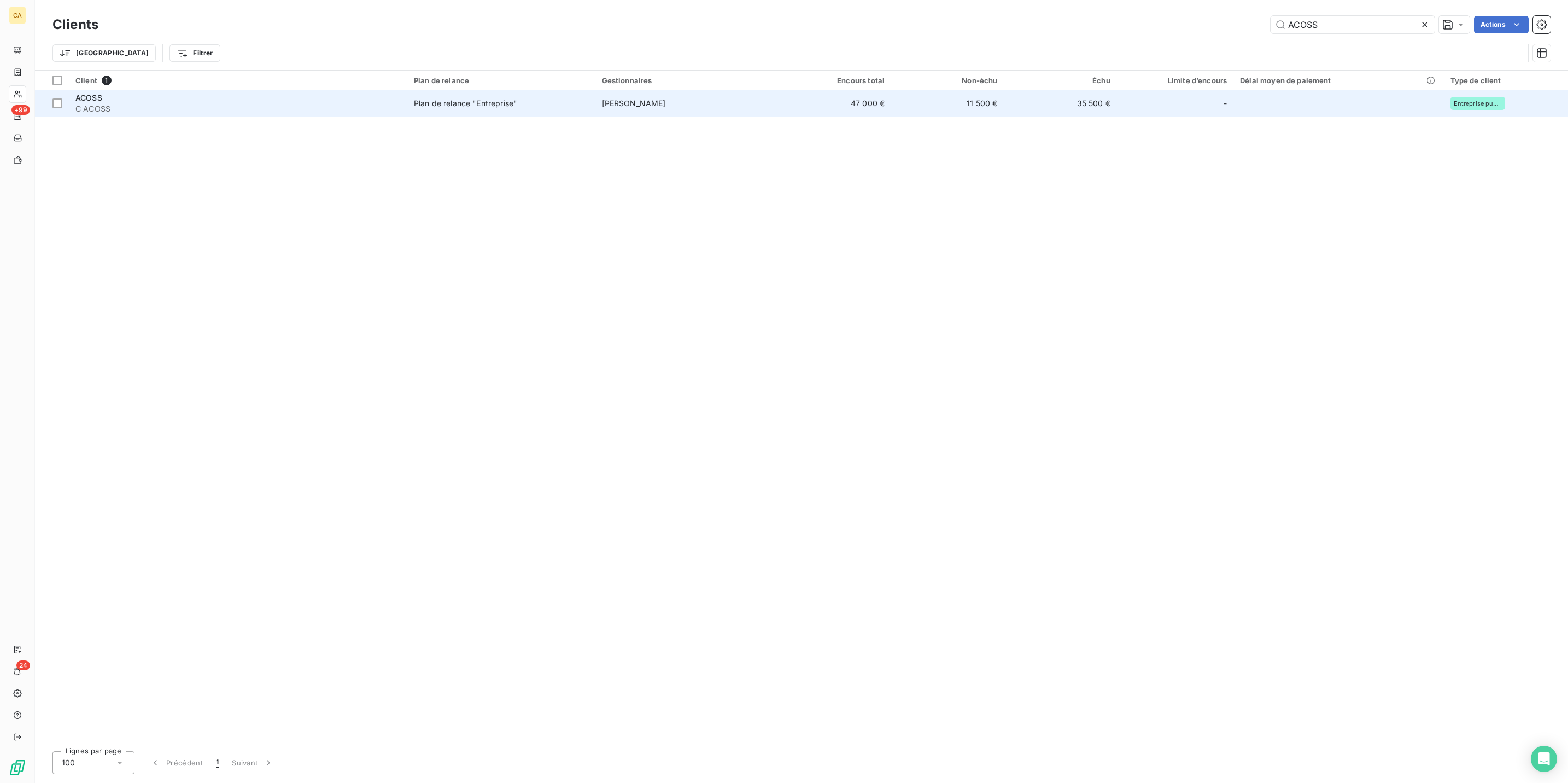
type input "ACOSS"
click at [729, 96] on td "[PERSON_NAME]" at bounding box center [686, 103] width 183 height 26
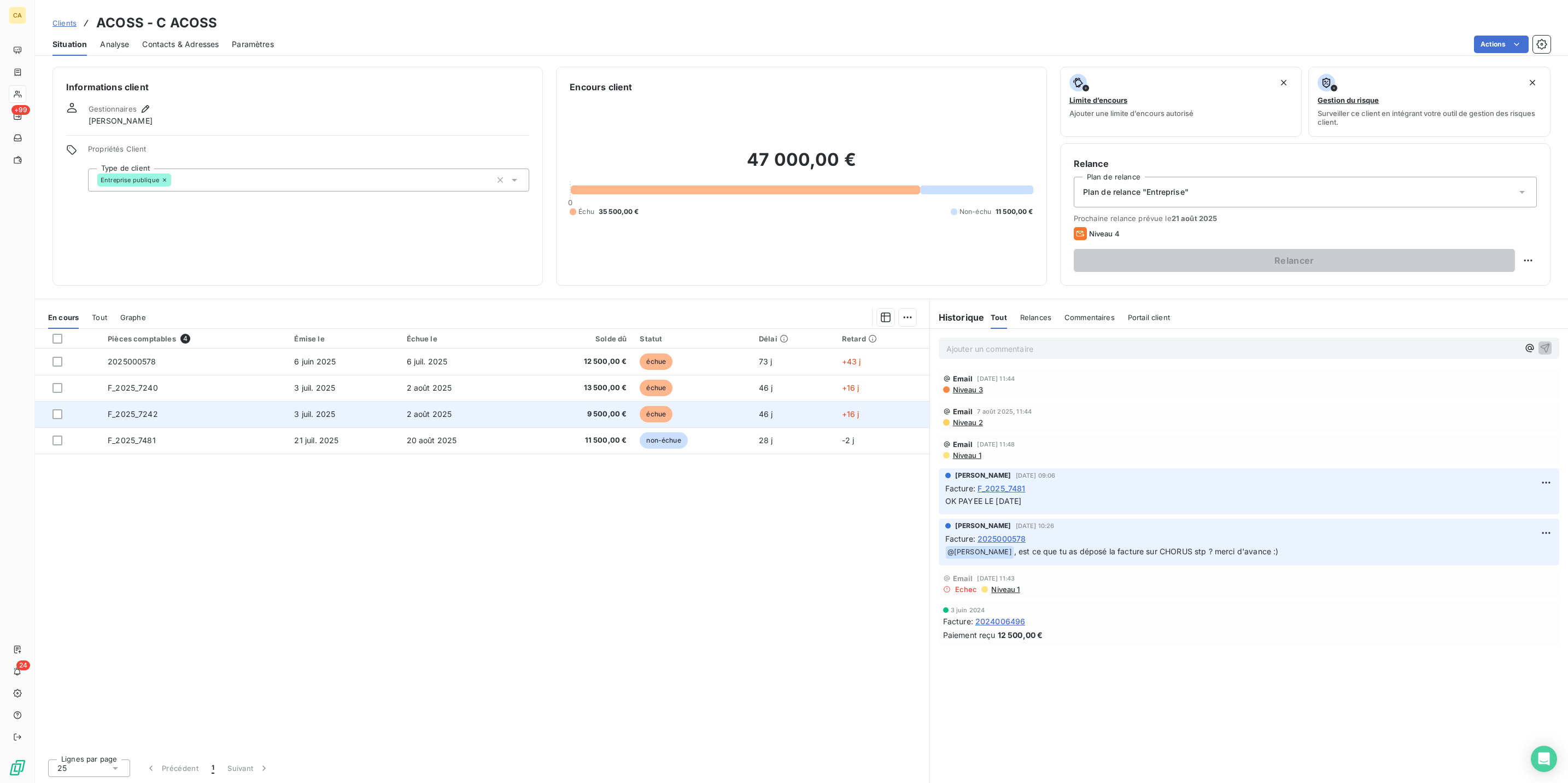
click at [140, 409] on span "F_2025_7242" at bounding box center [133, 413] width 50 height 9
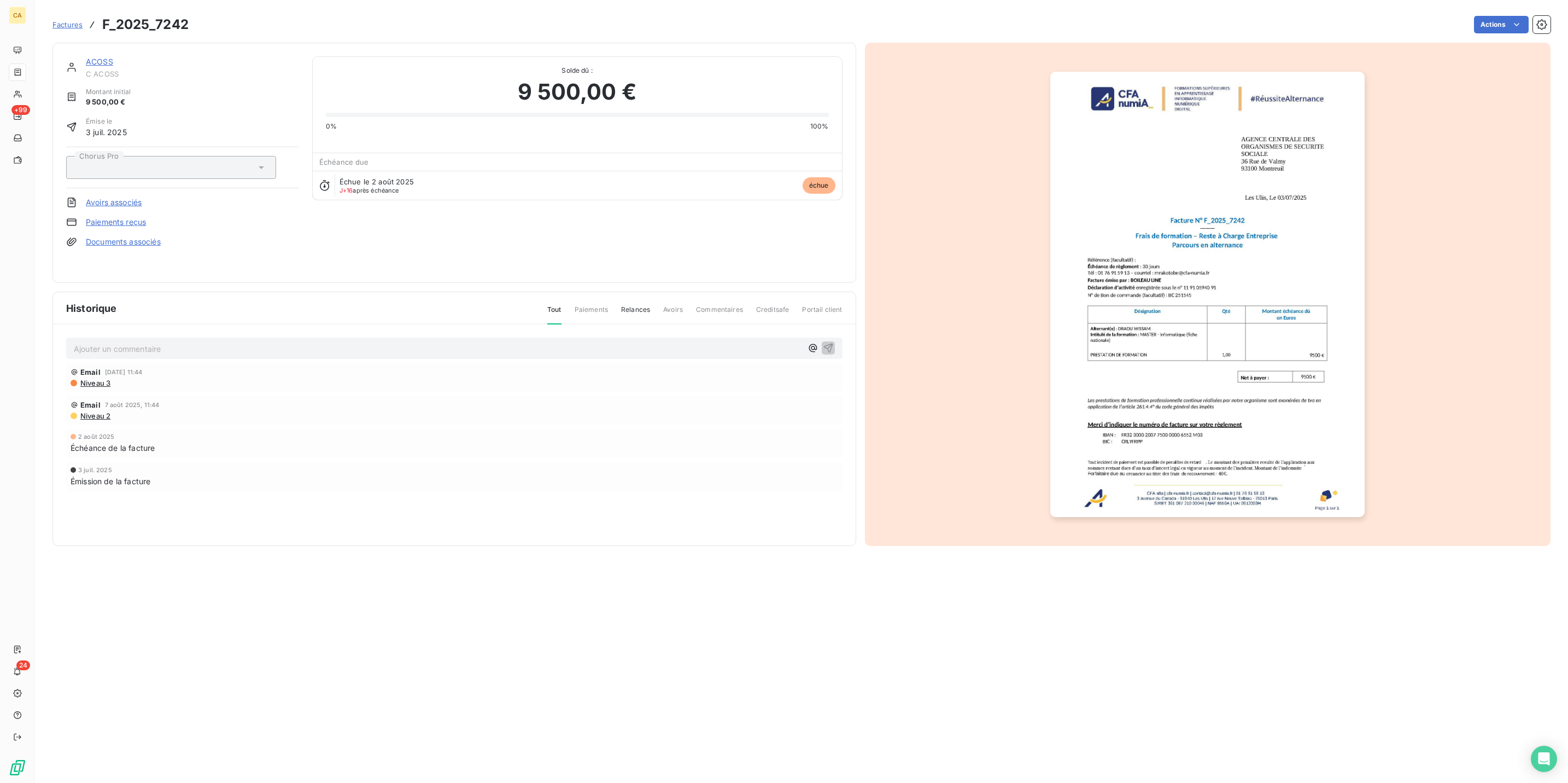
click at [153, 341] on div "Ajouter un commentaire ﻿" at bounding box center [454, 348] width 761 height 15
click at [157, 341] on div "Ajouter un commentaire ﻿" at bounding box center [454, 348] width 761 height 15
click at [157, 379] on div "Niveau 3" at bounding box center [454, 383] width 767 height 9
click at [158, 324] on div "Ajouter un commentaire ﻿ Email [DATE] 11:44 Niveau 3 Email [DATE] 11:44 Niveau …" at bounding box center [453, 429] width 802 height 211
click at [158, 337] on div "Ajouter un commentaire ﻿" at bounding box center [454, 348] width 776 height 21
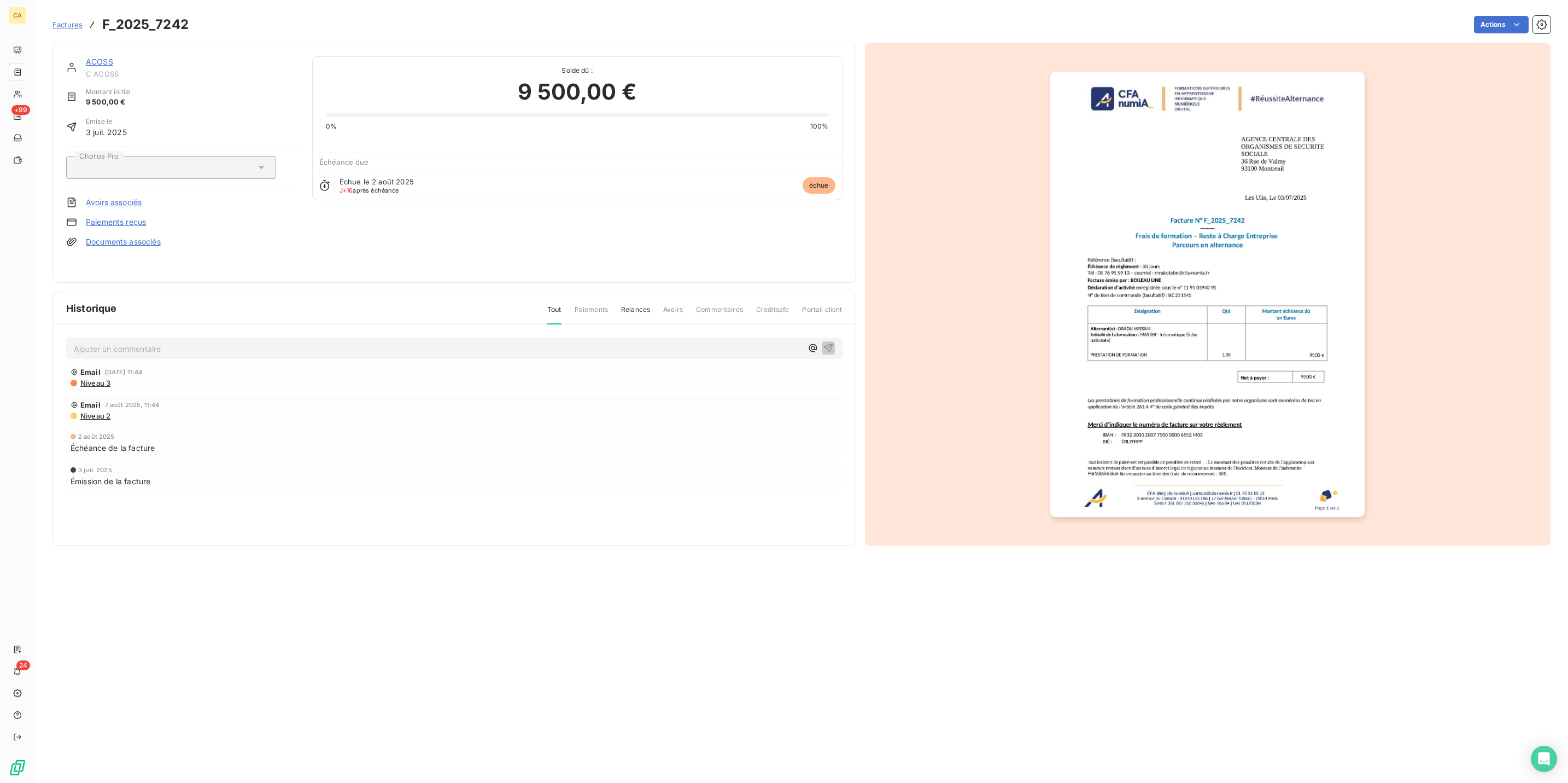
click at [149, 342] on p "Ajouter un commentaire ﻿" at bounding box center [438, 348] width 728 height 13
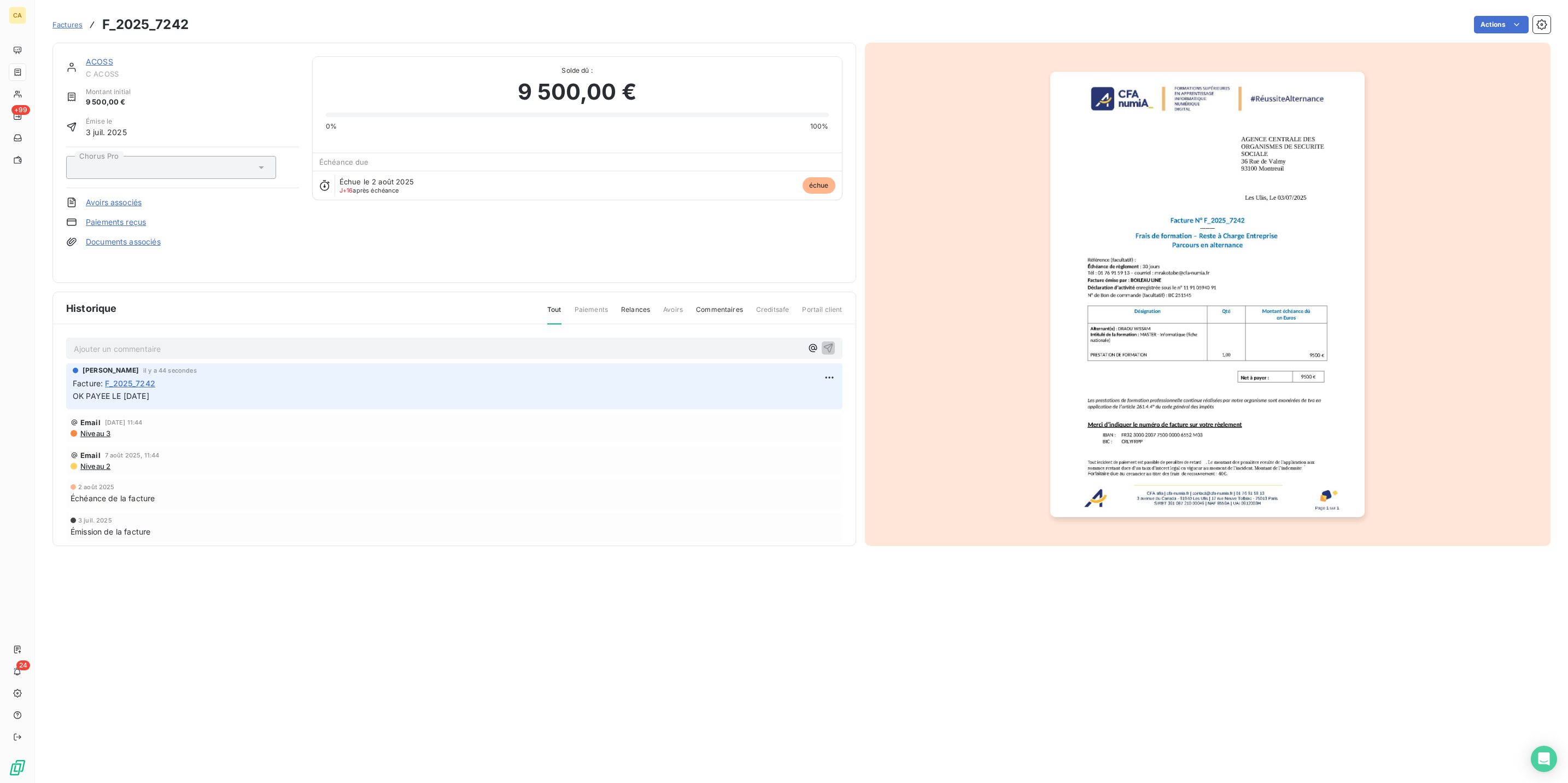
click at [86, 70] on span "C ACOSS" at bounding box center [192, 74] width 213 height 9
click at [86, 57] on link "ACOSS" at bounding box center [99, 62] width 28 height 9
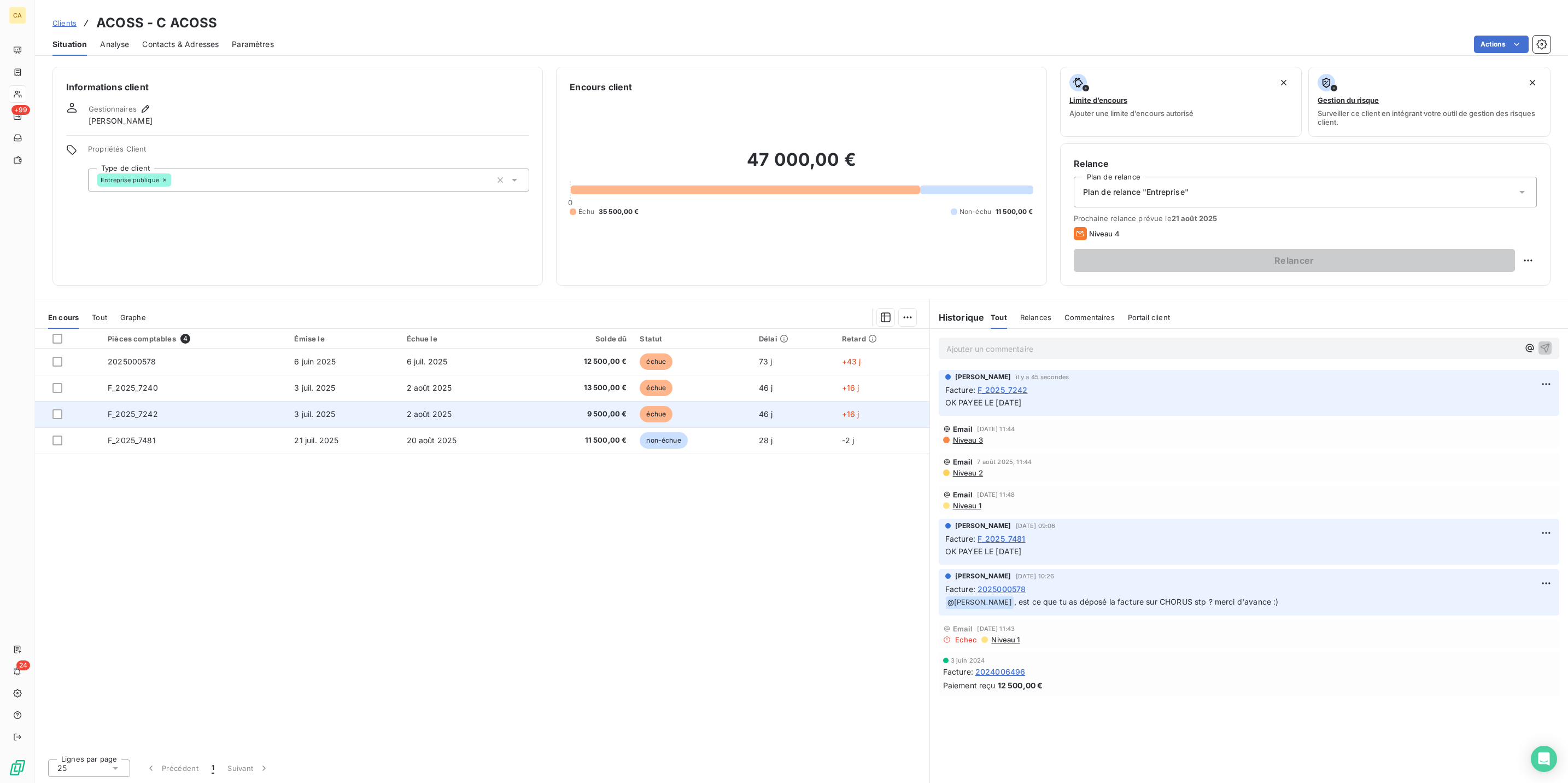
click at [156, 401] on td "F_2025_7242" at bounding box center [194, 413] width 187 height 26
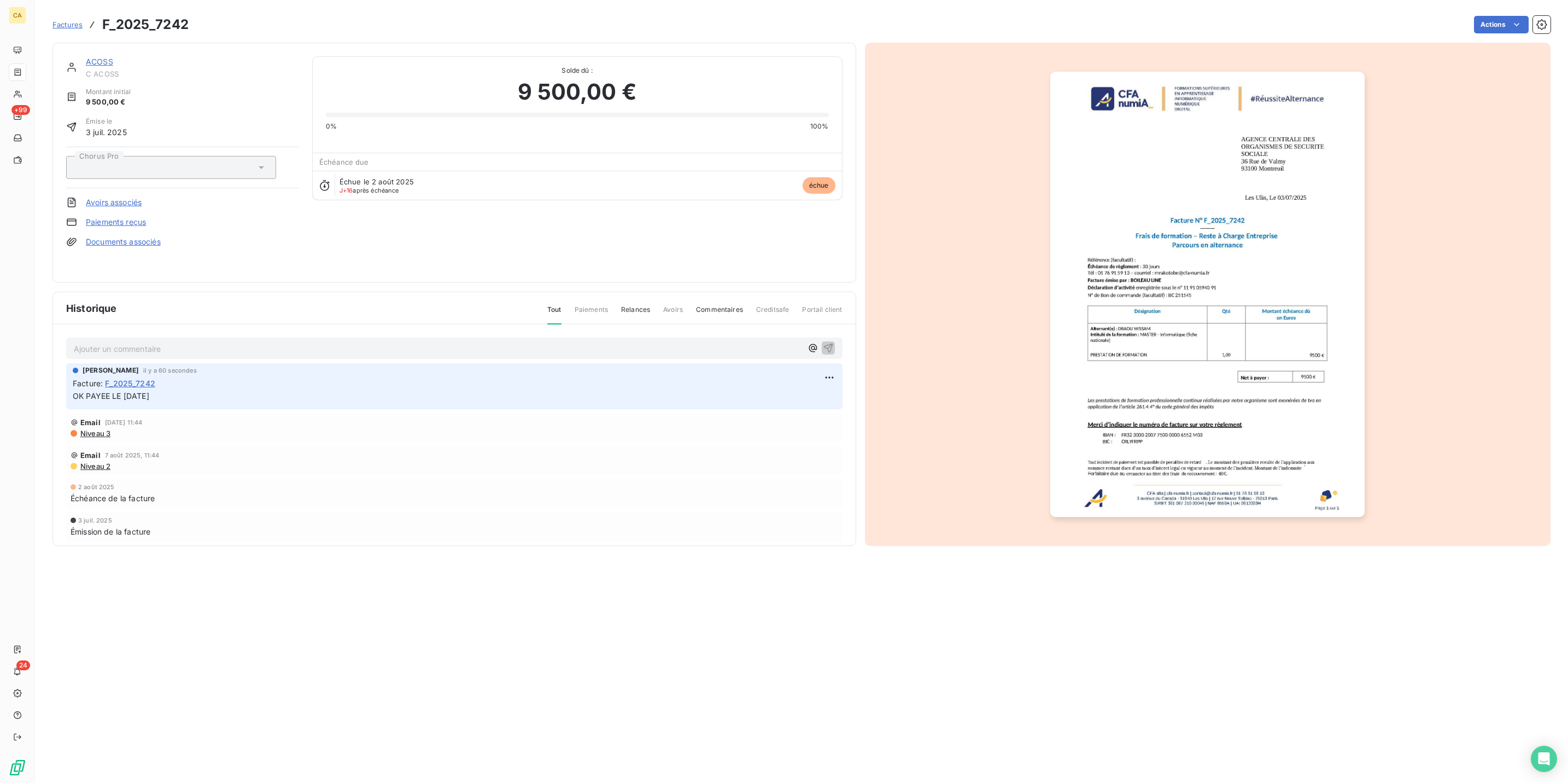
click at [1163, 325] on img "button" at bounding box center [1207, 294] width 314 height 446
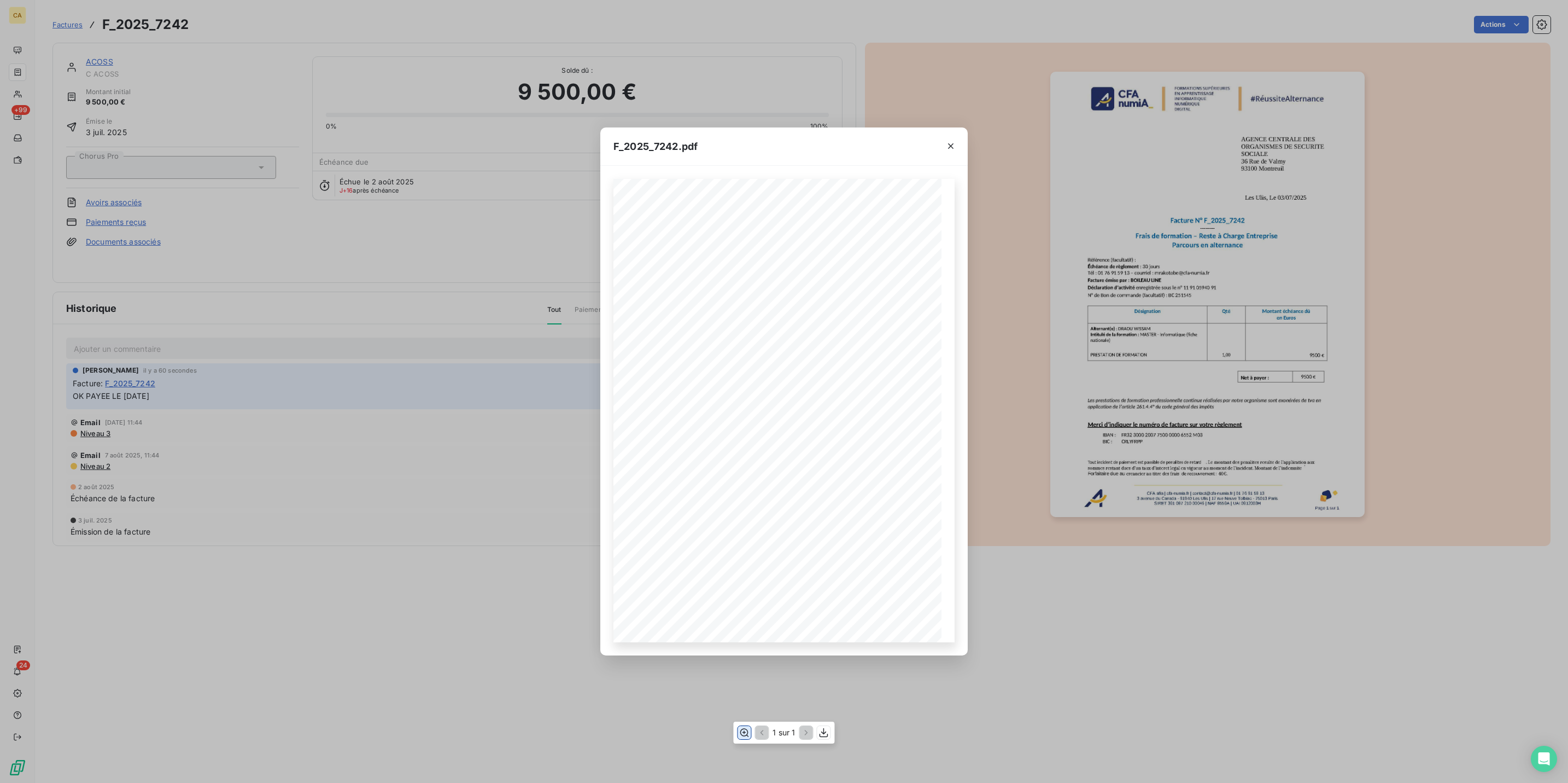
click at [748, 732] on icon "button" at bounding box center [744, 732] width 11 height 11
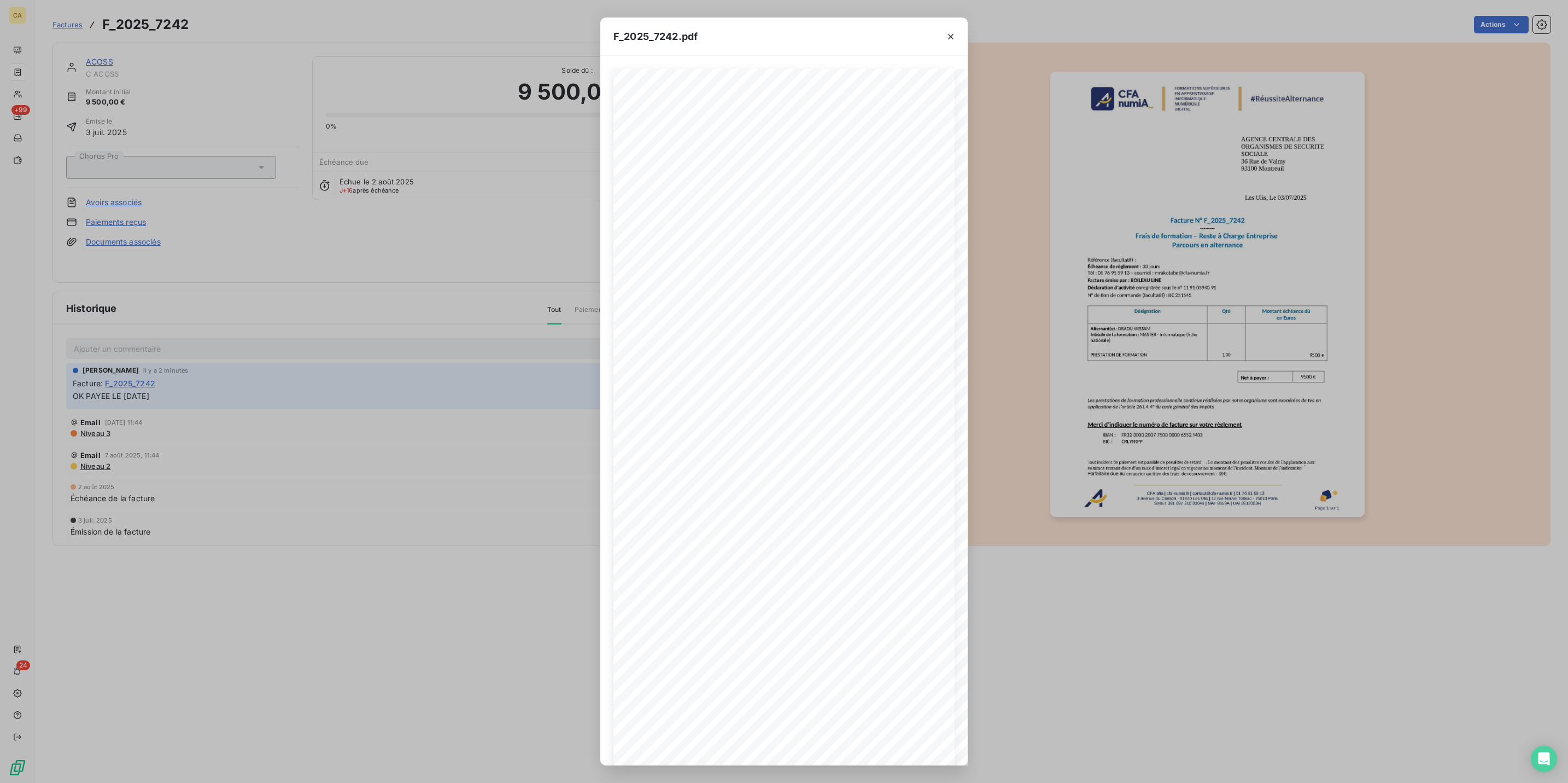
click at [129, 90] on div "F_2025_7242.pdf CFA afia | cfa-numia.fr | contact@cfa-numia.fr | 01 76 91 59 13…" at bounding box center [784, 391] width 1568 height 783
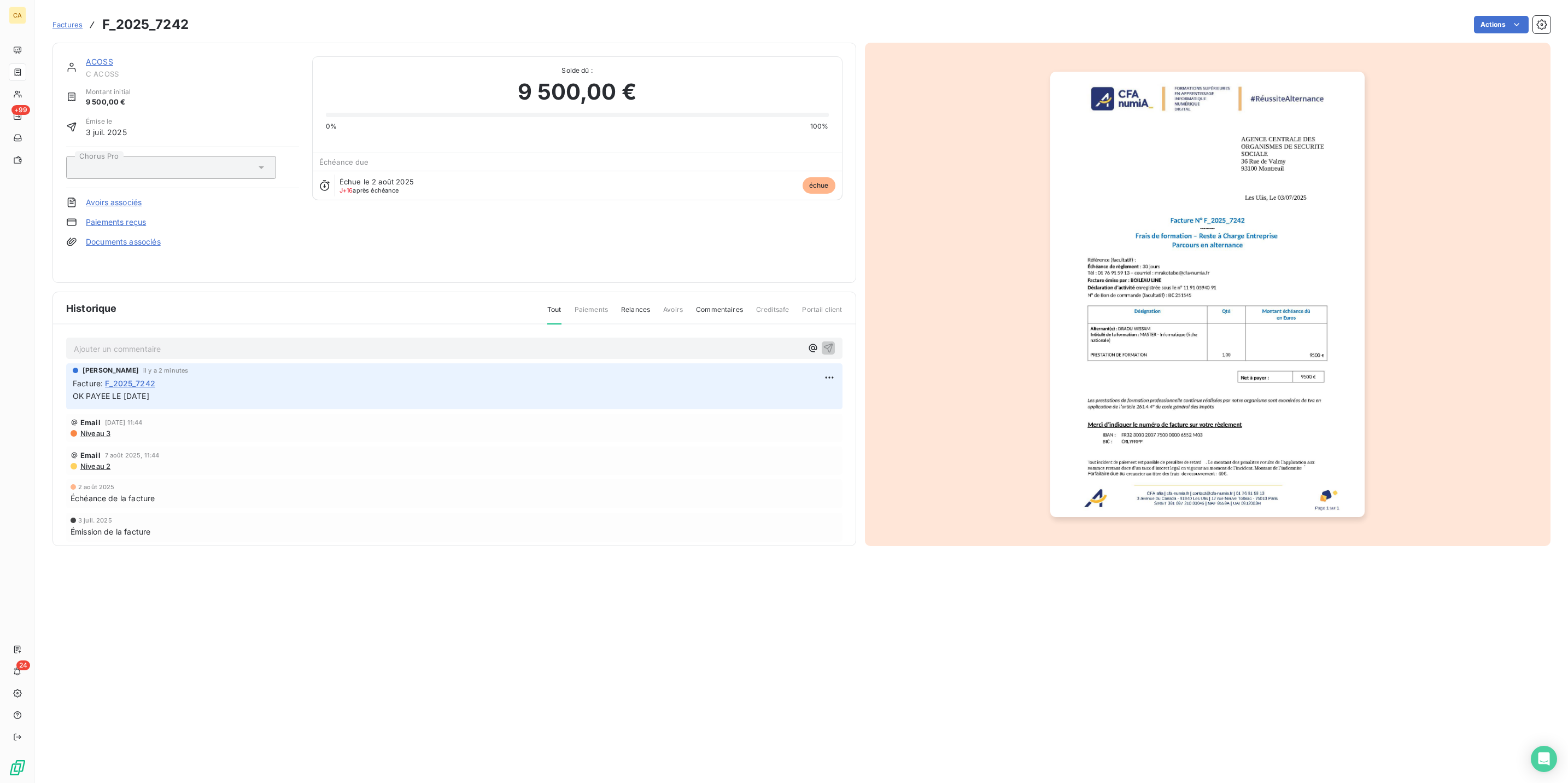
click at [86, 59] on div "ACOSS C ACOSS" at bounding box center [192, 67] width 213 height 22
click at [90, 57] on link "ACOSS" at bounding box center [99, 62] width 28 height 9
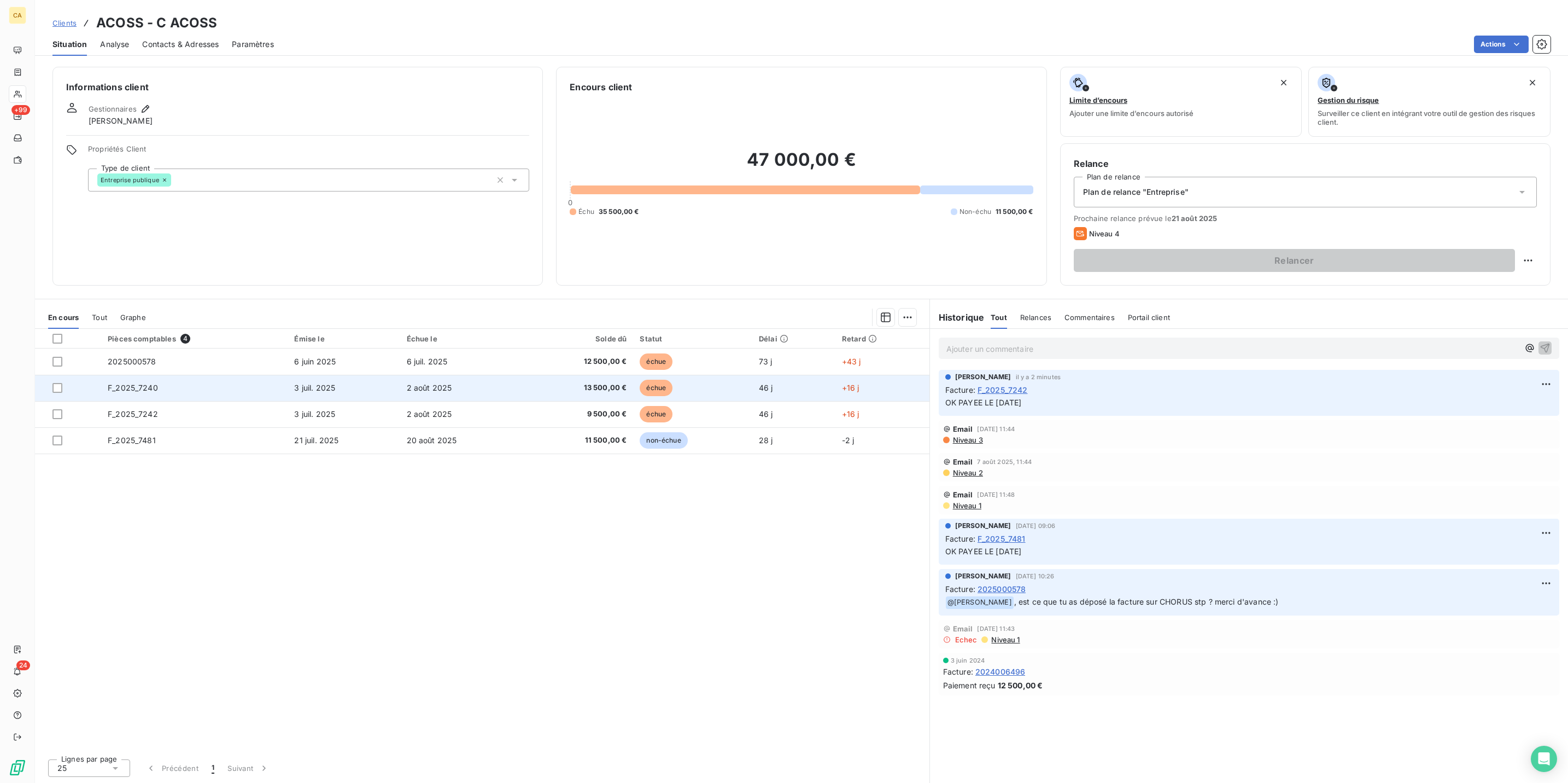
click at [139, 383] on span "F_2025_7240" at bounding box center [133, 387] width 50 height 9
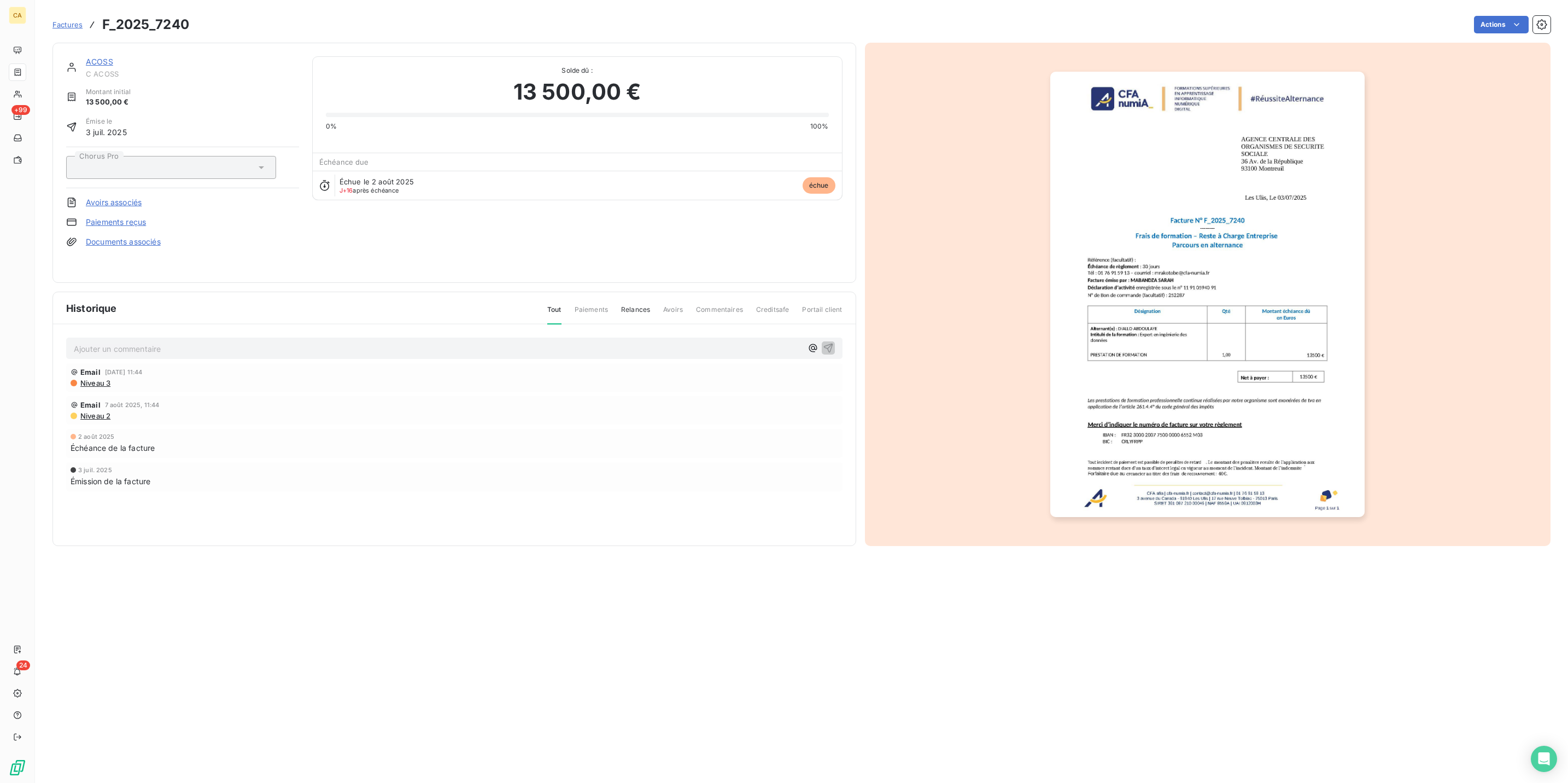
click at [119, 337] on div "Ajouter un commentaire ﻿" at bounding box center [454, 348] width 776 height 21
click at [118, 342] on p "Ajouter un commentaire ﻿" at bounding box center [438, 348] width 728 height 13
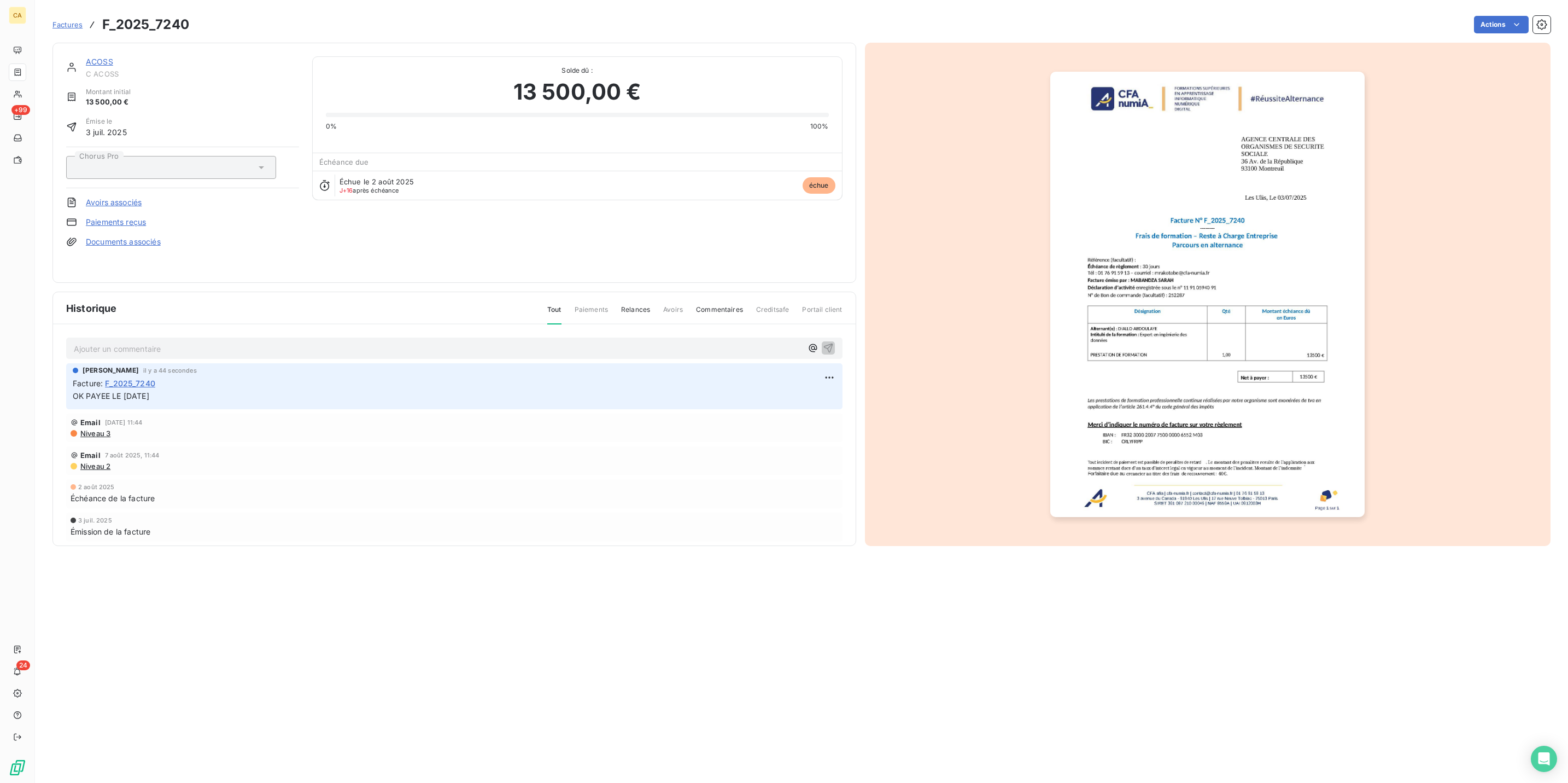
drag, startPoint x: 917, startPoint y: 154, endPoint x: 951, endPoint y: 157, distance: 34.1
click at [943, 156] on div at bounding box center [1207, 295] width 686 height 504
click at [1074, 212] on img "button" at bounding box center [1207, 294] width 314 height 446
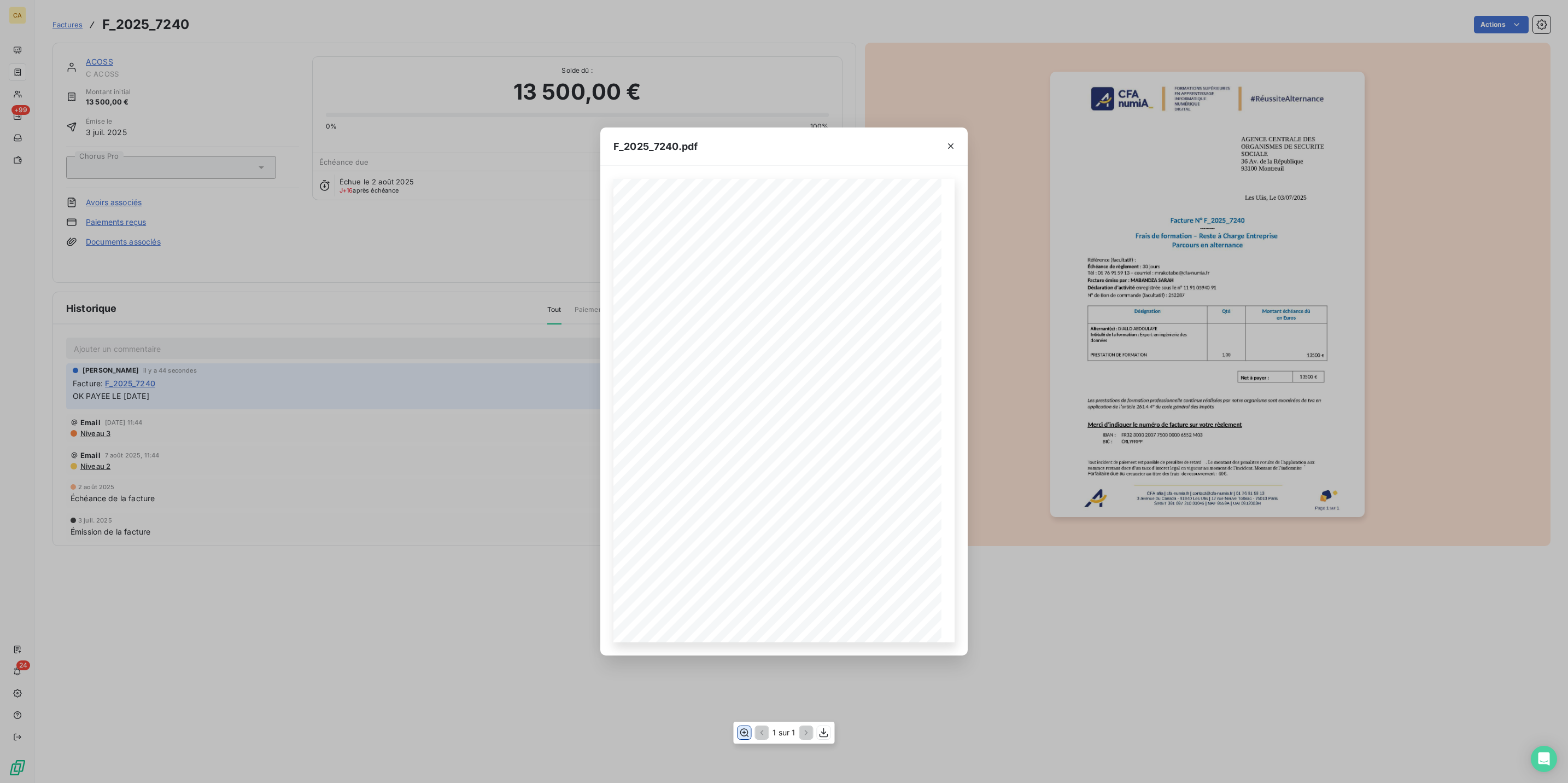
click at [747, 732] on icon "button" at bounding box center [745, 732] width 9 height 8
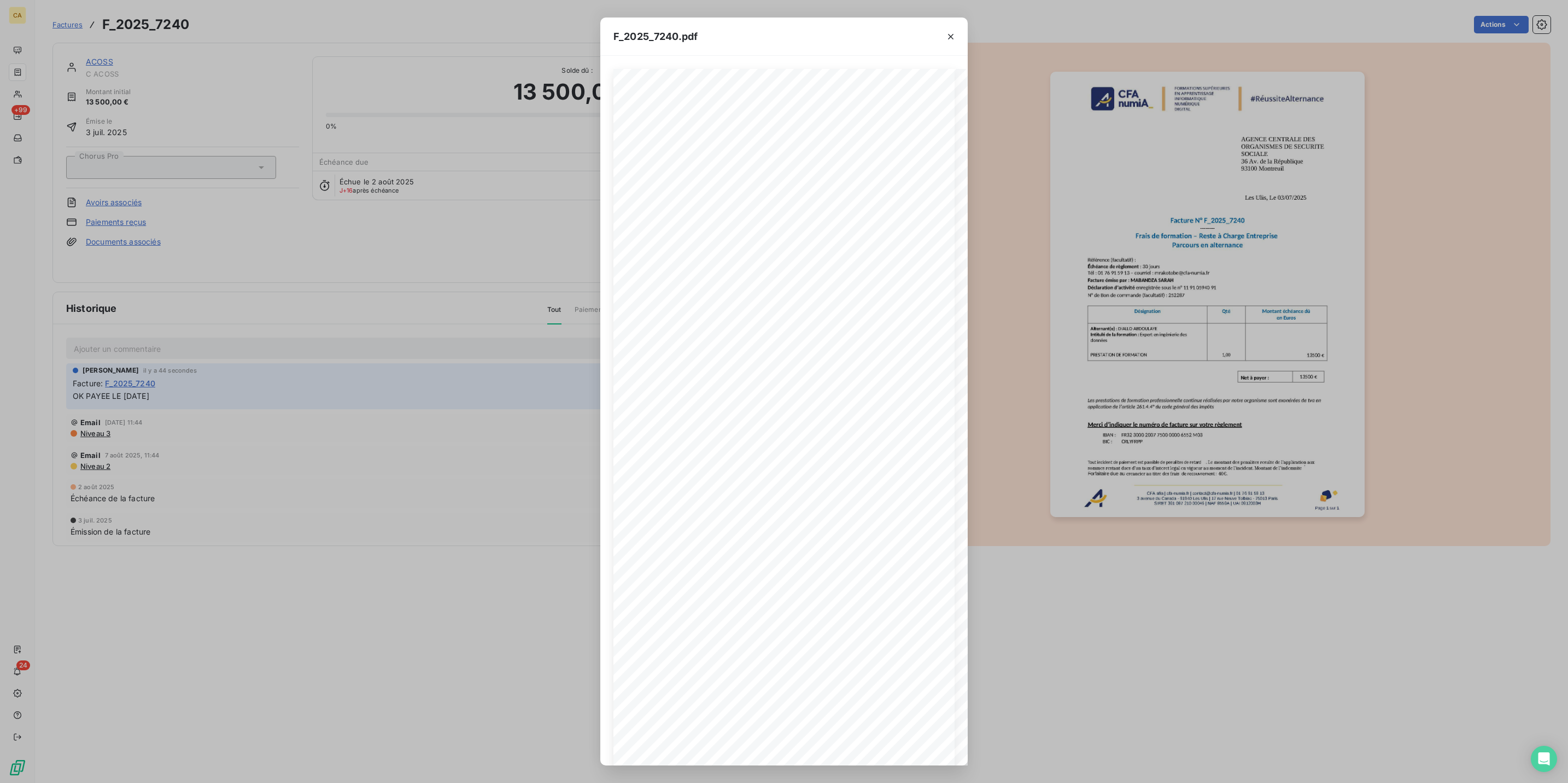
click at [392, 262] on div "F_2025_7240.pdf CFA afia | cfa-numia.fr | contact@cfa-numia.fr | 01 76 91 59 13…" at bounding box center [784, 391] width 1568 height 783
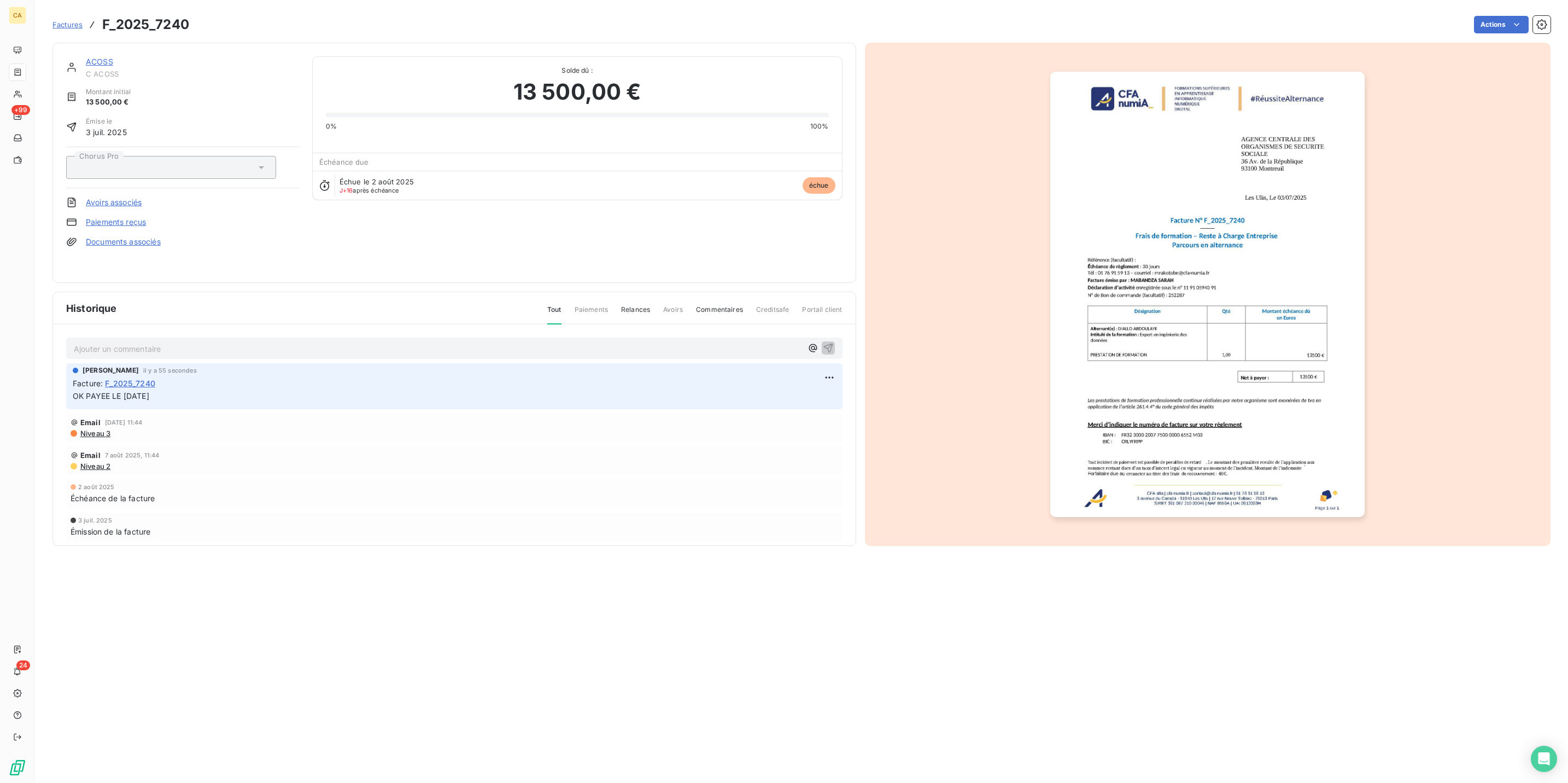
click at [1217, 327] on img "button" at bounding box center [1207, 294] width 314 height 446
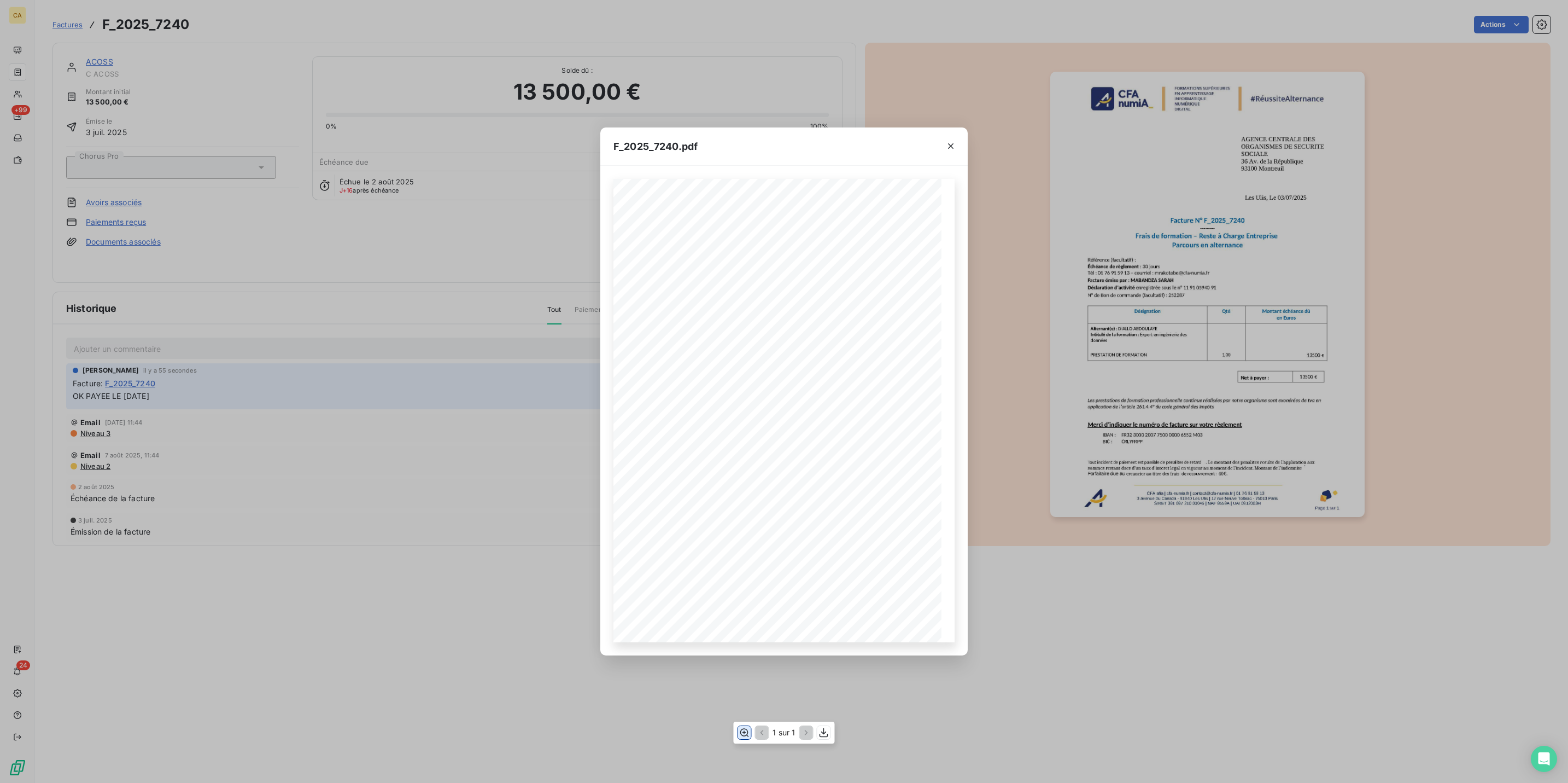
click at [747, 734] on icon "button" at bounding box center [744, 732] width 11 height 11
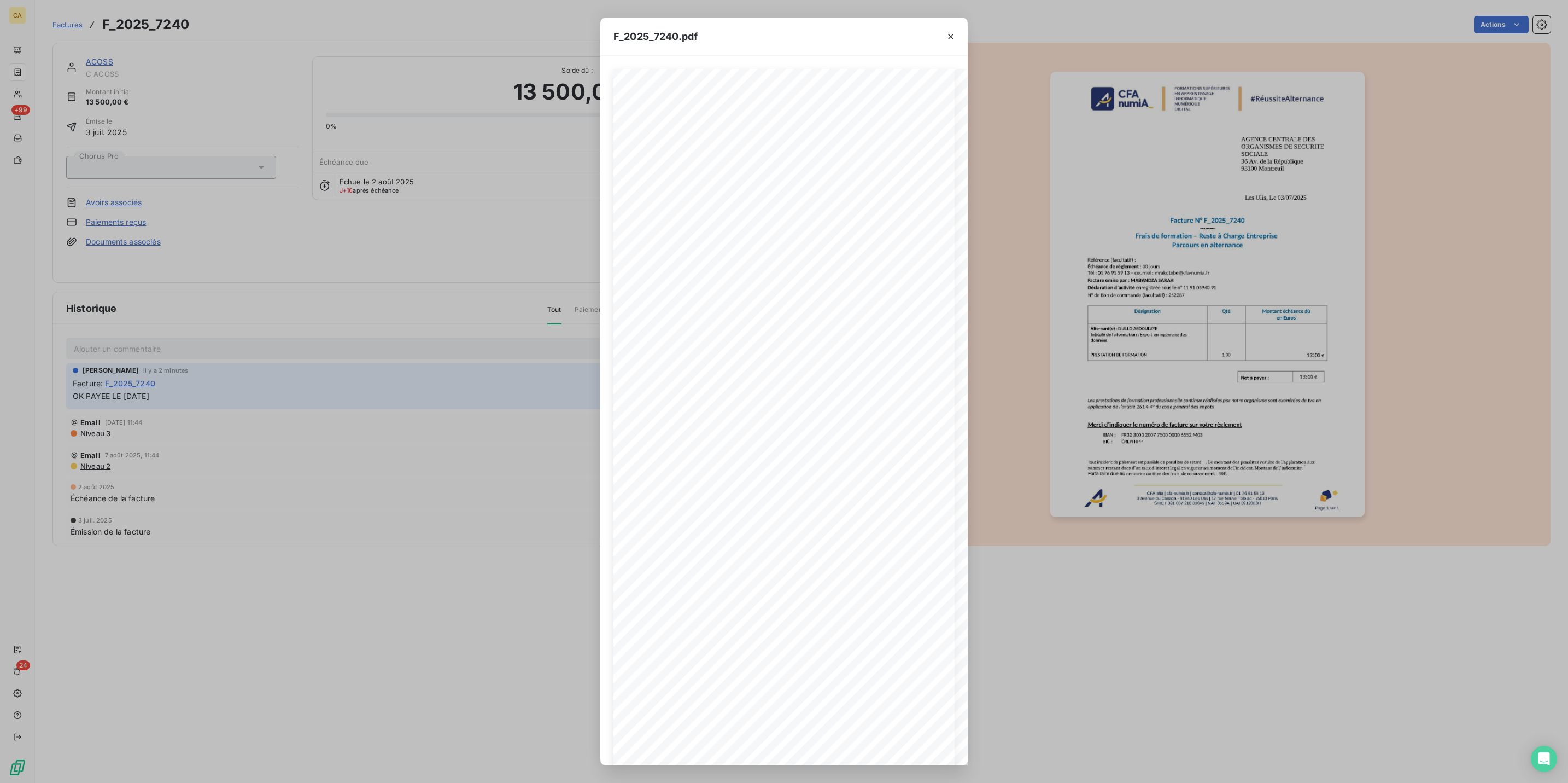
click at [368, 315] on div "F_2025_7240.pdf CFA afia | cfa-numia.fr | contact@cfa-numia.fr | 01 76 91 59 13…" at bounding box center [784, 391] width 1568 height 783
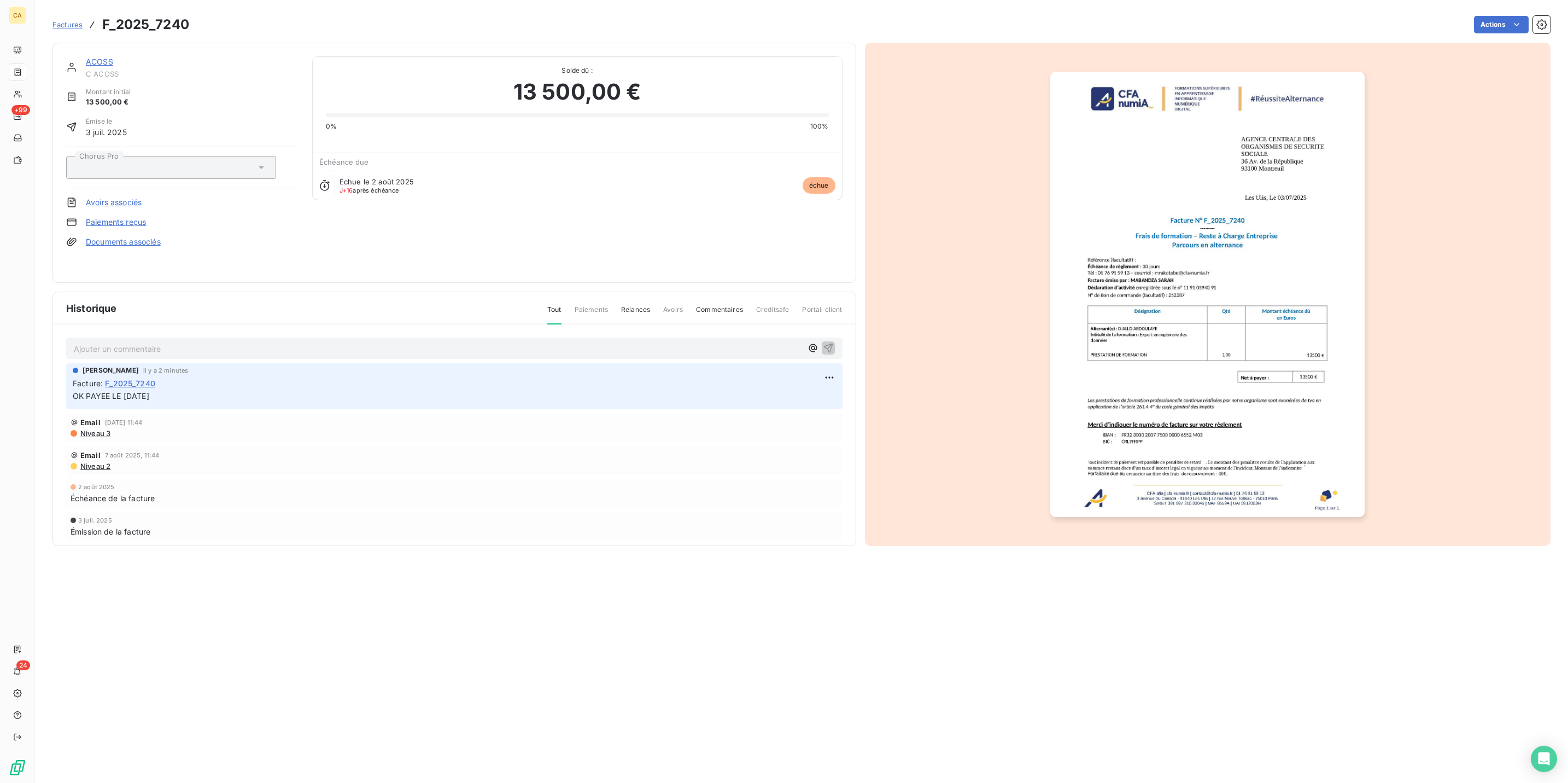
click at [86, 57] on link "ACOSS" at bounding box center [99, 62] width 28 height 9
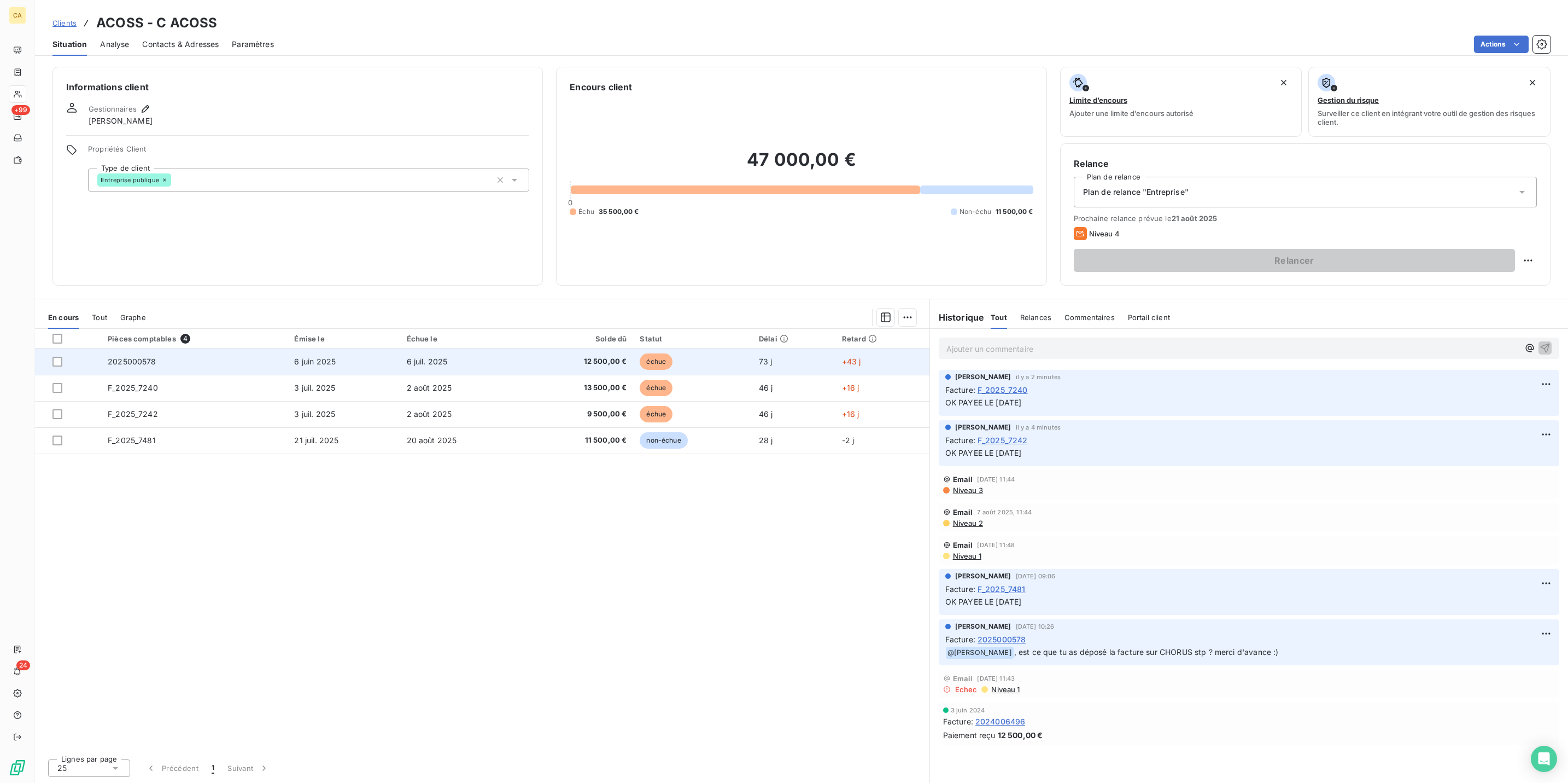
click at [236, 348] on td "2025000578" at bounding box center [194, 361] width 187 height 26
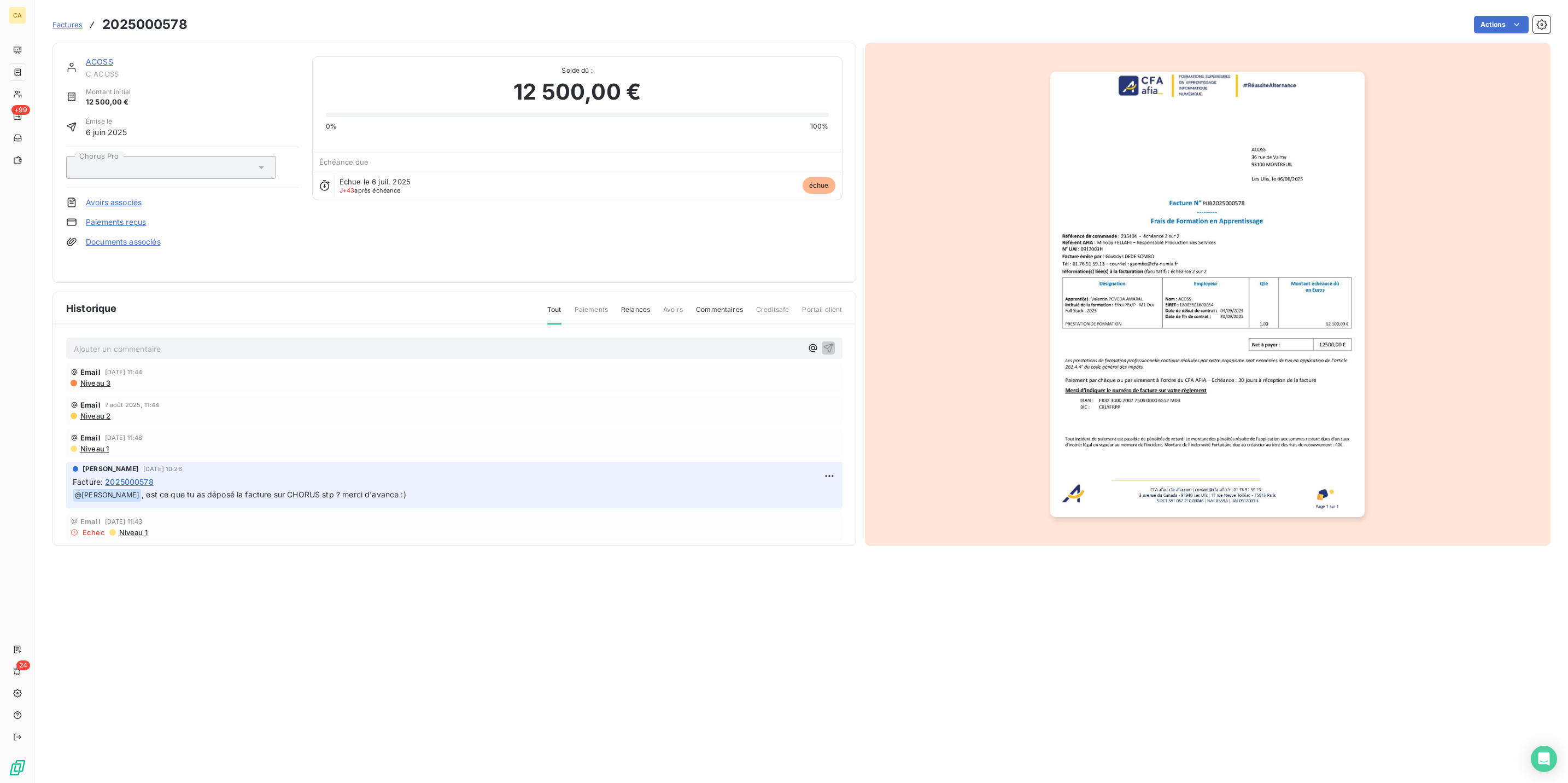
click at [156, 342] on p "Ajouter un commentaire ﻿" at bounding box center [438, 348] width 728 height 13
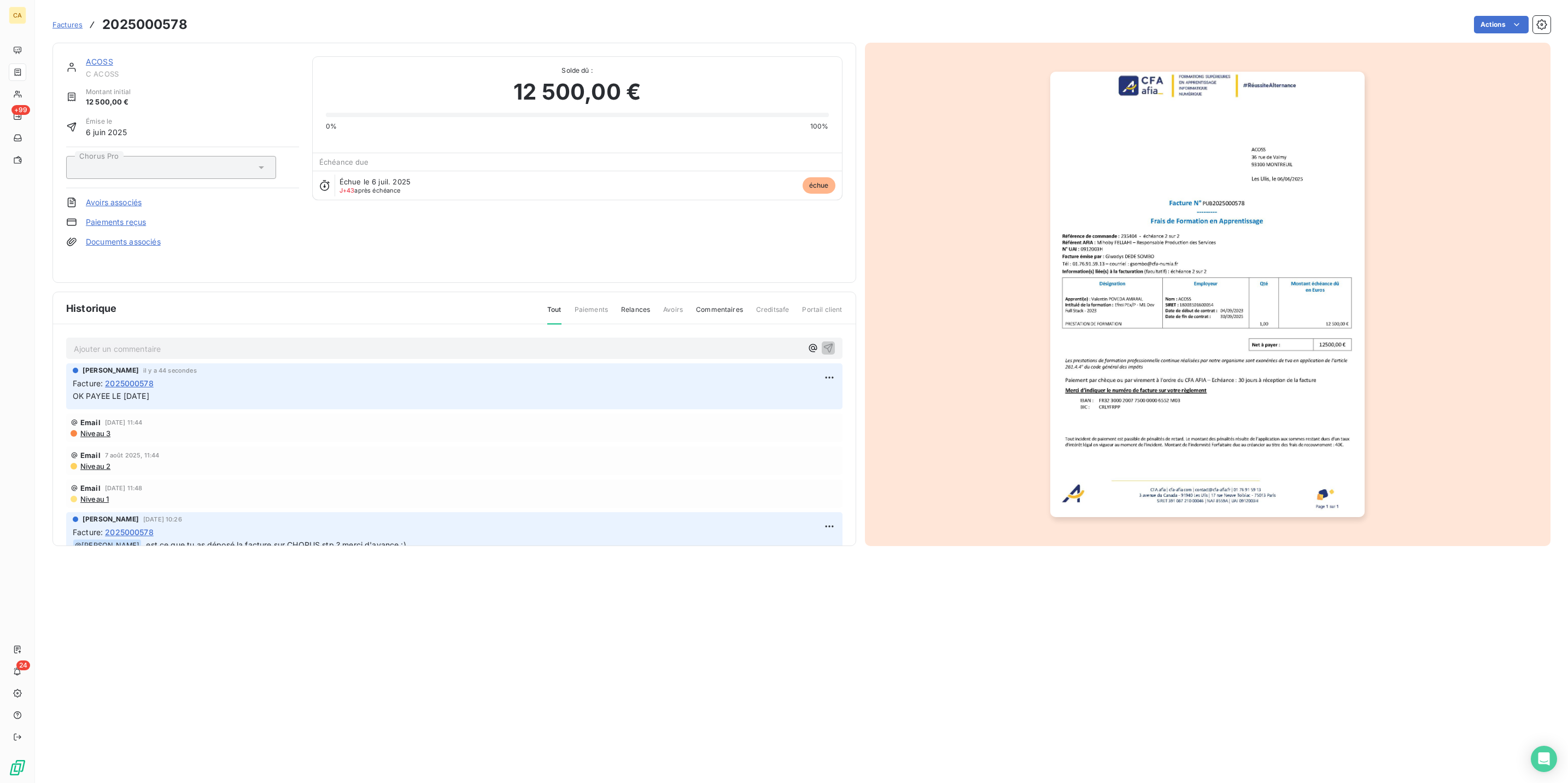
click at [86, 57] on link "ACOSS" at bounding box center [99, 62] width 28 height 9
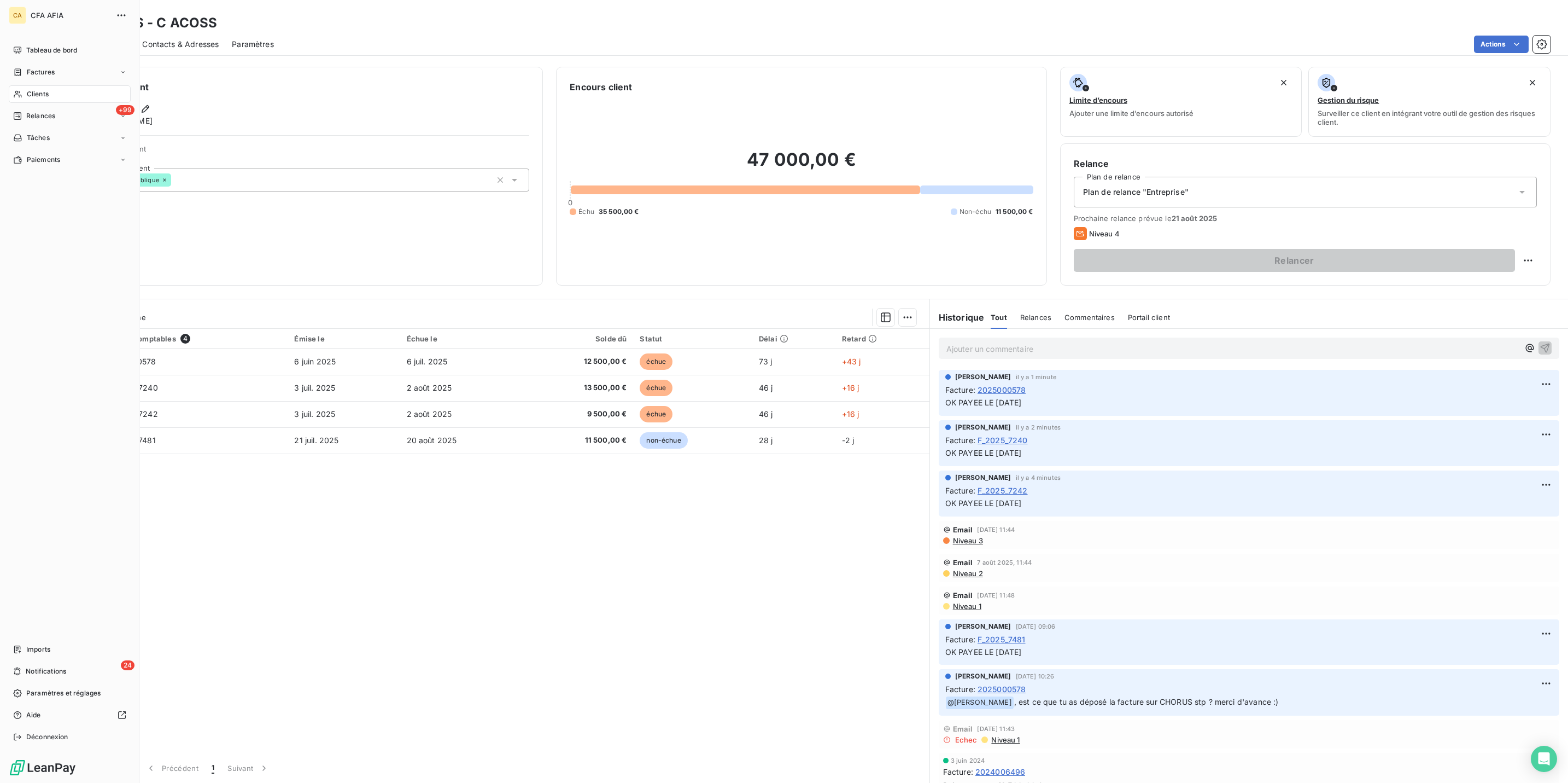
drag, startPoint x: 40, startPoint y: 71, endPoint x: 60, endPoint y: 74, distance: 20.2
click at [40, 89] on span "Clients" at bounding box center [37, 94] width 22 height 10
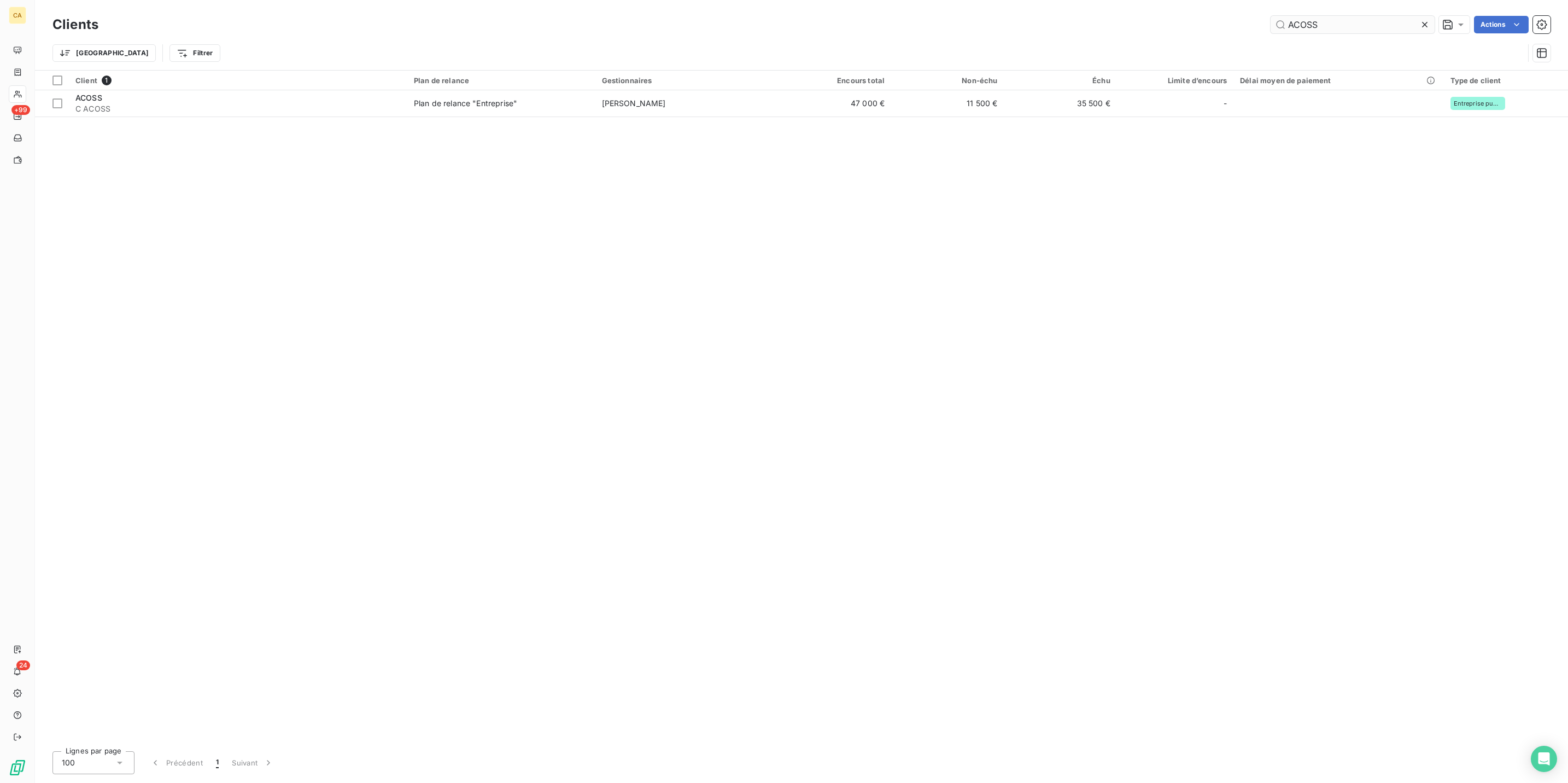
click at [1364, 27] on input "ACOSS" at bounding box center [1353, 25] width 164 height 18
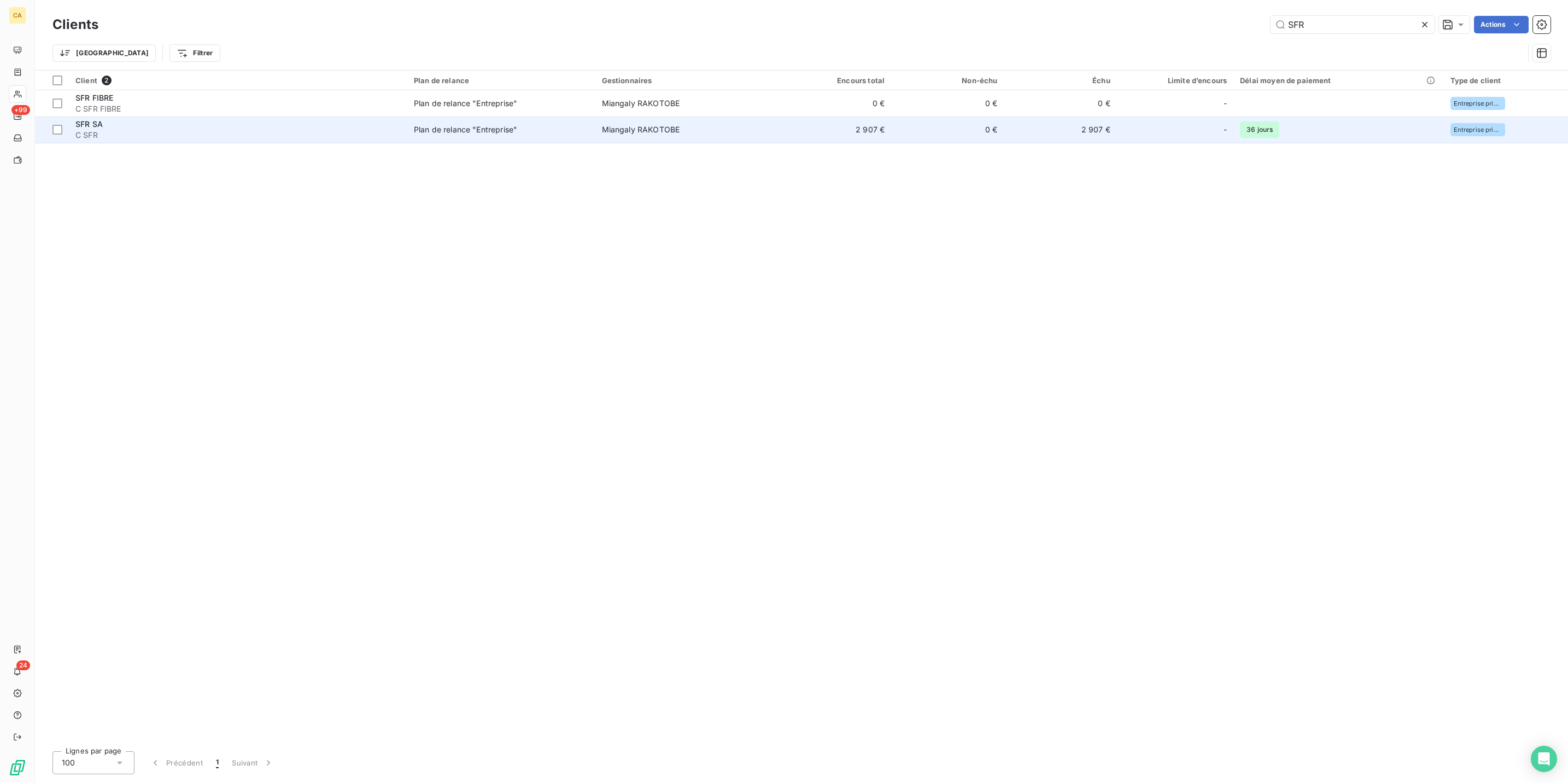
type input "SFR"
click at [157, 120] on td "SFR SA C SFR" at bounding box center [237, 129] width 338 height 26
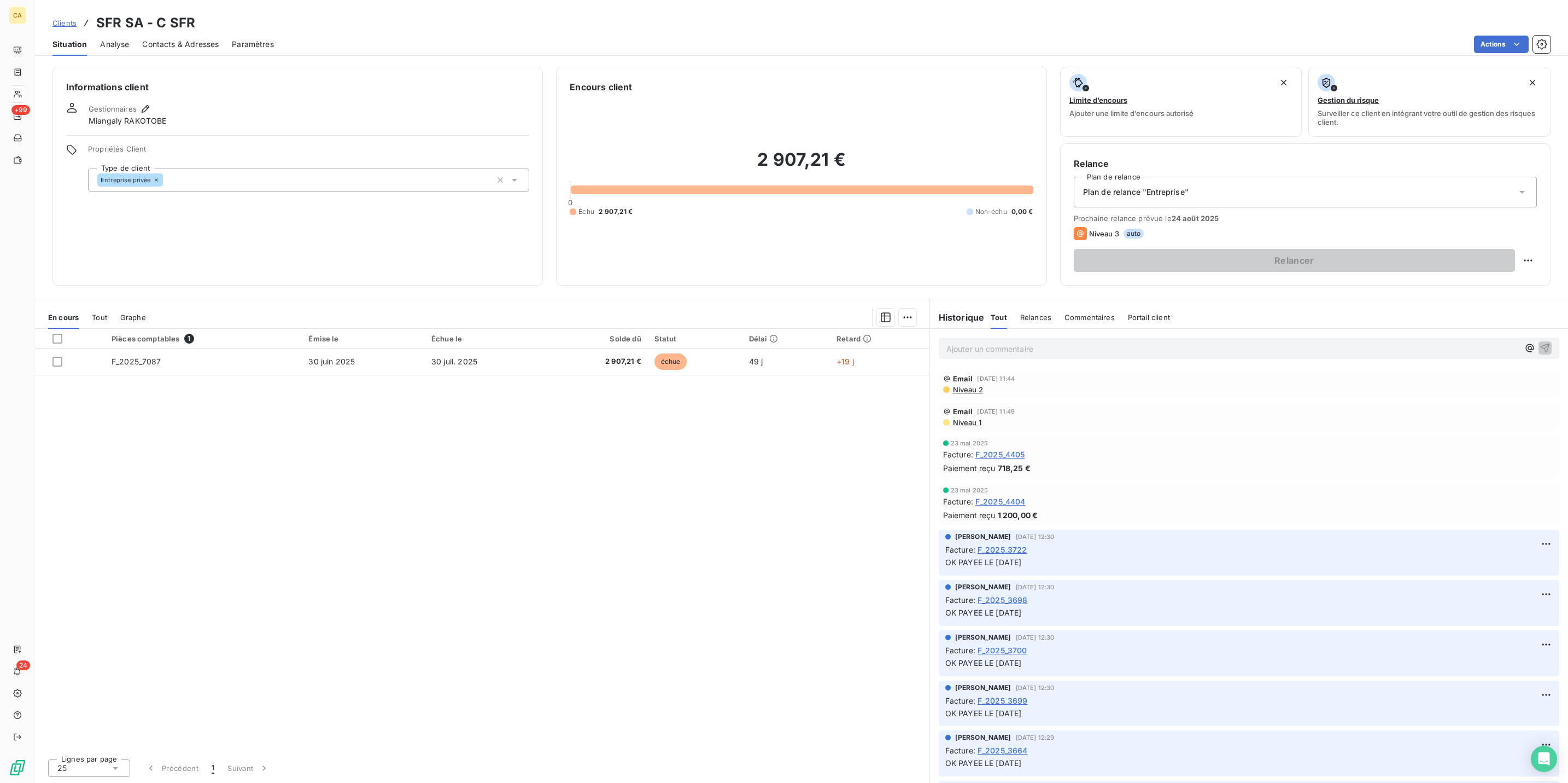
click at [92, 312] on span "Tout" at bounding box center [99, 317] width 15 height 9
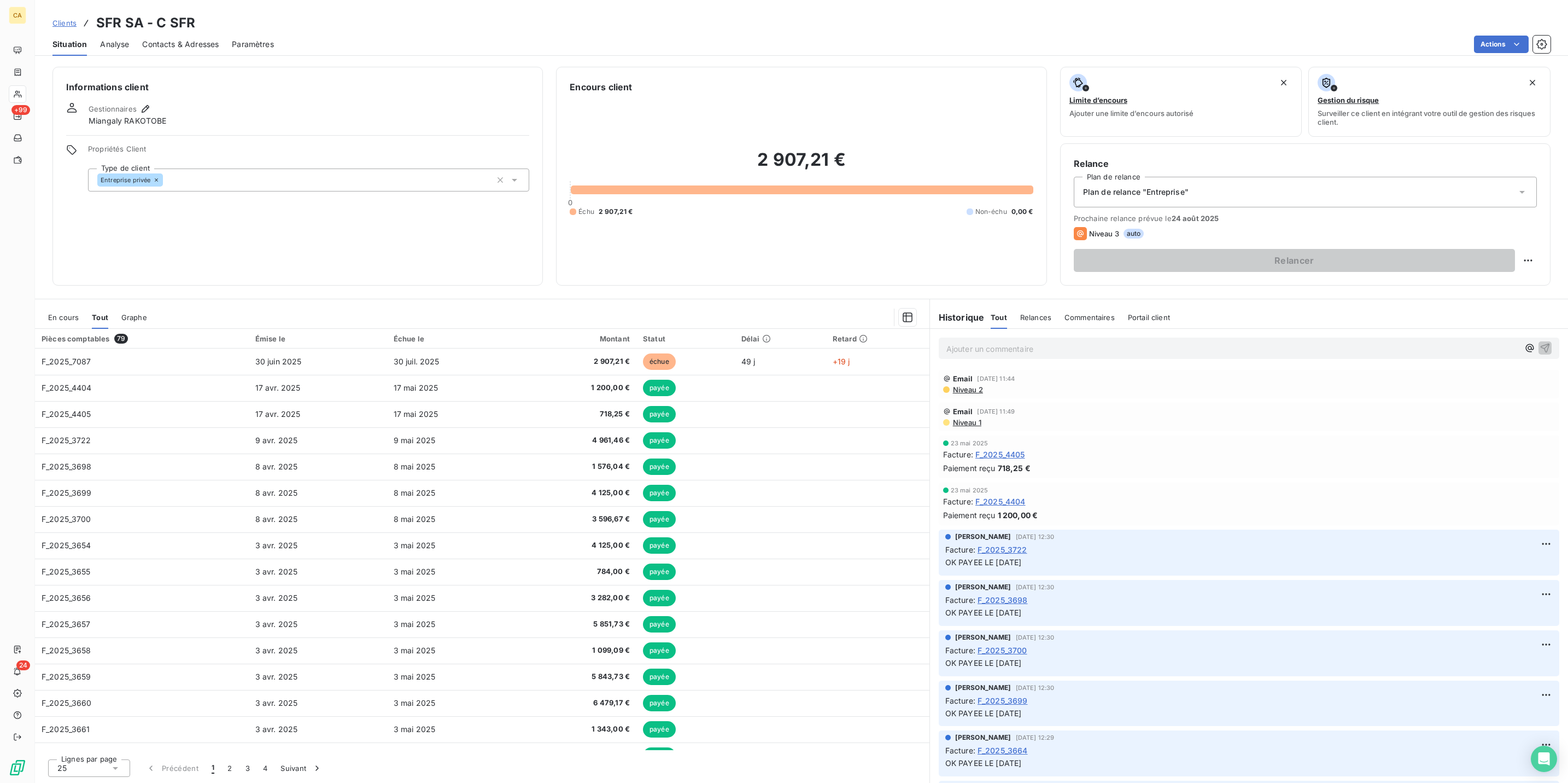
click at [48, 305] on div "En cours" at bounding box center [63, 317] width 30 height 23
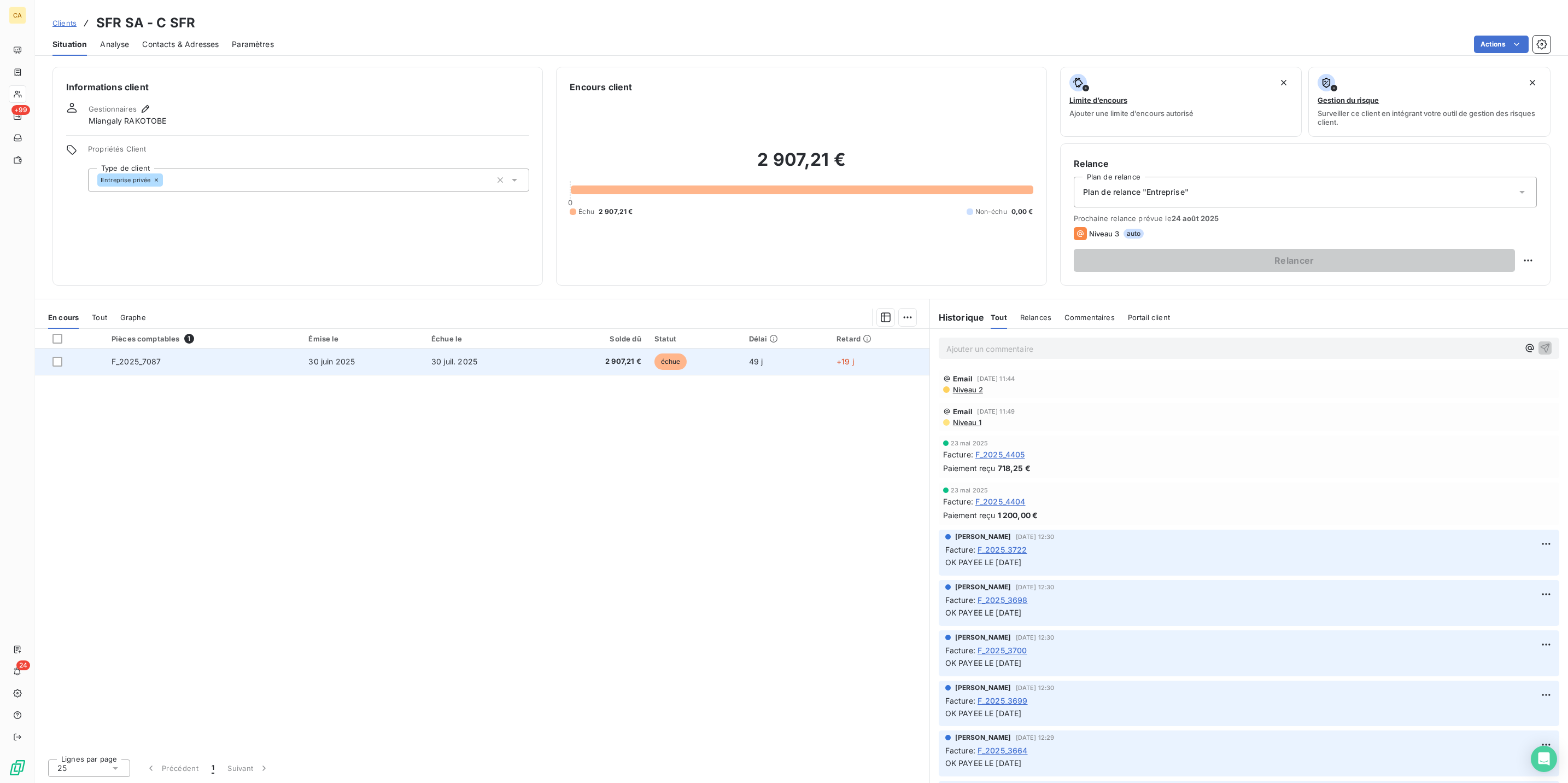
click at [133, 348] on td "F_2025_7087" at bounding box center [203, 361] width 197 height 26
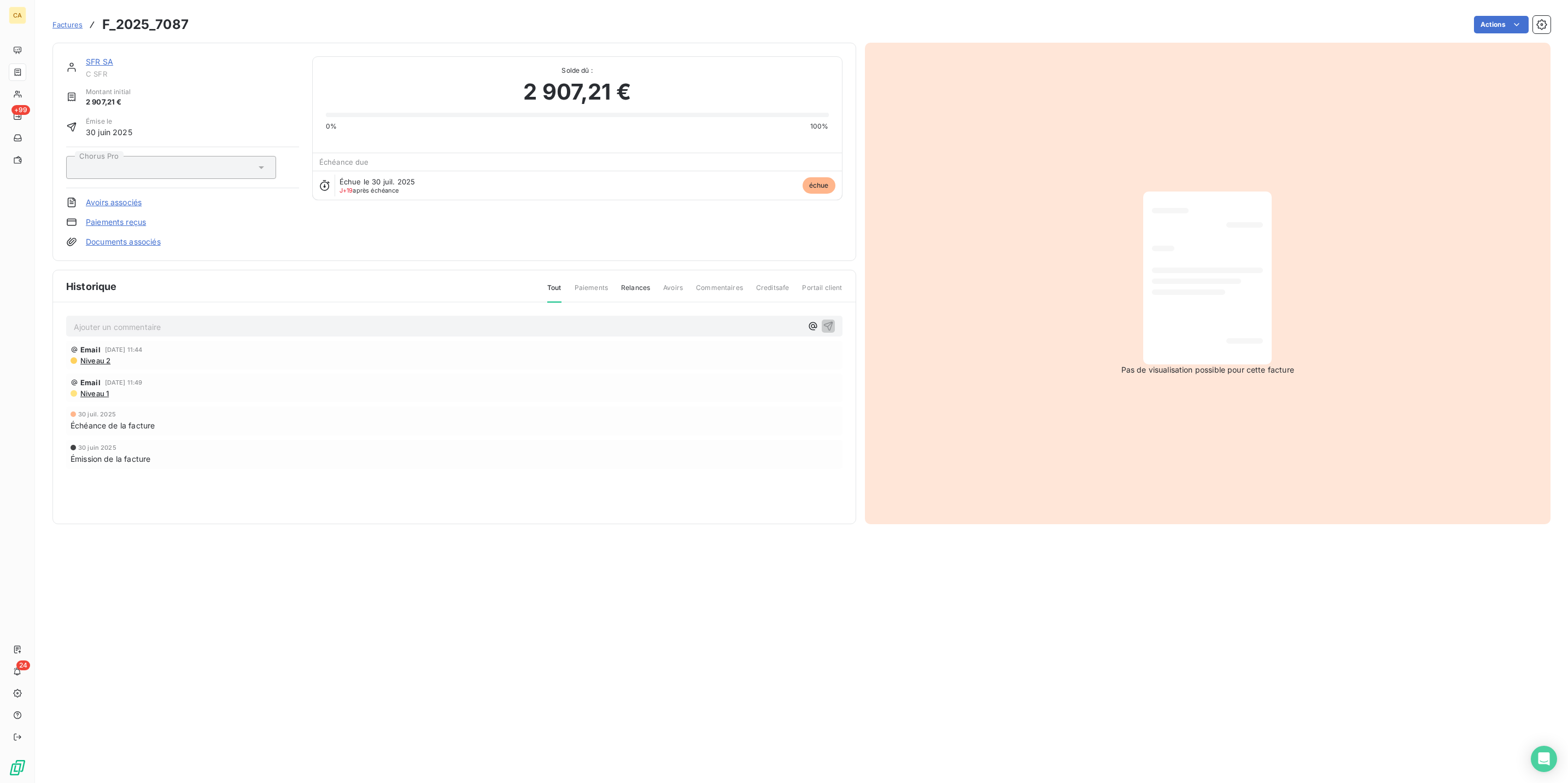
click at [187, 320] on p "Ajouter un commentaire ﻿" at bounding box center [438, 326] width 728 height 13
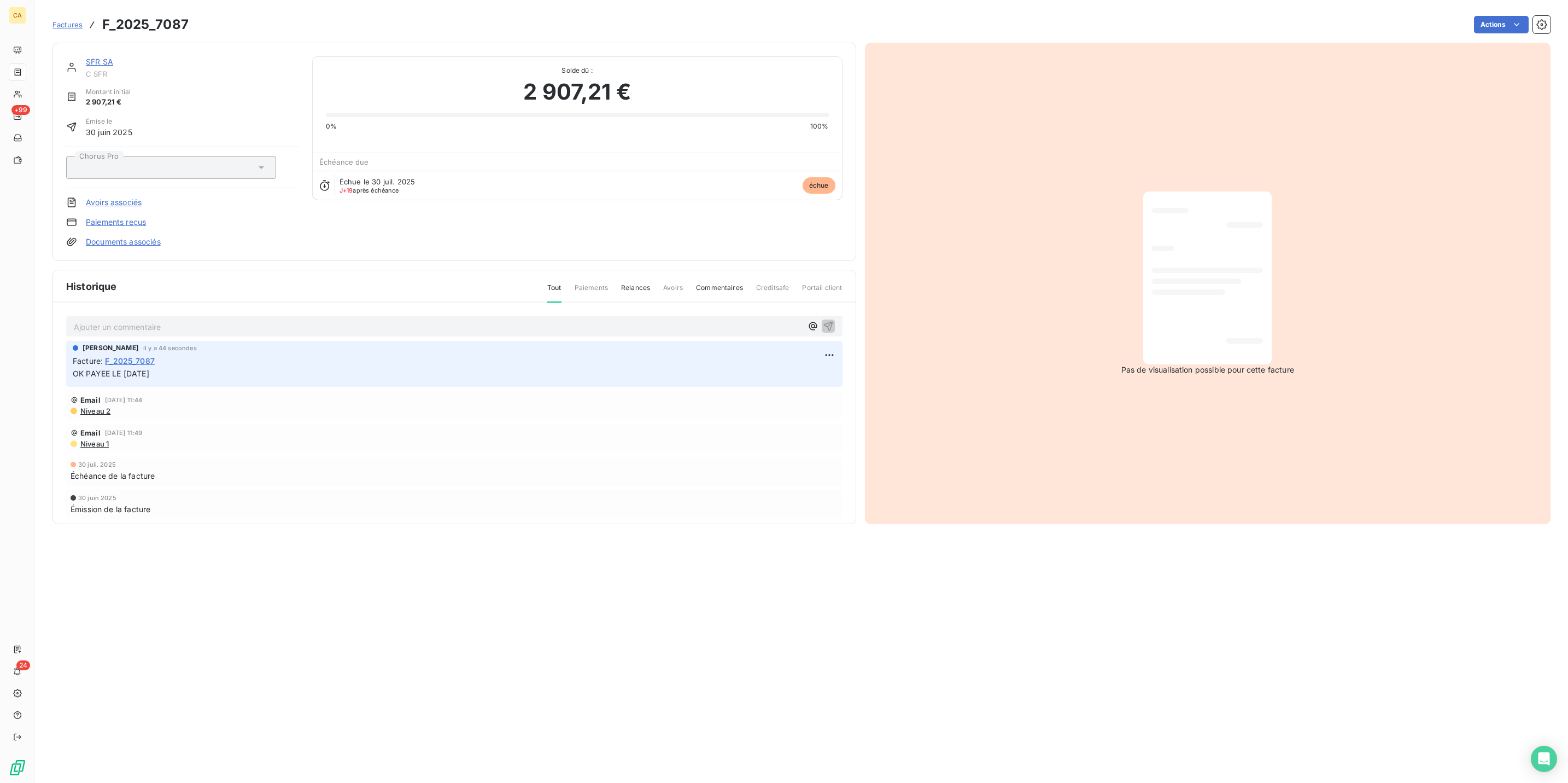
click at [88, 57] on link "SFR SA" at bounding box center [99, 62] width 28 height 9
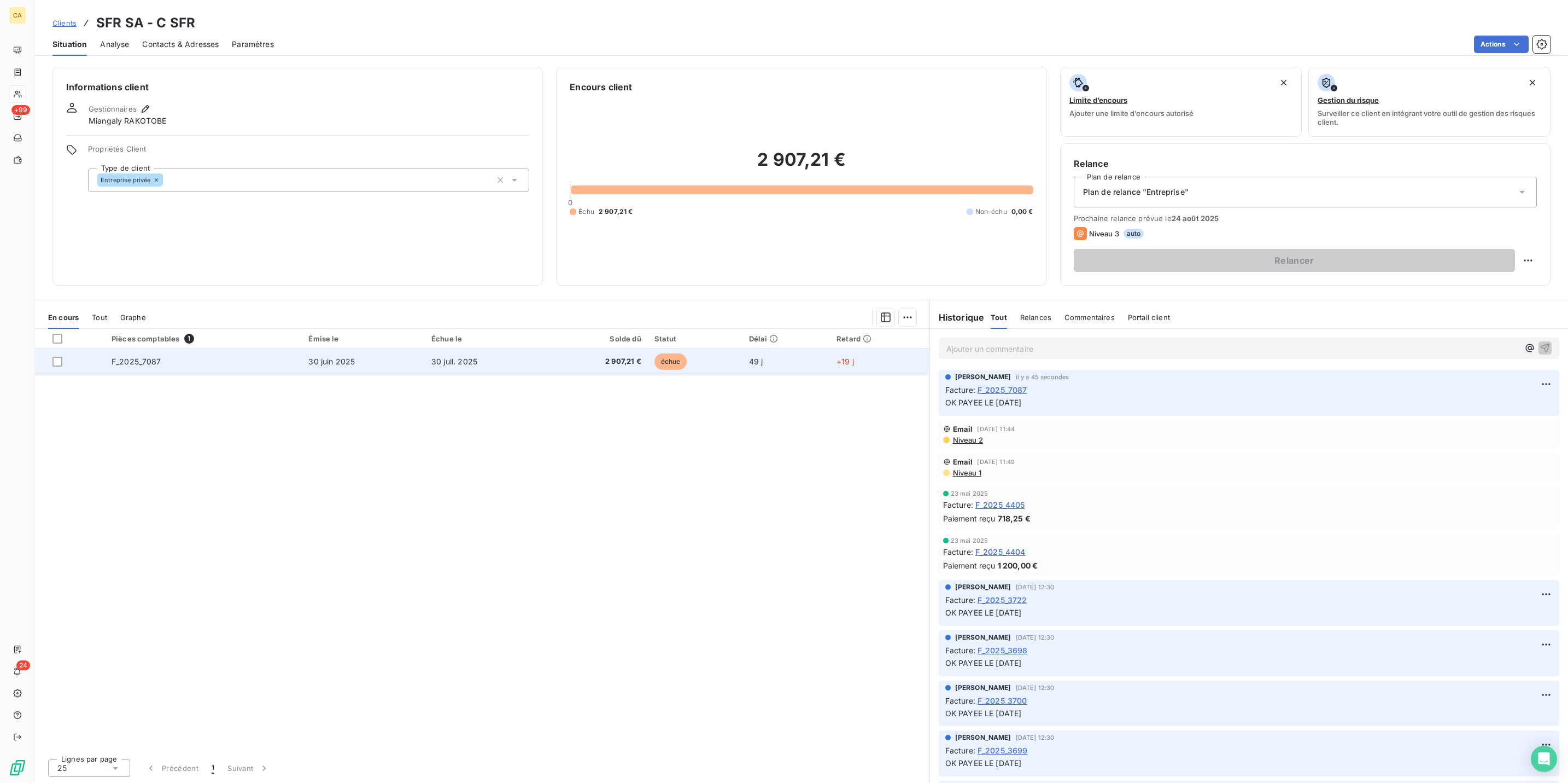
click at [389, 348] on td "30 juin 2025" at bounding box center [363, 361] width 123 height 26
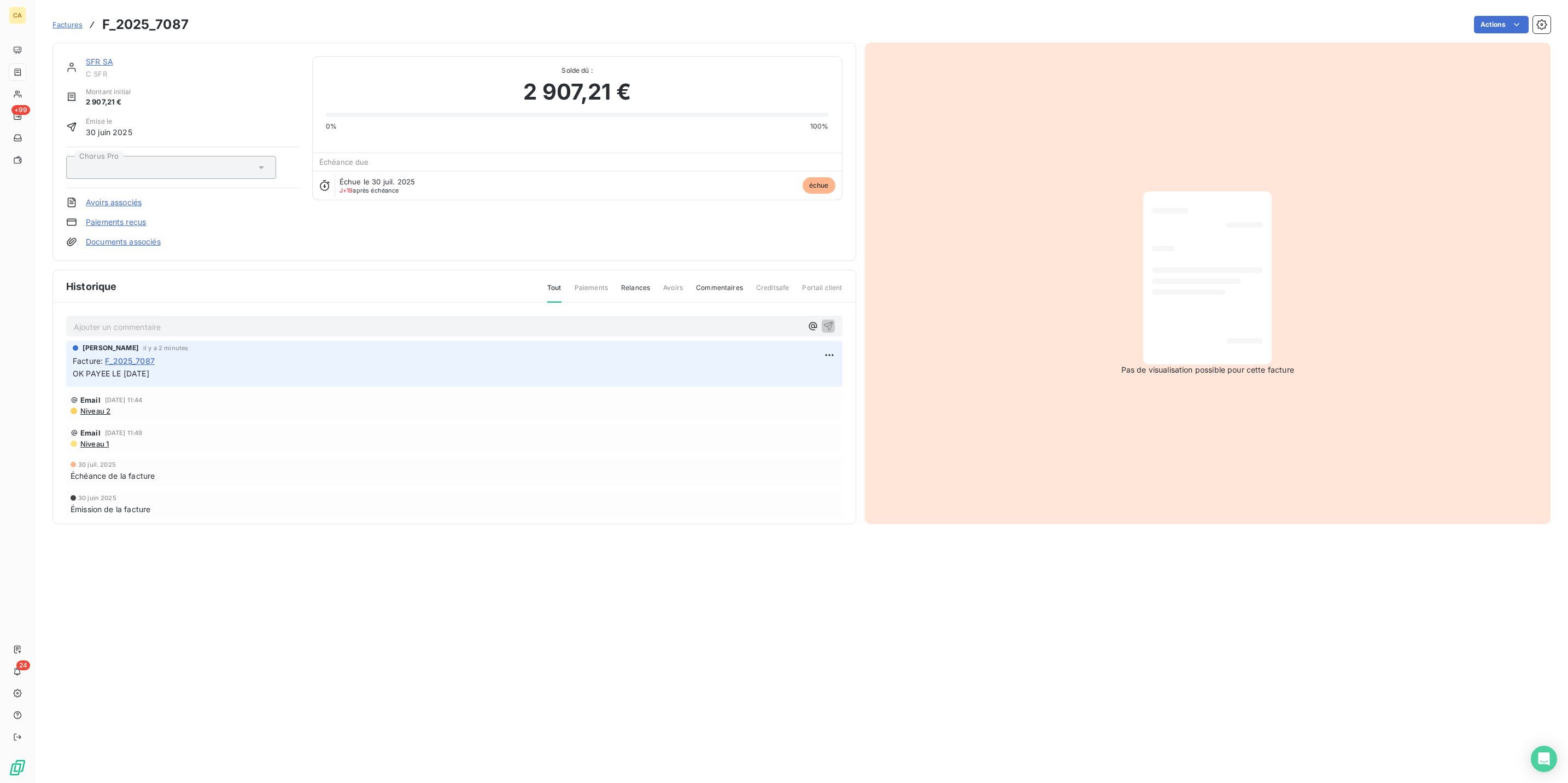
click at [86, 57] on div "SFR SA C SFR" at bounding box center [192, 67] width 213 height 22
click at [81, 46] on div "SFR SA C SFR Montant initial 2 907,21 € Émise le 30 juin 2025 Chorus Pro Avoirs…" at bounding box center [454, 152] width 804 height 218
click at [86, 57] on link "SFR SA" at bounding box center [99, 62] width 28 height 9
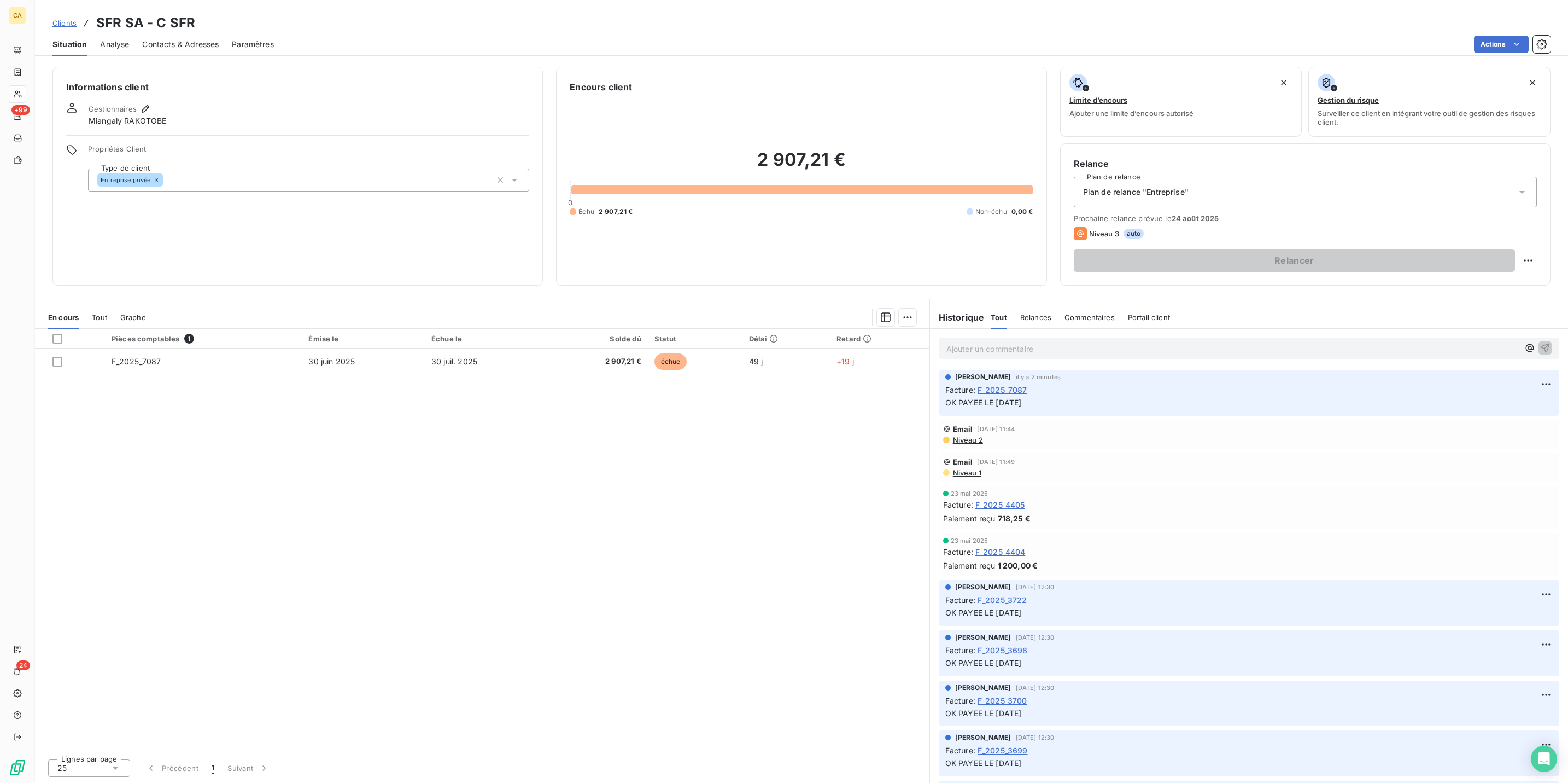
click at [545, 463] on div "Pièces comptables 1 Émise le Échue le Solde dû Statut Délai Retard F_2025_7087 …" at bounding box center [482, 539] width 894 height 421
click at [649, 506] on div "Pièces comptables 1 Émise le Échue le Solde dû Statut Délai Retard F_2025_7087 …" at bounding box center [482, 539] width 894 height 421
